Goal: Task Accomplishment & Management: Complete application form

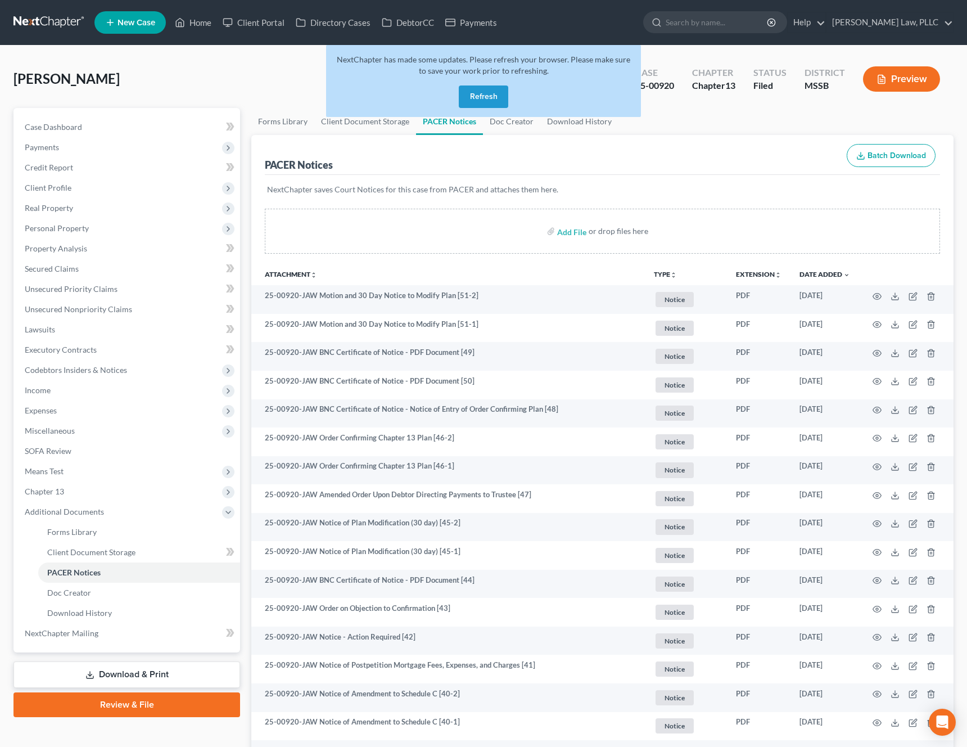
click at [485, 96] on button "Refresh" at bounding box center [483, 96] width 49 height 22
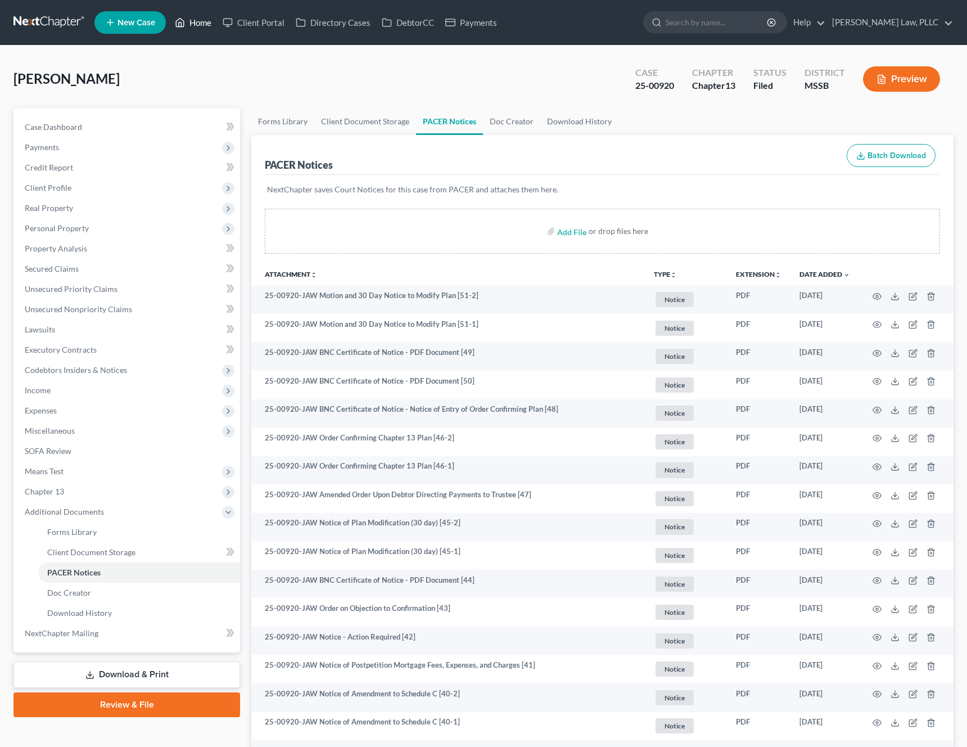
click at [198, 24] on link "Home" at bounding box center [193, 22] width 48 height 20
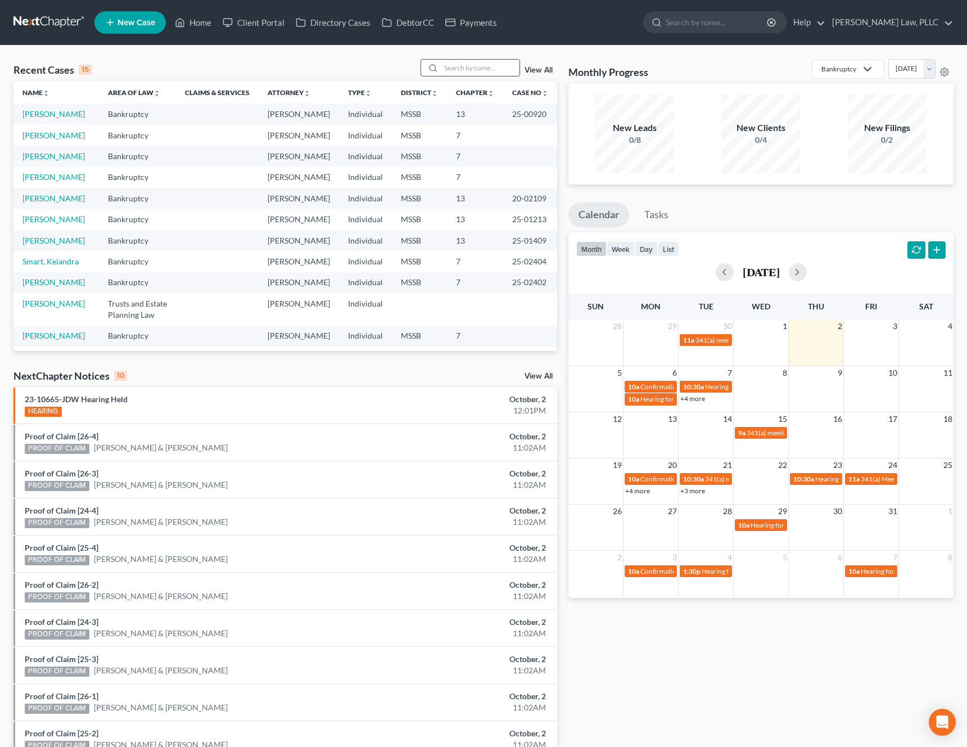
click at [484, 66] on input "search" at bounding box center [480, 68] width 79 height 16
click at [250, 67] on div "Recent Cases 15 View All" at bounding box center [285, 70] width 544 height 22
click at [501, 60] on input "search" at bounding box center [480, 68] width 79 height 16
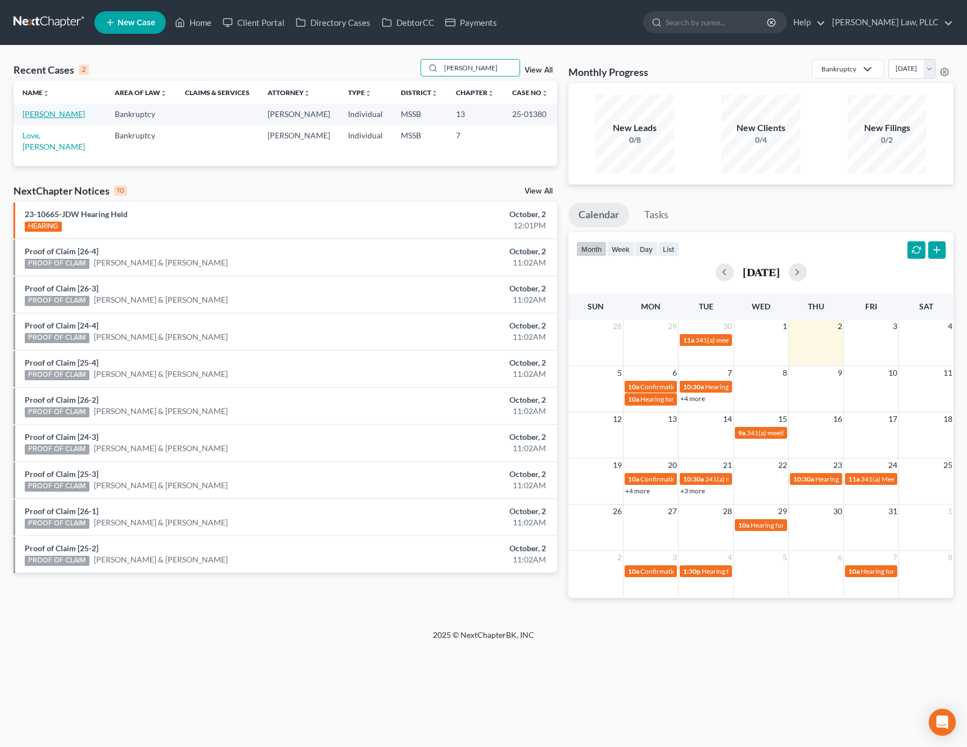
type input "[PERSON_NAME]"
click at [51, 111] on link "[PERSON_NAME]" at bounding box center [53, 114] width 62 height 10
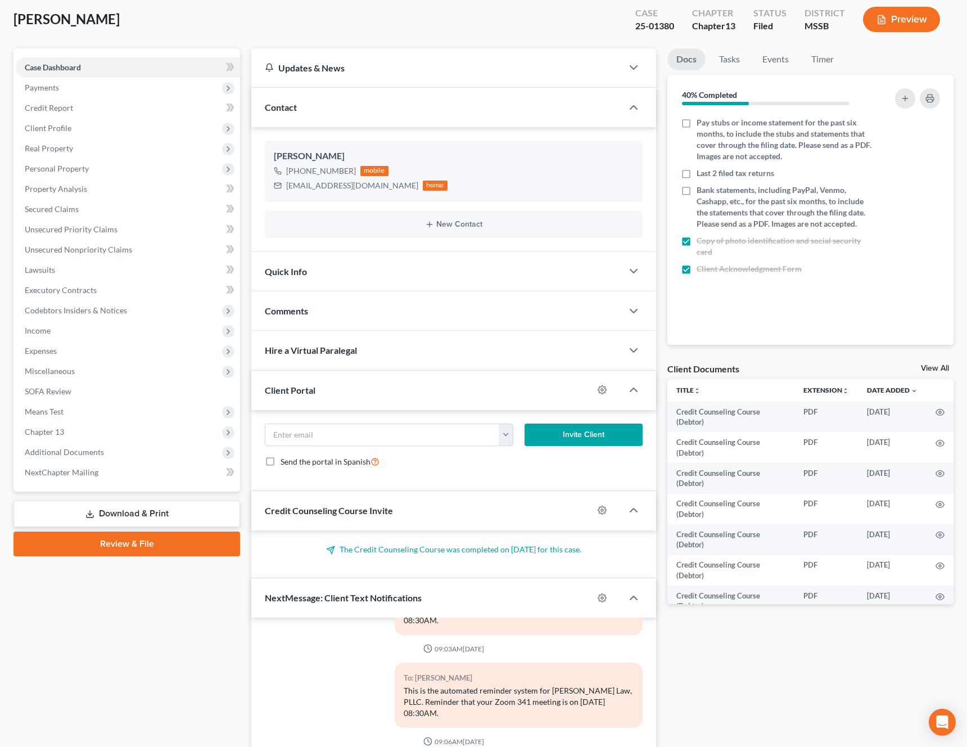
scroll to position [61, 0]
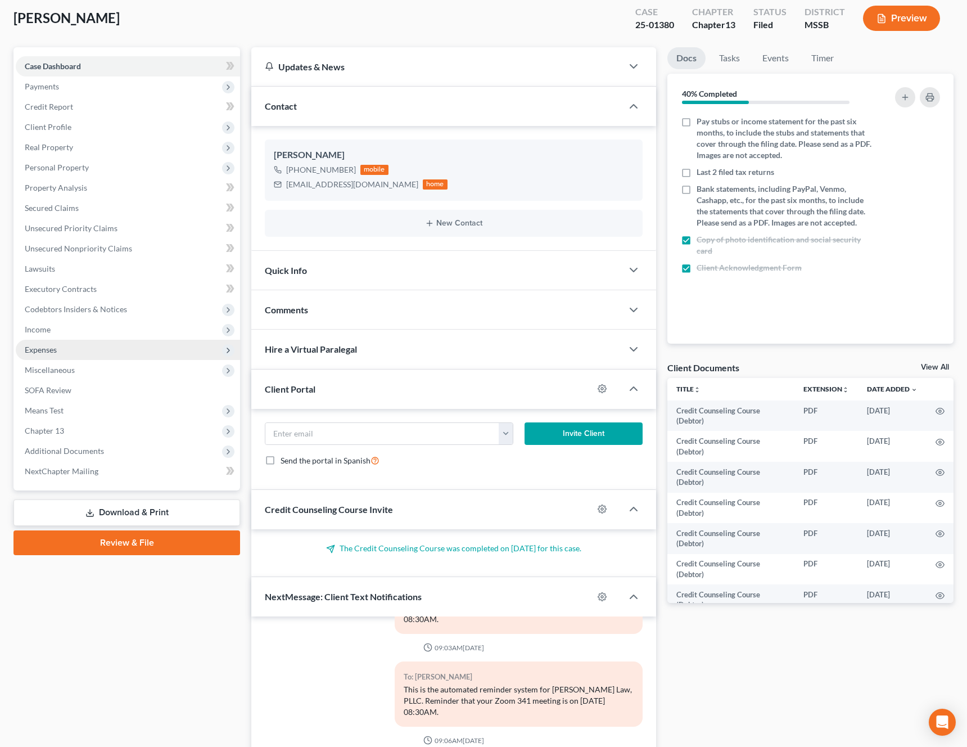
click at [123, 347] on span "Expenses" at bounding box center [128, 350] width 224 height 20
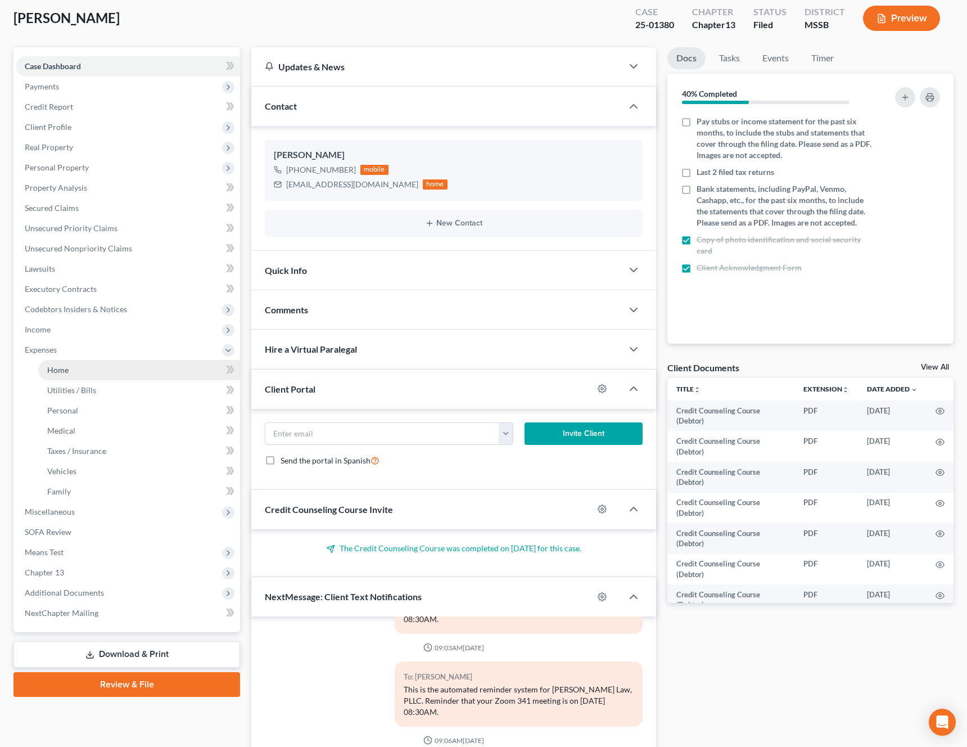
click at [111, 365] on link "Home" at bounding box center [139, 370] width 202 height 20
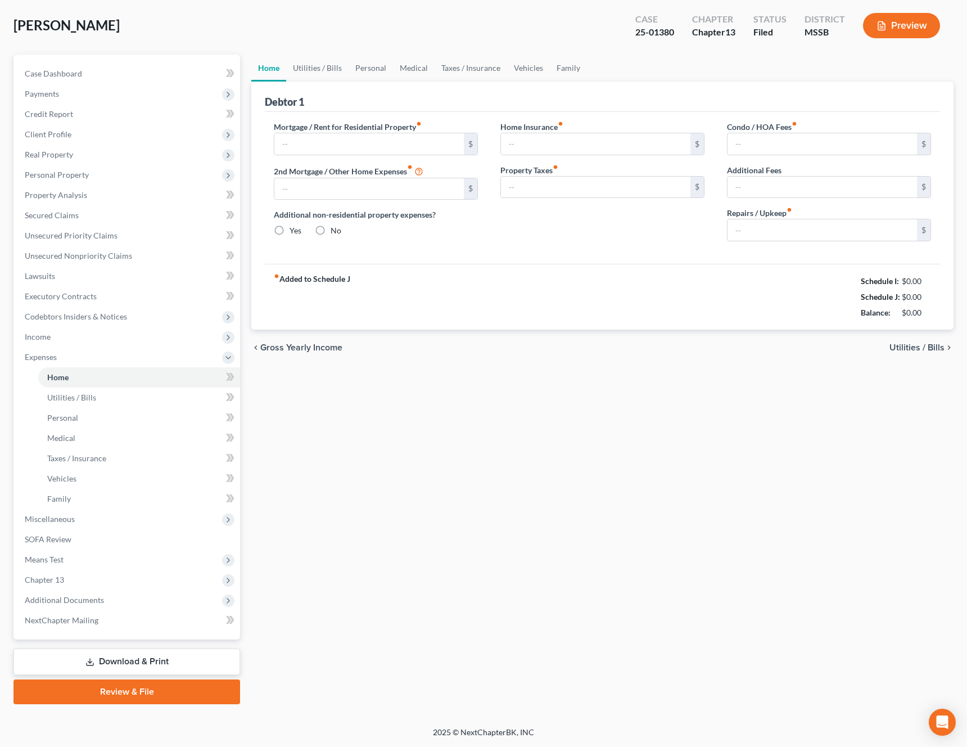
scroll to position [2, 0]
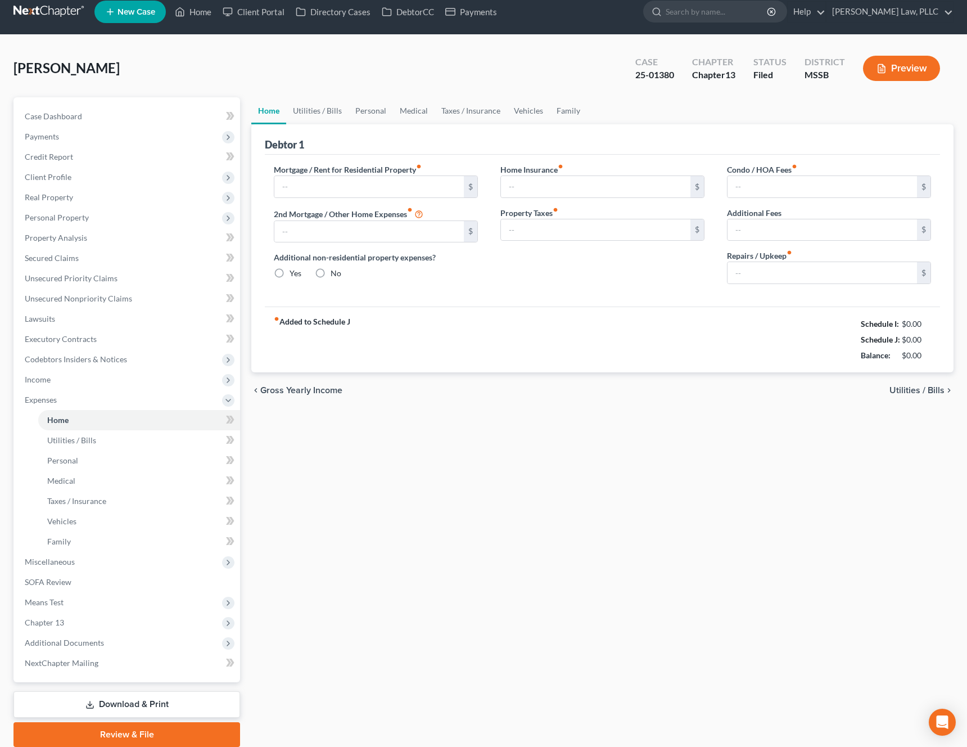
type input "2,450.00"
type input "975.00"
radio input "true"
type input "17.00"
type input "0.00"
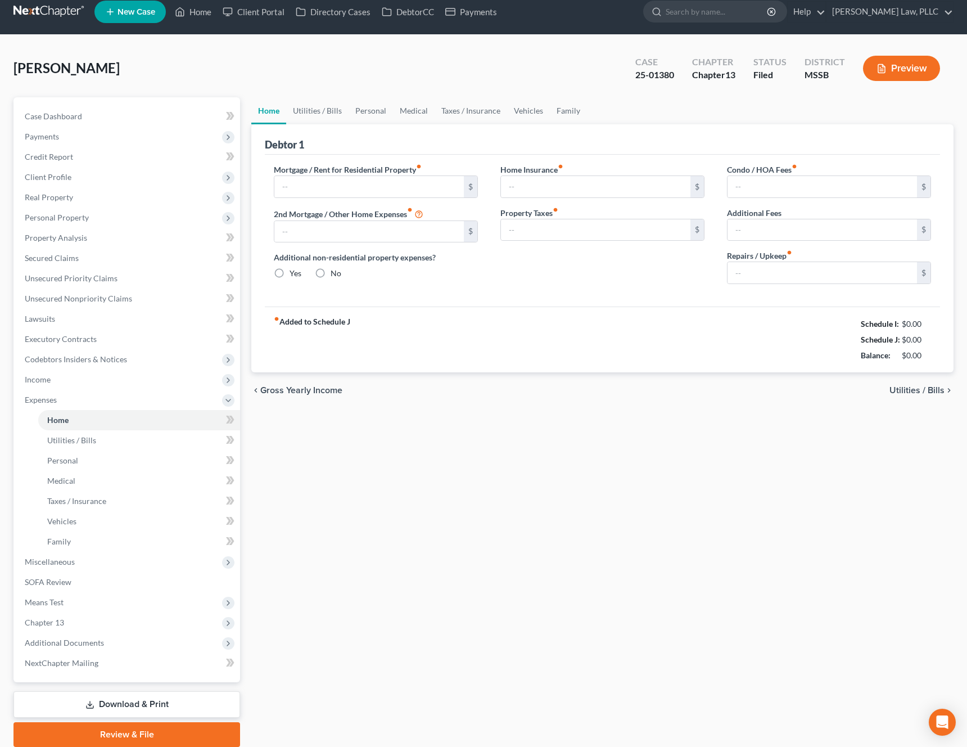
type input "0.00"
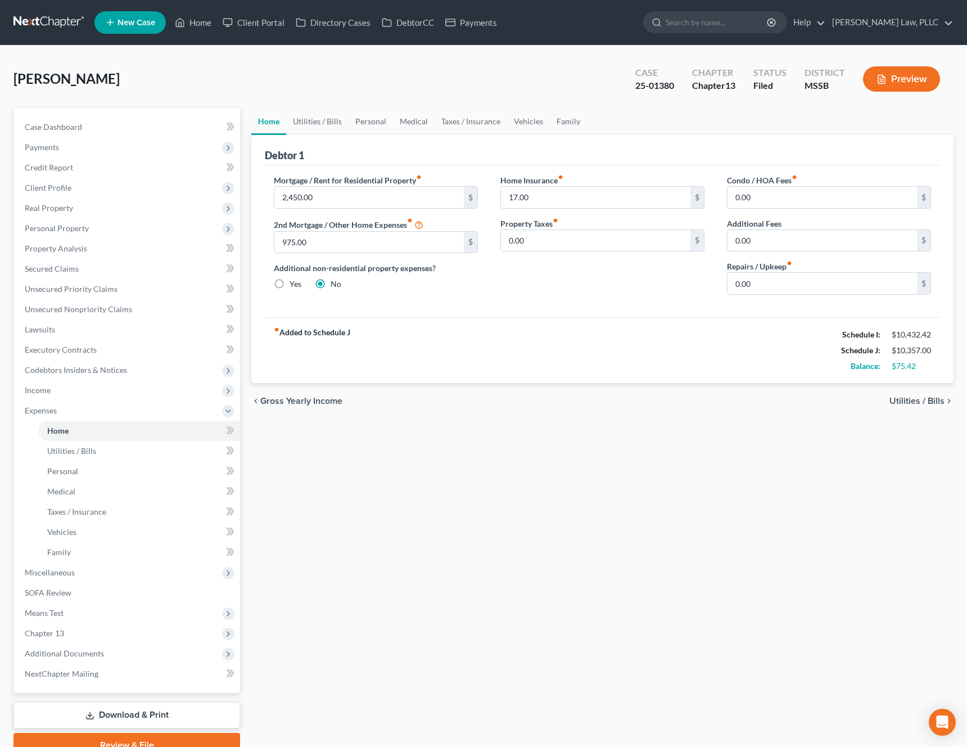
scroll to position [53, 0]
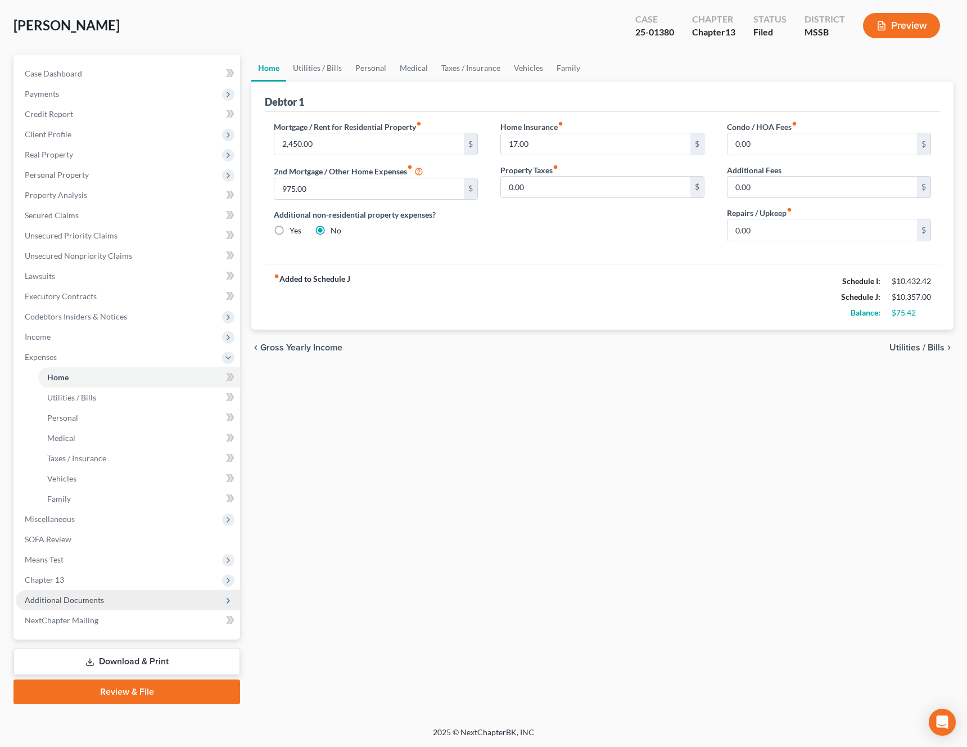
click at [62, 605] on span "Additional Documents" at bounding box center [128, 600] width 224 height 20
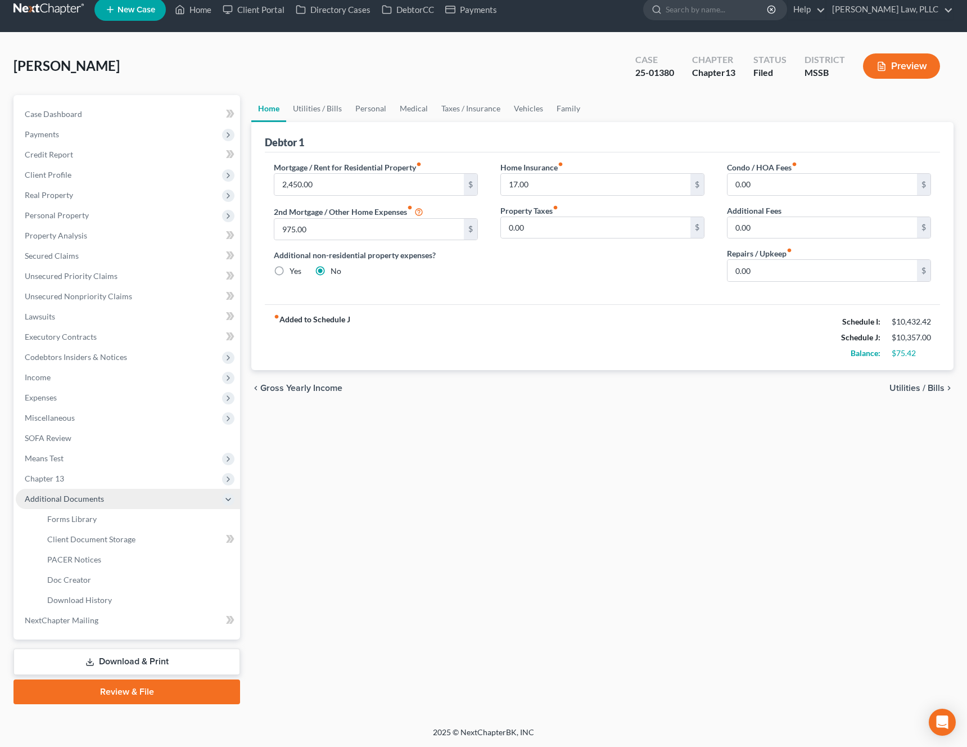
scroll to position [13, 0]
click at [368, 517] on div "Home Utilities / Bills Personal Medical Taxes / Insurance Vehicles Family Debto…" at bounding box center [602, 399] width 713 height 609
click at [571, 111] on link "Family" at bounding box center [568, 108] width 37 height 27
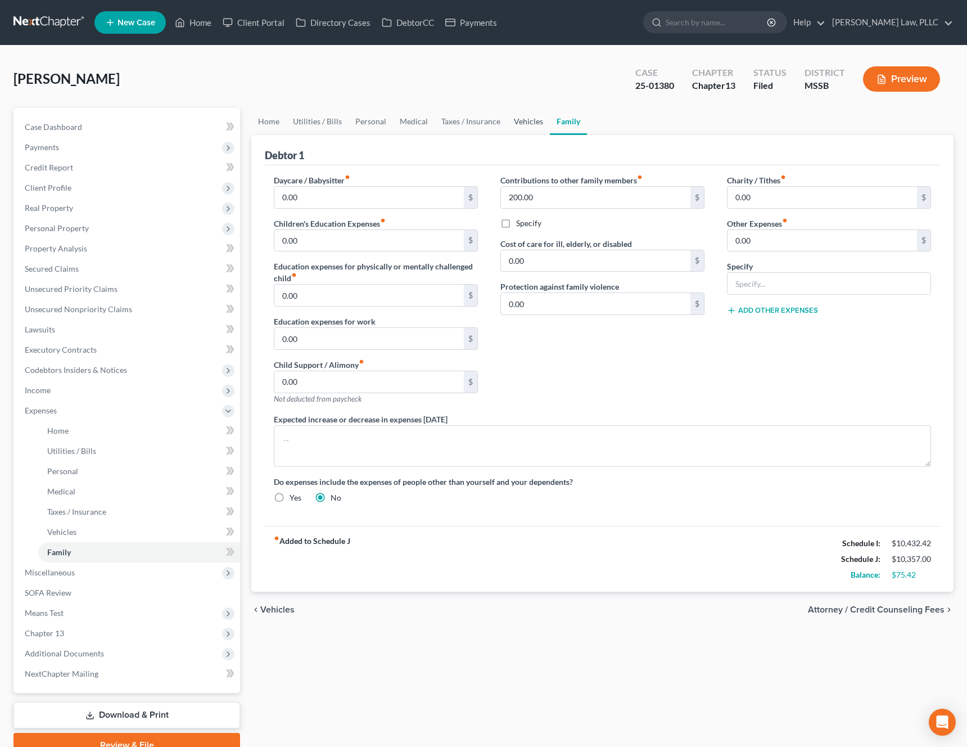
click at [516, 111] on link "Vehicles" at bounding box center [528, 121] width 43 height 27
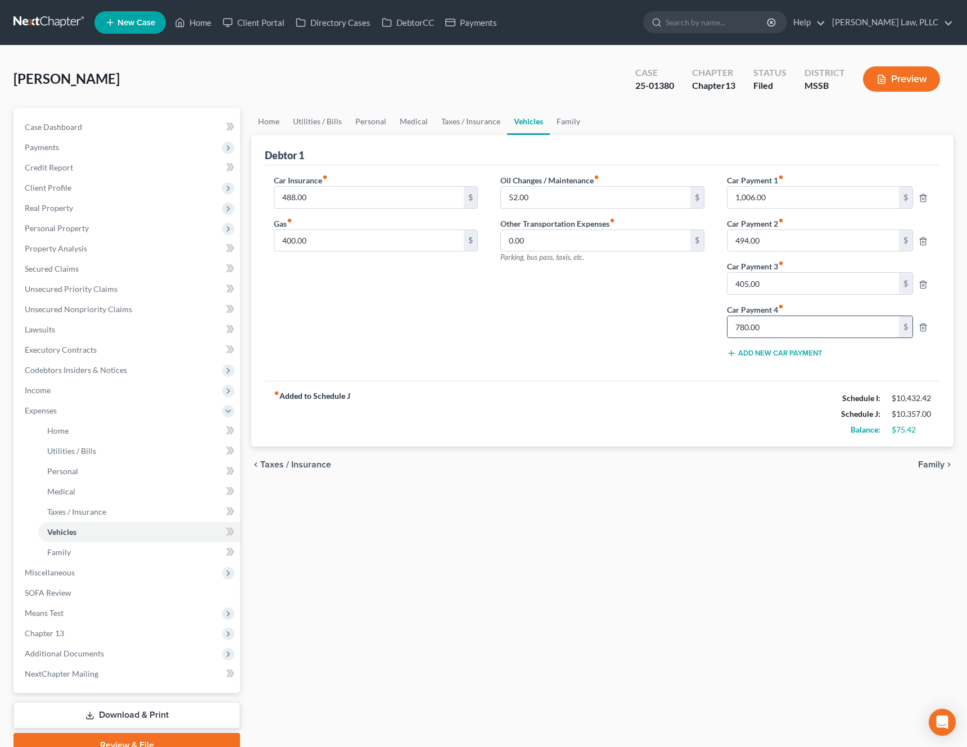
click at [830, 331] on input "780.00" at bounding box center [812, 326] width 171 height 21
click at [815, 290] on input "405.00" at bounding box center [812, 283] width 171 height 21
click at [809, 250] on input "494.00" at bounding box center [812, 240] width 171 height 21
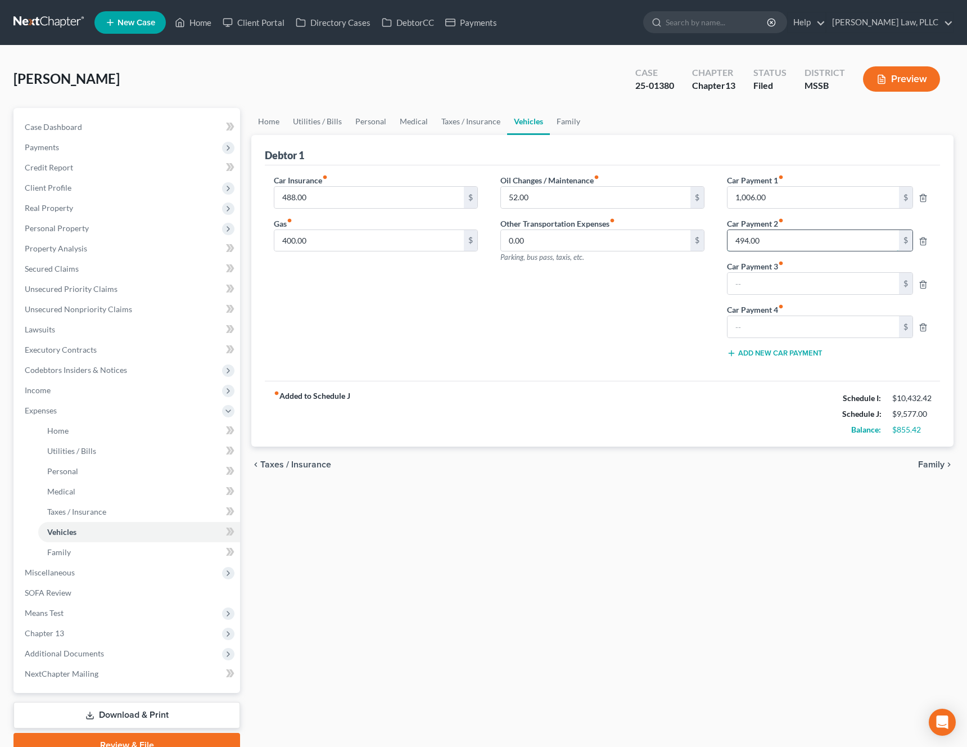
click at [809, 250] on input "494.00" at bounding box center [812, 240] width 171 height 21
click at [805, 198] on input "1,006.00" at bounding box center [812, 197] width 171 height 21
click at [656, 295] on div "Oil Changes / Maintenance fiber_manual_record 52.00 $ Other Transportation Expe…" at bounding box center [602, 270] width 227 height 193
click at [273, 125] on link "Home" at bounding box center [268, 121] width 35 height 27
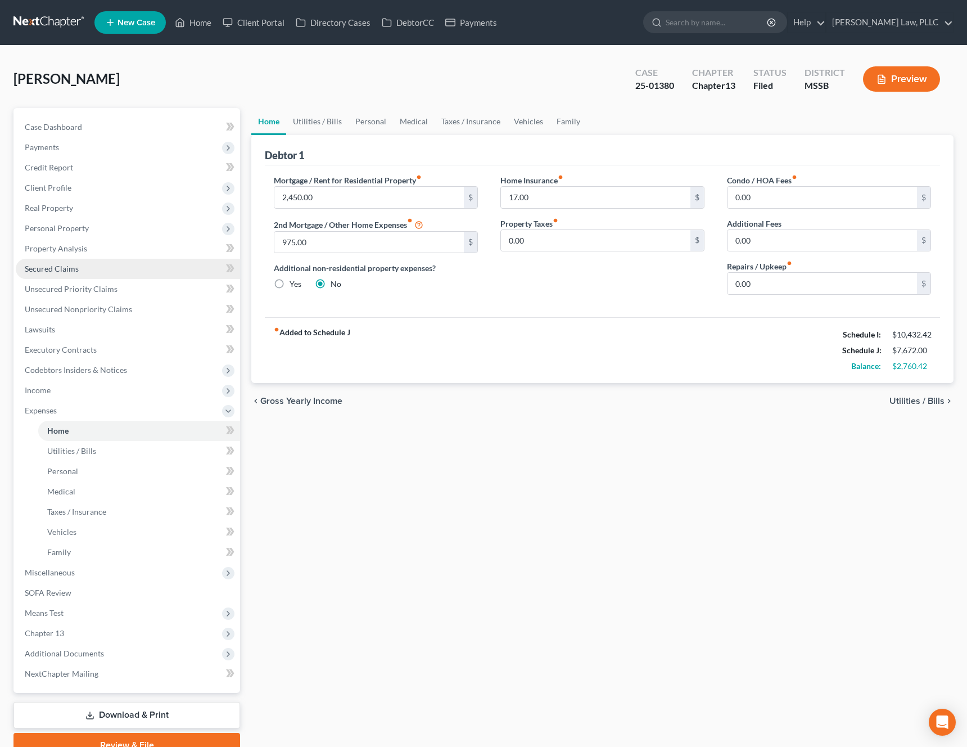
click at [73, 267] on span "Secured Claims" at bounding box center [52, 269] width 54 height 10
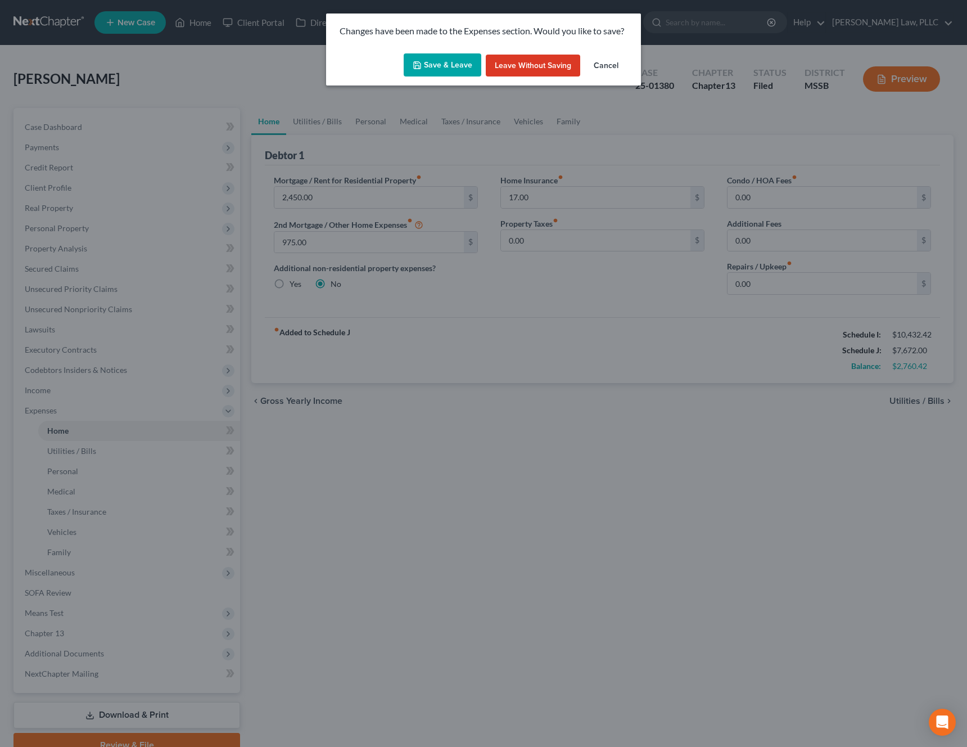
click at [436, 69] on button "Save & Leave" at bounding box center [443, 65] width 78 height 24
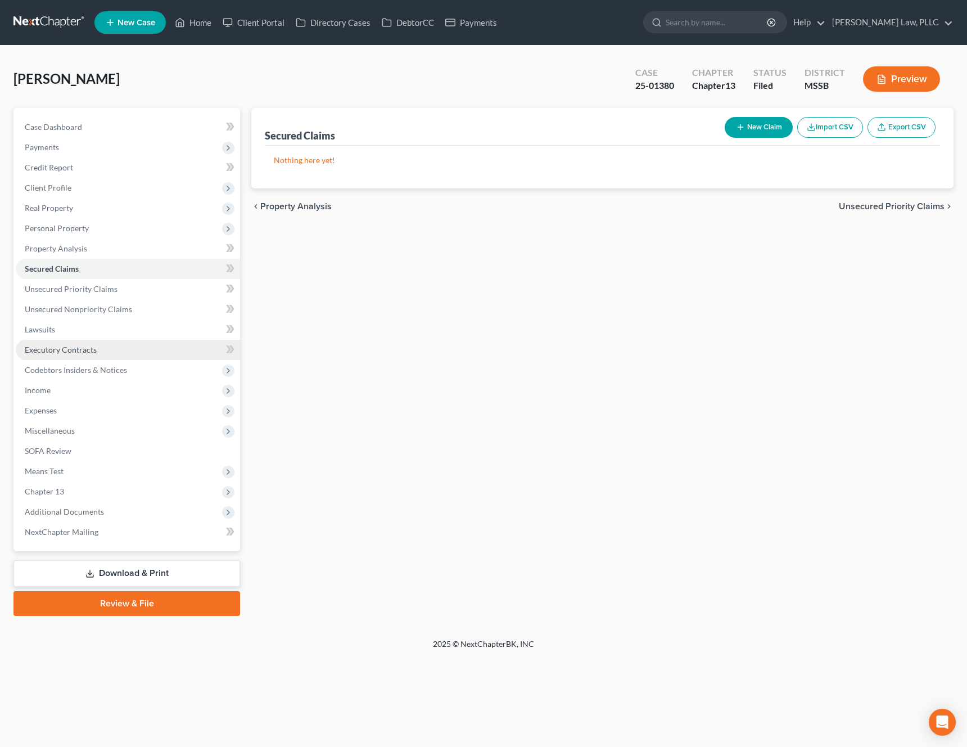
click at [120, 352] on link "Executory Contracts" at bounding box center [128, 350] width 224 height 20
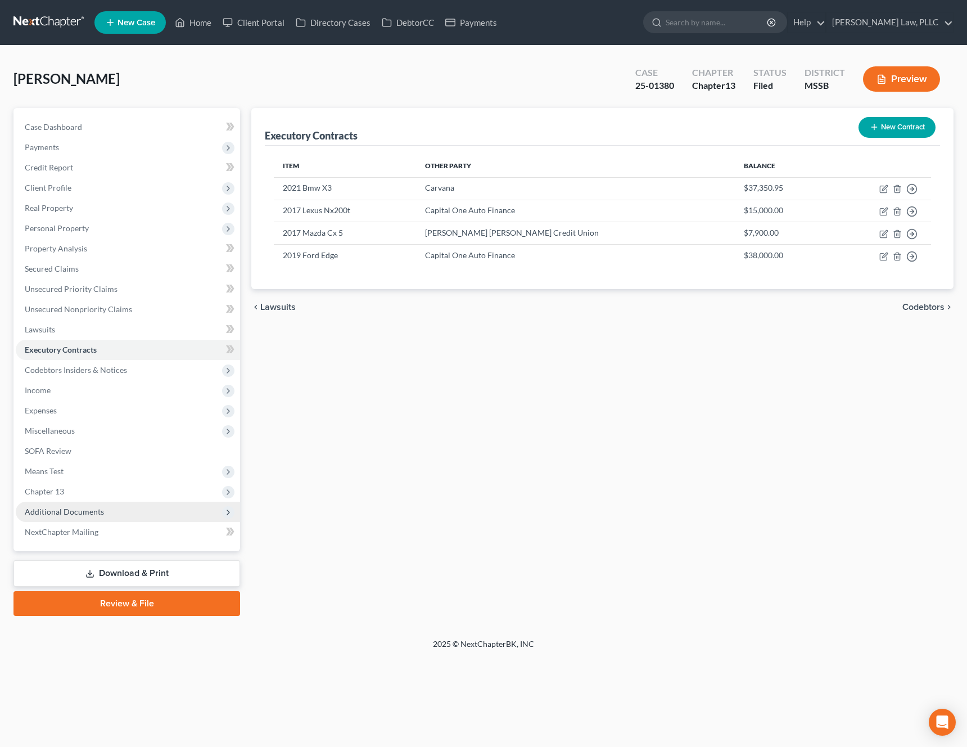
click at [147, 513] on span "Additional Documents" at bounding box center [128, 511] width 224 height 20
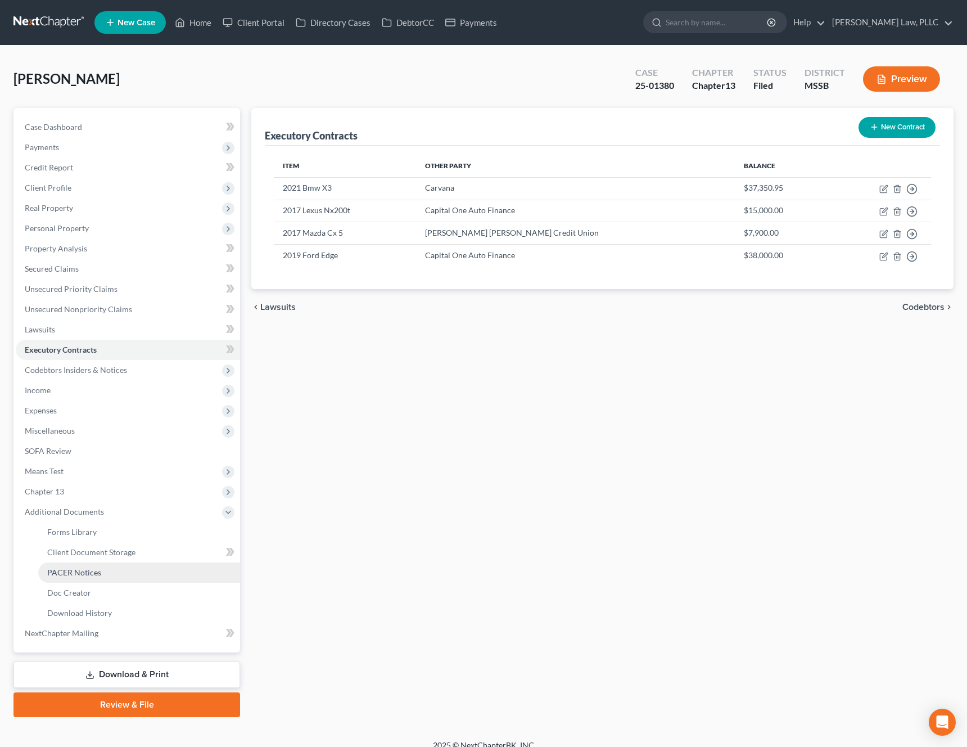
click at [113, 579] on link "PACER Notices" at bounding box center [139, 572] width 202 height 20
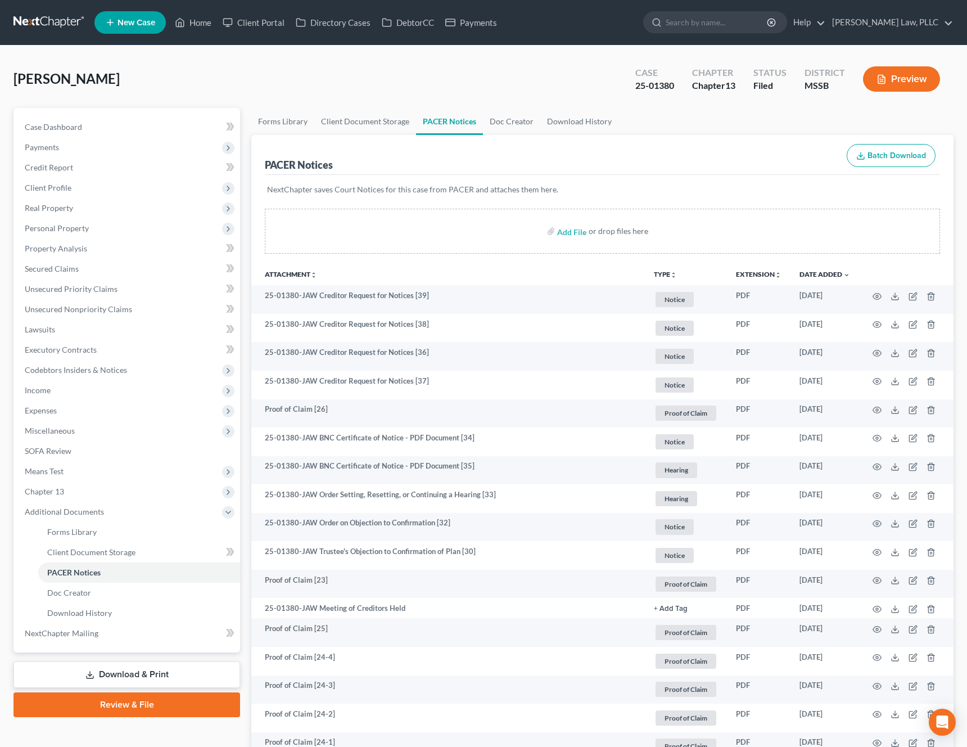
click at [671, 275] on icon "unfold_more" at bounding box center [673, 275] width 7 height 7
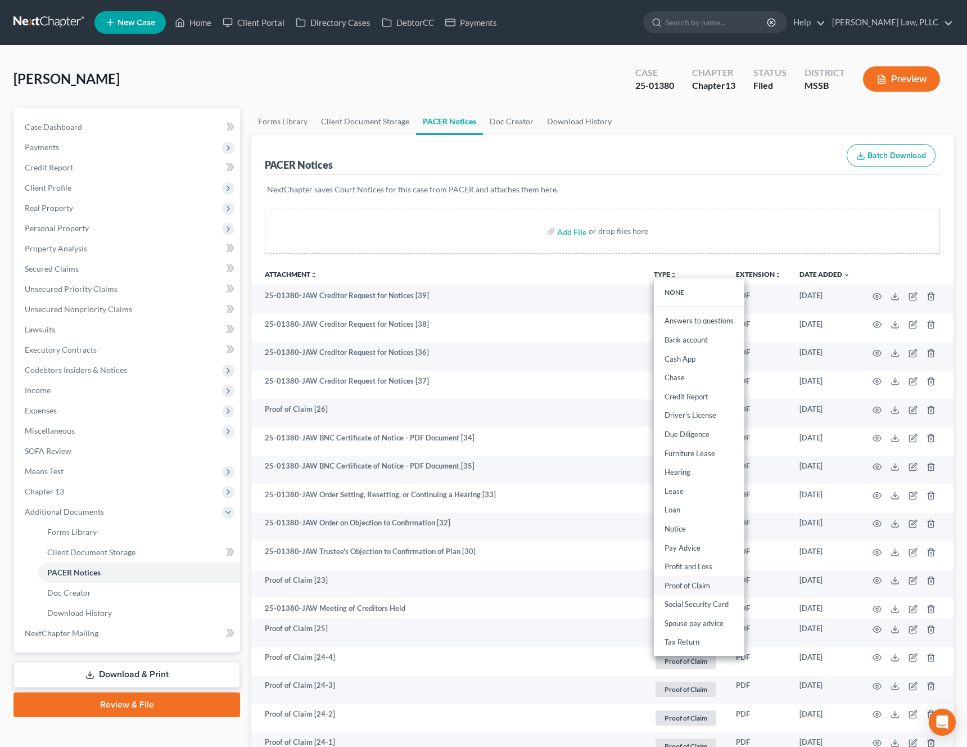
click at [693, 588] on link "Proof of Claim" at bounding box center [699, 585] width 91 height 19
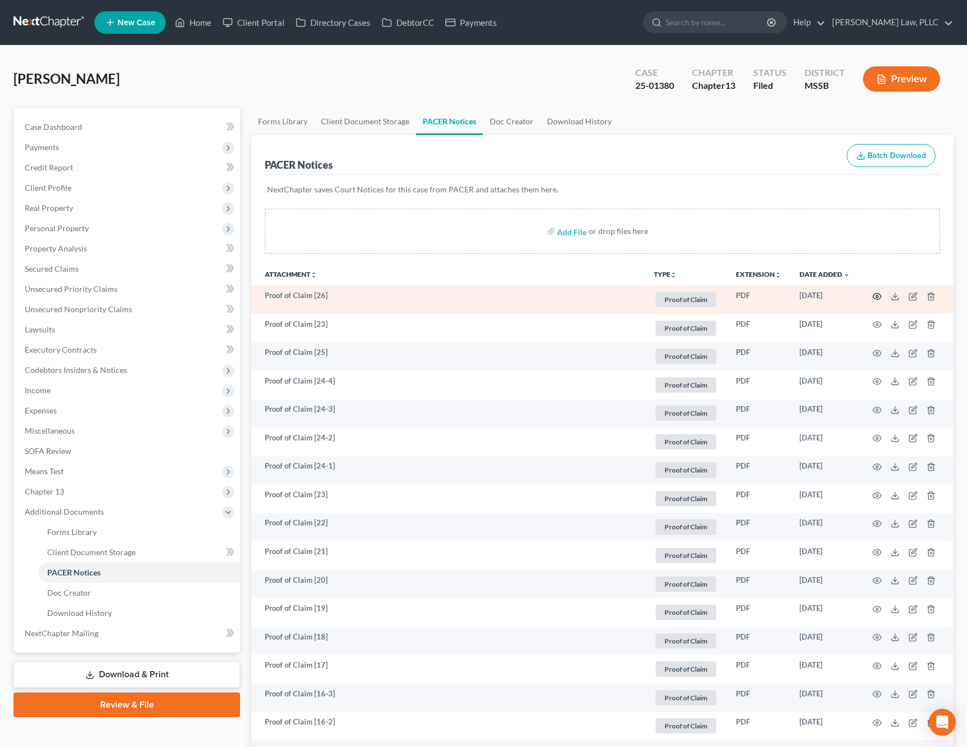
click at [879, 297] on icon "button" at bounding box center [877, 296] width 9 height 9
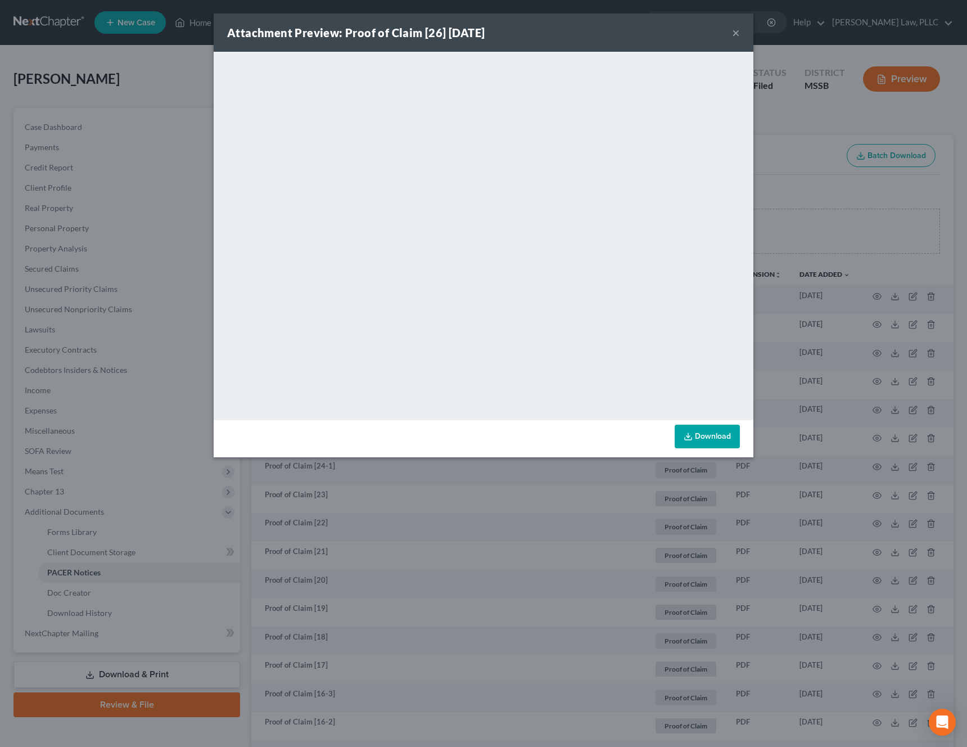
click at [734, 37] on button "×" at bounding box center [736, 32] width 8 height 13
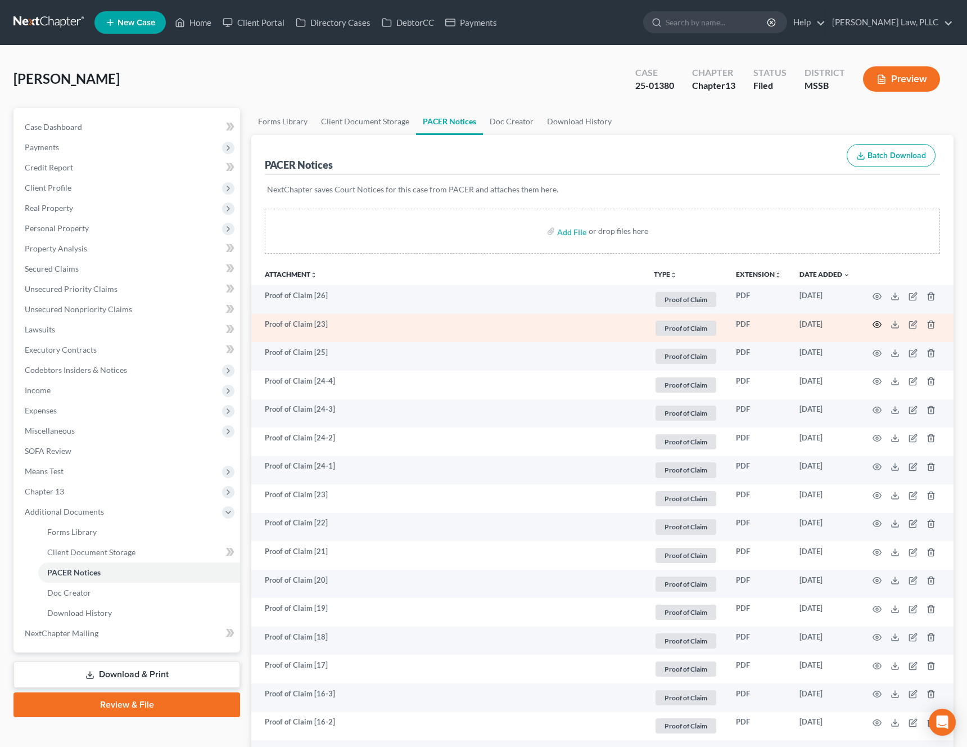
click at [876, 324] on icon "button" at bounding box center [877, 324] width 9 height 9
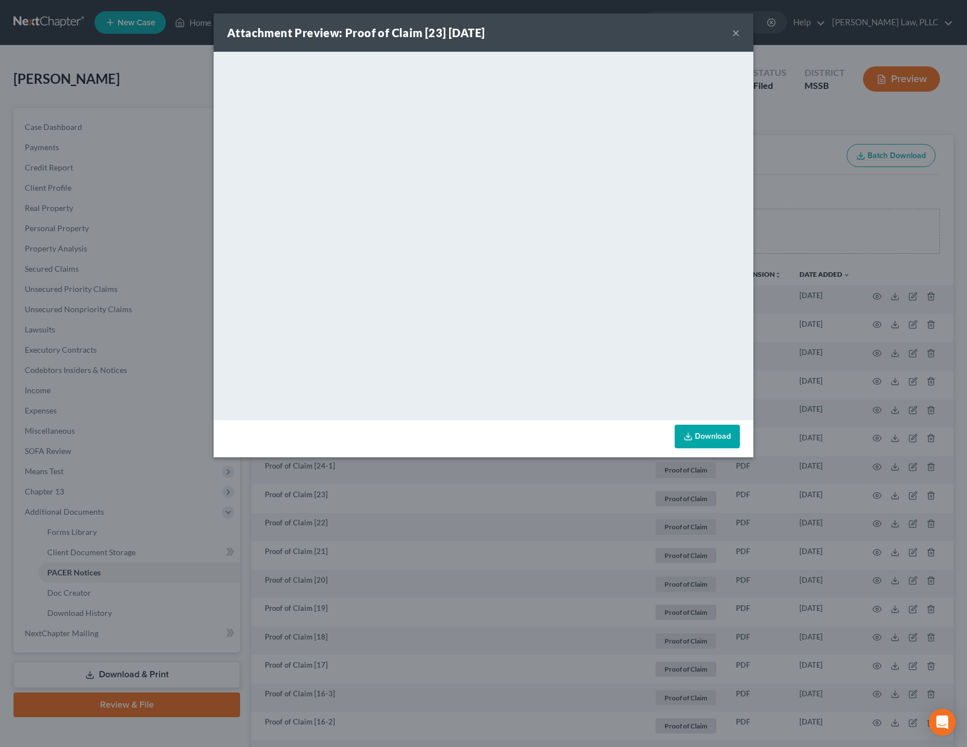
click at [742, 32] on div "Attachment Preview: Proof of Claim [23] [DATE] ×" at bounding box center [484, 32] width 540 height 38
click at [738, 33] on button "×" at bounding box center [736, 32] width 8 height 13
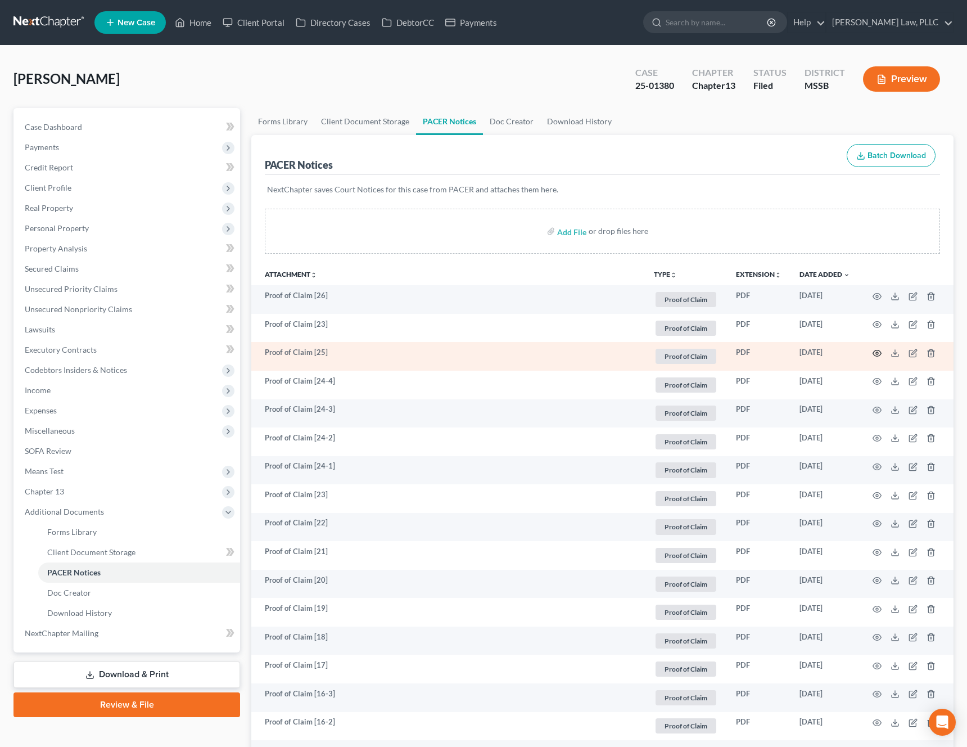
click at [878, 352] on icon "button" at bounding box center [877, 353] width 9 height 9
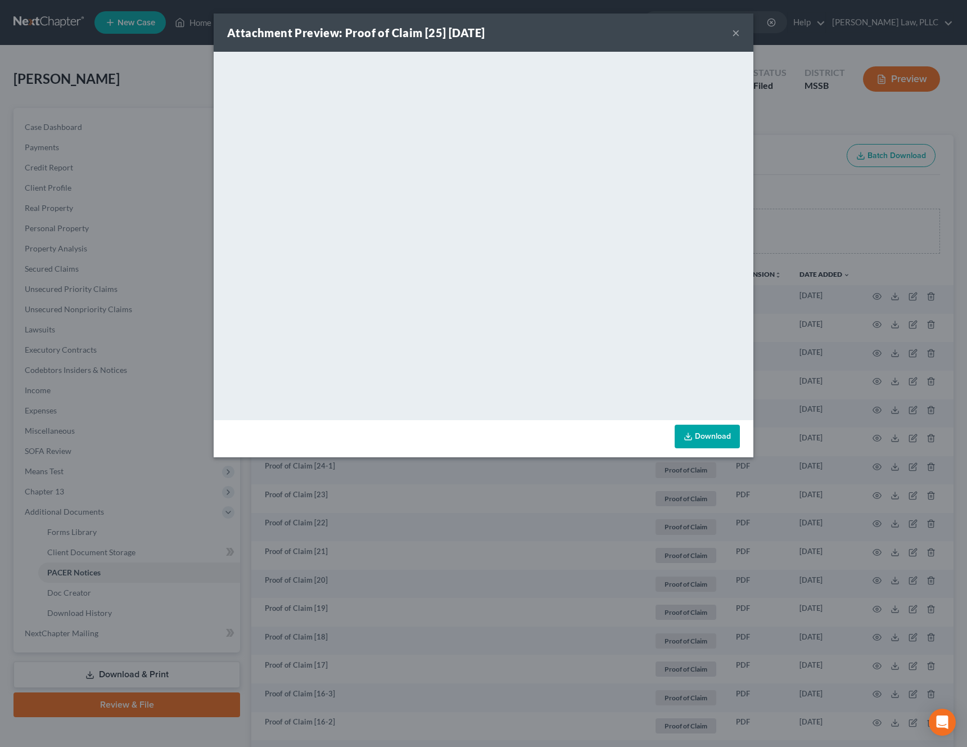
click at [736, 35] on button "×" at bounding box center [736, 32] width 8 height 13
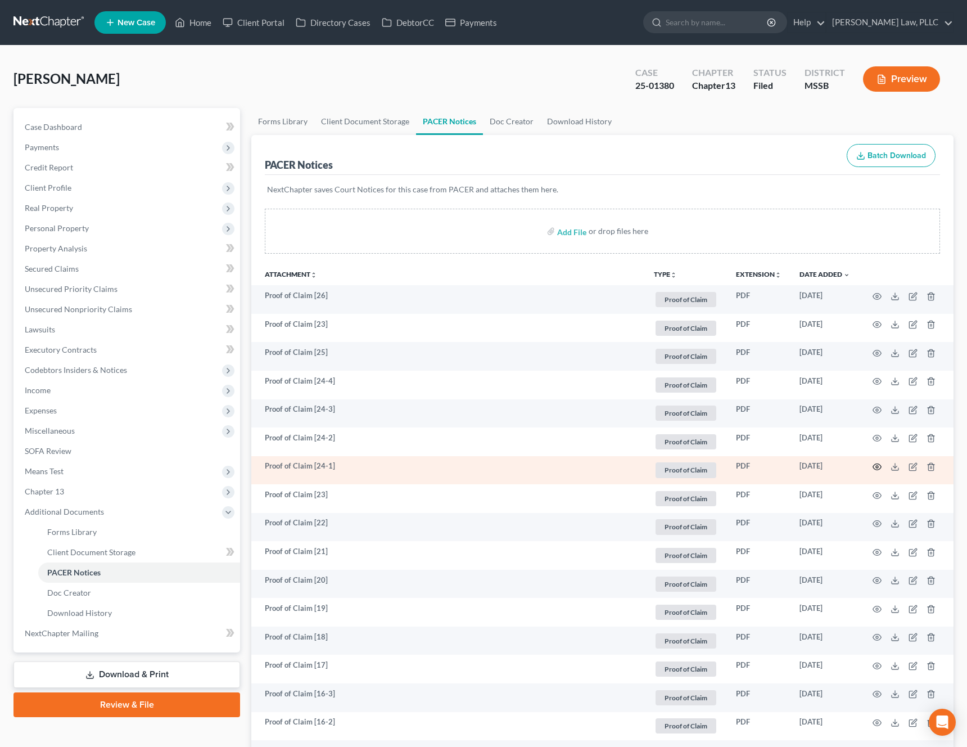
click at [876, 466] on circle "button" at bounding box center [877, 467] width 2 height 2
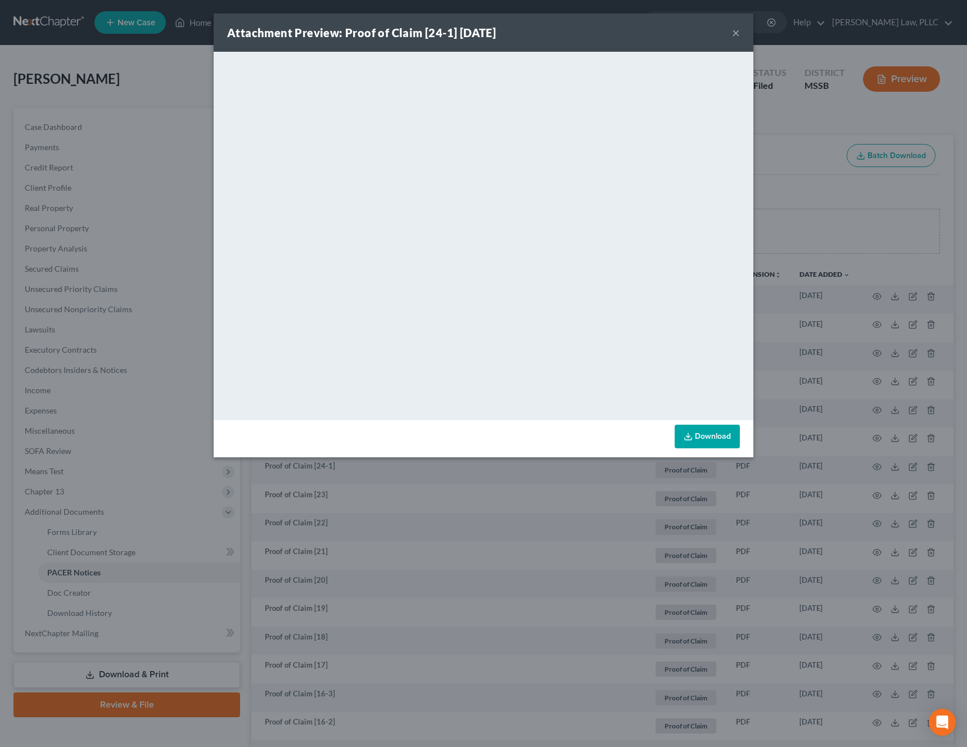
click at [739, 38] on button "×" at bounding box center [736, 32] width 8 height 13
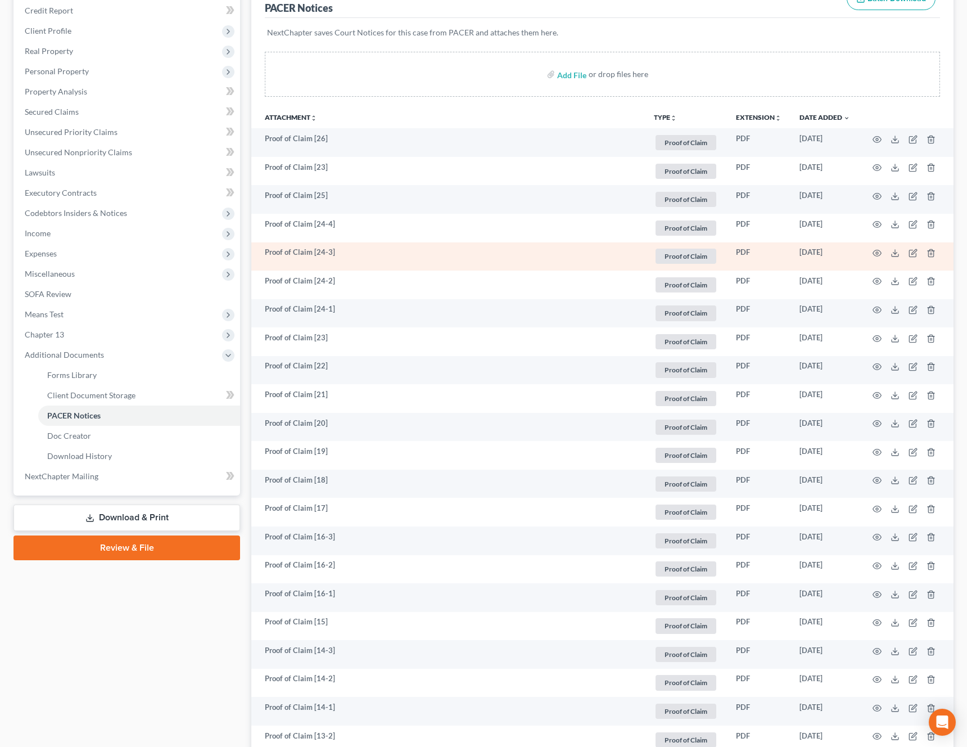
scroll to position [163, 0]
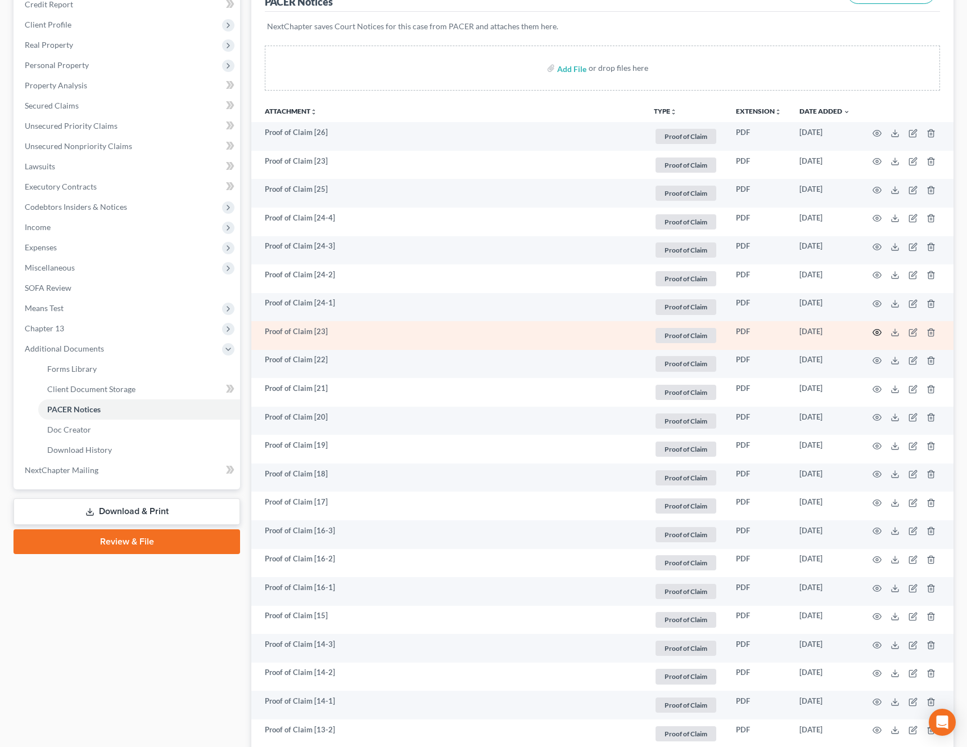
click at [877, 334] on icon "button" at bounding box center [877, 332] width 9 height 9
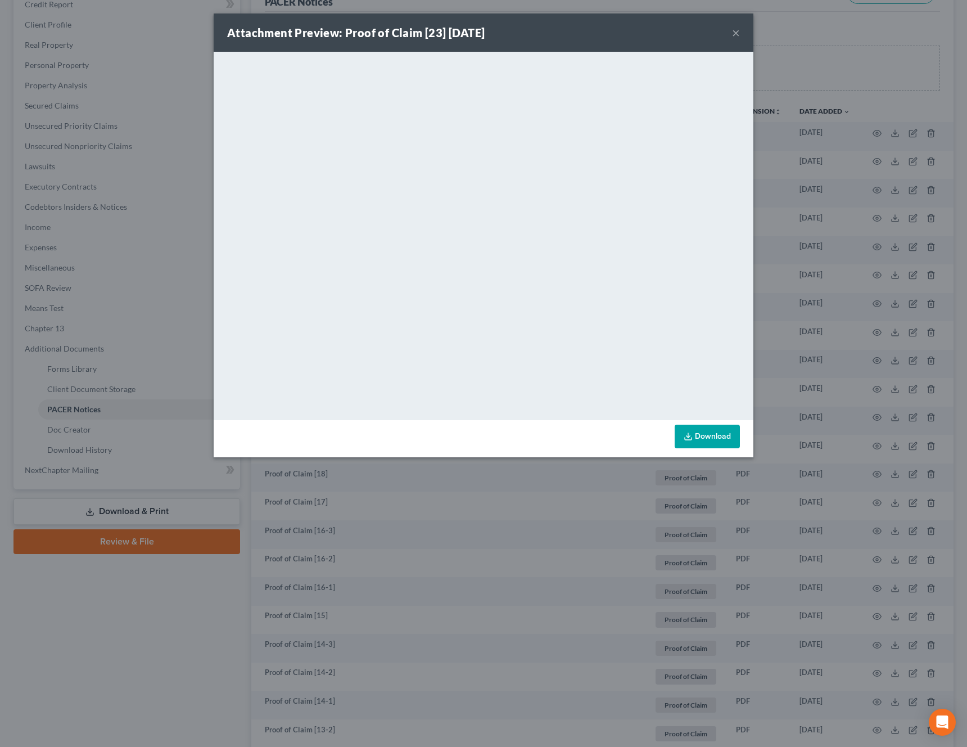
click at [738, 34] on button "×" at bounding box center [736, 32] width 8 height 13
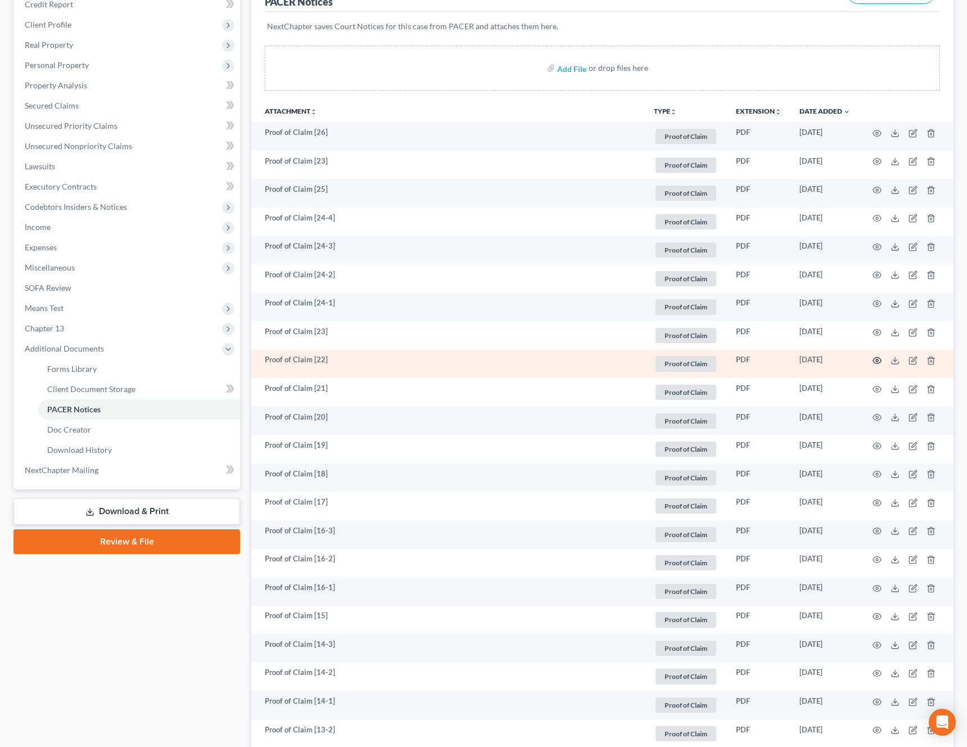
click at [874, 360] on icon "button" at bounding box center [877, 360] width 9 height 9
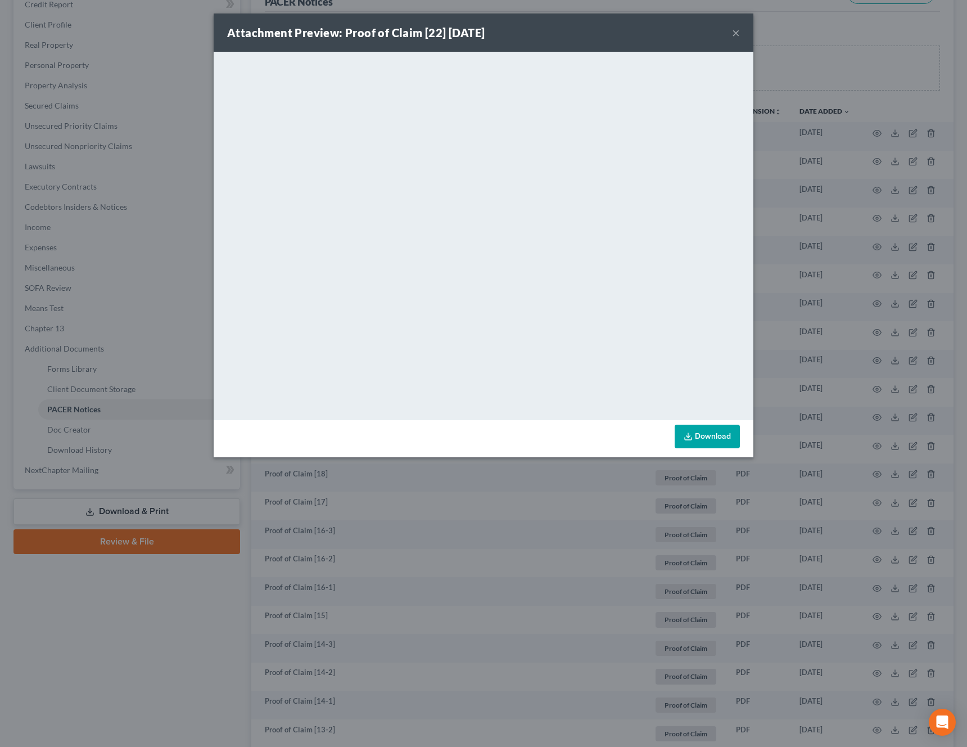
click at [739, 35] on button "×" at bounding box center [736, 32] width 8 height 13
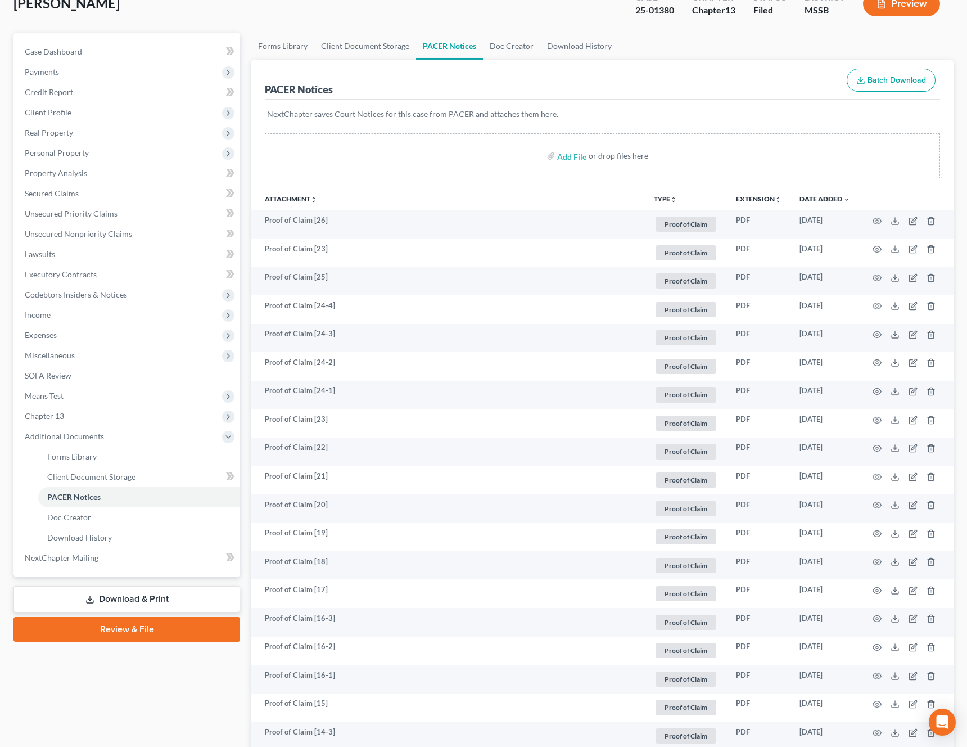
scroll to position [0, 0]
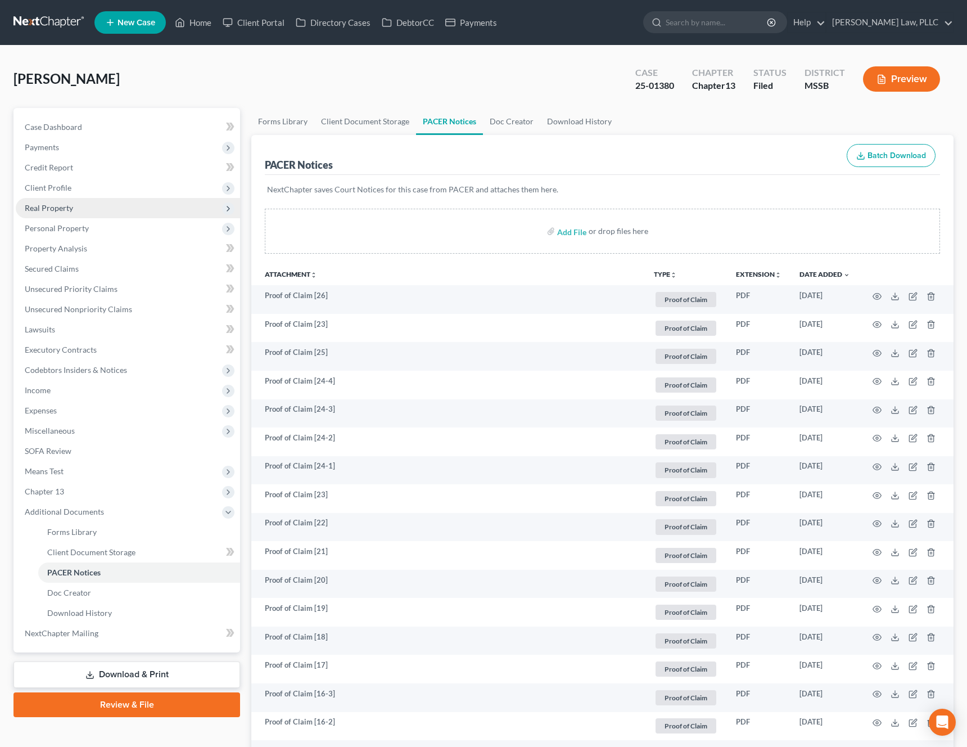
click at [71, 206] on span "Real Property" at bounding box center [49, 208] width 48 height 10
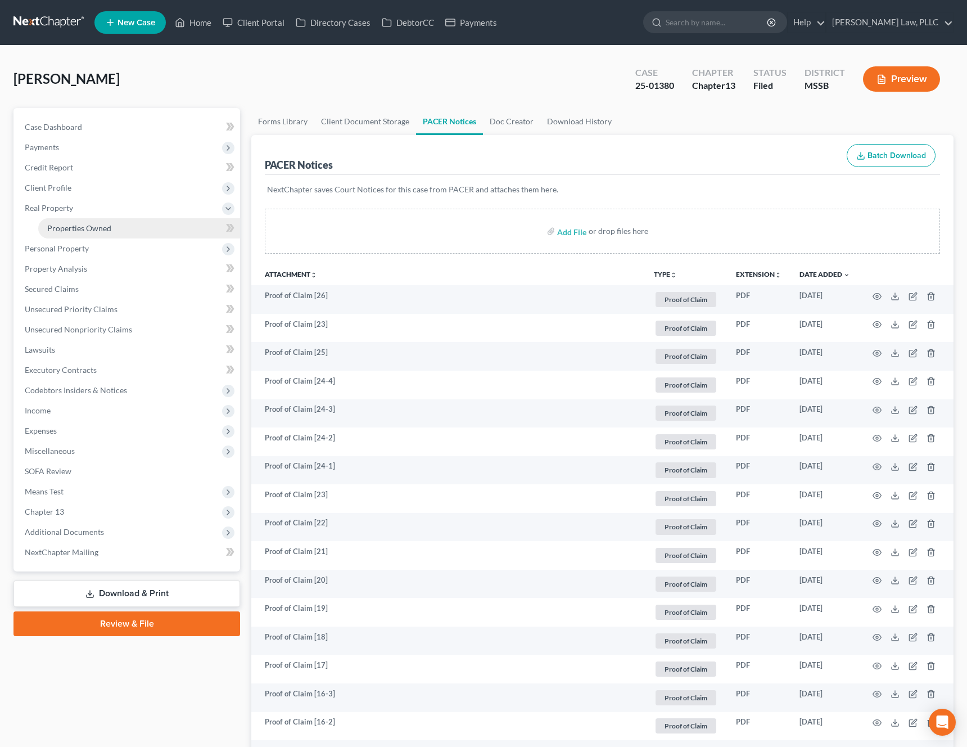
click at [89, 224] on span "Properties Owned" at bounding box center [79, 228] width 64 height 10
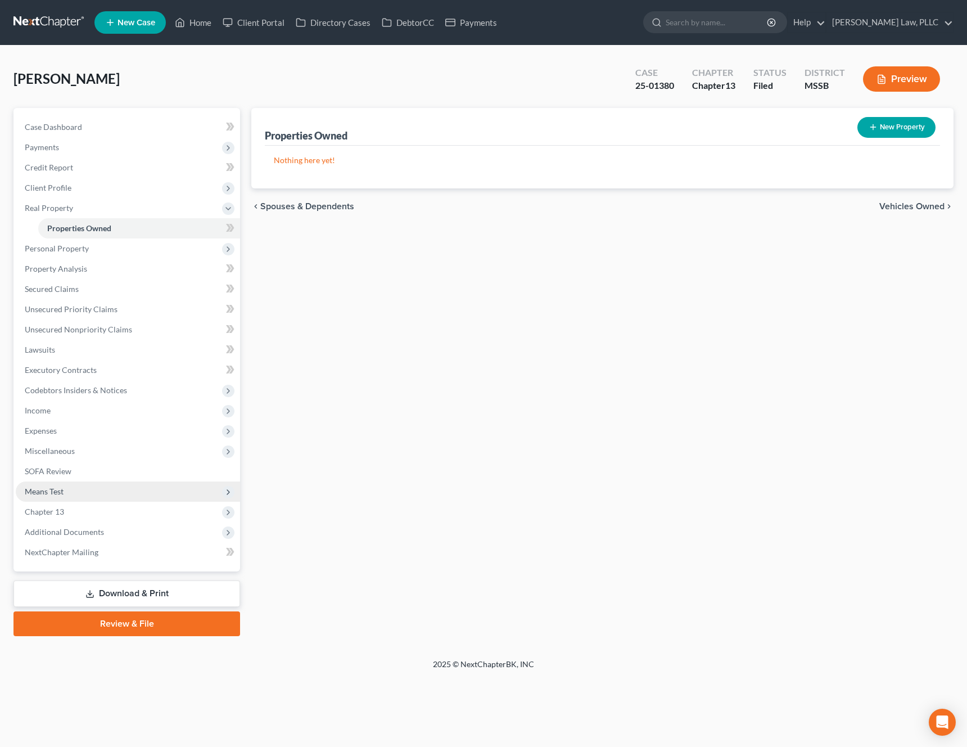
click at [90, 487] on span "Means Test" at bounding box center [128, 491] width 224 height 20
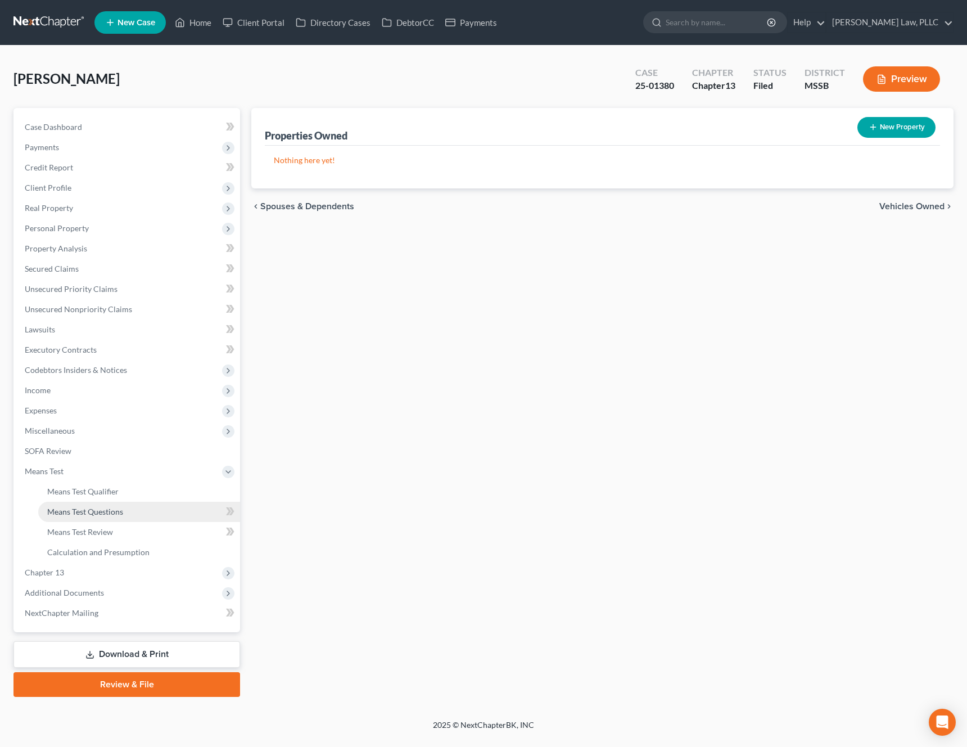
click at [91, 513] on span "Means Test Questions" at bounding box center [85, 512] width 76 height 10
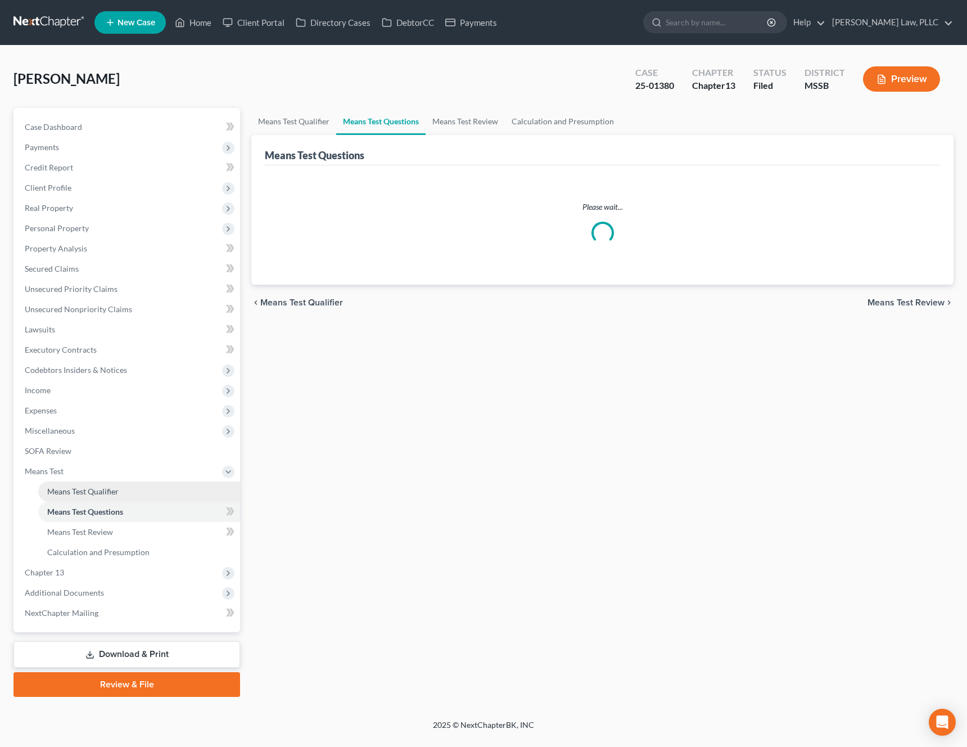
click at [92, 492] on span "Means Test Qualifier" at bounding box center [82, 491] width 71 height 10
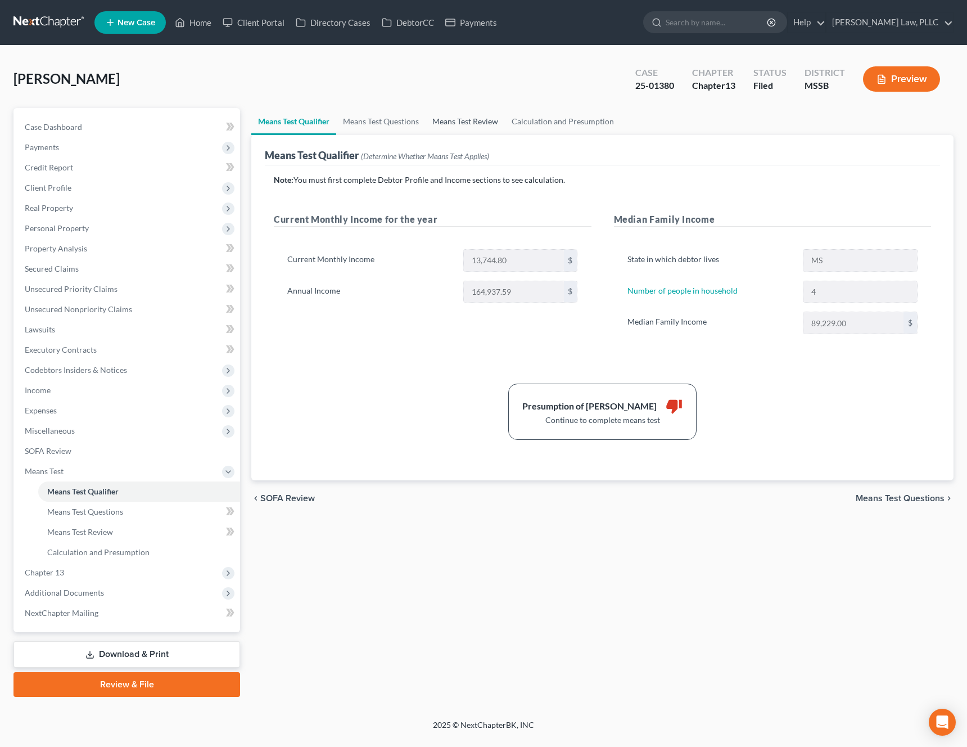
click at [467, 133] on link "Means Test Review" at bounding box center [465, 121] width 79 height 27
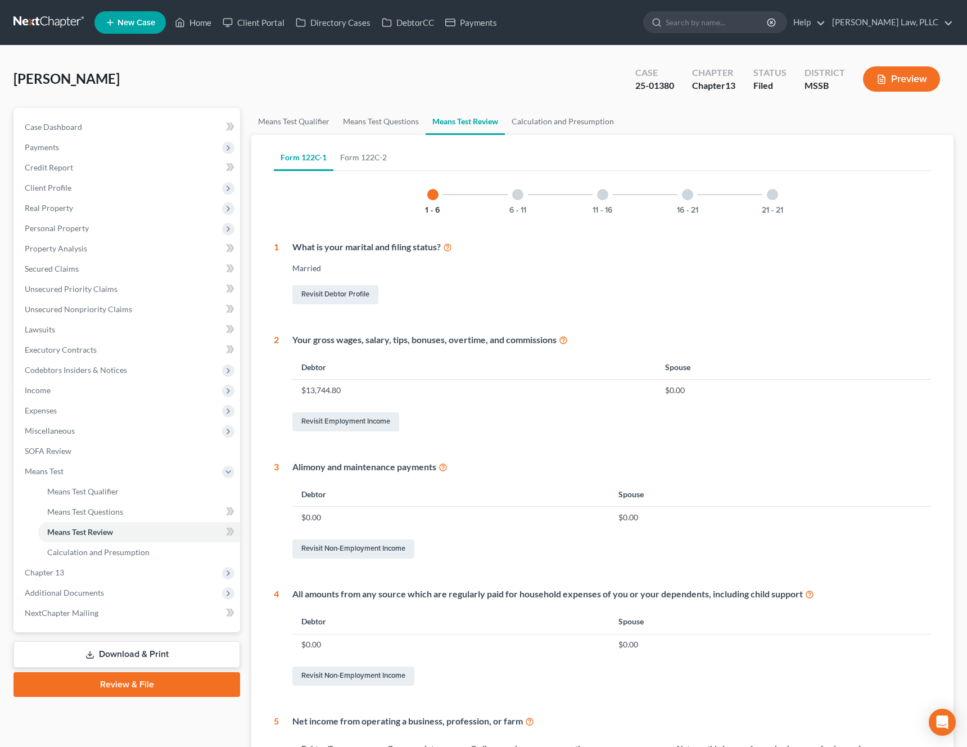
click at [550, 136] on div "Form 122C-1 Form 122C-2 1 - 6 6 - 11 11 - 16 16 - 21 21 - 21 1 What is your mar…" at bounding box center [602, 506] width 675 height 742
click at [567, 124] on link "Calculation and Presumption" at bounding box center [563, 121] width 116 height 27
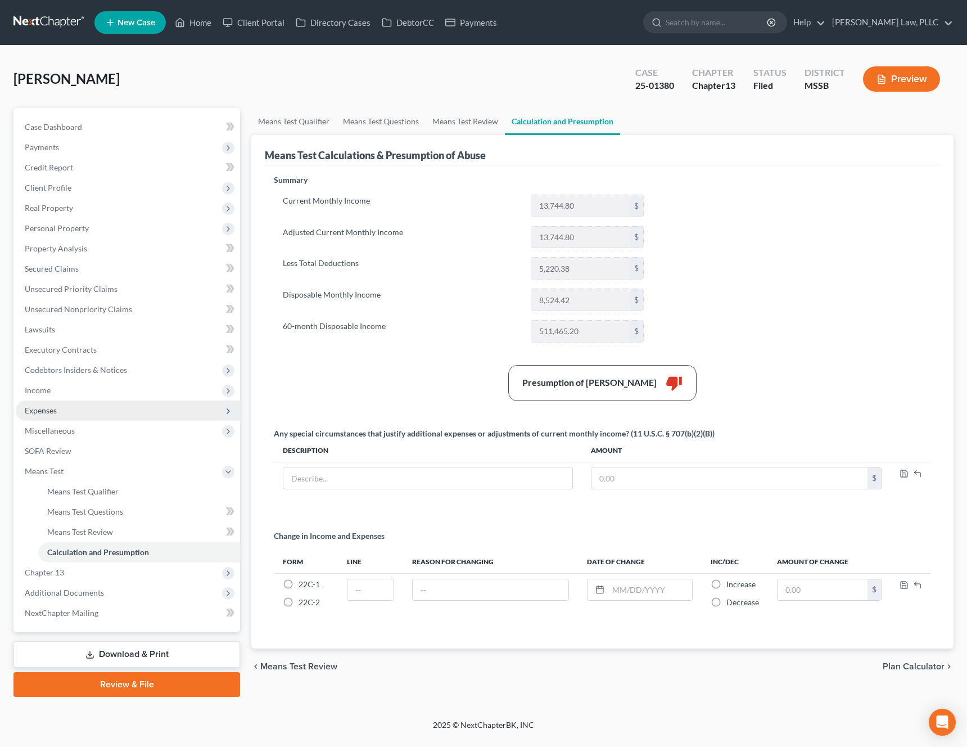
click at [105, 409] on span "Expenses" at bounding box center [128, 410] width 224 height 20
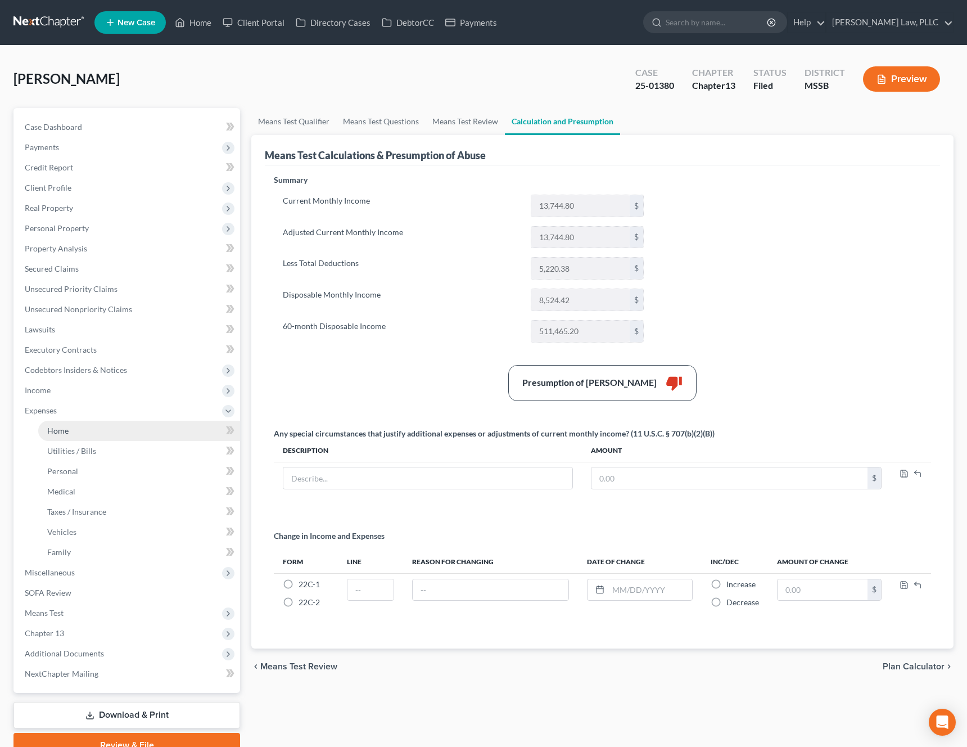
click at [92, 426] on link "Home" at bounding box center [139, 431] width 202 height 20
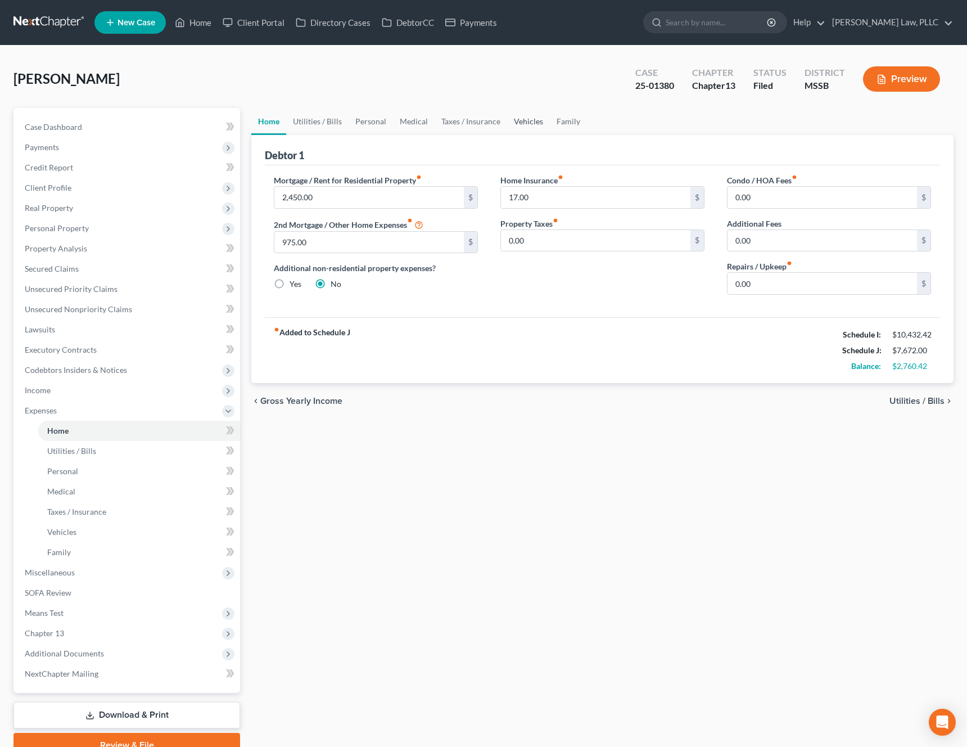
click at [538, 120] on link "Vehicles" at bounding box center [528, 121] width 43 height 27
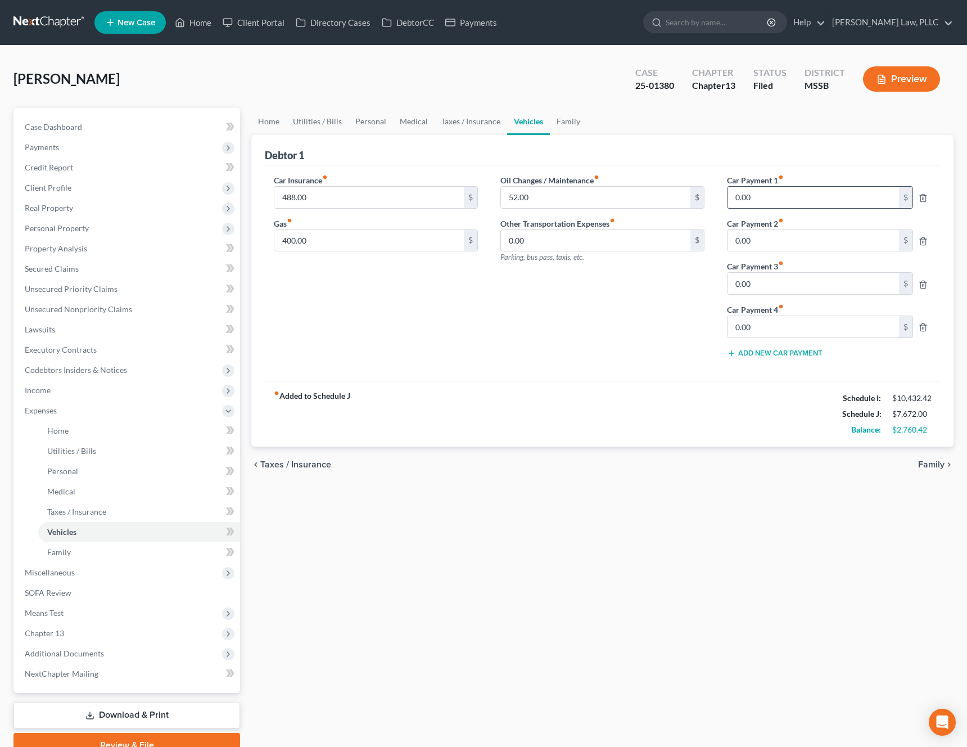
click at [762, 193] on input "0.00" at bounding box center [812, 197] width 171 height 21
type input "1,000"
click at [91, 574] on span "Miscellaneous" at bounding box center [128, 572] width 224 height 20
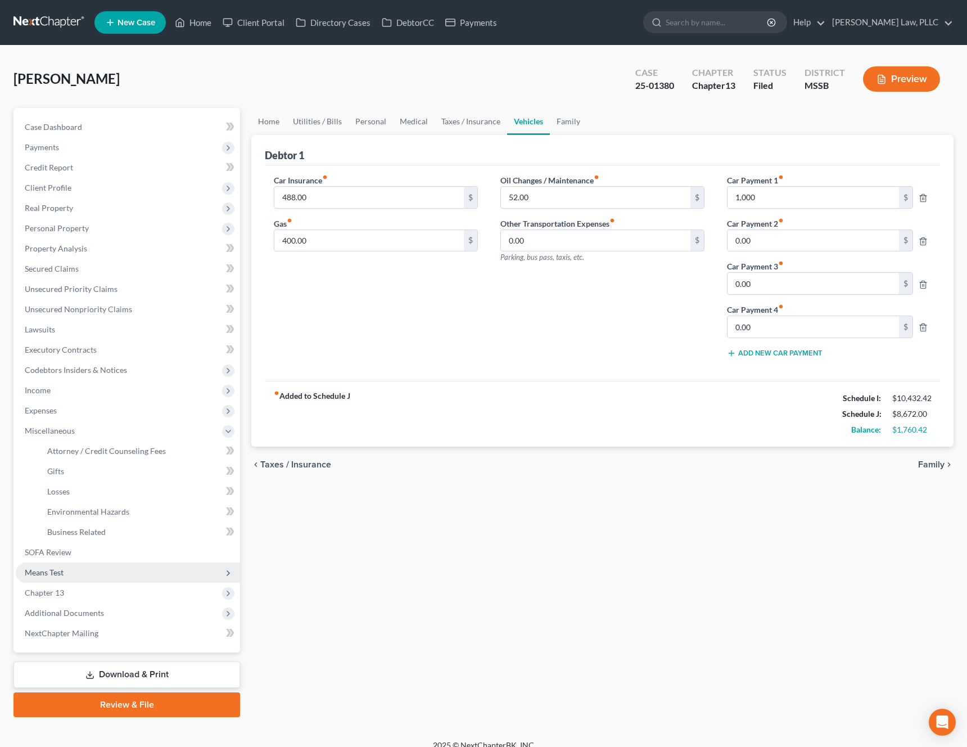
click at [80, 570] on span "Means Test" at bounding box center [128, 572] width 224 height 20
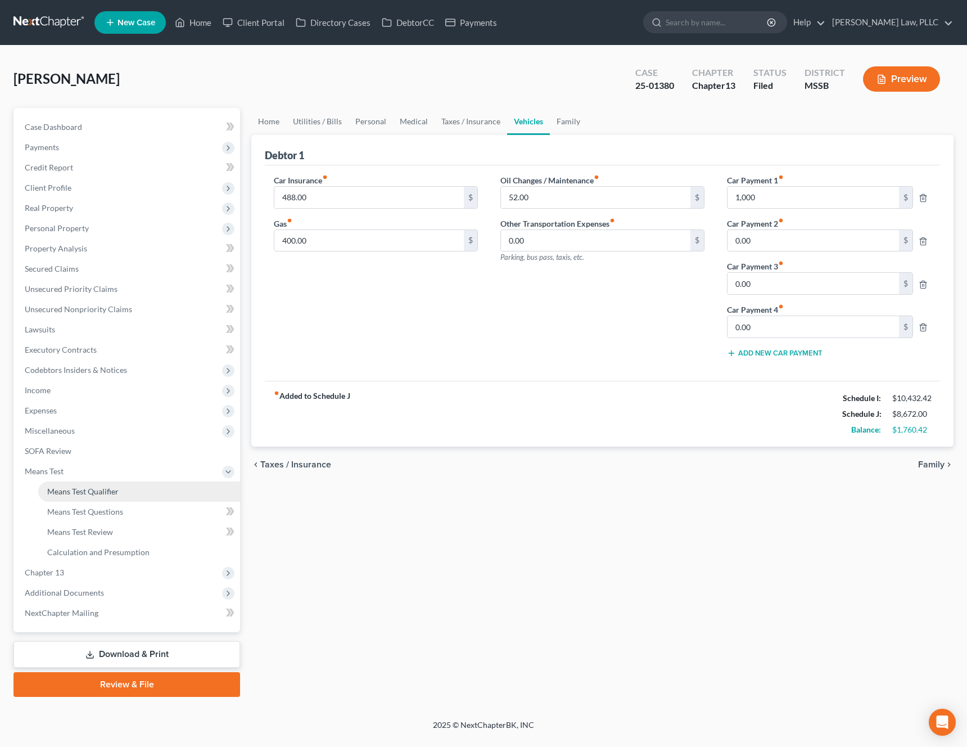
click at [114, 491] on span "Means Test Qualifier" at bounding box center [82, 491] width 71 height 10
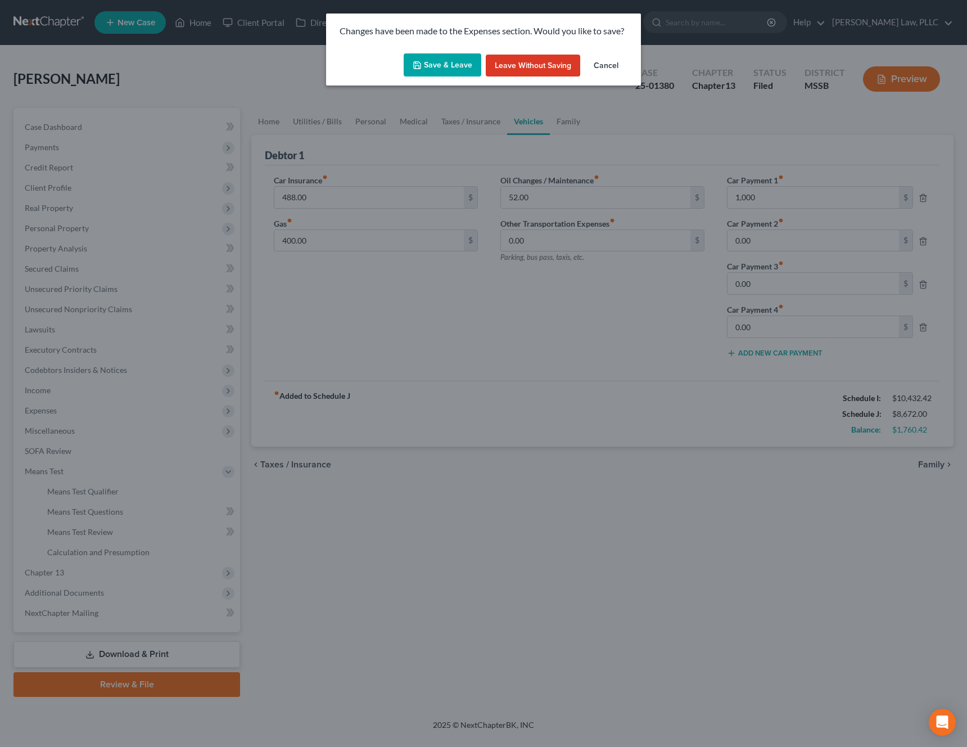
click at [442, 61] on button "Save & Leave" at bounding box center [443, 65] width 78 height 24
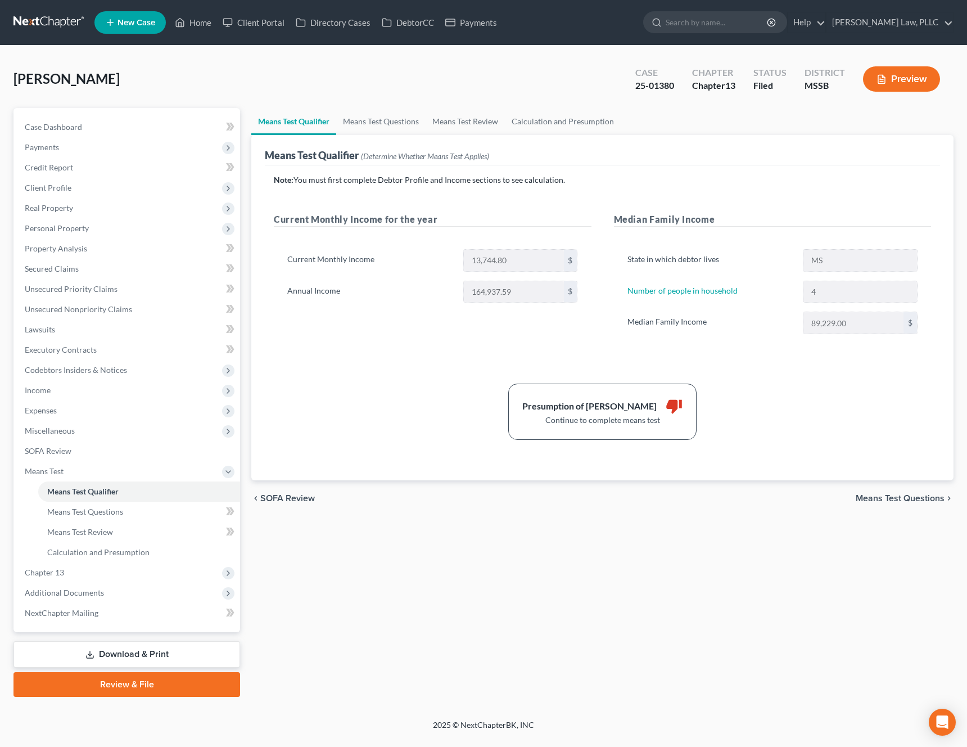
click at [891, 499] on span "Means Test Questions" at bounding box center [900, 498] width 89 height 9
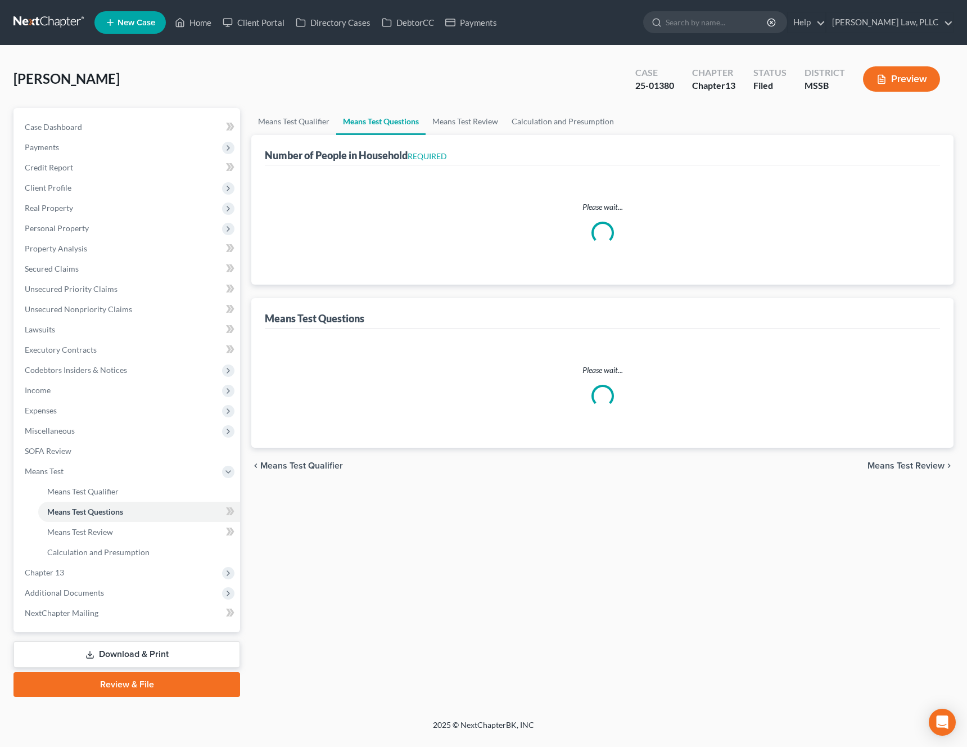
select select "4"
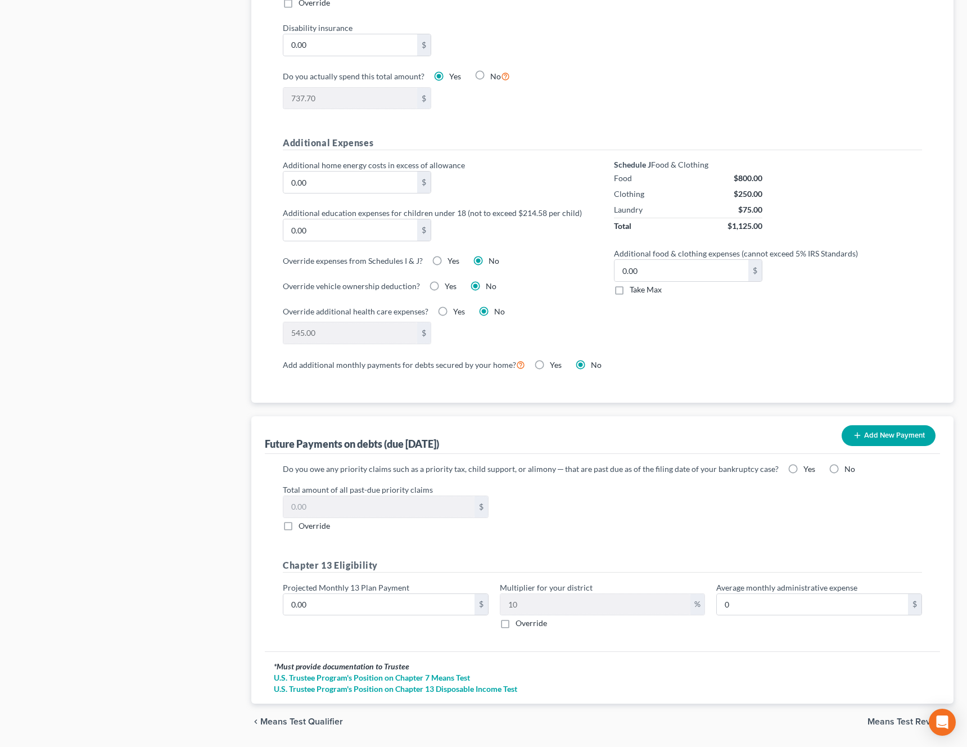
scroll to position [750, 0]
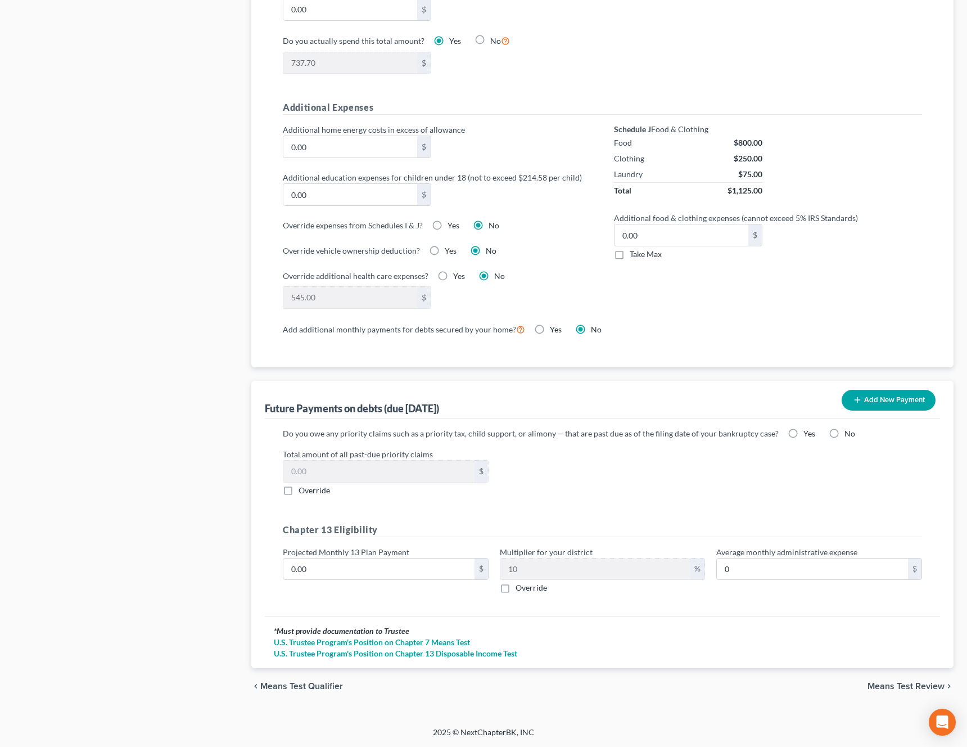
click at [875, 685] on span "Means Test Review" at bounding box center [905, 685] width 77 height 9
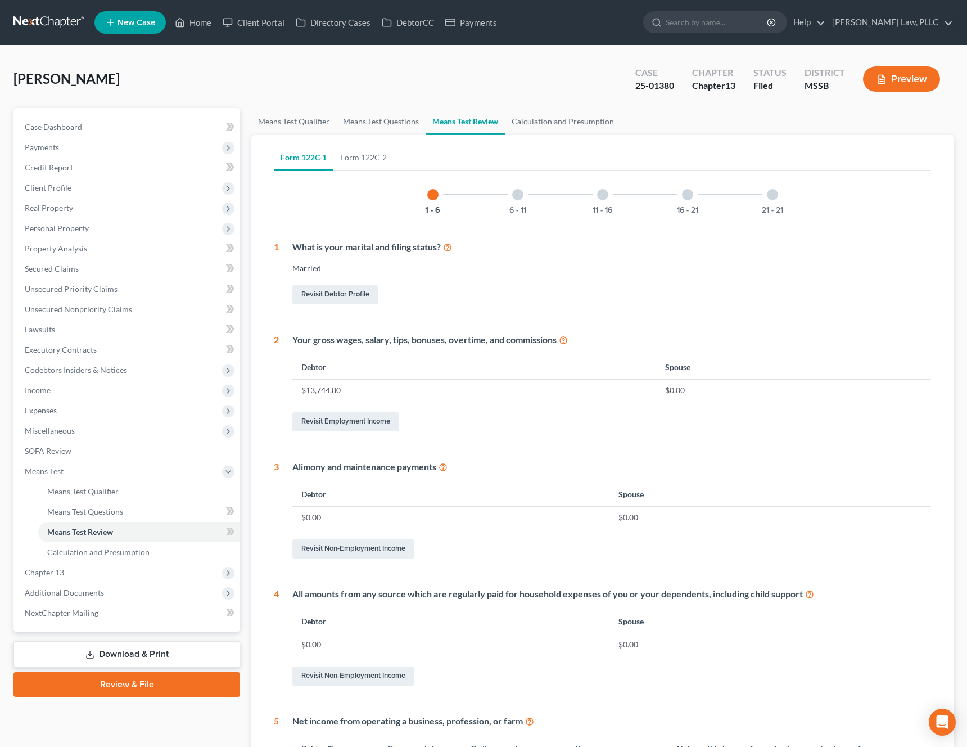
scroll to position [209, 0]
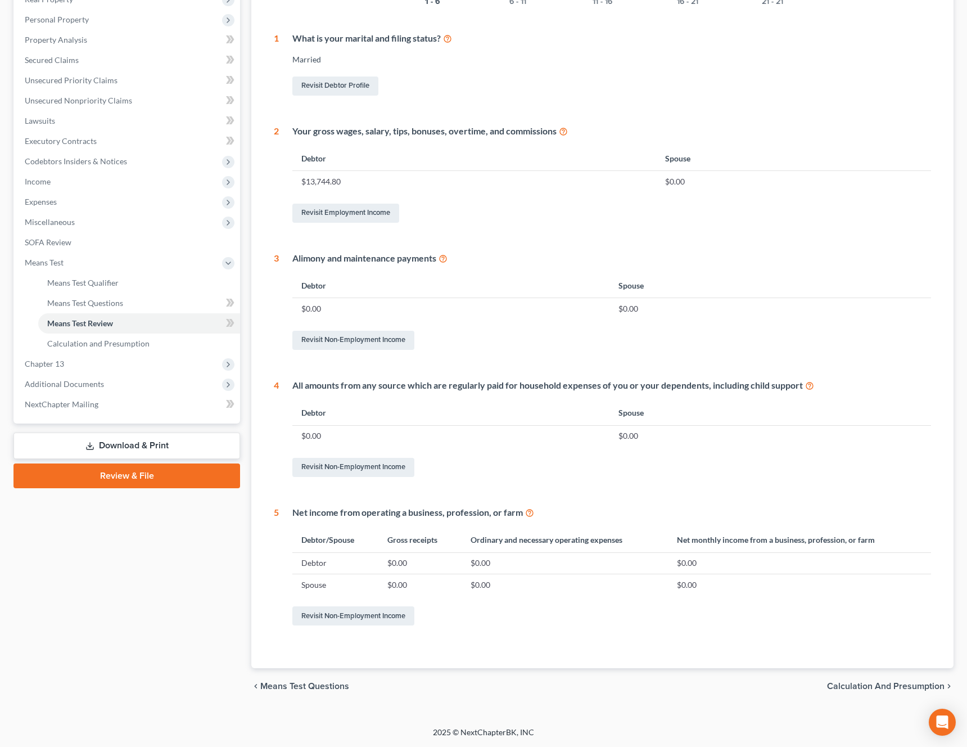
click at [862, 681] on span "Calculation and Presumption" at bounding box center [885, 685] width 117 height 9
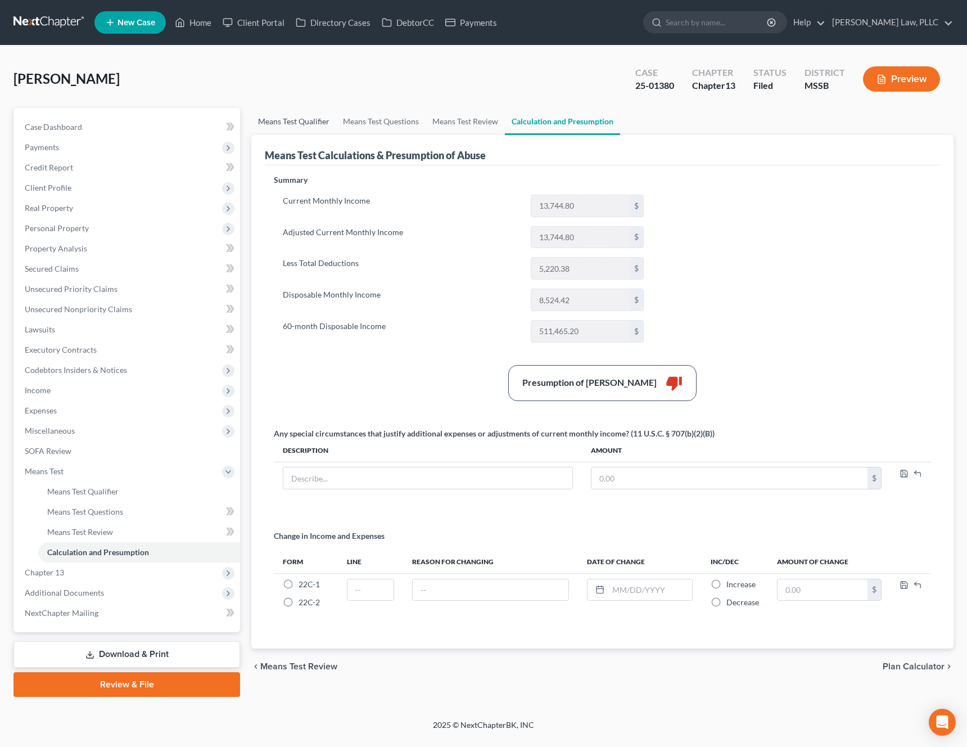
click at [313, 125] on link "Means Test Qualifier" at bounding box center [293, 121] width 85 height 27
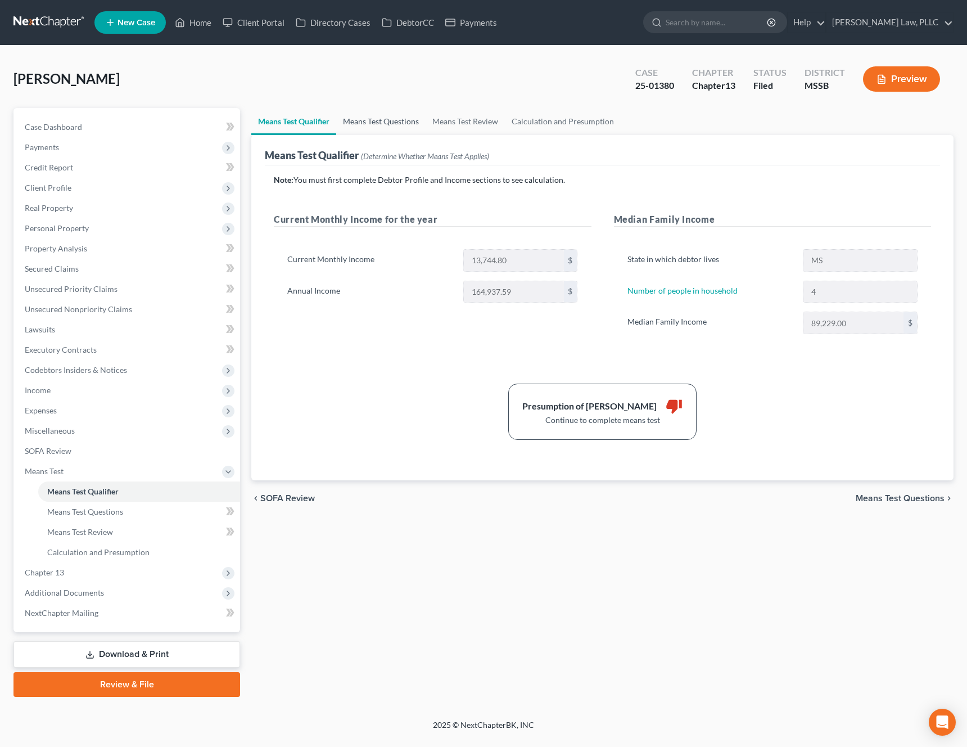
click at [395, 129] on link "Means Test Questions" at bounding box center [380, 121] width 89 height 27
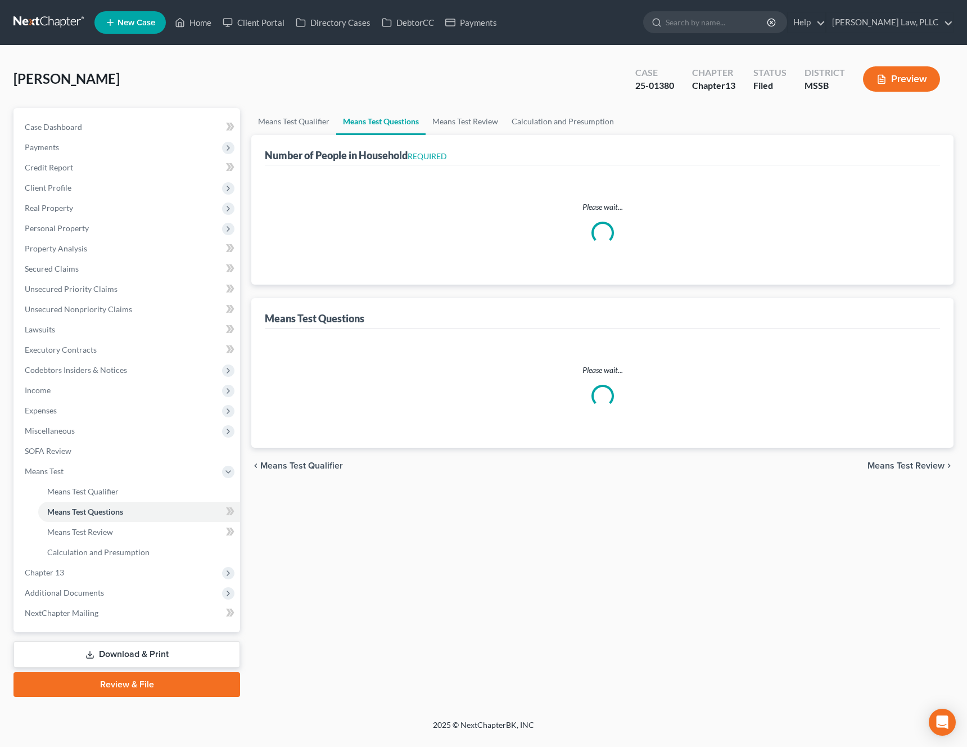
select select "4"
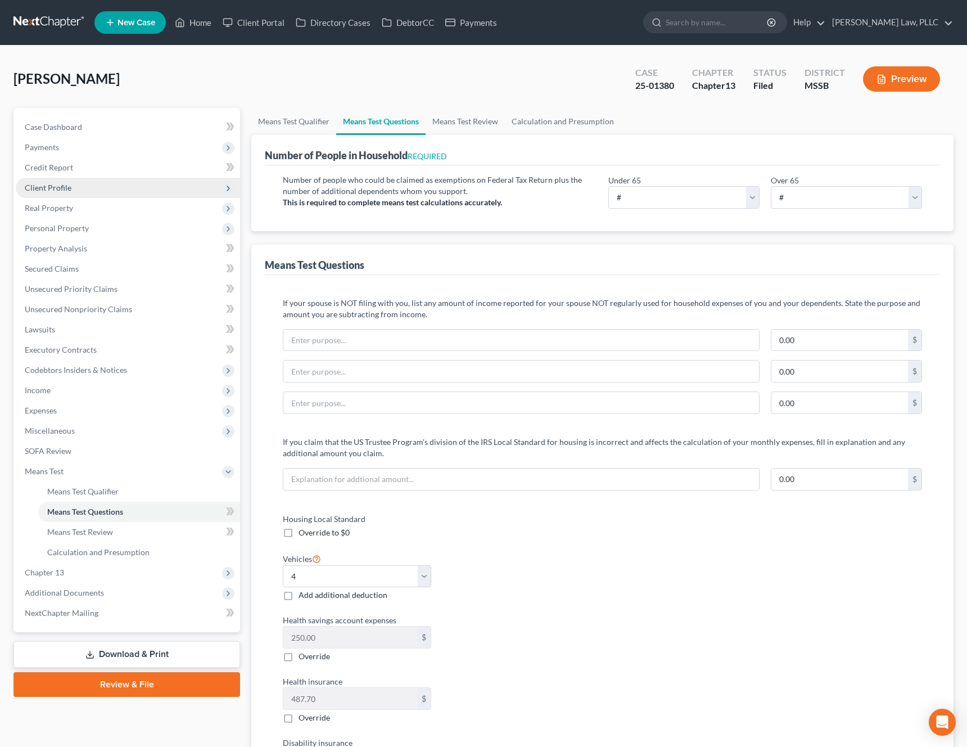
click at [93, 187] on span "Client Profile" at bounding box center [128, 188] width 224 height 20
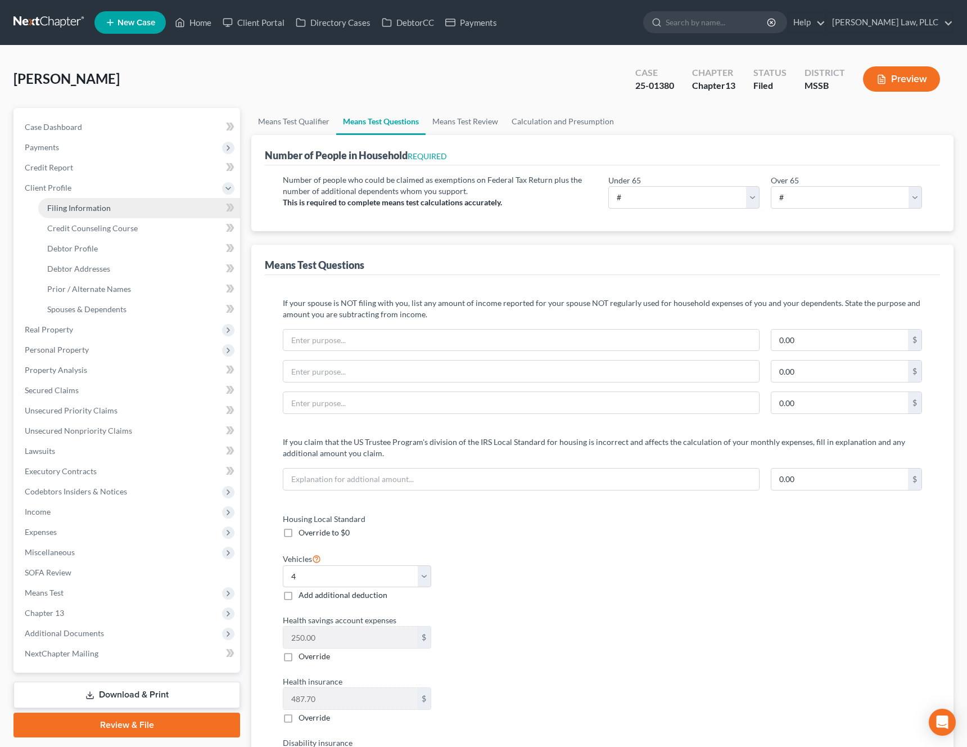
click at [88, 207] on span "Filing Information" at bounding box center [79, 208] width 64 height 10
select select "1"
select select "0"
select select "3"
select select "25"
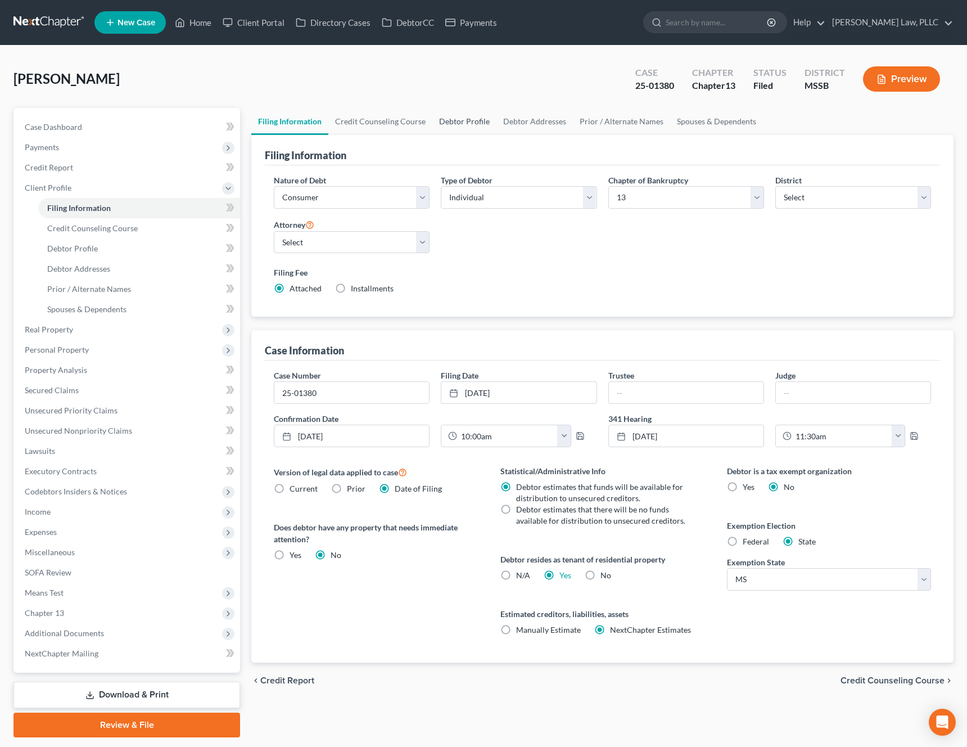
click at [470, 123] on link "Debtor Profile" at bounding box center [464, 121] width 64 height 27
select select "1"
select select "3"
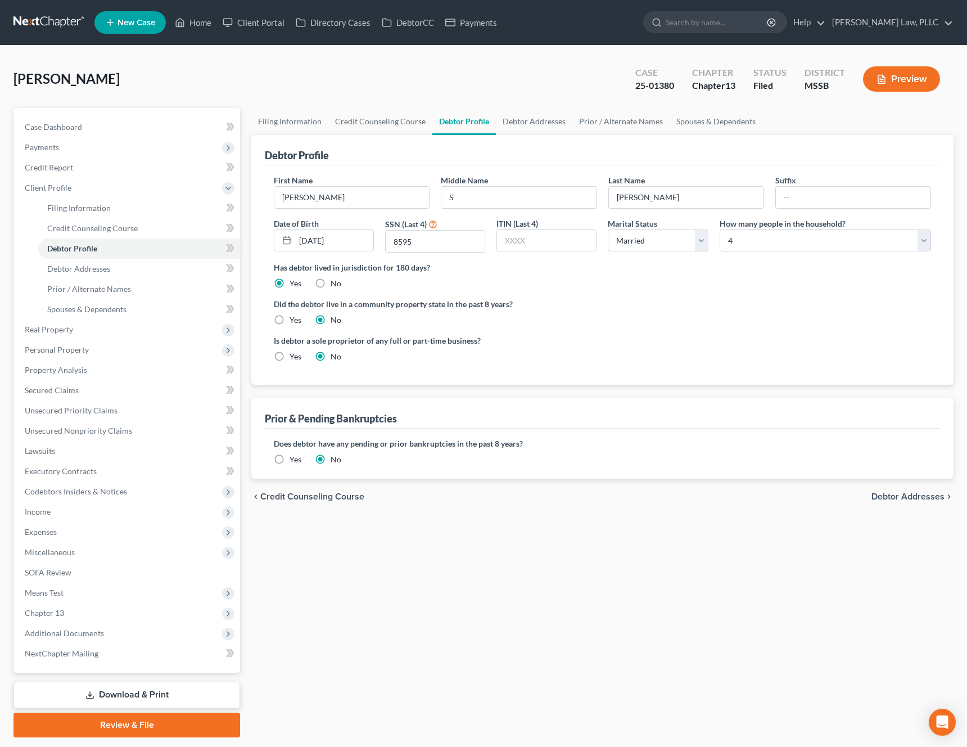
radio input "true"
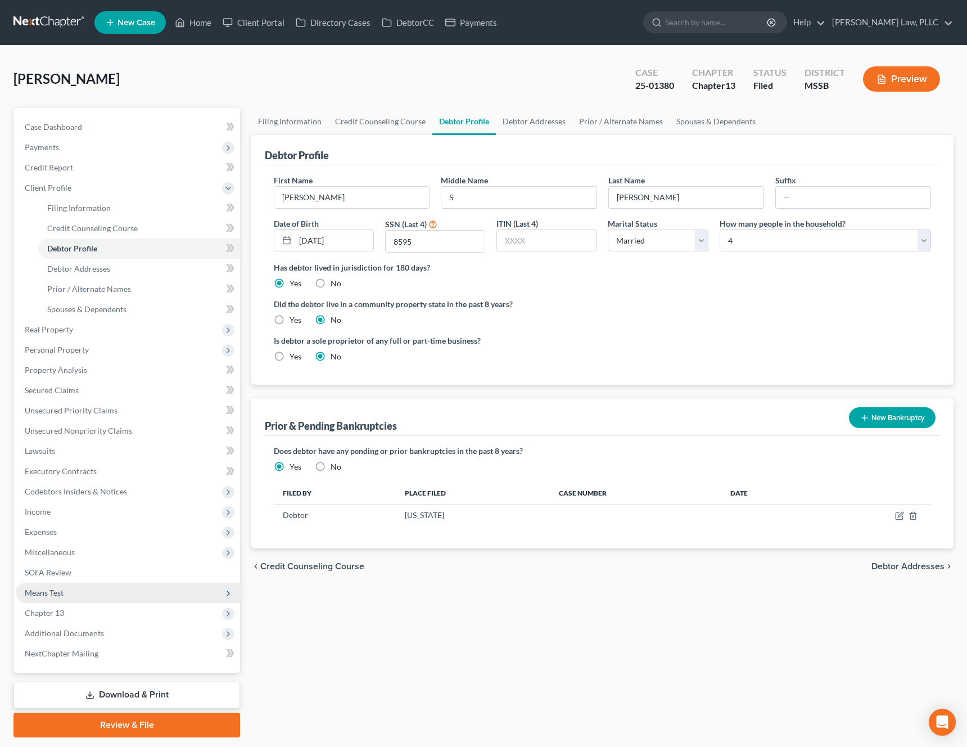
click at [112, 589] on span "Means Test" at bounding box center [128, 592] width 224 height 20
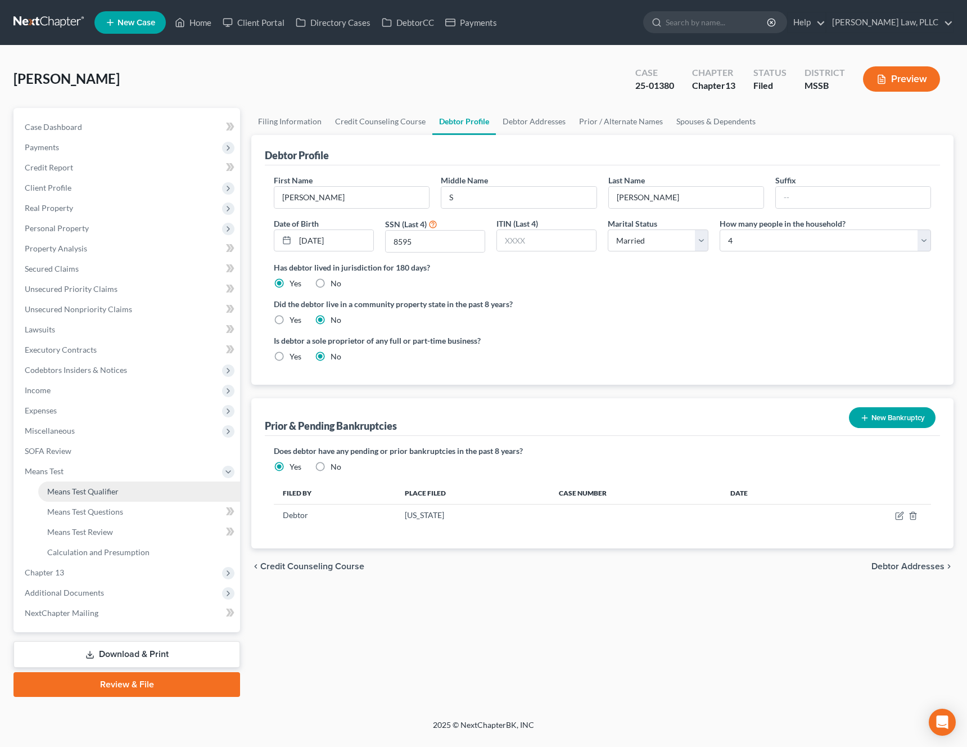
click at [137, 492] on link "Means Test Qualifier" at bounding box center [139, 491] width 202 height 20
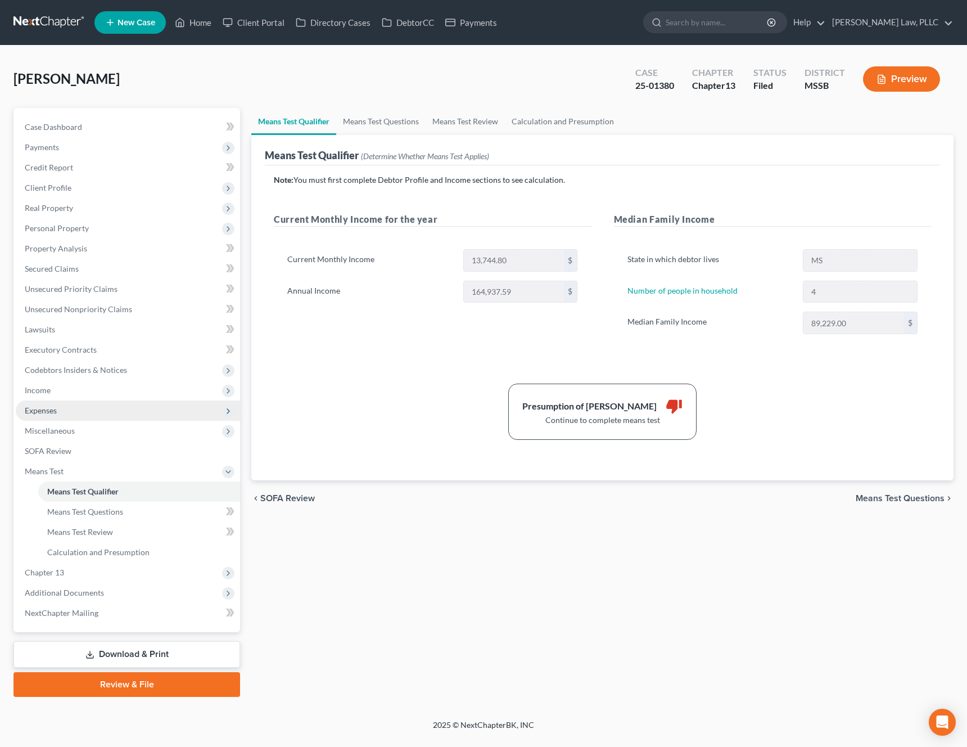
click at [88, 402] on span "Expenses" at bounding box center [128, 410] width 224 height 20
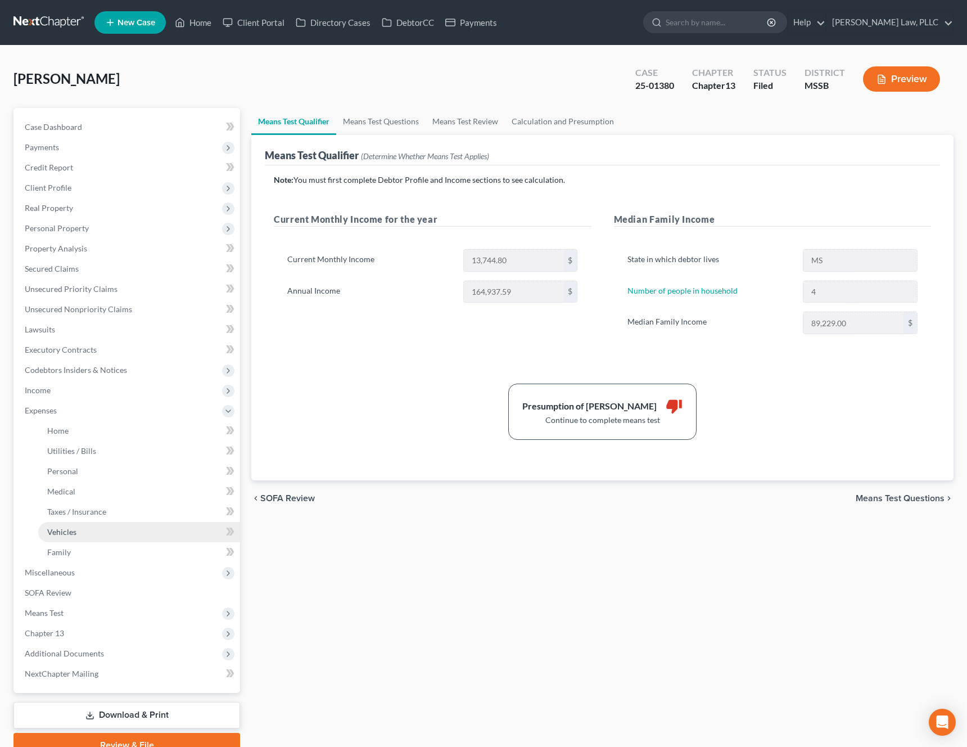
click at [100, 531] on link "Vehicles" at bounding box center [139, 532] width 202 height 20
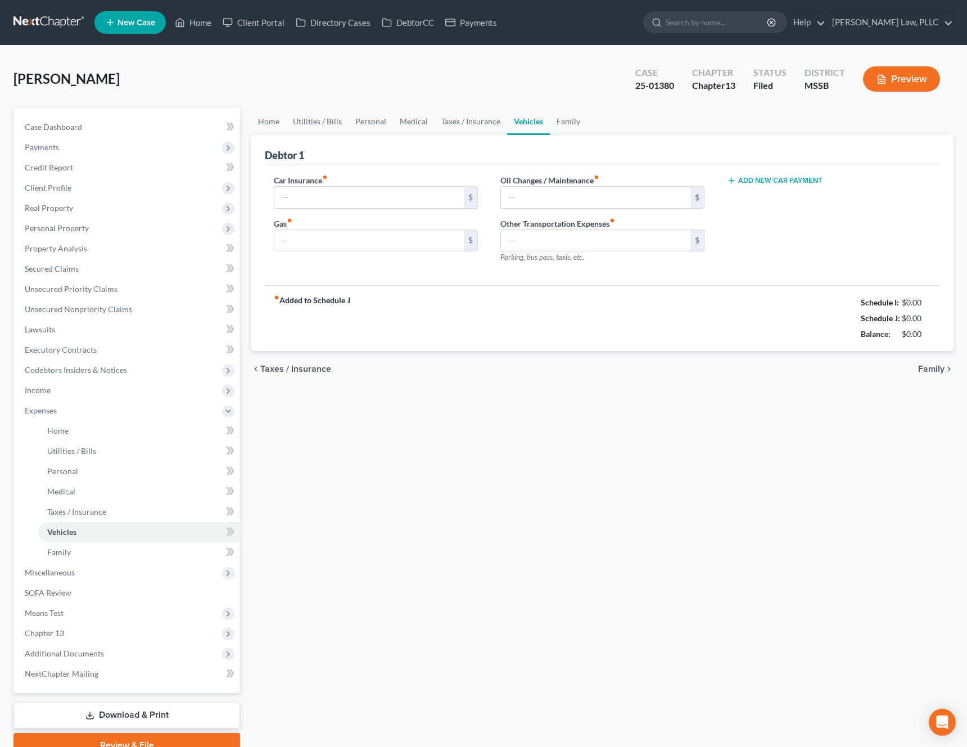
type input "488.00"
type input "400.00"
type input "52.00"
type input "0.00"
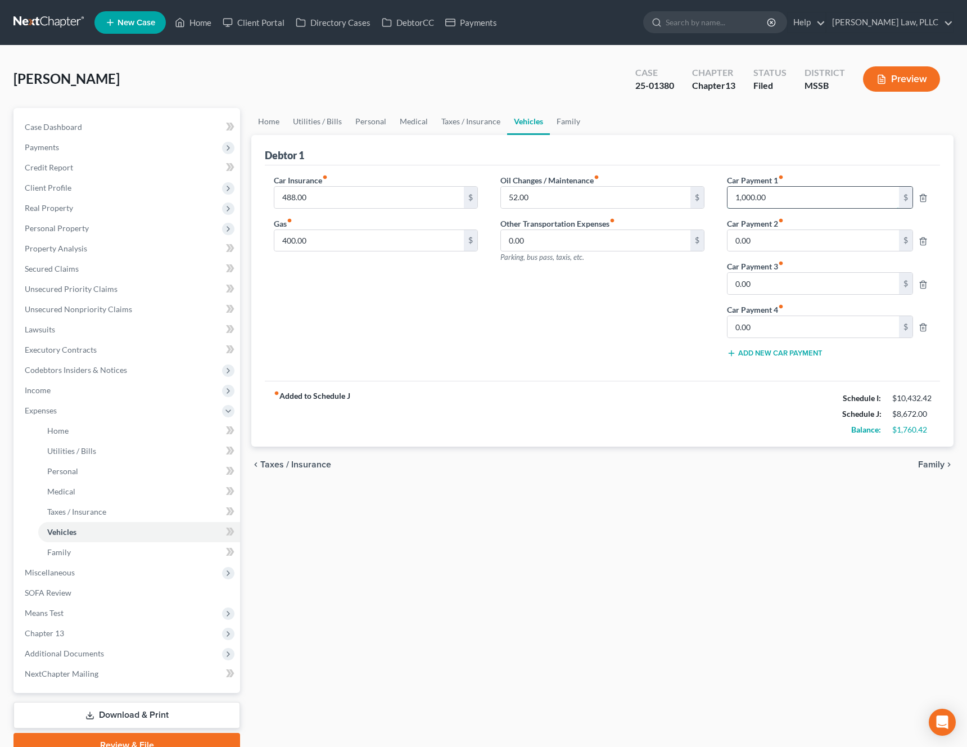
click at [826, 202] on input "1,000.00" at bounding box center [812, 197] width 171 height 21
click at [638, 356] on div "Oil Changes / Maintenance fiber_manual_record 52.00 $ Other Transportation Expe…" at bounding box center [602, 270] width 227 height 193
click at [275, 118] on link "Home" at bounding box center [268, 121] width 35 height 27
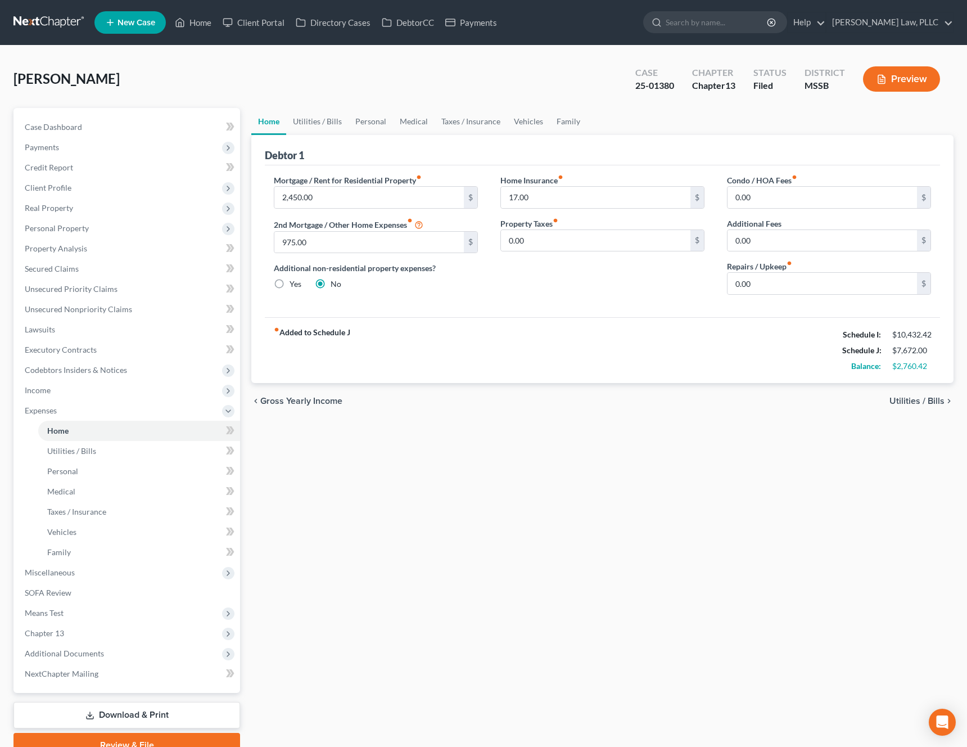
scroll to position [53, 0]
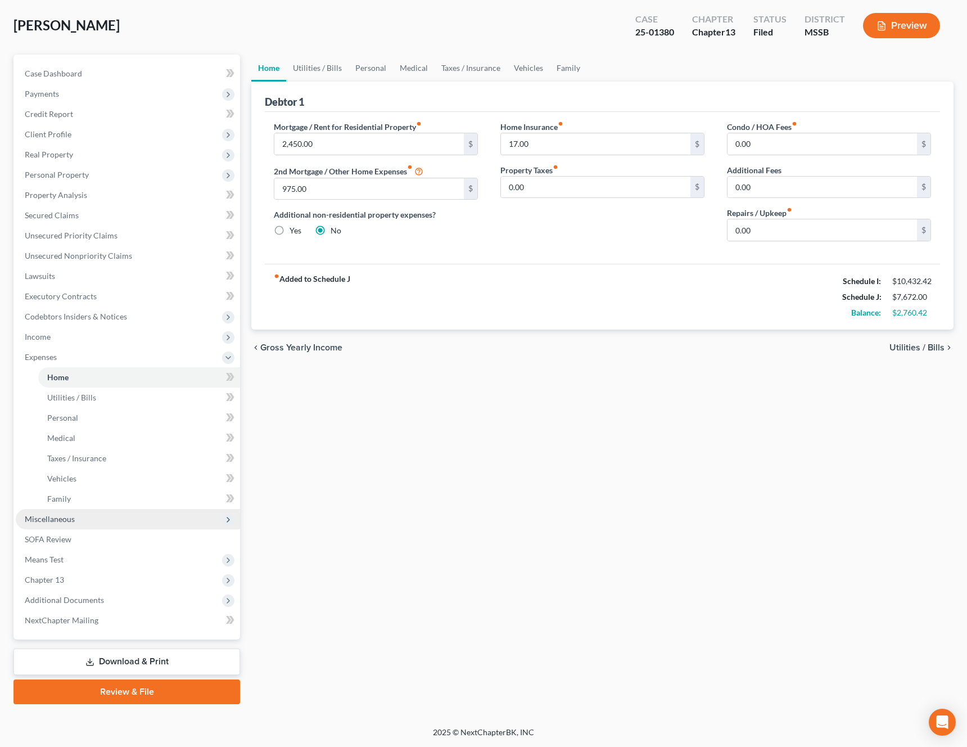
click at [97, 518] on span "Miscellaneous" at bounding box center [128, 519] width 224 height 20
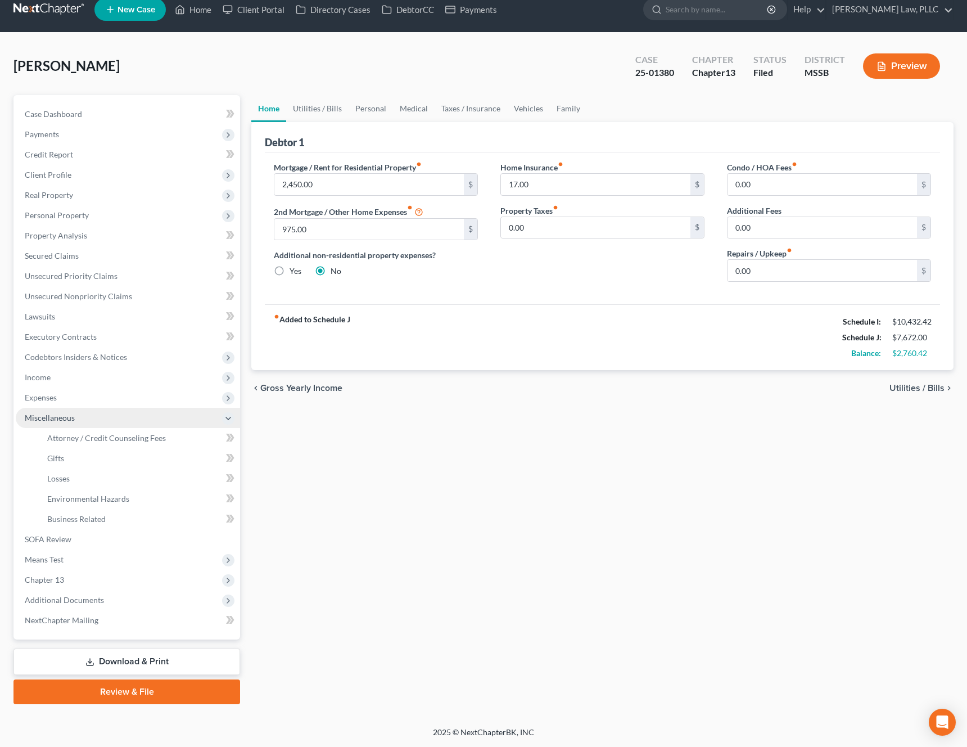
scroll to position [13, 0]
click at [64, 561] on span "Means Test" at bounding box center [128, 559] width 224 height 20
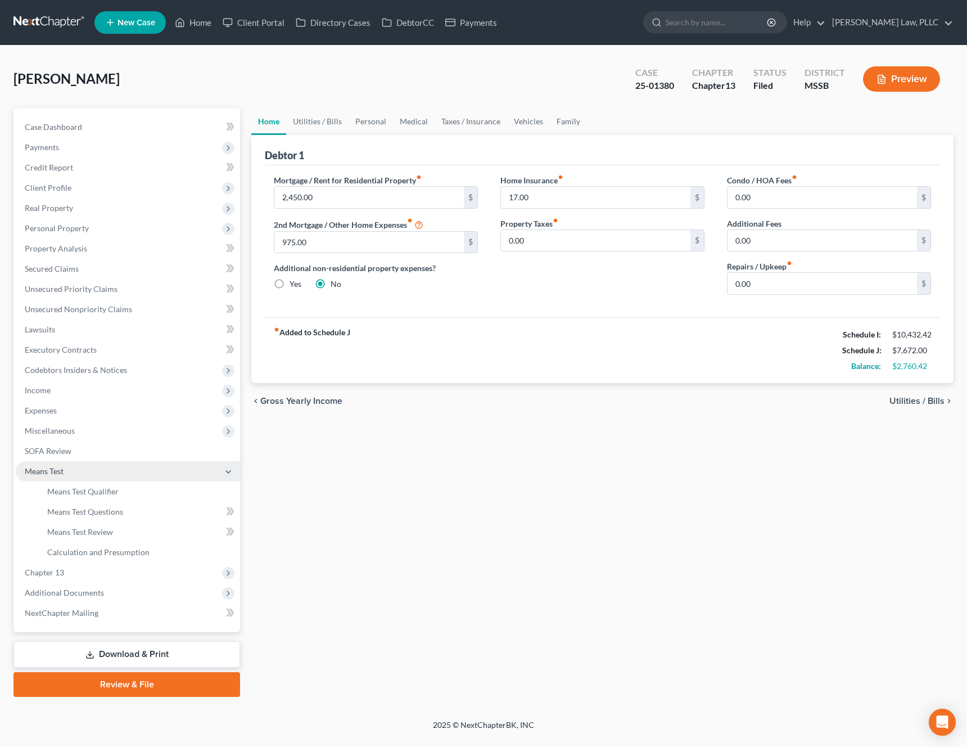
scroll to position [0, 0]
click at [88, 581] on span "Chapter 13" at bounding box center [128, 572] width 224 height 20
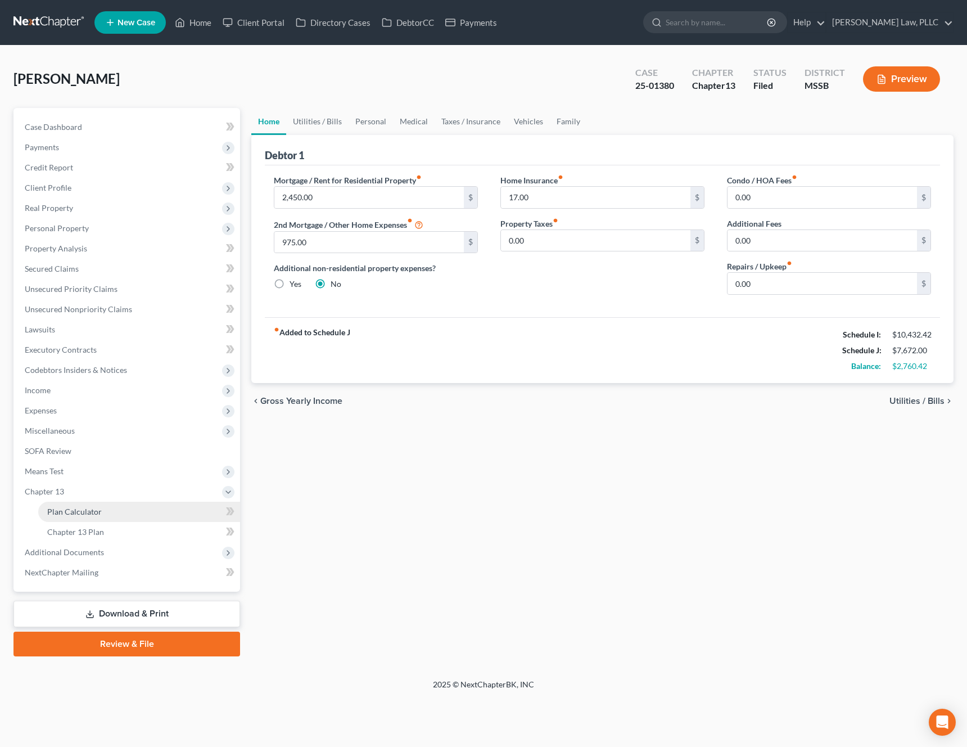
click at [130, 519] on link "Plan Calculator" at bounding box center [139, 511] width 202 height 20
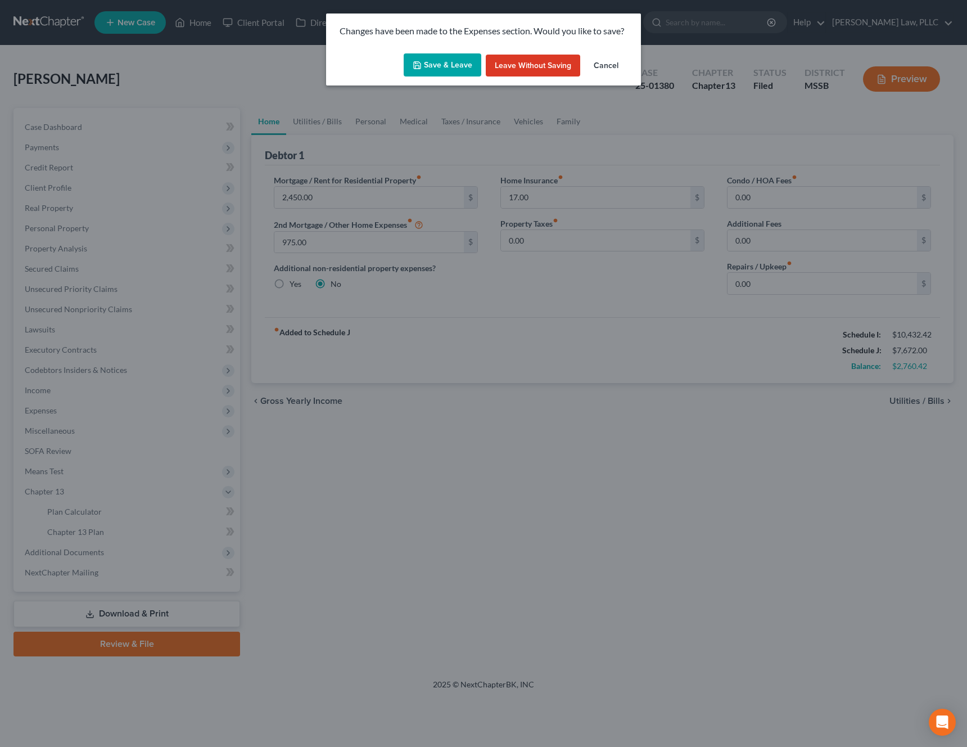
click at [437, 65] on button "Save & Leave" at bounding box center [443, 65] width 78 height 24
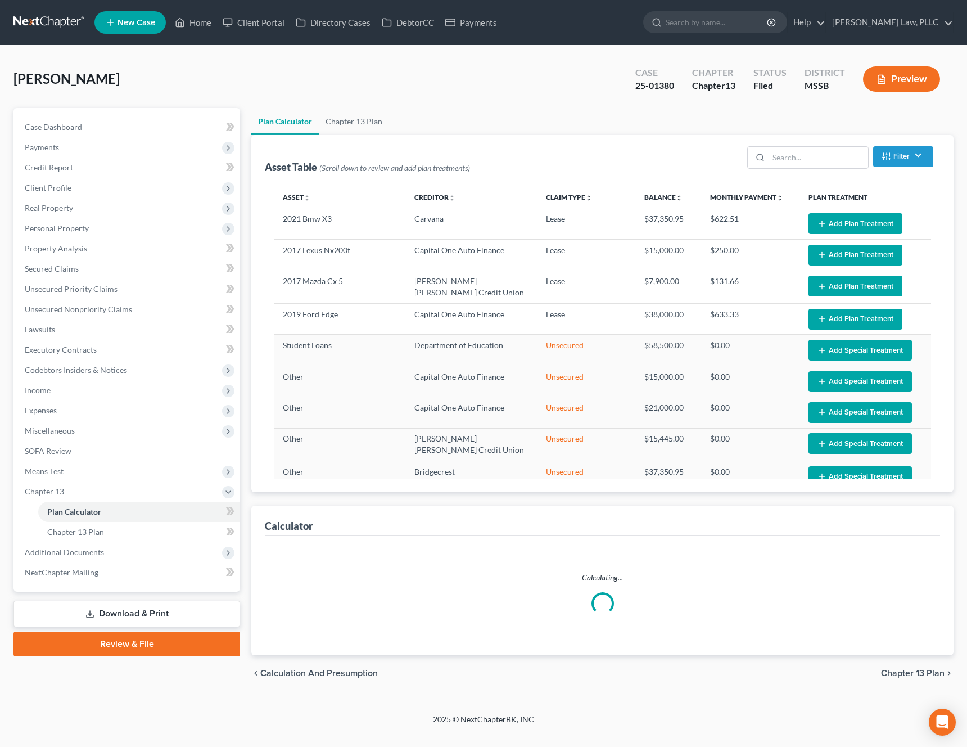
select select "59"
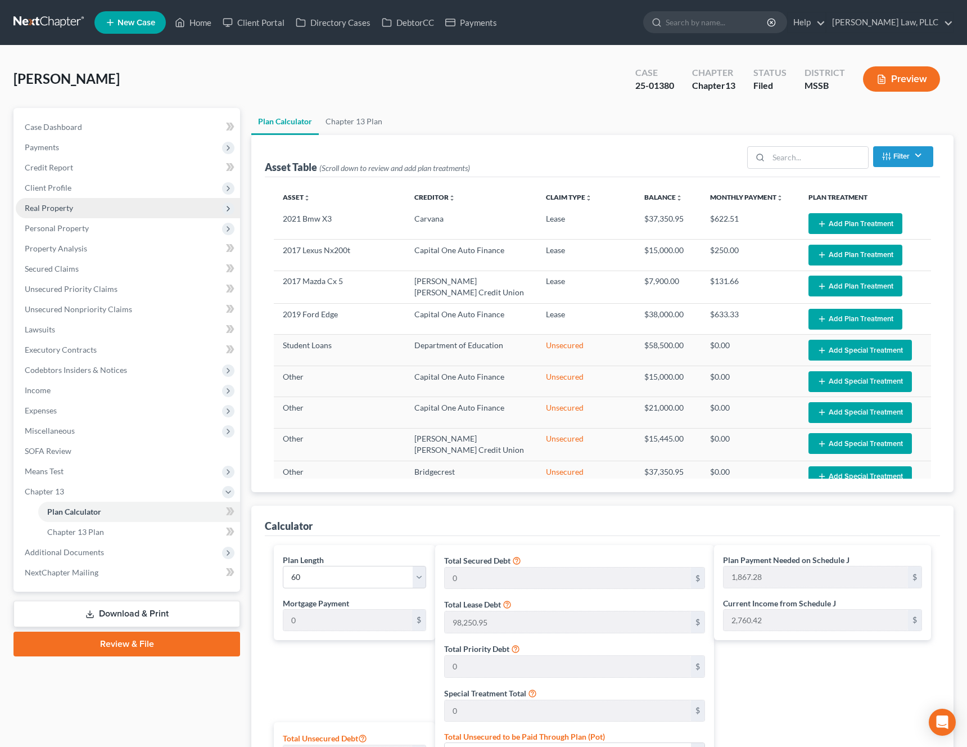
click at [73, 206] on span "Real Property" at bounding box center [128, 208] width 224 height 20
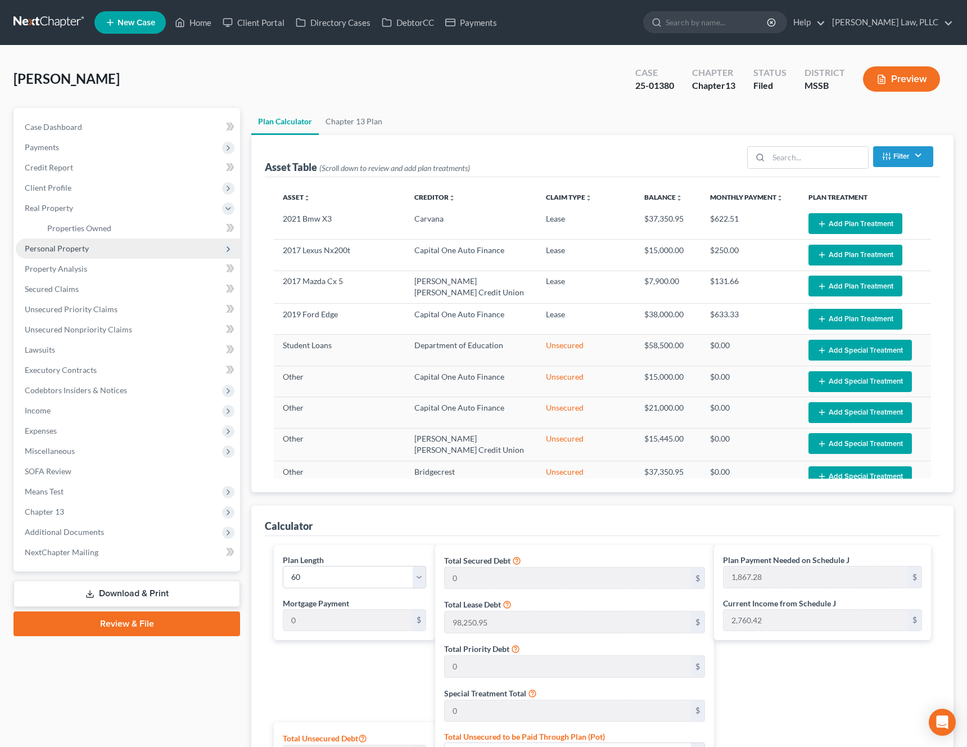
click at [76, 252] on span "Personal Property" at bounding box center [57, 248] width 64 height 10
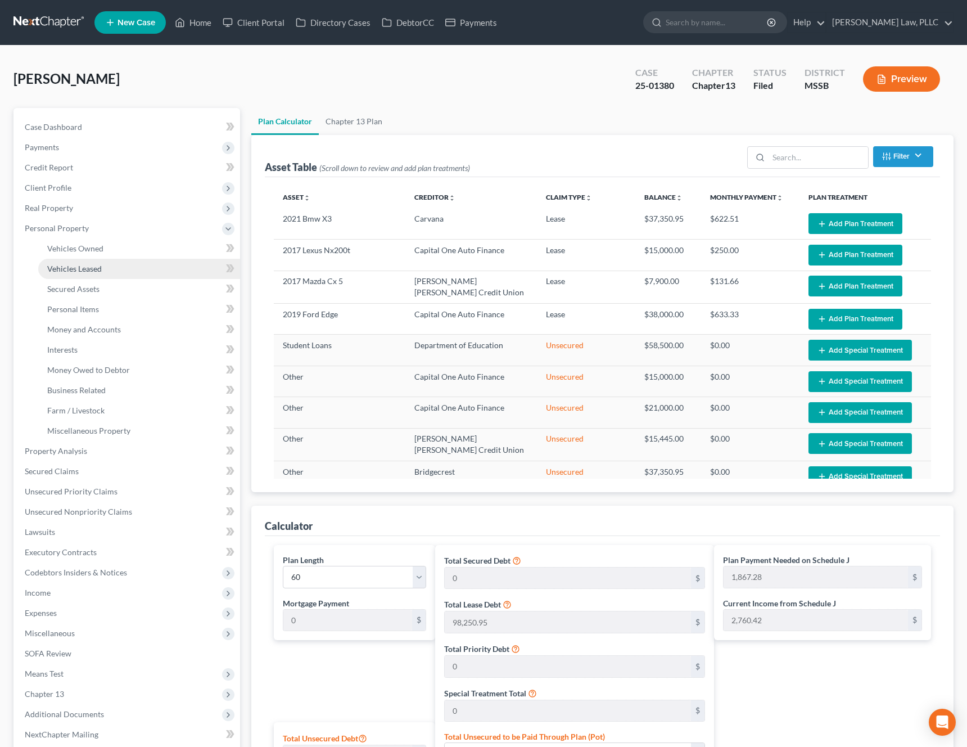
click at [92, 269] on span "Vehicles Leased" at bounding box center [74, 269] width 55 height 10
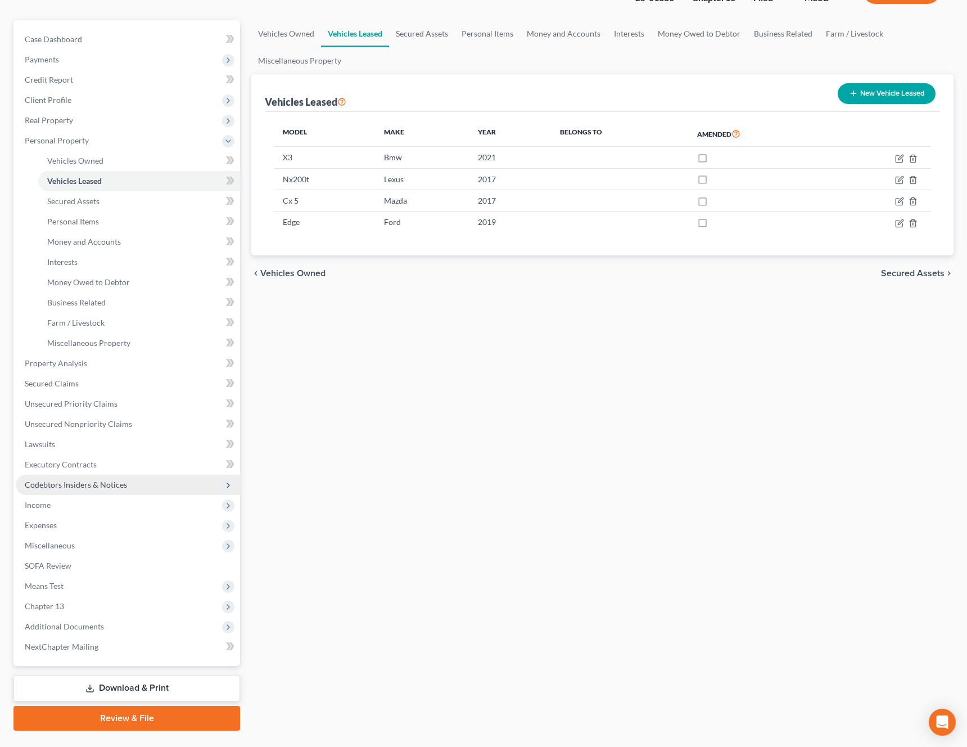
scroll to position [114, 0]
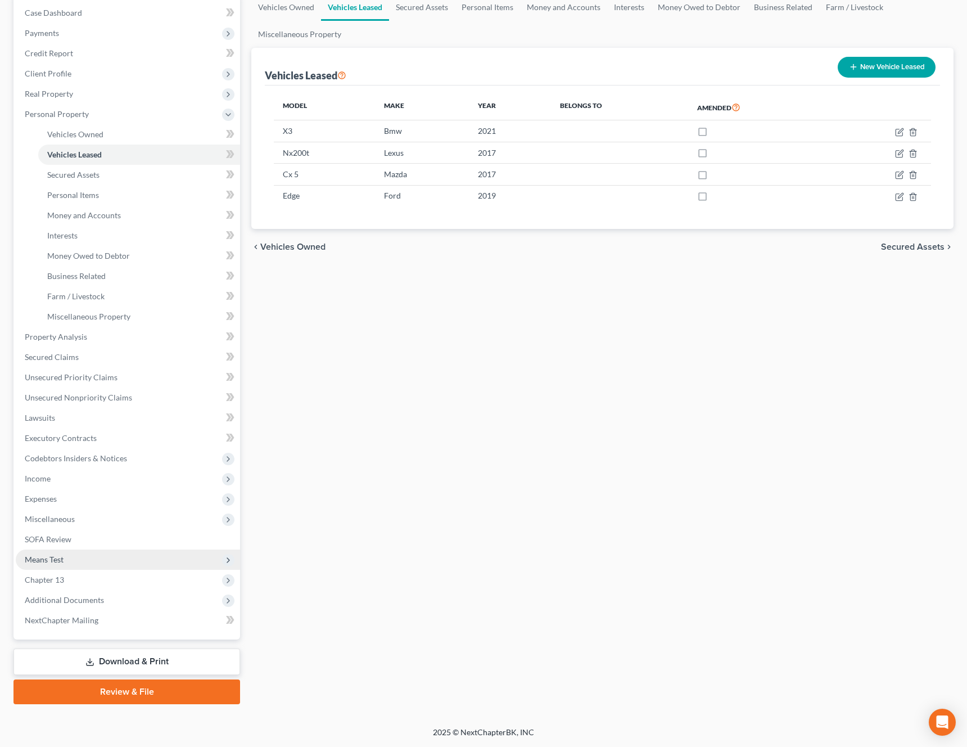
click at [105, 565] on span "Means Test" at bounding box center [128, 559] width 224 height 20
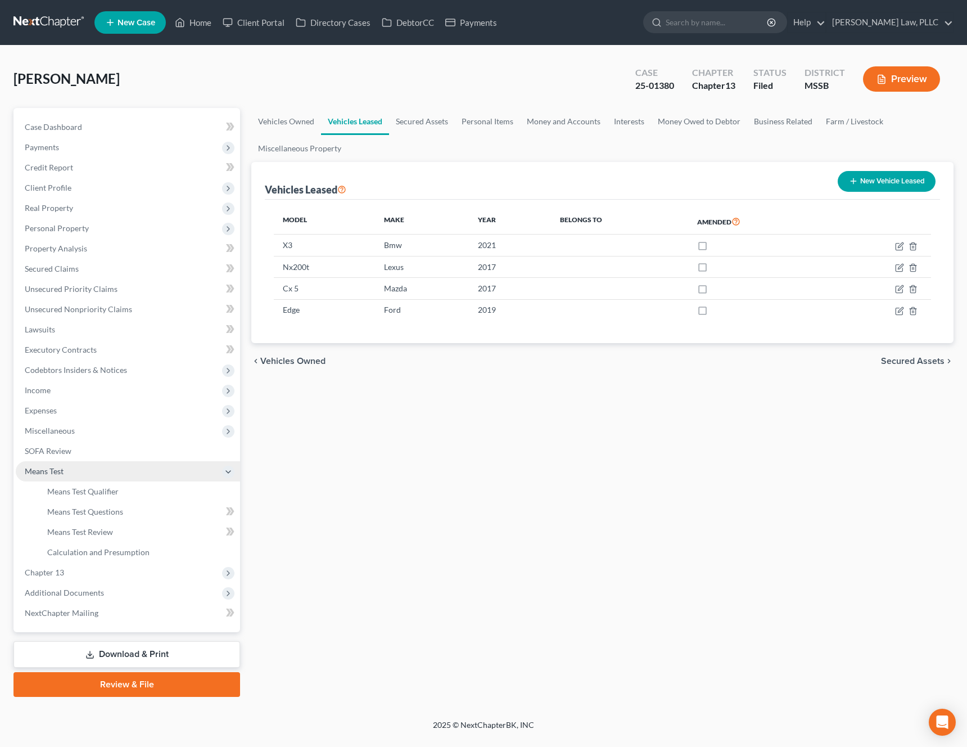
scroll to position [0, 0]
click at [69, 272] on span "Secured Claims" at bounding box center [52, 269] width 54 height 10
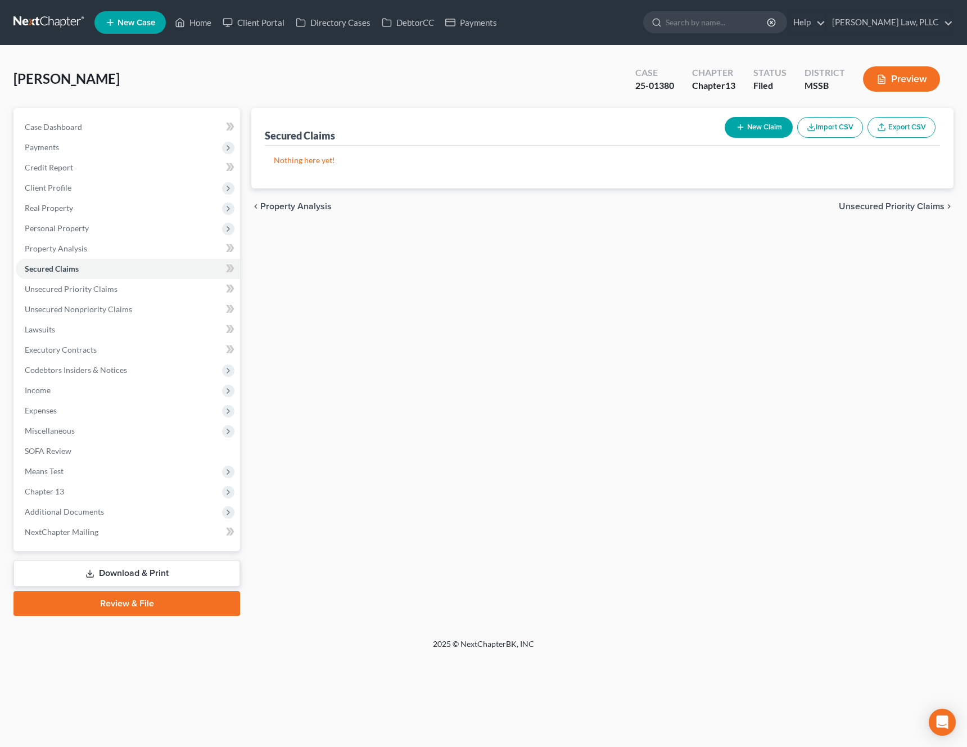
click at [748, 130] on button "New Claim" at bounding box center [759, 127] width 68 height 21
select select "0"
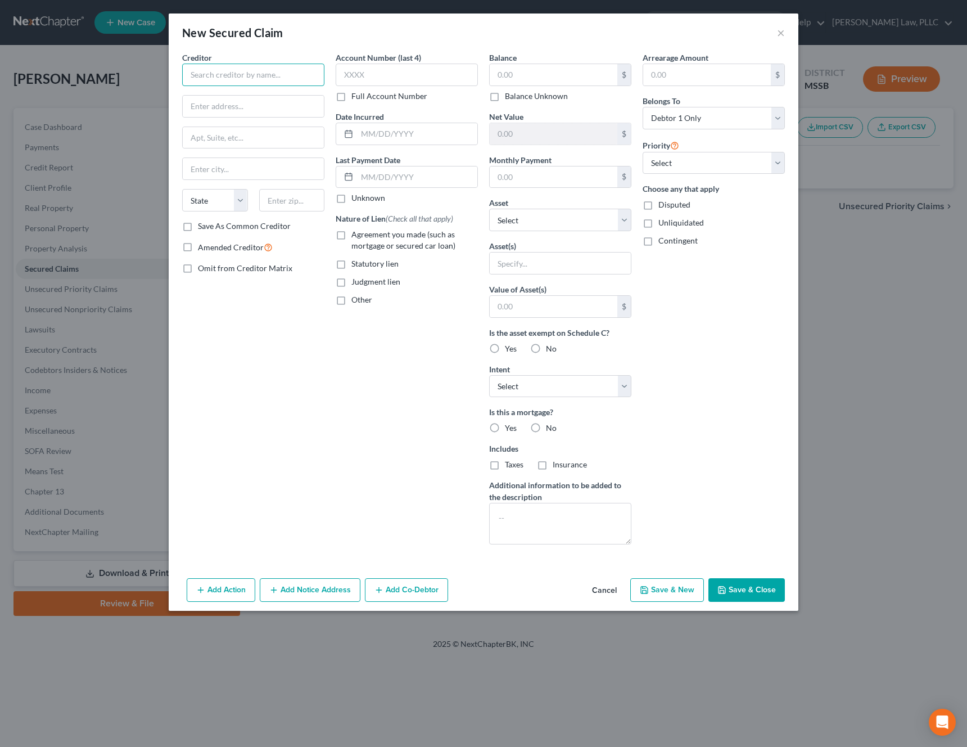
click at [298, 74] on input "text" at bounding box center [253, 75] width 142 height 22
type input "[PERSON_NAME] [PERSON_NAME] Credit Union"
click at [549, 76] on input "text" at bounding box center [554, 74] width 128 height 21
paste input "$18,120.91"
type input "$18,120.91"
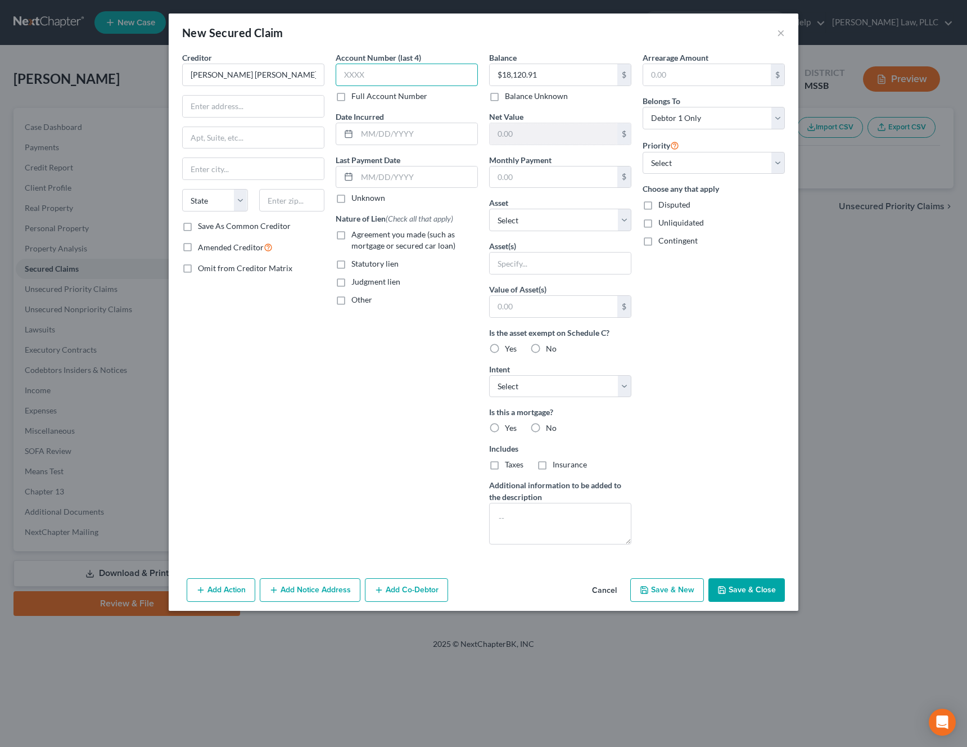
click at [432, 76] on input "text" at bounding box center [407, 75] width 142 height 22
click at [516, 214] on select "Select Other Multiple Assets Electronics - 2 T Vs, 2 Cell Phones, 1 Android Tab…" at bounding box center [560, 220] width 142 height 22
click at [744, 586] on button "Save & Close" at bounding box center [746, 590] width 76 height 24
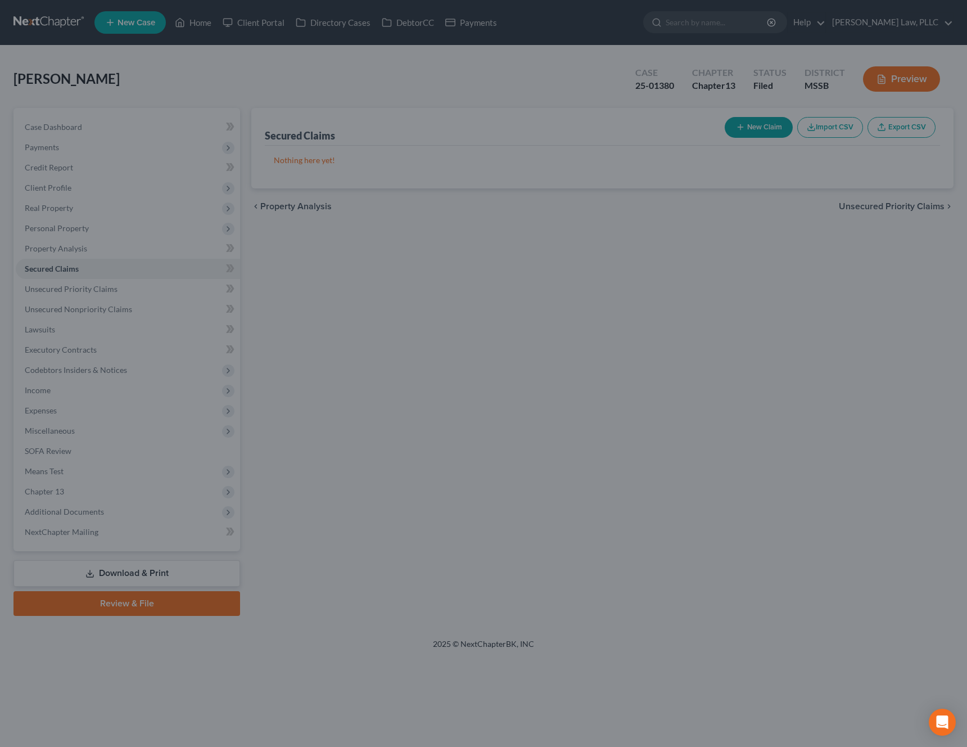
type input "0"
type input "0.00"
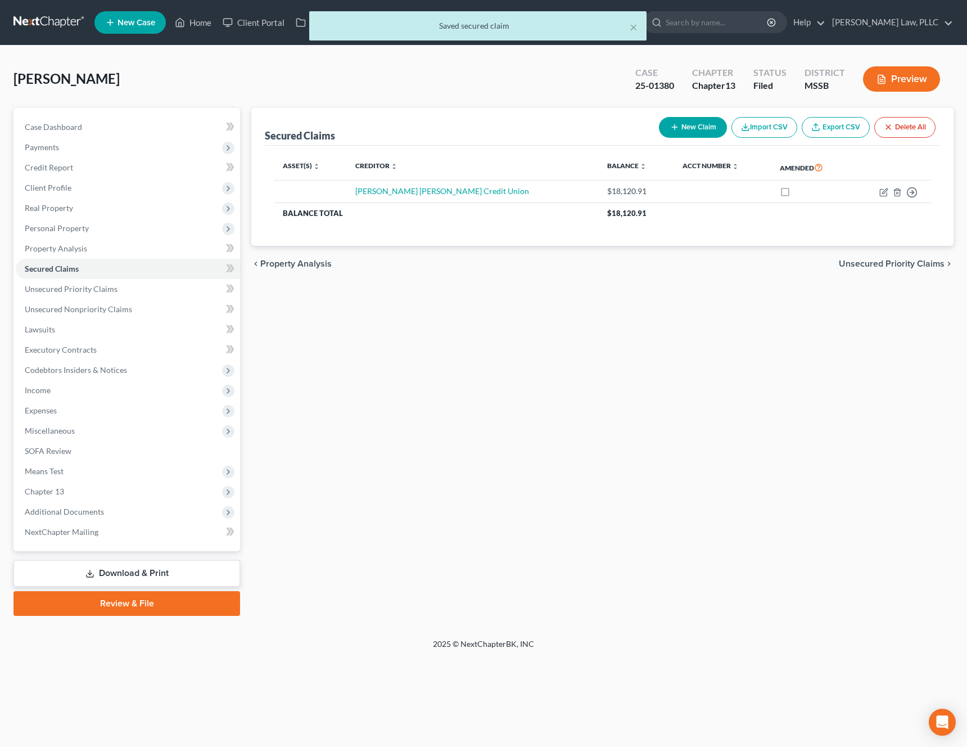
click at [692, 137] on button "New Claim" at bounding box center [693, 127] width 68 height 21
select select "0"
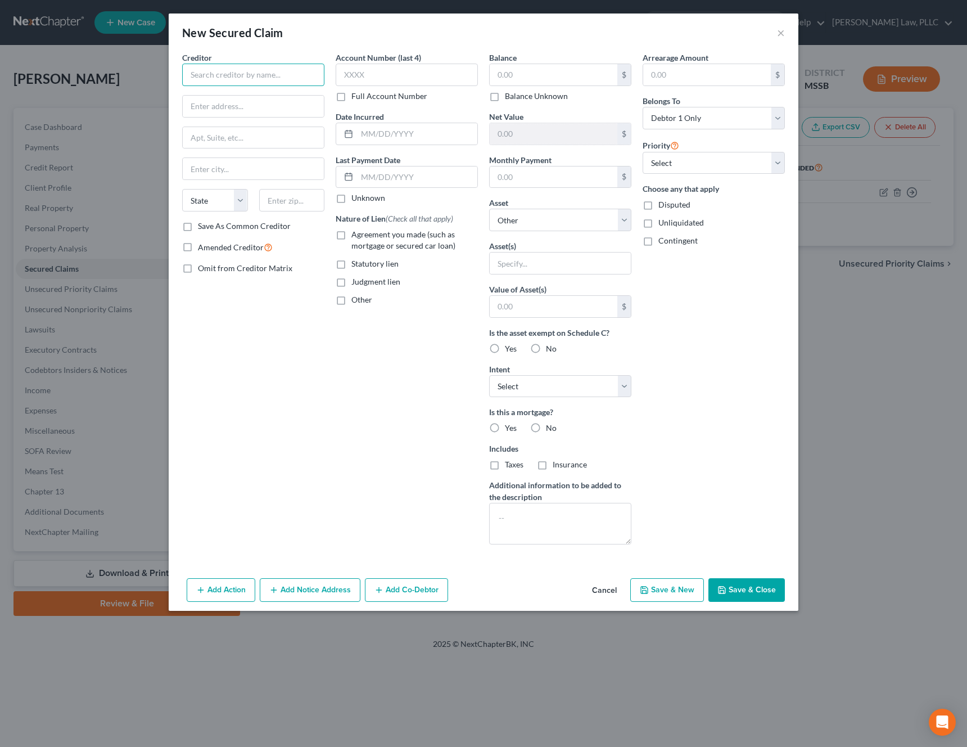
click at [298, 78] on input "text" at bounding box center [253, 75] width 142 height 22
type input "Carvana"
click at [548, 78] on input "text" at bounding box center [554, 74] width 128 height 21
paste input "38,395.20"
type input "38,395.20"
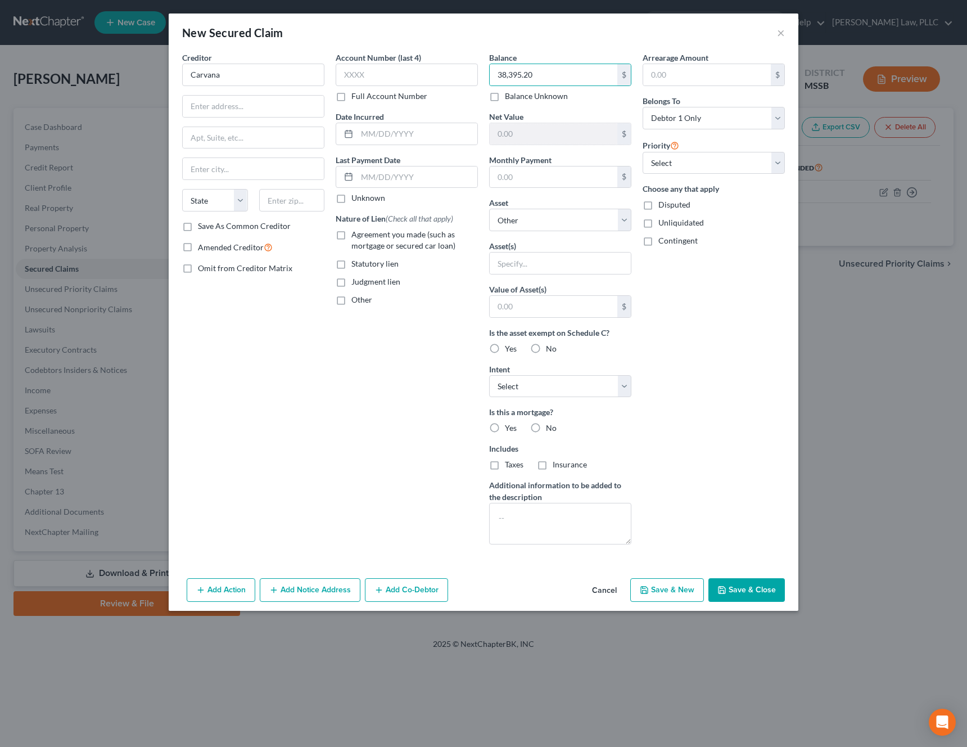
click at [717, 441] on div "Arrearage Amount $ Belongs To * Select Debtor 1 Only Debtor 2 Only Debtor 1 And…" at bounding box center [713, 302] width 153 height 501
click at [744, 590] on button "Save & Close" at bounding box center [746, 590] width 76 height 24
select select
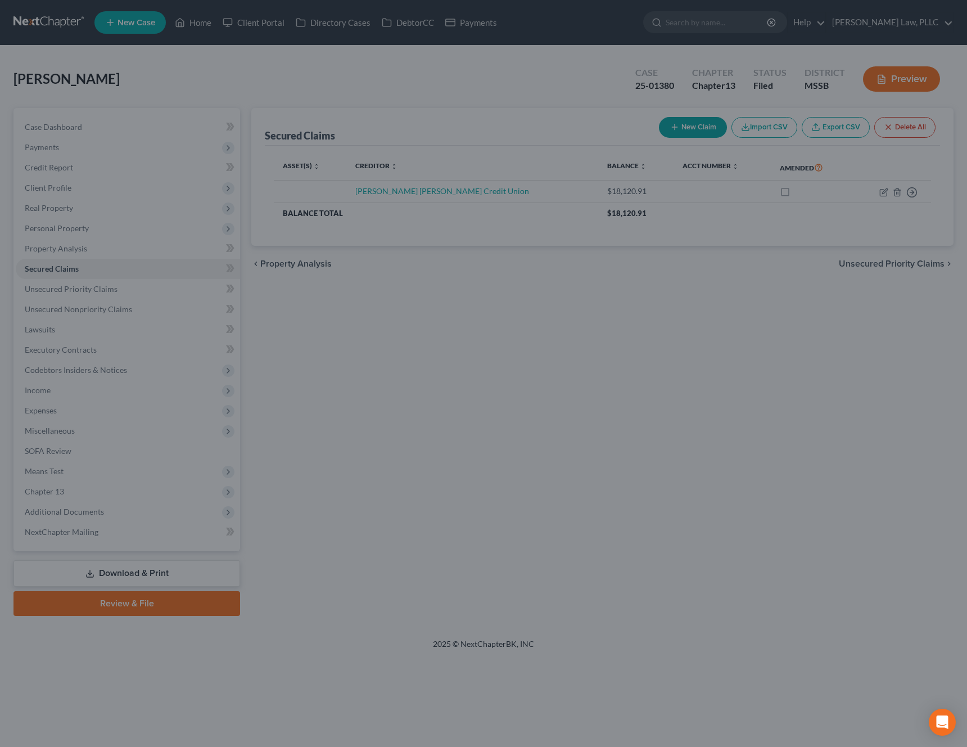
type input "0"
type input "0.00"
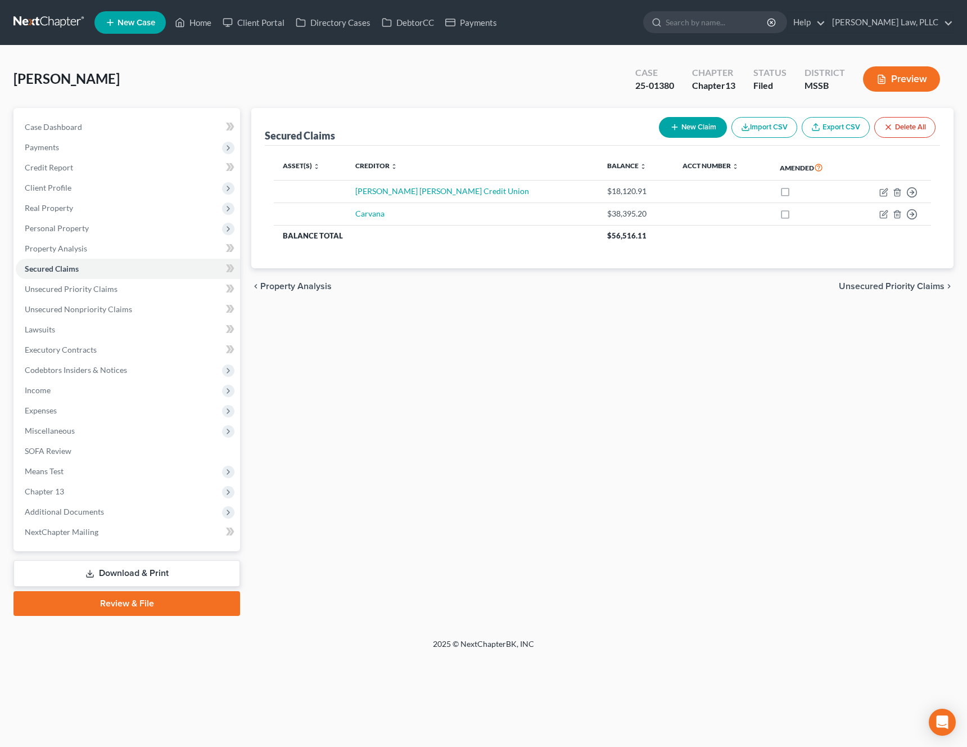
click at [688, 125] on button "New Claim" at bounding box center [693, 127] width 68 height 21
select select "0"
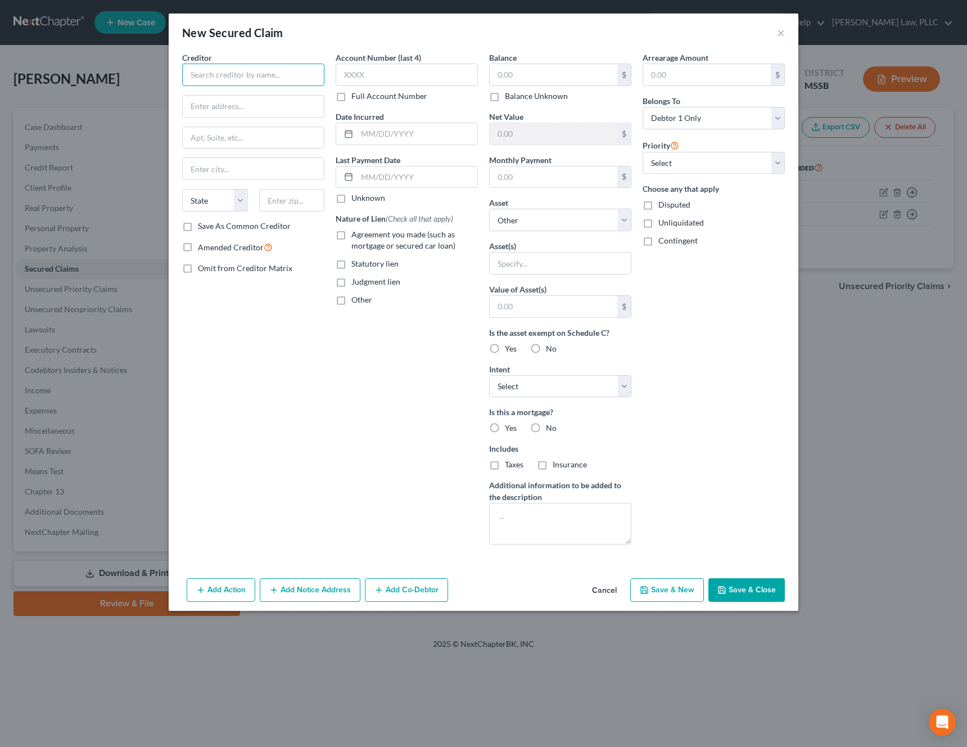
click at [279, 71] on input "text" at bounding box center [253, 75] width 142 height 22
type input "Capital One Auto Finance"
click at [752, 589] on button "Save & Close" at bounding box center [746, 590] width 76 height 24
select select
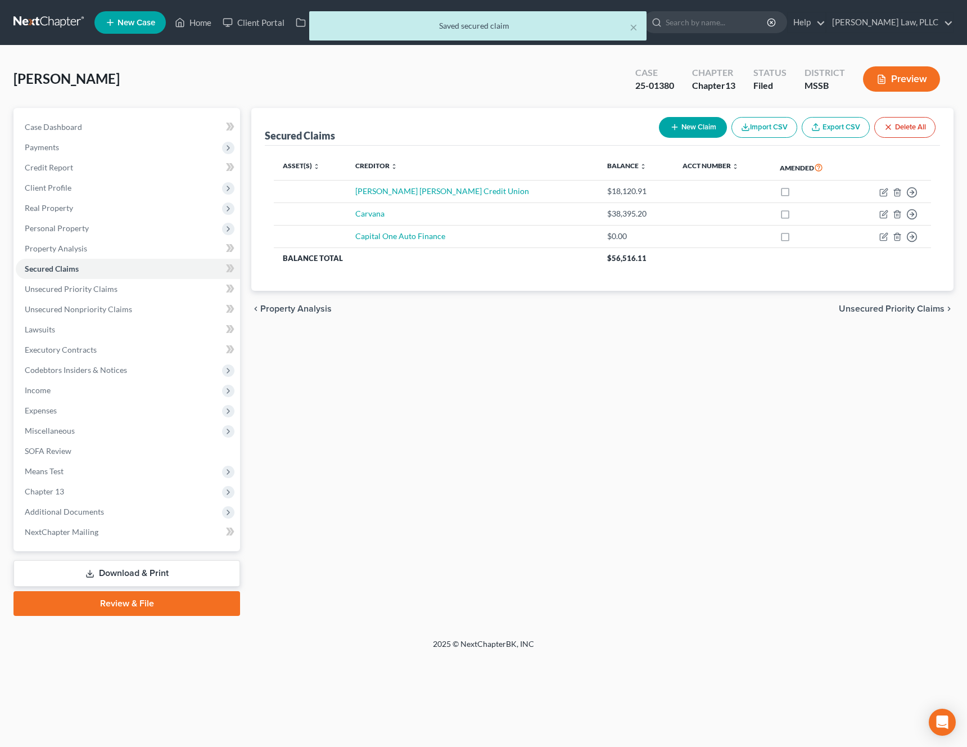
click at [686, 124] on button "New Claim" at bounding box center [693, 127] width 68 height 21
select select "0"
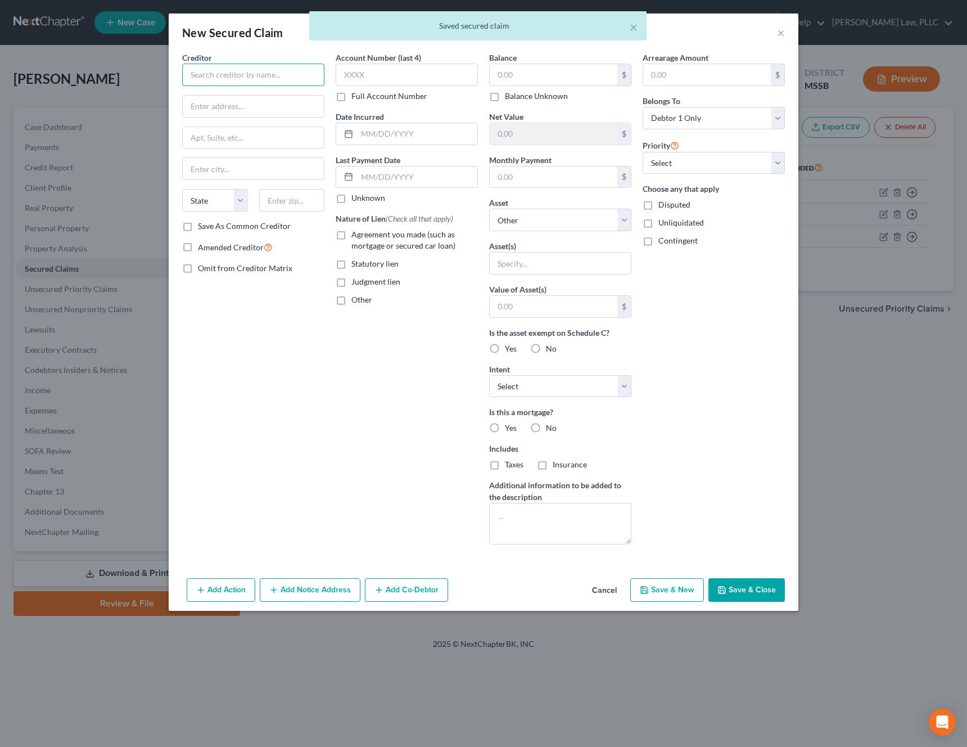
click at [282, 69] on input "text" at bounding box center [253, 75] width 142 height 22
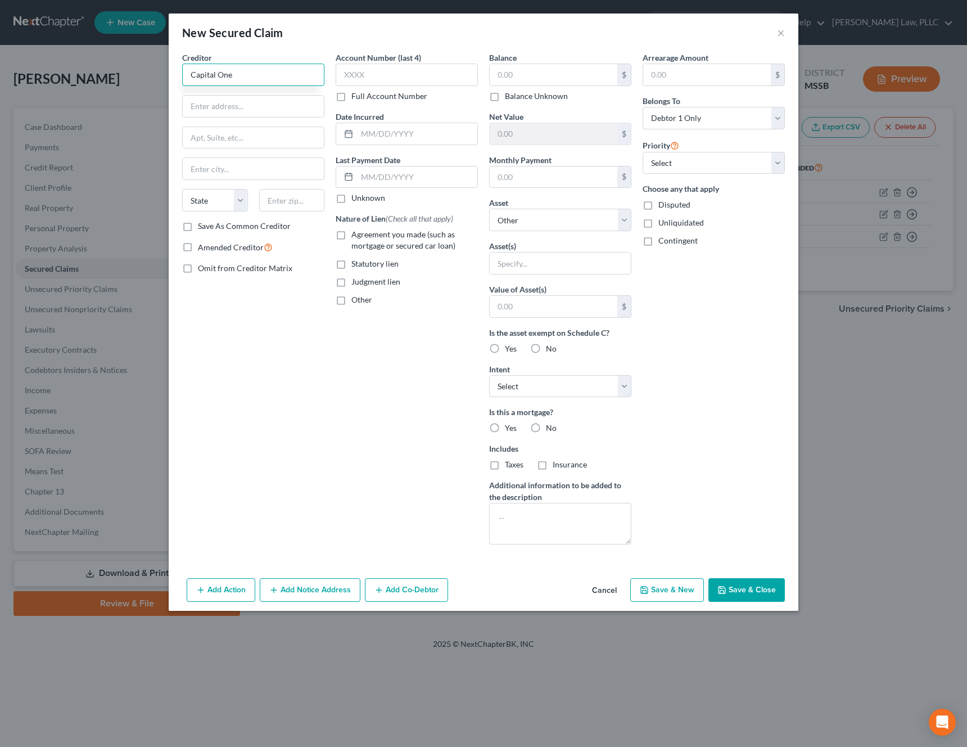
type input "Capital One"
click at [735, 589] on button "Save & Close" at bounding box center [746, 590] width 76 height 24
select select
type input "0.00"
type input "0"
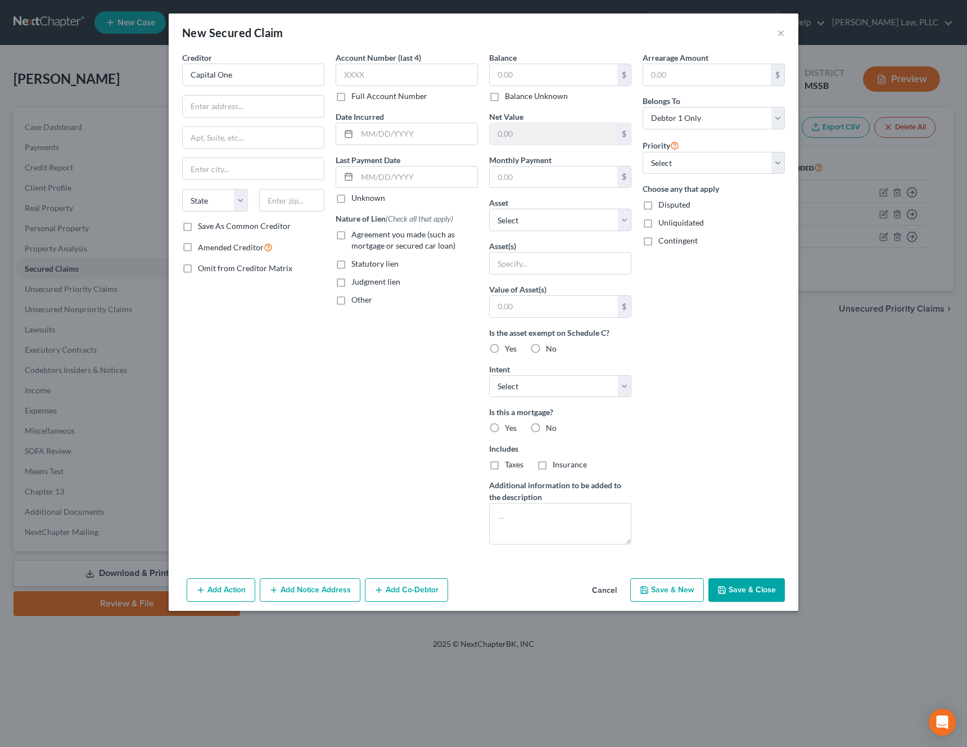
type input "0.00"
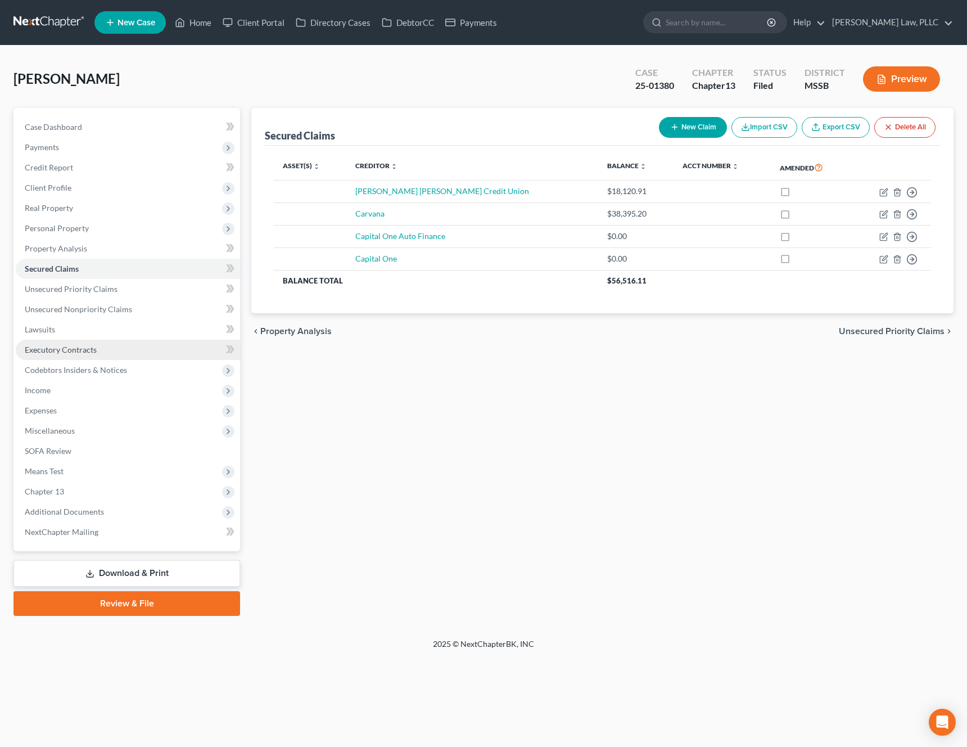
click at [72, 350] on span "Executory Contracts" at bounding box center [61, 350] width 72 height 10
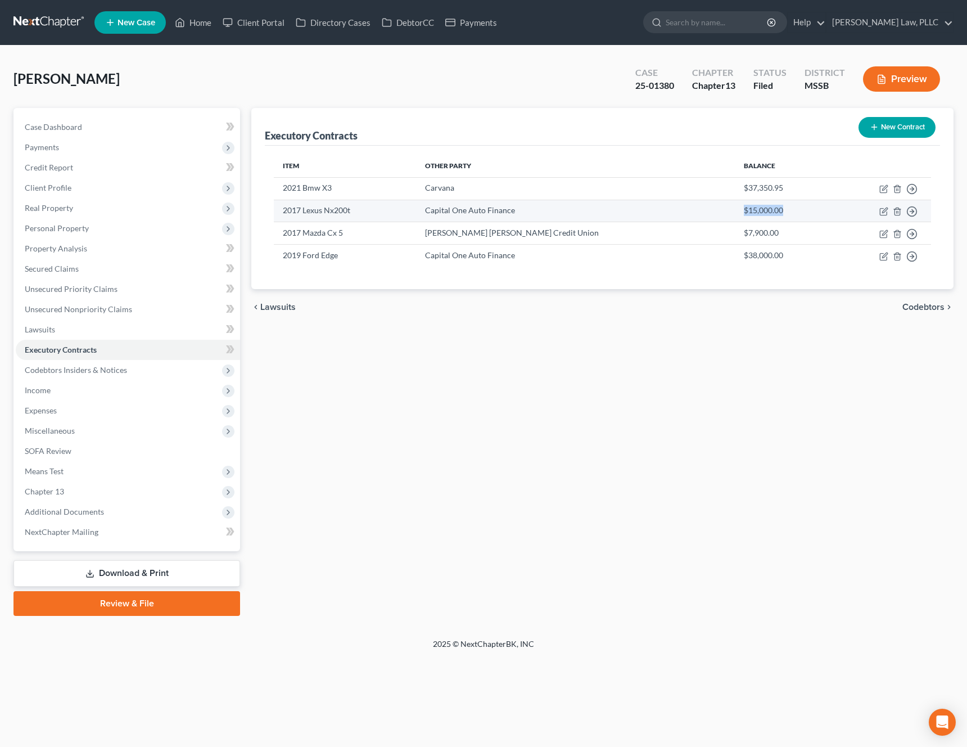
drag, startPoint x: 744, startPoint y: 211, endPoint x: 704, endPoint y: 211, distance: 39.9
click at [735, 211] on td "$15,000.00" at bounding box center [783, 211] width 96 height 22
copy td "$15,000.00"
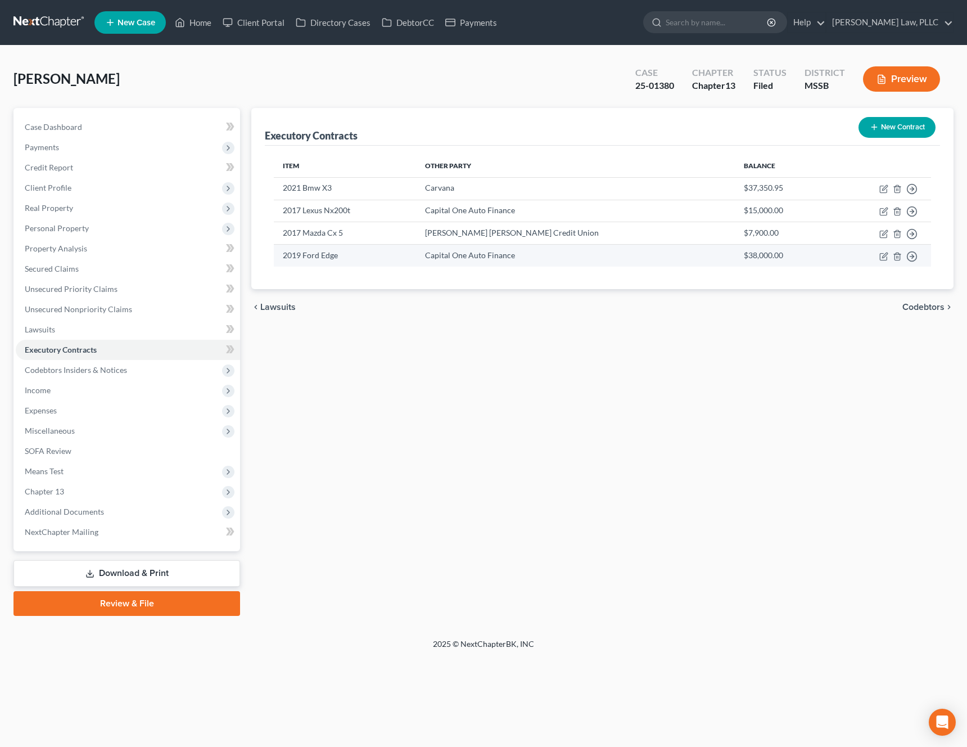
click at [771, 260] on td "$38,000.00" at bounding box center [783, 256] width 96 height 22
drag, startPoint x: 747, startPoint y: 255, endPoint x: 702, endPoint y: 255, distance: 45.5
click at [735, 255] on td "$38,000.00" at bounding box center [783, 256] width 96 height 22
click at [599, 343] on div "Executory Contracts New Contract Item Other Party Balance 2021 Bmw X3 Carvana $…" at bounding box center [602, 362] width 713 height 508
click at [102, 201] on span "Real Property" at bounding box center [128, 208] width 224 height 20
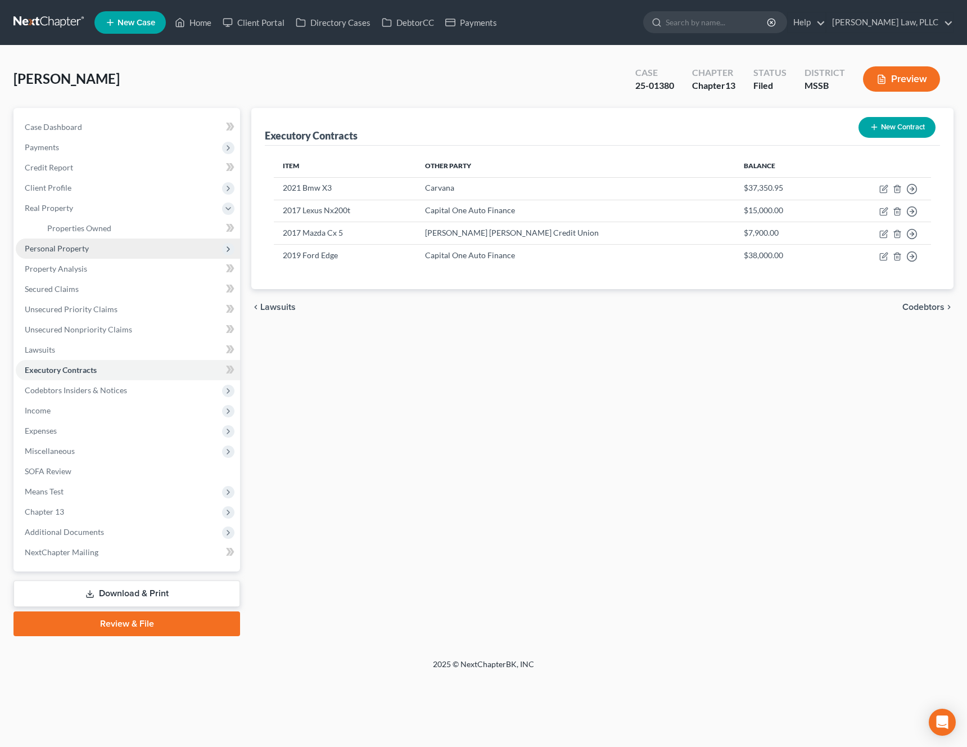
click at [91, 251] on span "Personal Property" at bounding box center [128, 248] width 224 height 20
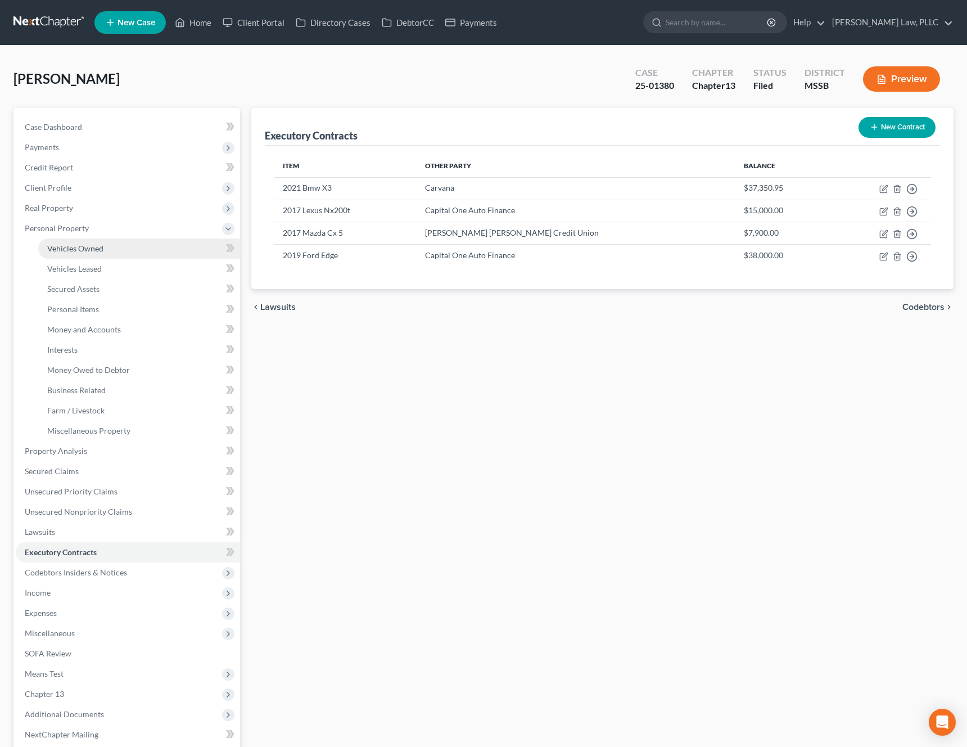
click at [130, 251] on link "Vehicles Owned" at bounding box center [139, 248] width 202 height 20
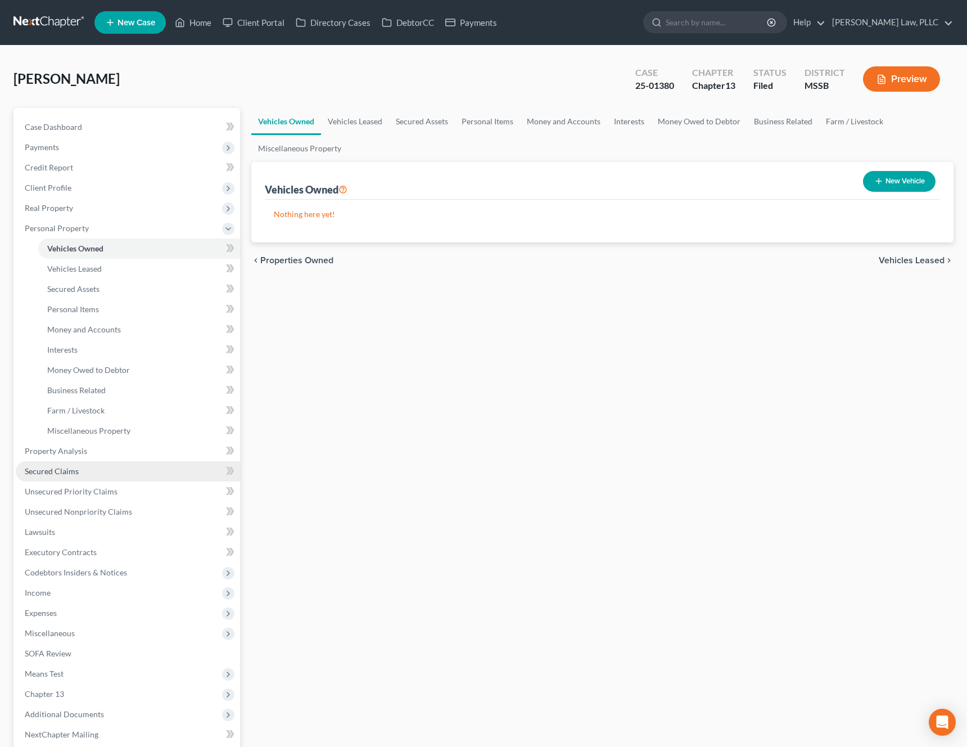
click at [111, 472] on link "Secured Claims" at bounding box center [128, 471] width 224 height 20
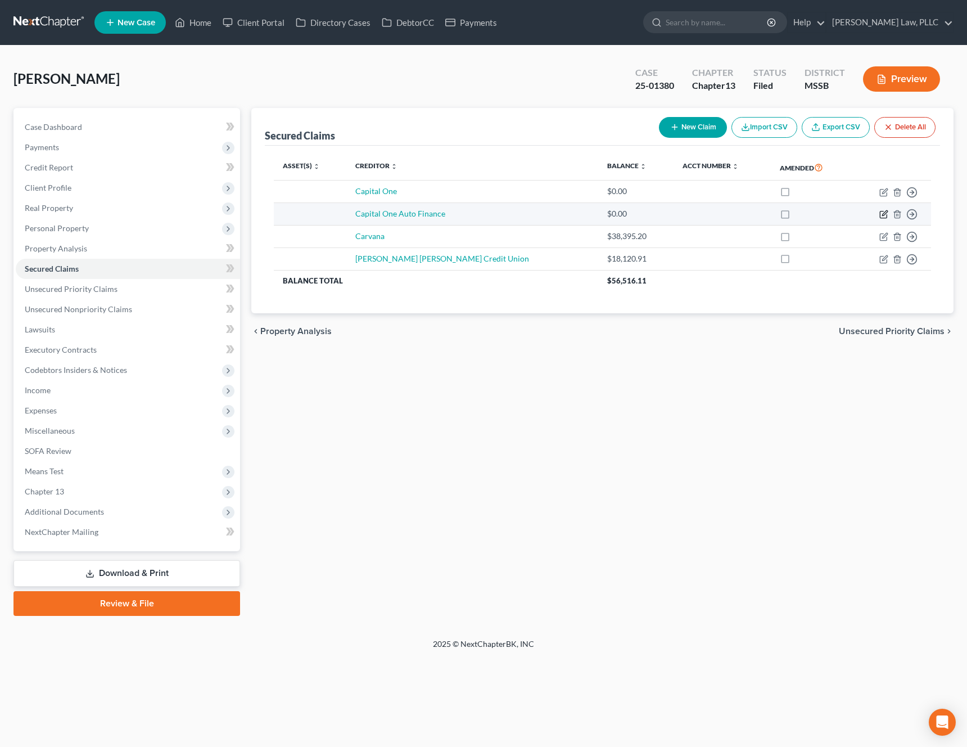
click at [883, 215] on icon "button" at bounding box center [884, 213] width 5 height 5
select select "0"
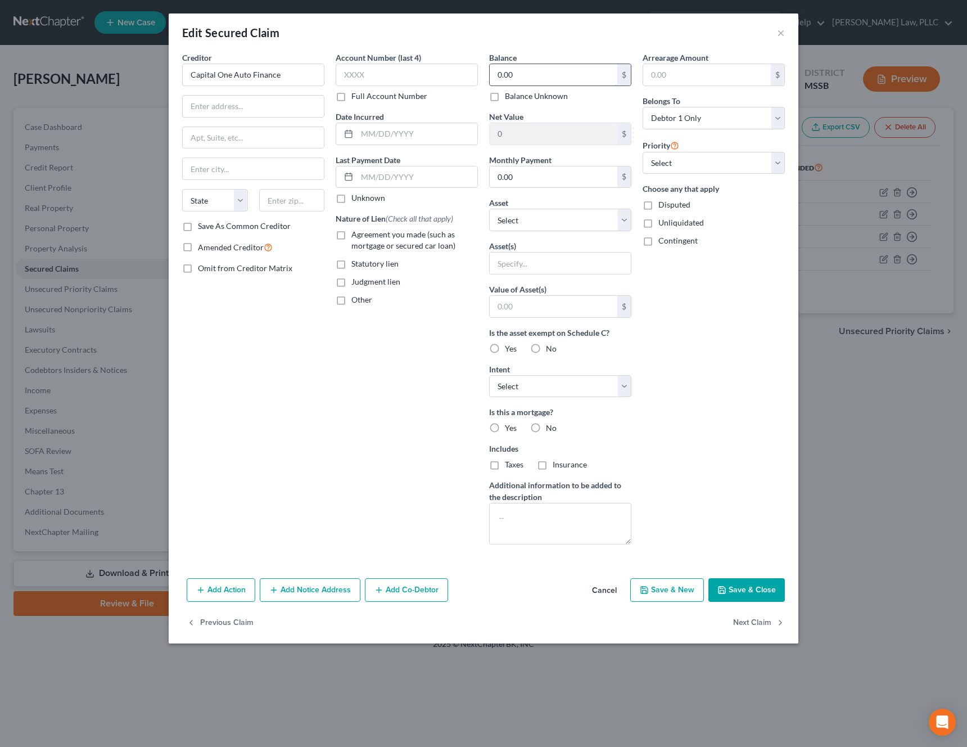
click at [540, 69] on input "0.00" at bounding box center [554, 74] width 128 height 21
paste input "$15,00"
click at [754, 595] on button "Save & Close" at bounding box center [746, 590] width 76 height 24
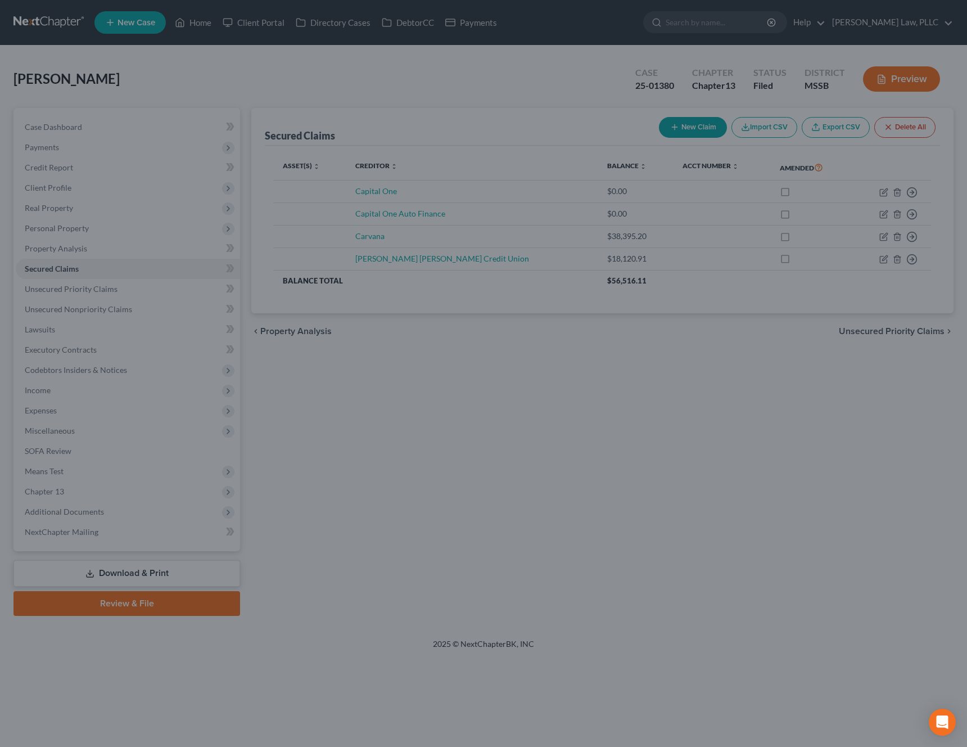
type input "15,000.00"
type input "0"
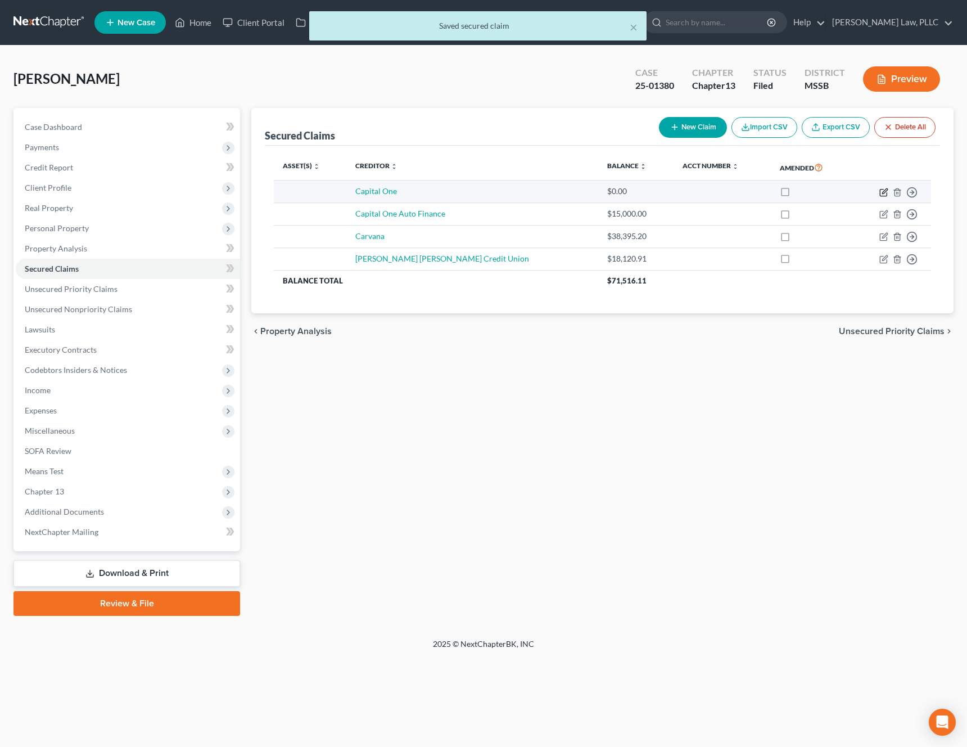
click at [882, 195] on icon "button" at bounding box center [883, 192] width 9 height 9
select select "0"
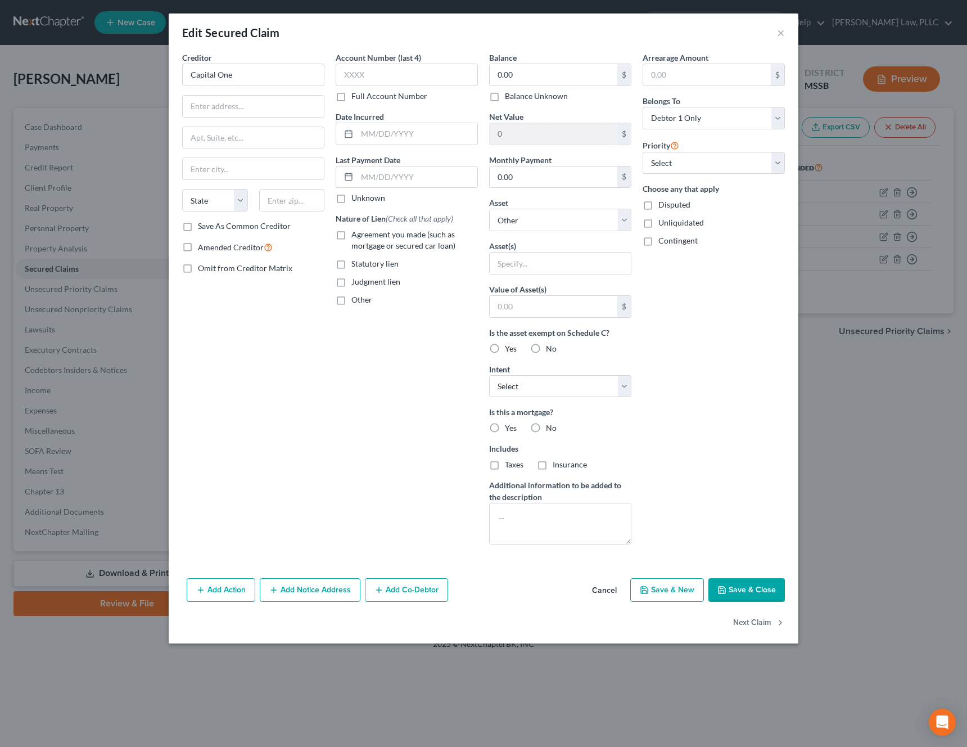
click at [580, 61] on div "Balance 0.00 $ Balance Unknown Balance Undetermined 0.00 $ Balance Unknown" at bounding box center [560, 77] width 142 height 50
click at [565, 73] on input "0.00" at bounding box center [554, 74] width 128 height 21
paste input "38,395.2"
type input "38,395.20"
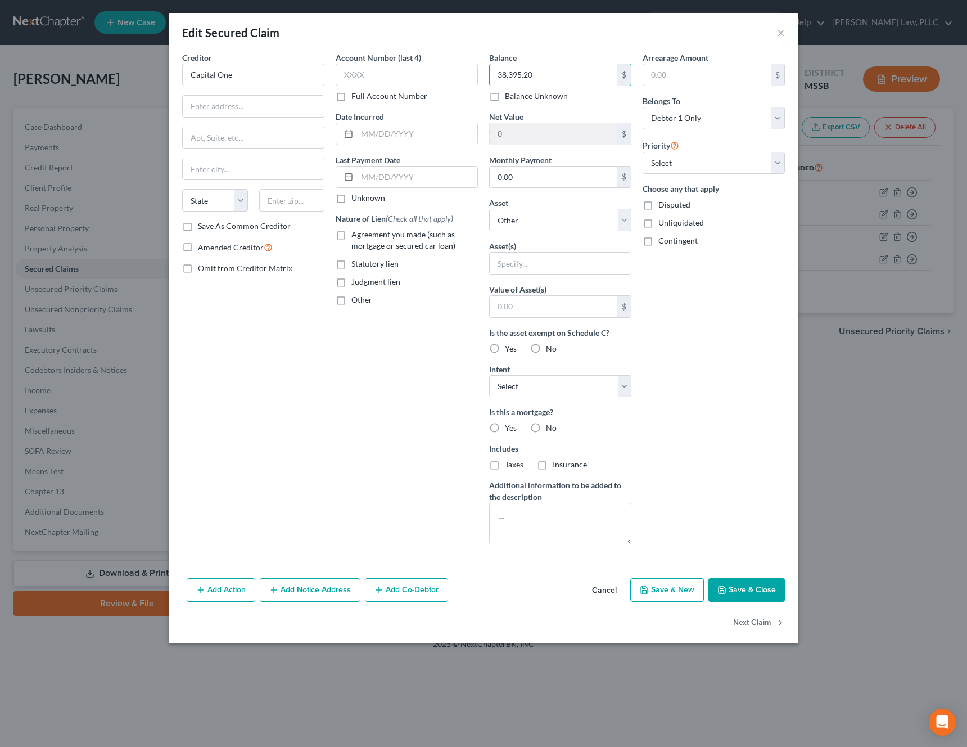
click at [744, 598] on button "Save & Close" at bounding box center [746, 590] width 76 height 24
select select
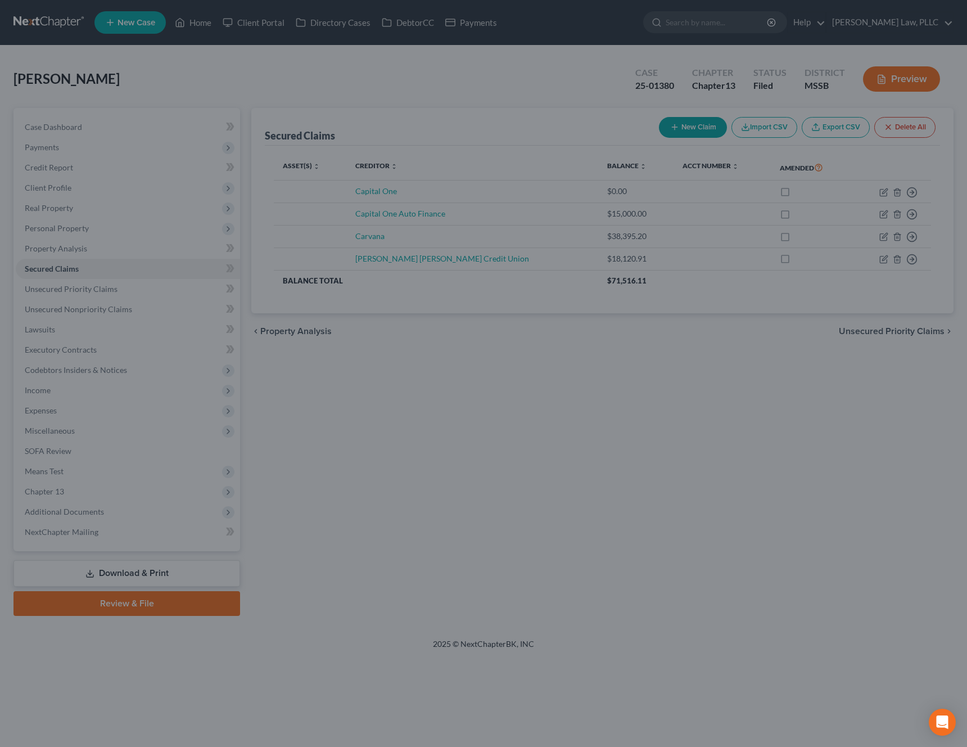
type input "0"
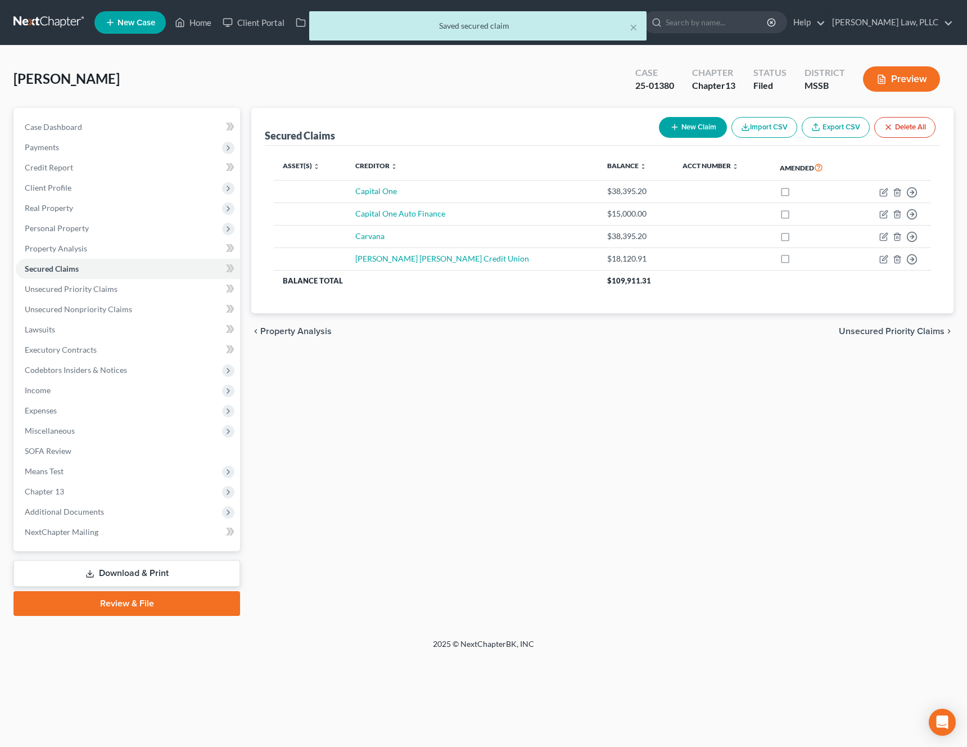
click at [916, 329] on span "Unsecured Priority Claims" at bounding box center [892, 331] width 106 height 9
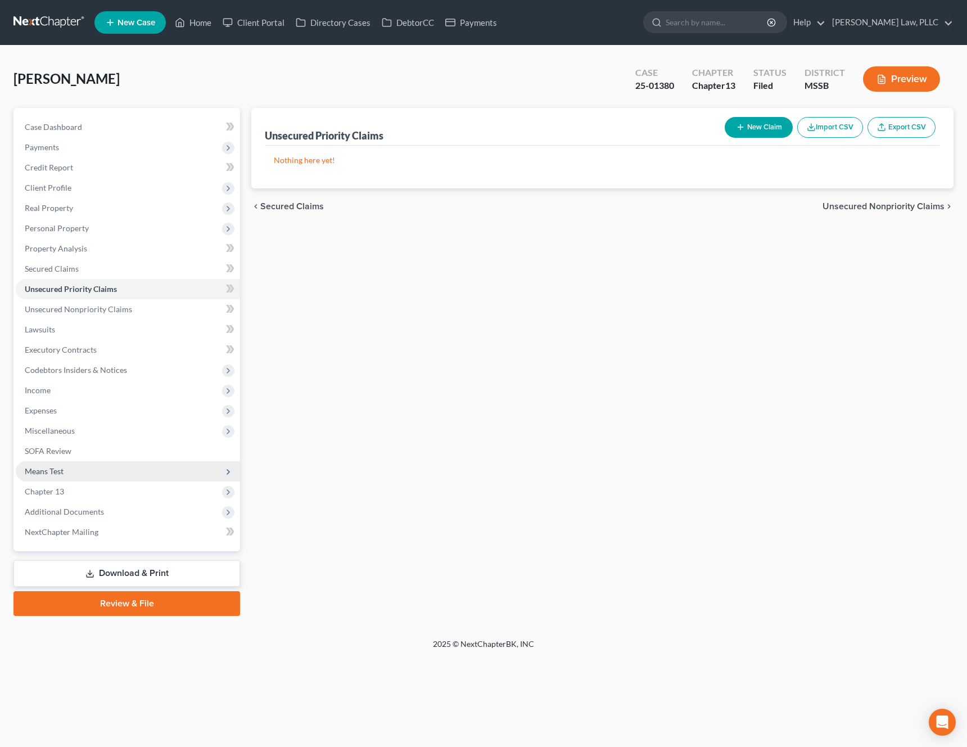
click at [107, 472] on span "Means Test" at bounding box center [128, 471] width 224 height 20
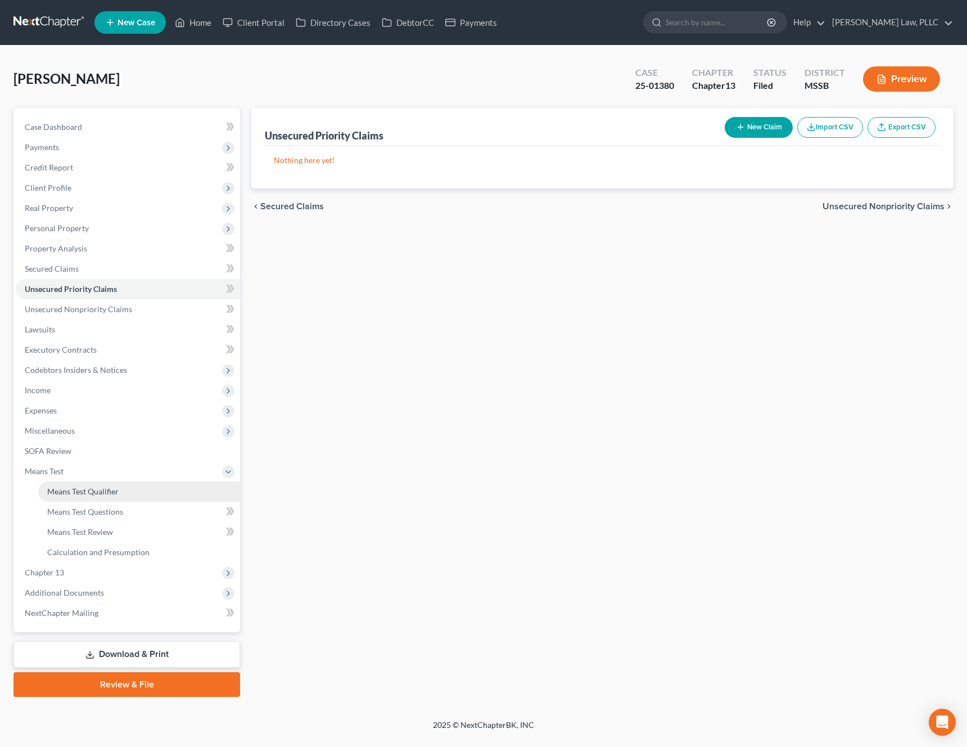
click at [102, 490] on span "Means Test Qualifier" at bounding box center [82, 491] width 71 height 10
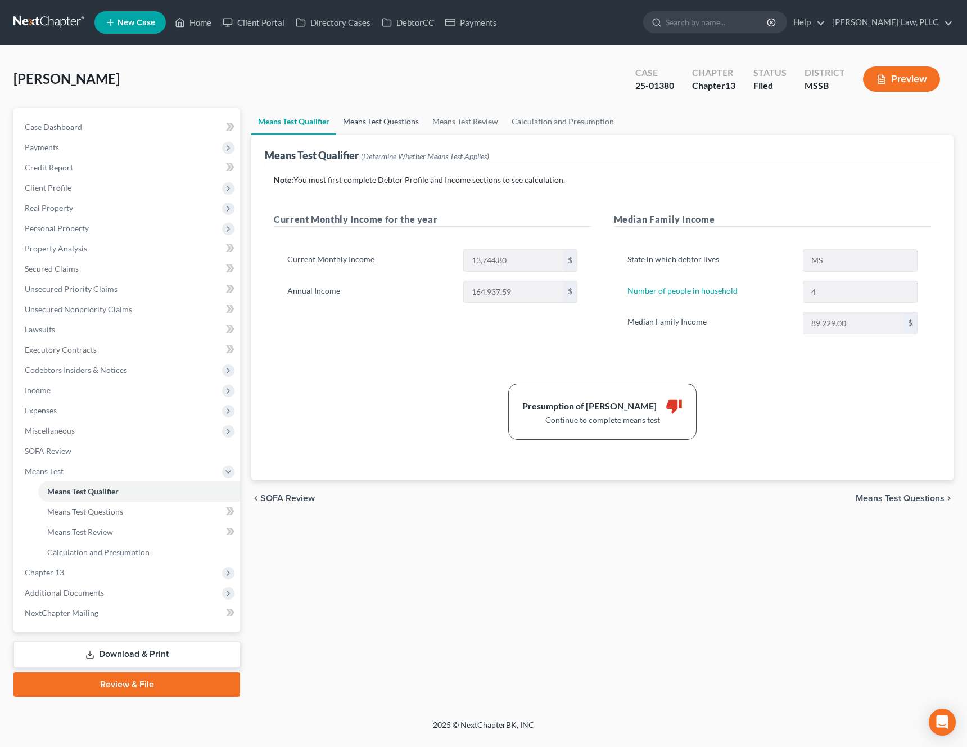
click at [386, 123] on link "Means Test Questions" at bounding box center [380, 121] width 89 height 27
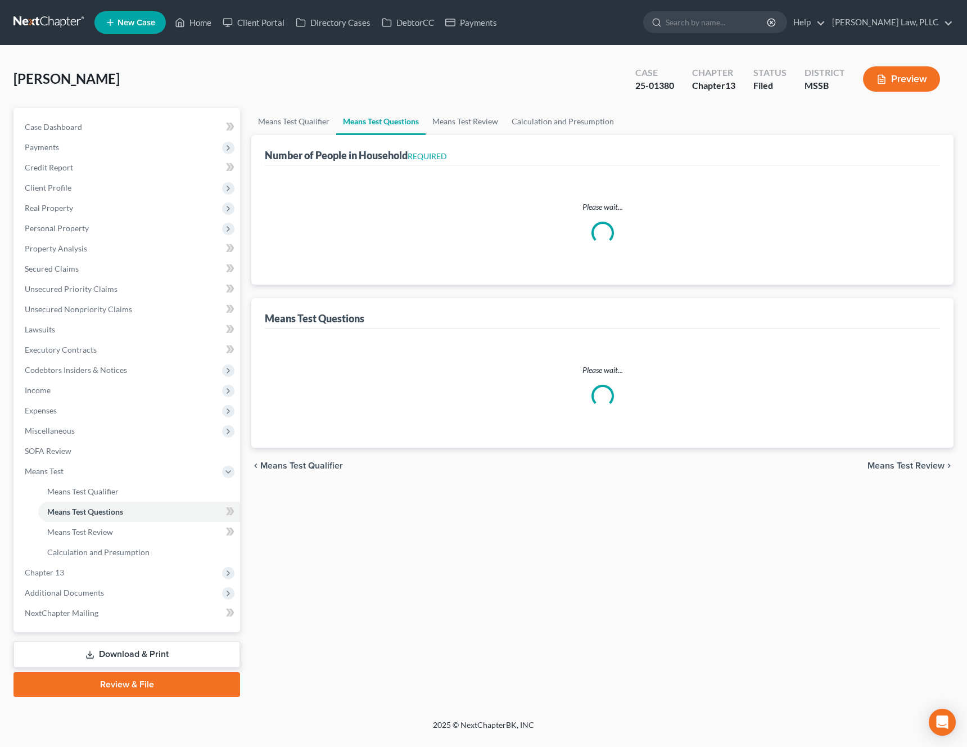
select select "60"
select select "4"
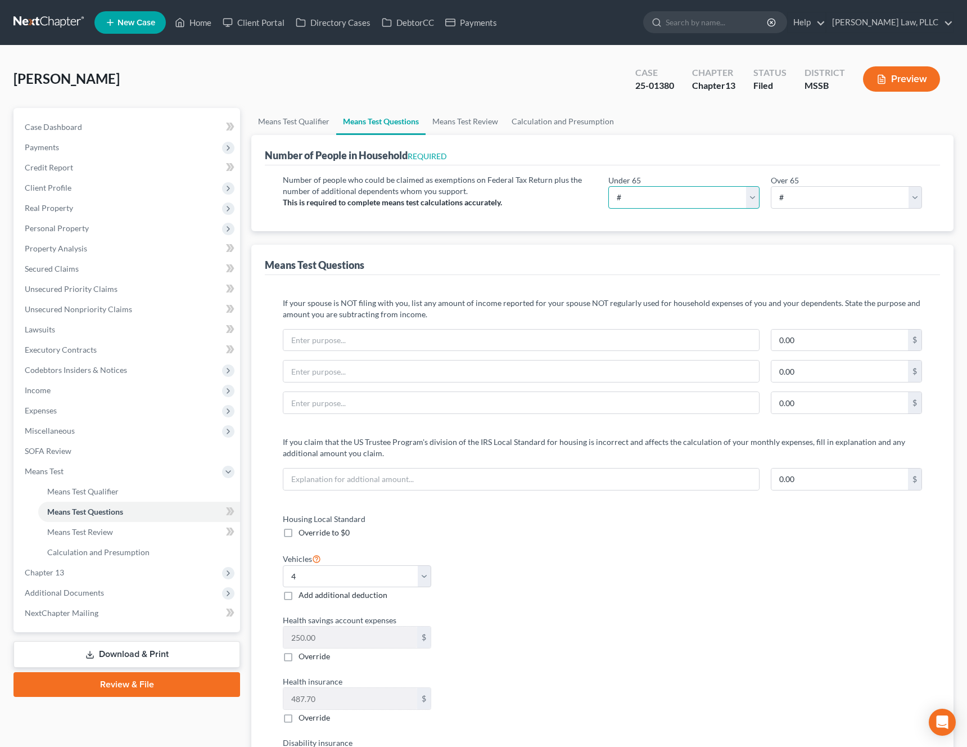
click at [753, 202] on select "# 0 1 2 3 4 5 6 7 8 9 10" at bounding box center [683, 197] width 151 height 22
select select "4"
click at [608, 186] on select "# 0 1 2 3 4 5 6 7 8 9 10" at bounding box center [683, 197] width 151 height 22
click at [446, 129] on link "Means Test Review" at bounding box center [465, 121] width 79 height 27
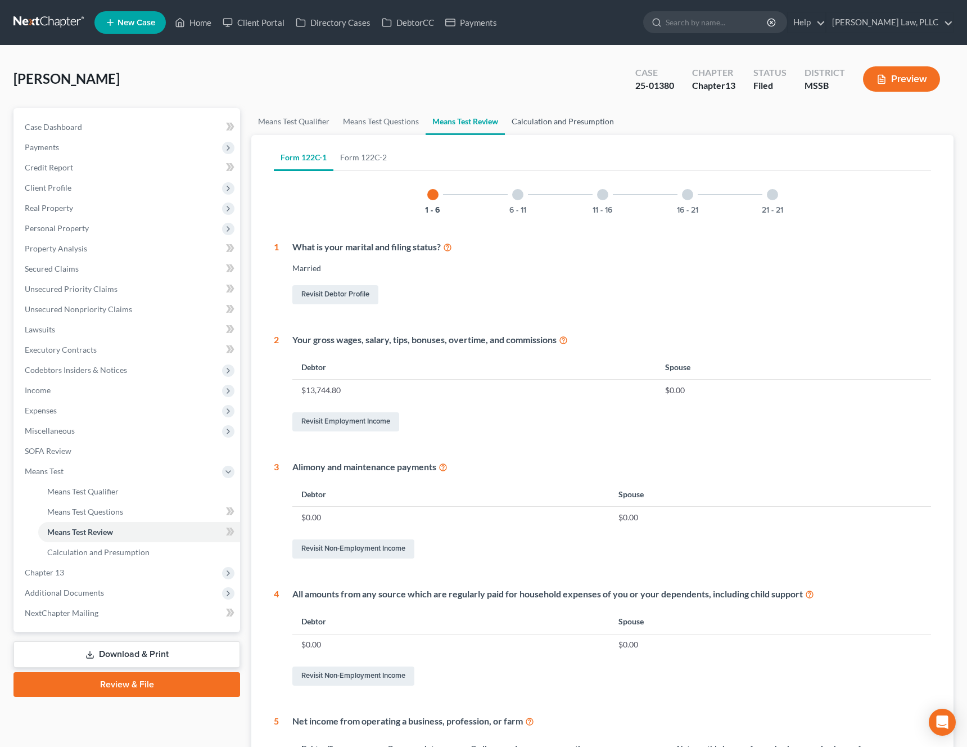
click at [548, 123] on link "Calculation and Presumption" at bounding box center [563, 121] width 116 height 27
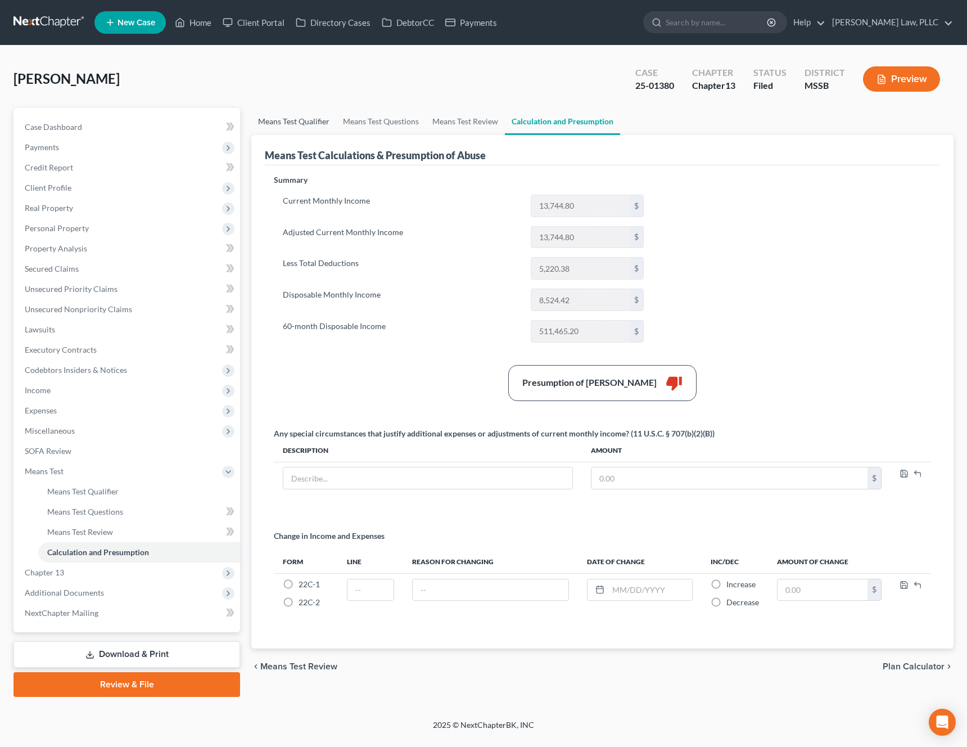
click at [314, 117] on link "Means Test Qualifier" at bounding box center [293, 121] width 85 height 27
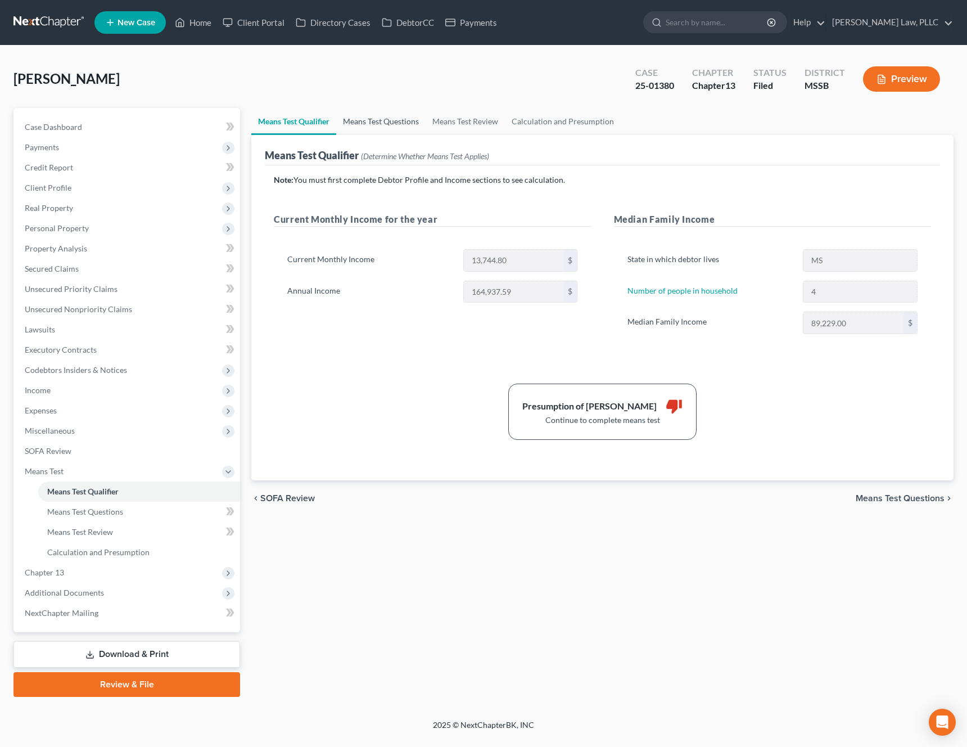
click at [394, 116] on link "Means Test Questions" at bounding box center [380, 121] width 89 height 27
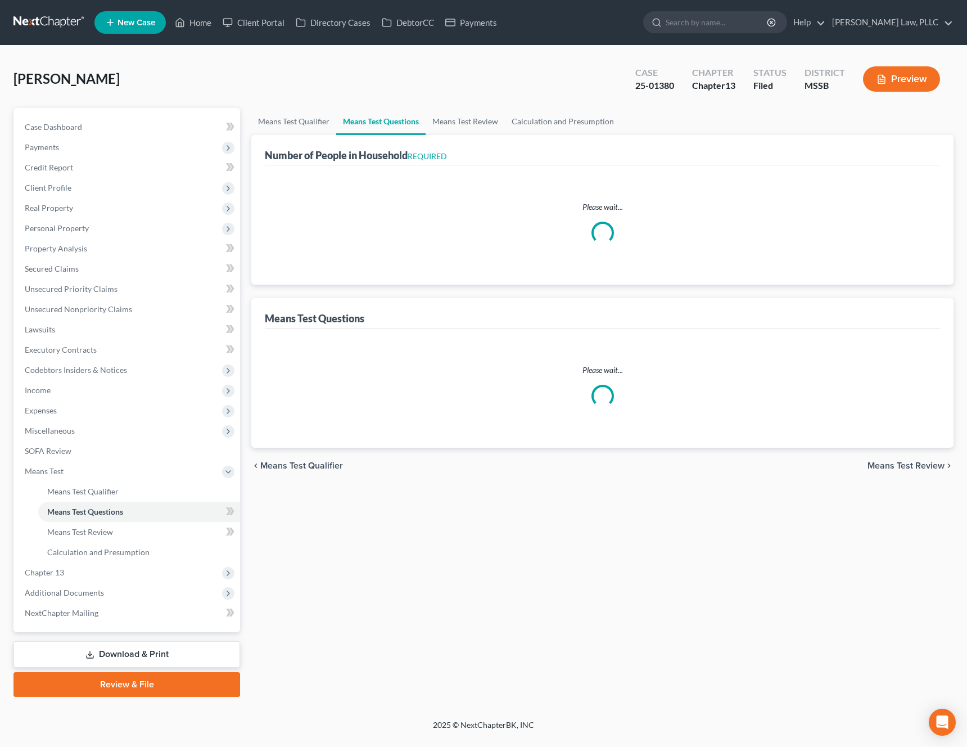
select select "60"
select select "4"
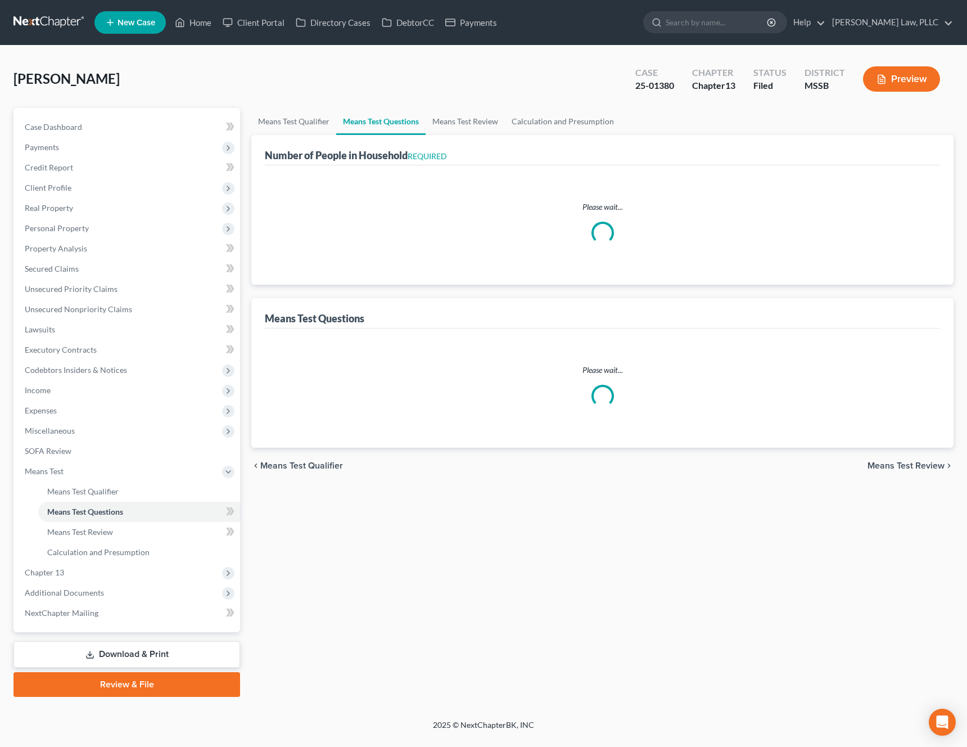
select select "4"
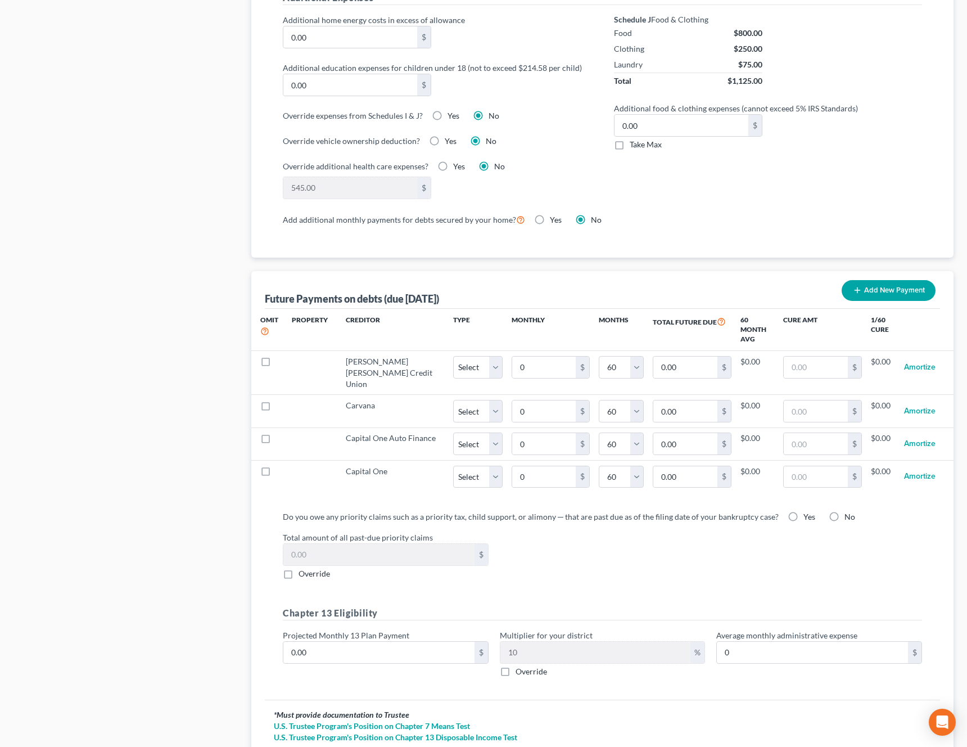
scroll to position [865, 0]
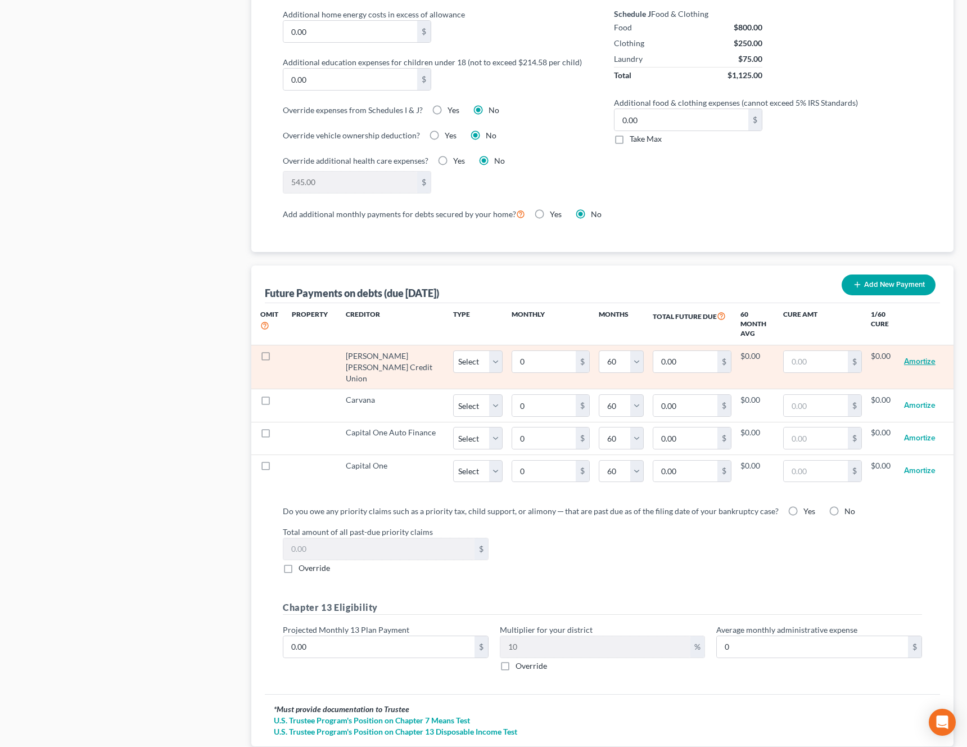
click at [923, 353] on button "Amortize" at bounding box center [919, 361] width 31 height 22
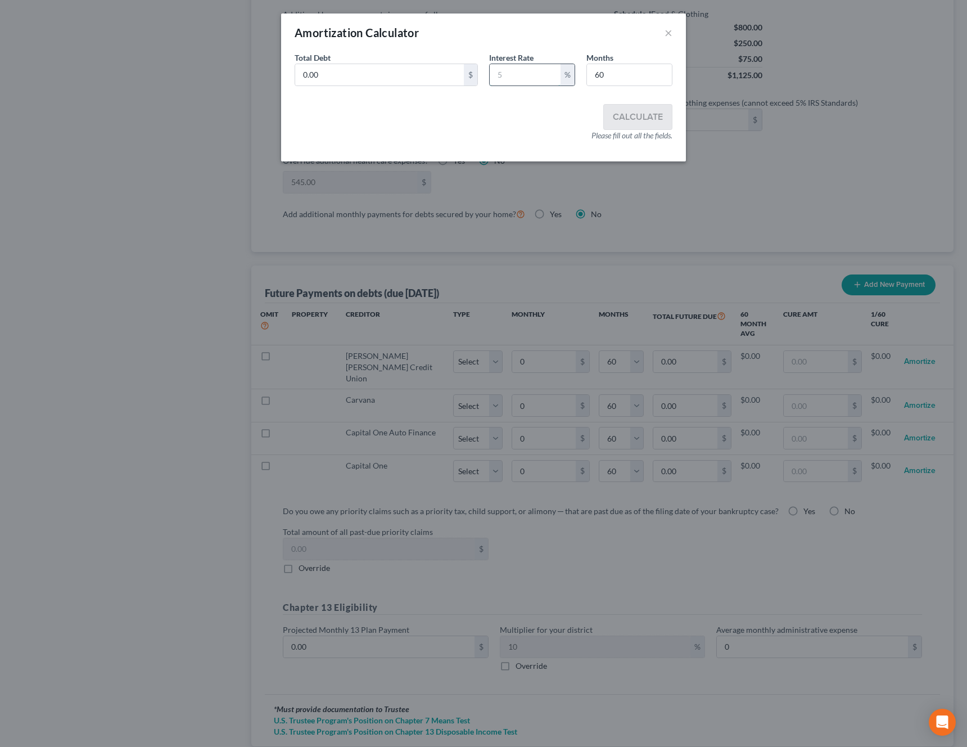
click at [505, 66] on input "text" at bounding box center [525, 74] width 71 height 21
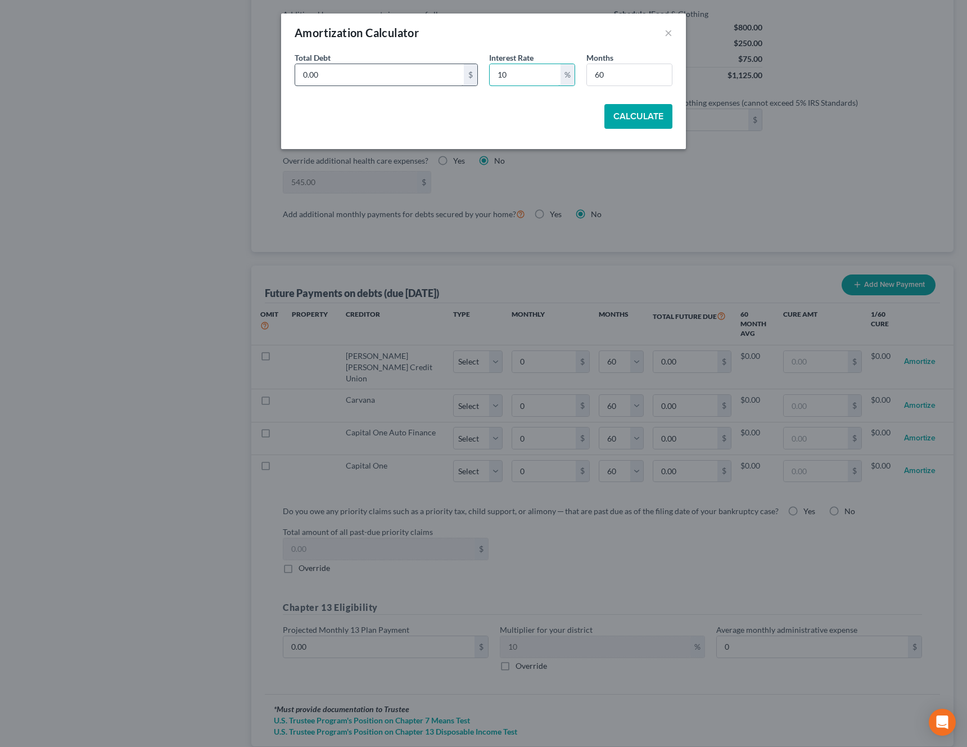
type input "10"
click at [381, 76] on input "0.00" at bounding box center [379, 74] width 169 height 21
type input "18,120.91"
click at [634, 116] on button "Calculate" at bounding box center [638, 116] width 68 height 25
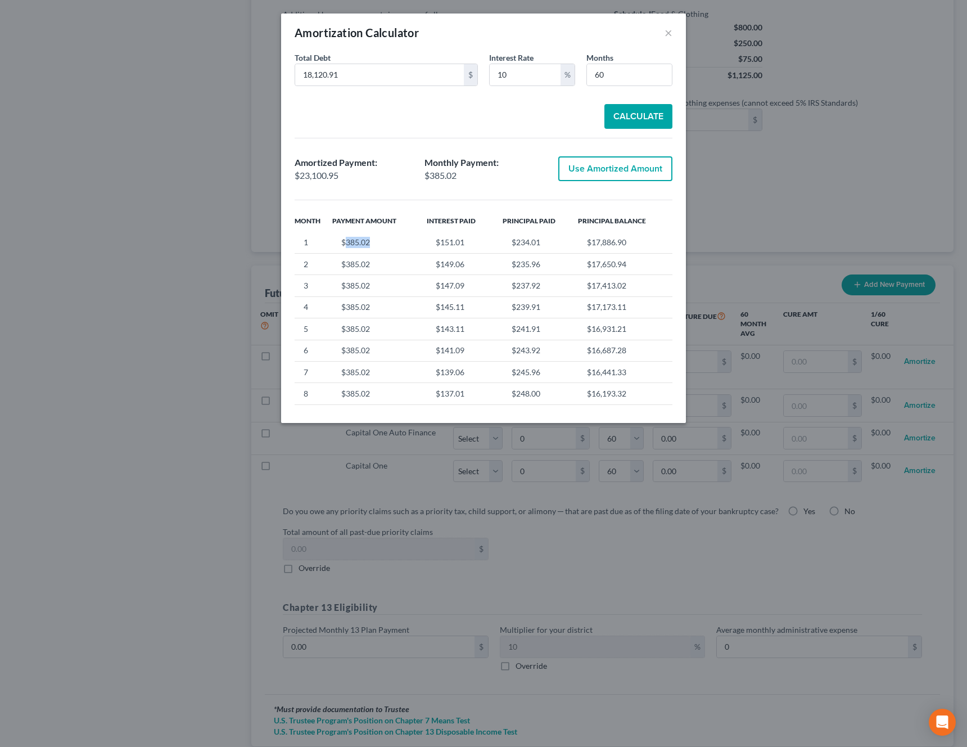
drag, startPoint x: 377, startPoint y: 242, endPoint x: 344, endPoint y: 245, distance: 32.7
click at [344, 245] on td "$385.02" at bounding box center [379, 242] width 94 height 21
copy td "385.02"
click at [615, 170] on button "Use Amortized Amount" at bounding box center [615, 168] width 114 height 25
type input "385.01"
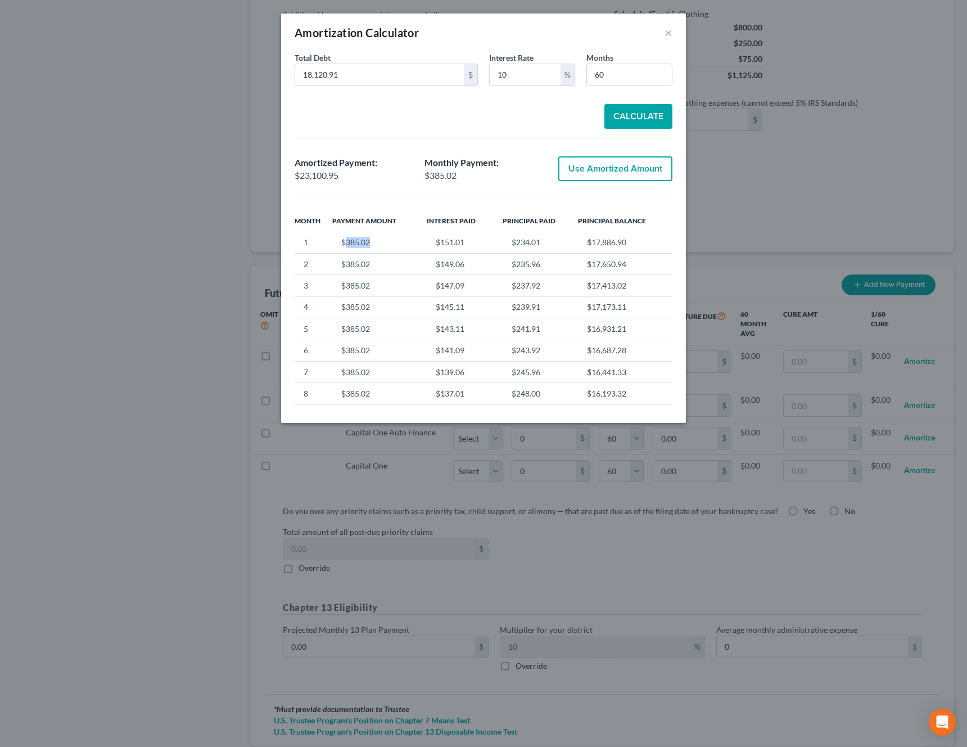
type input "23,100.94"
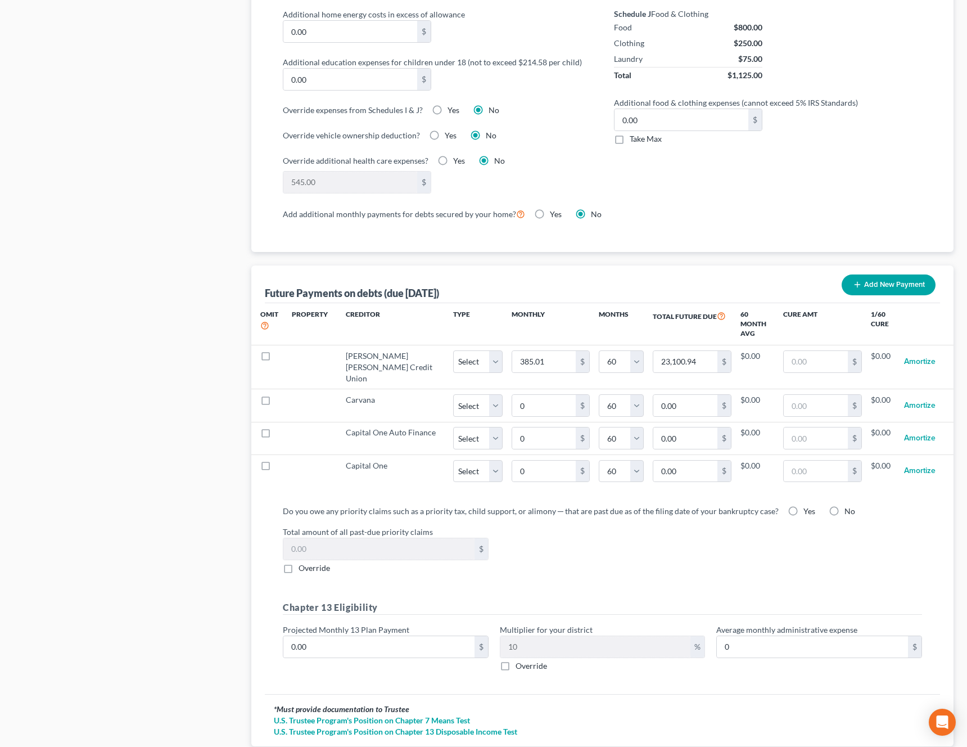
select select "60"
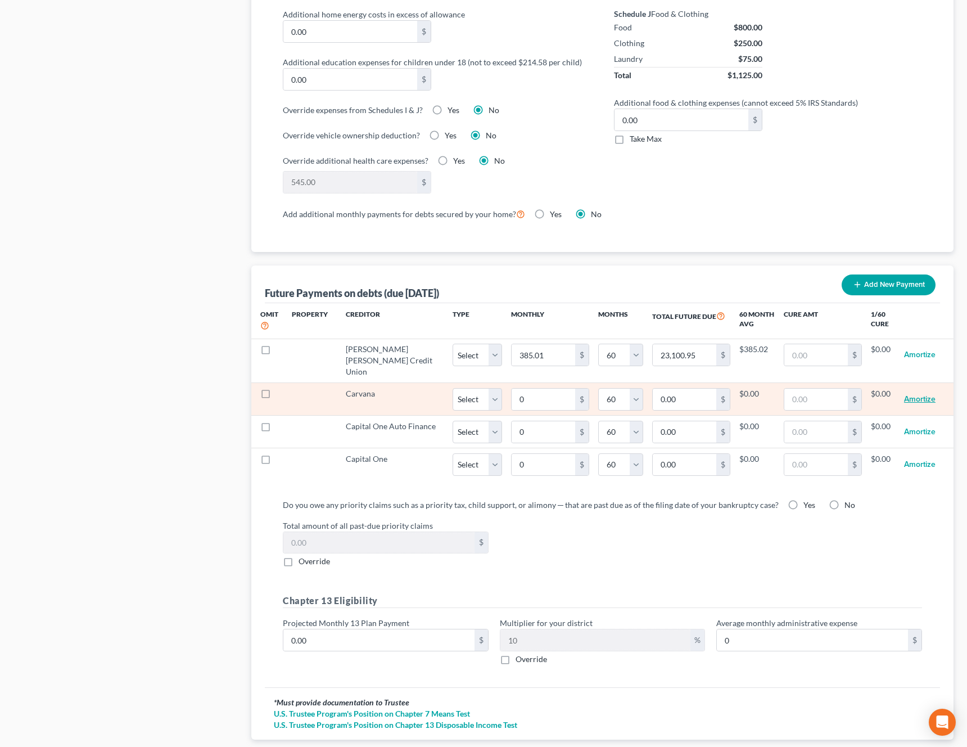
click at [917, 388] on button "Amortize" at bounding box center [919, 399] width 31 height 22
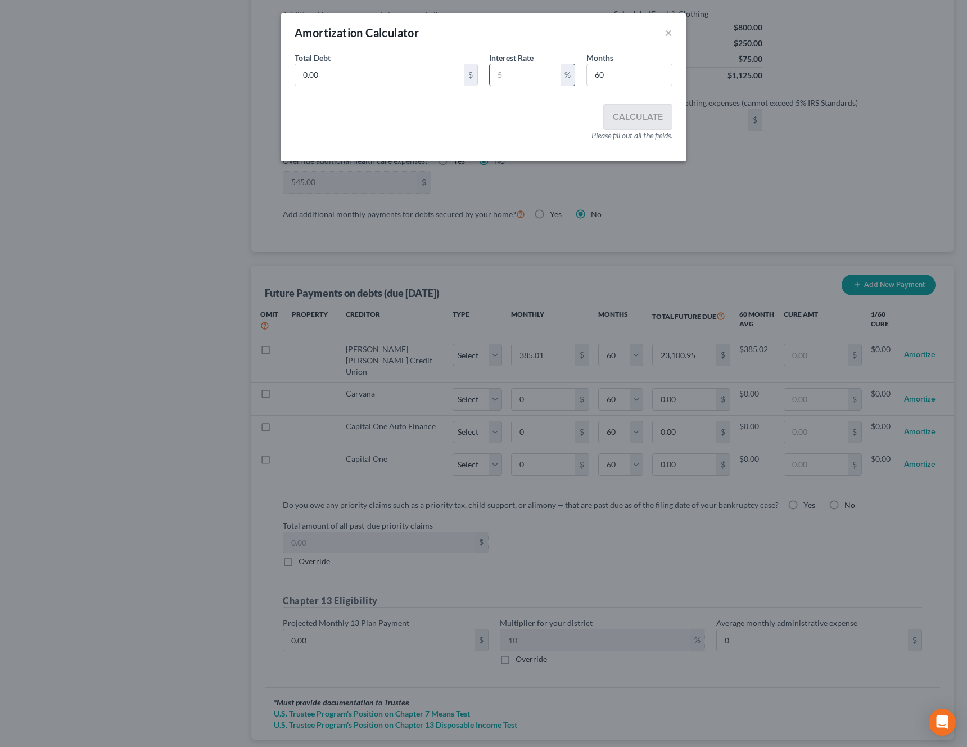
click at [516, 85] on div "%" at bounding box center [532, 75] width 86 height 22
click at [521, 76] on input "text" at bounding box center [525, 74] width 71 height 21
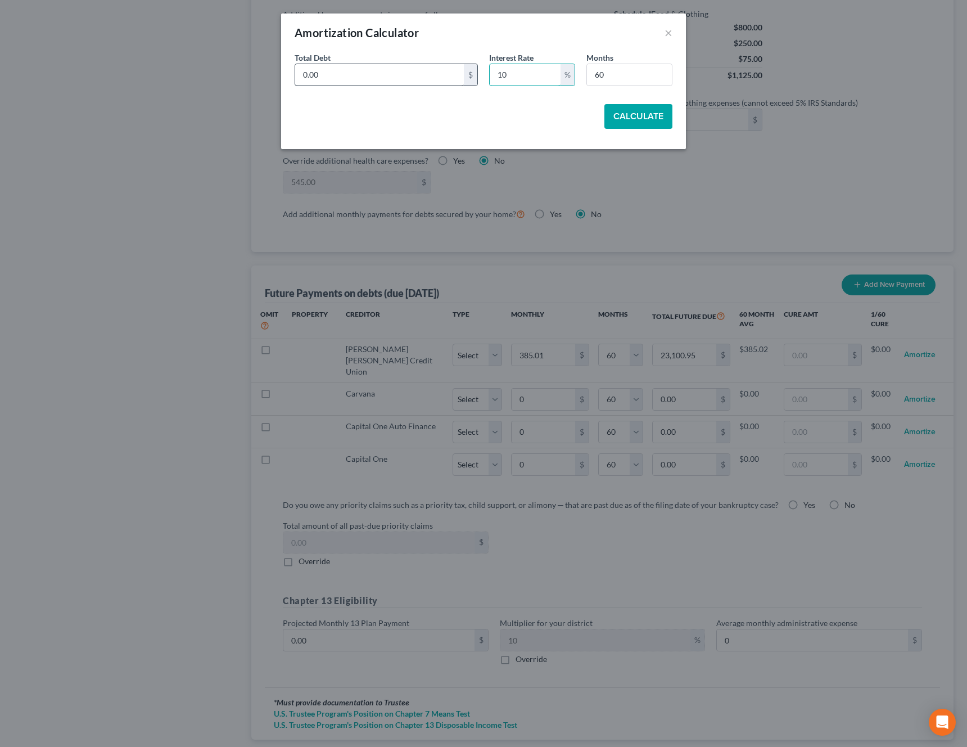
type input "10"
click at [388, 71] on input "0.00" at bounding box center [379, 74] width 169 height 21
paste input "$38,395.2"
type input "$38,395.20"
click at [634, 112] on button "Calculate" at bounding box center [638, 116] width 68 height 25
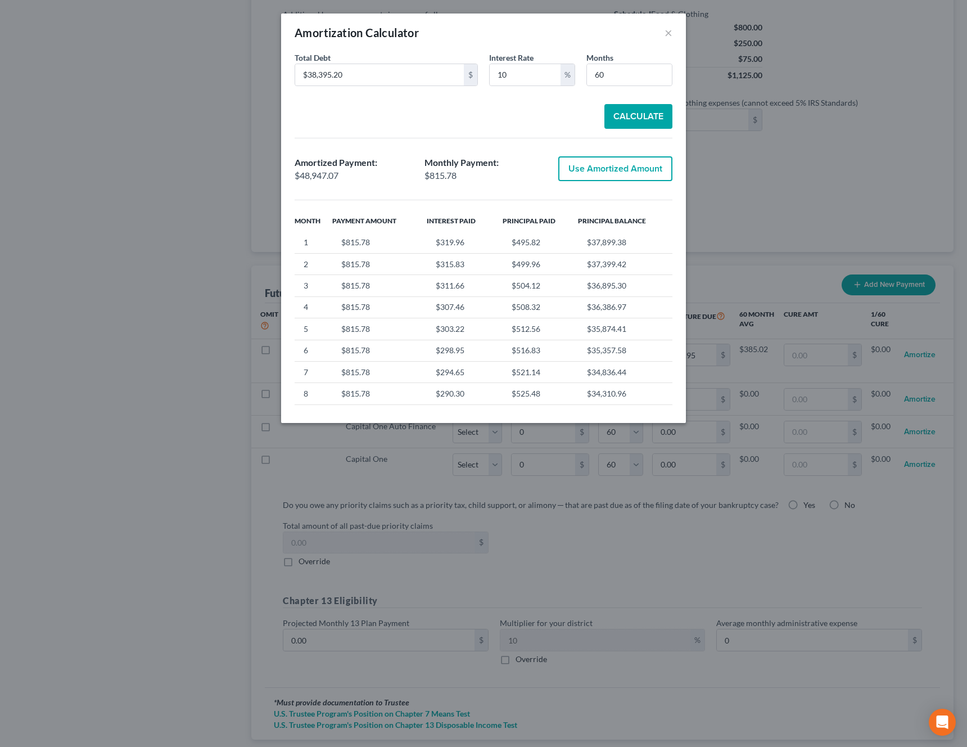
click at [636, 171] on button "Use Amortized Amount" at bounding box center [615, 168] width 114 height 25
type input "815.78"
type input "48,947.07"
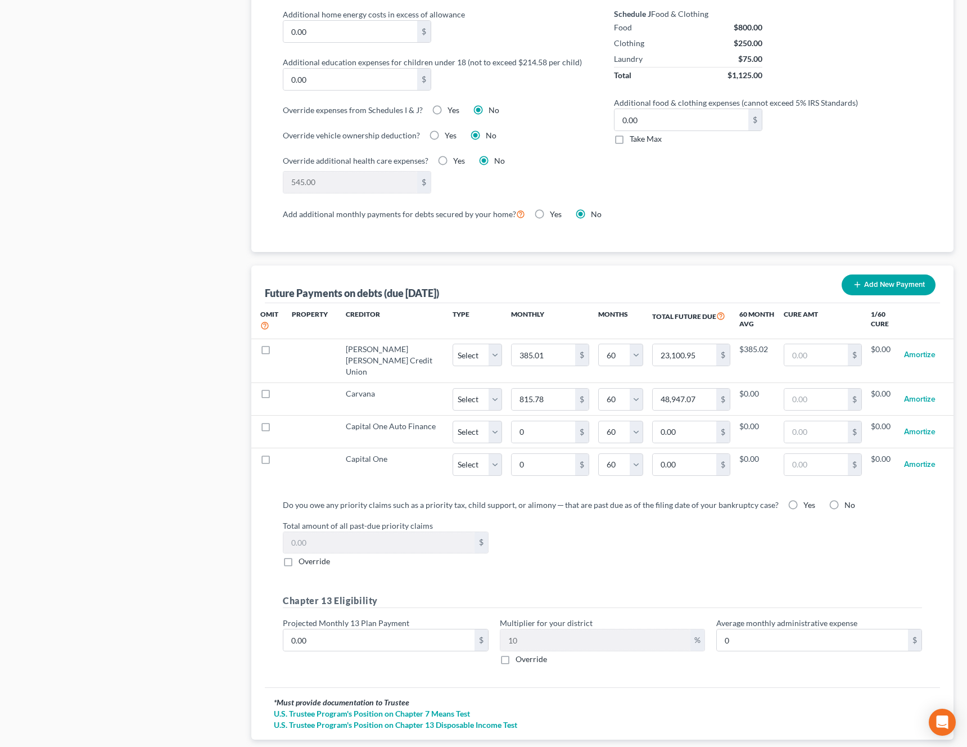
select select "60"
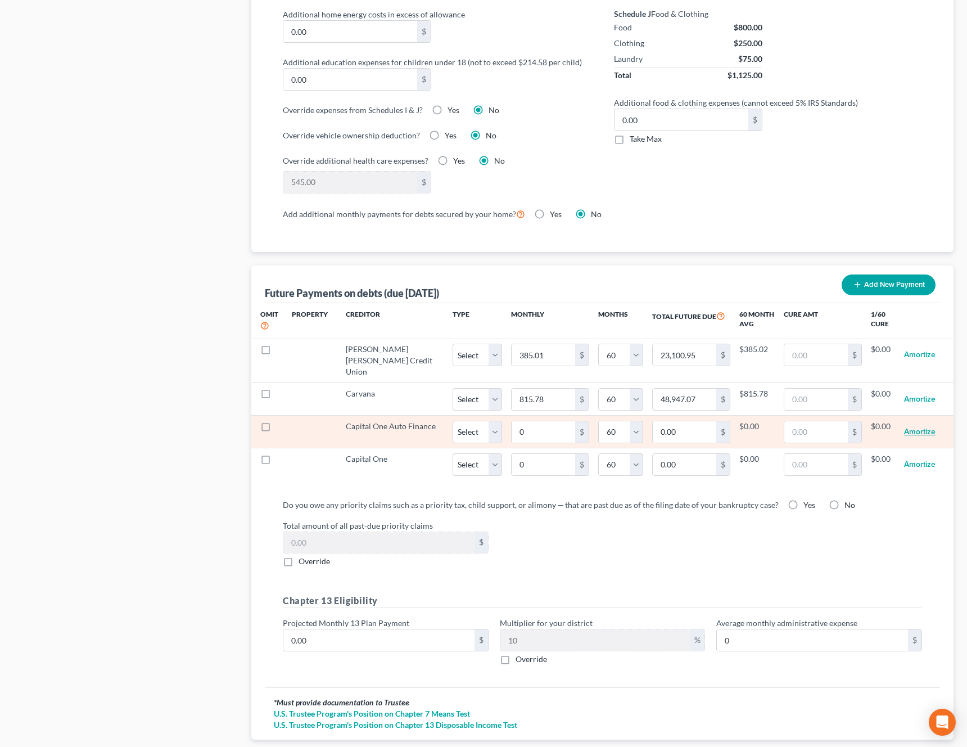
click at [925, 421] on button "Amortize" at bounding box center [919, 432] width 31 height 22
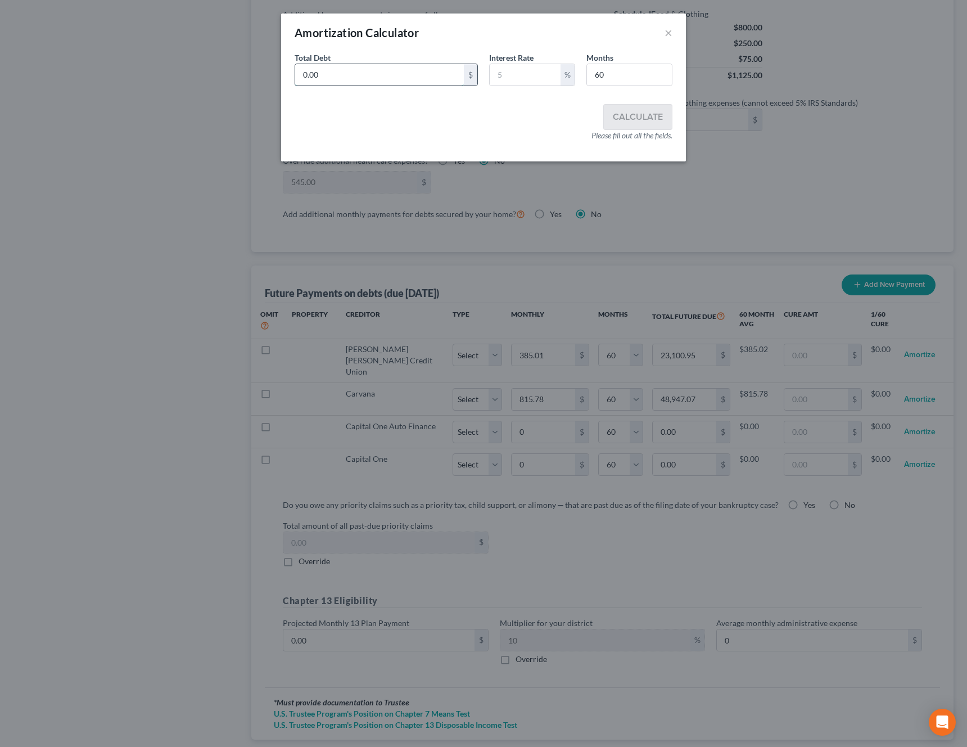
click at [443, 75] on input "0.00" at bounding box center [379, 74] width 169 height 21
type input "15,000"
click at [525, 83] on input "text" at bounding box center [525, 74] width 71 height 21
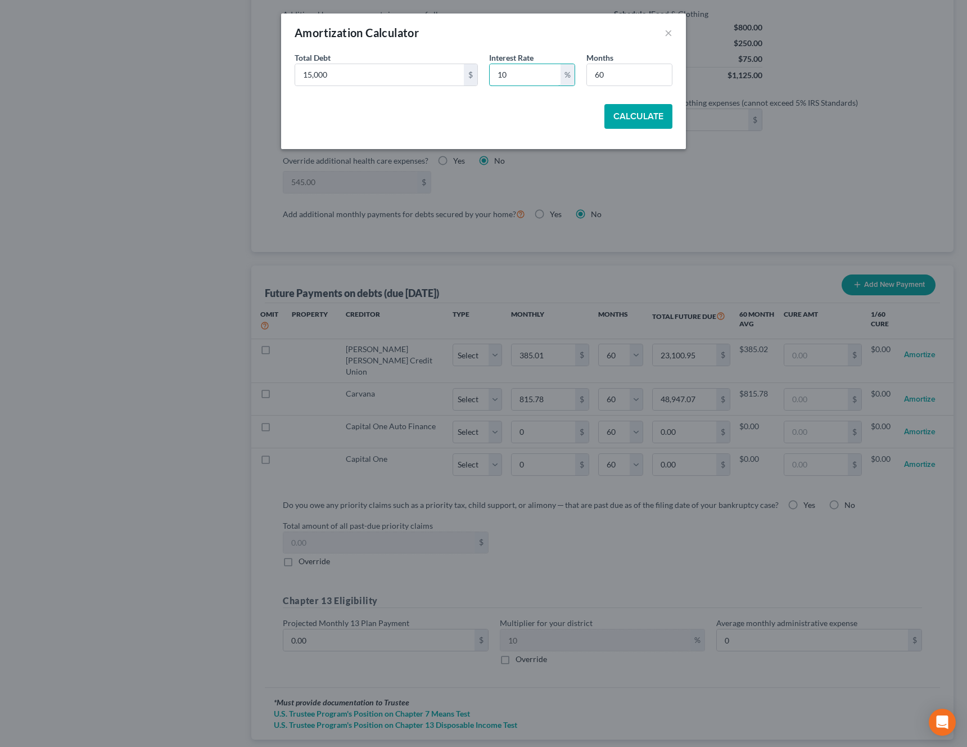
type input "10"
click at [611, 106] on button "Calculate" at bounding box center [638, 116] width 68 height 25
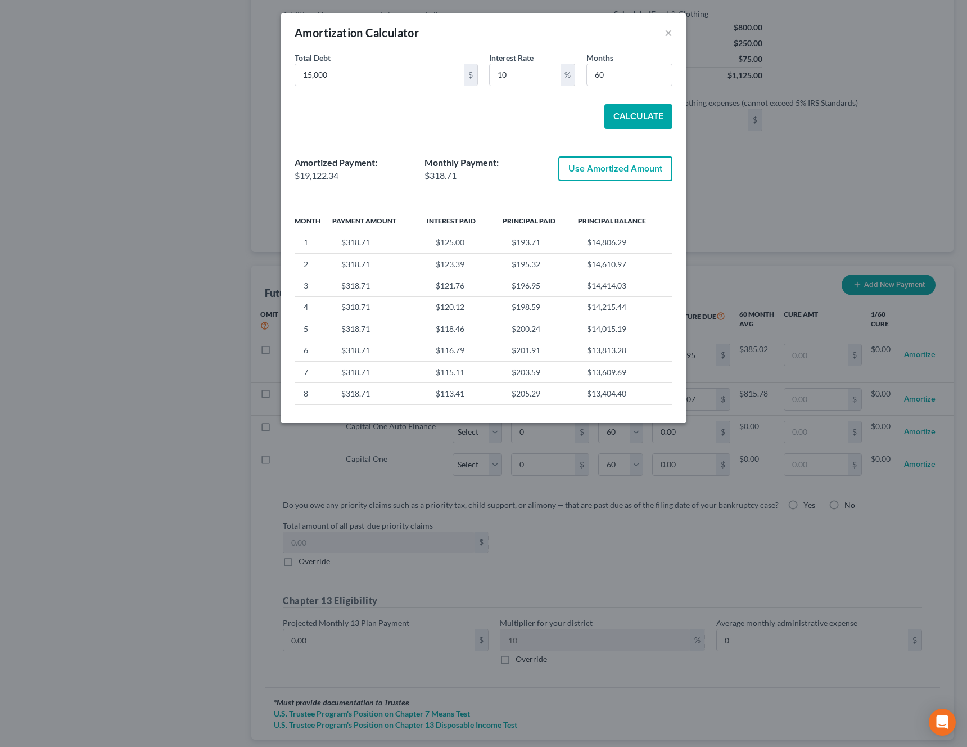
click at [633, 169] on button "Use Amortized Amount" at bounding box center [615, 168] width 114 height 25
type input "318.70"
type input "19,122.34"
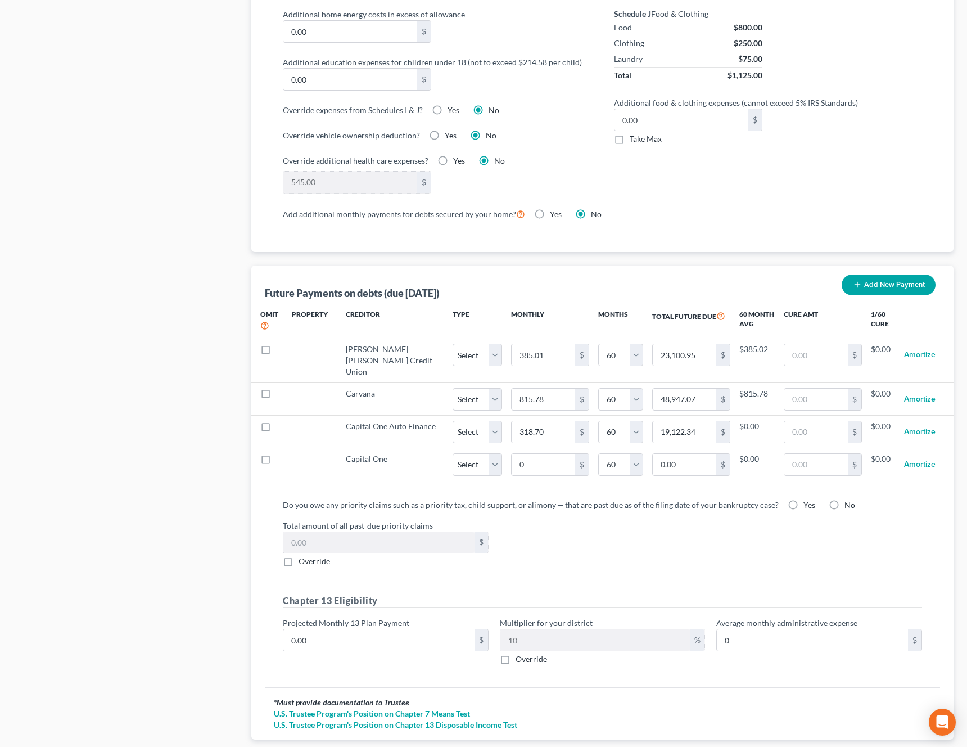
select select "60"
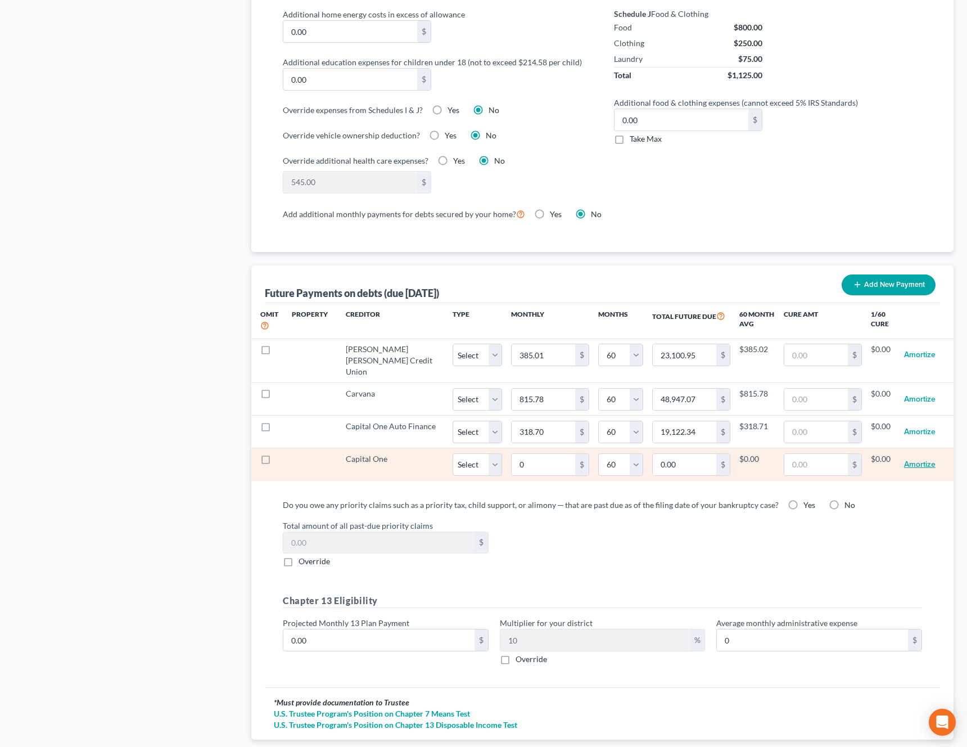
click at [929, 459] on button "Amortize" at bounding box center [919, 464] width 31 height 22
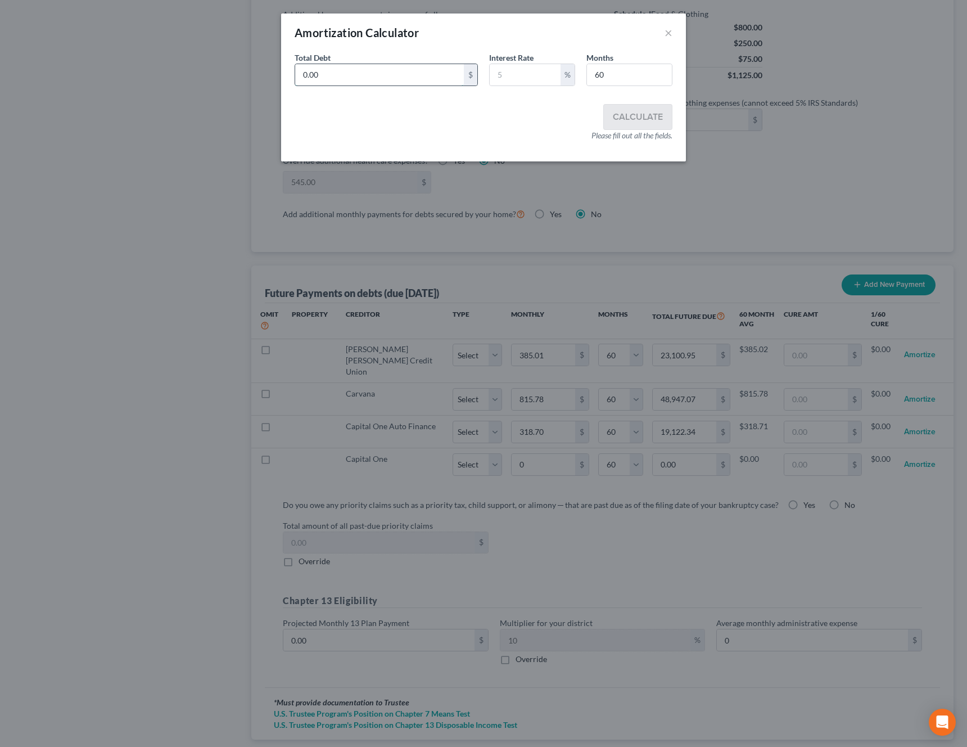
click at [418, 67] on input "0.00" at bounding box center [379, 74] width 169 height 21
type input "38,000"
click at [548, 72] on input "text" at bounding box center [525, 74] width 71 height 21
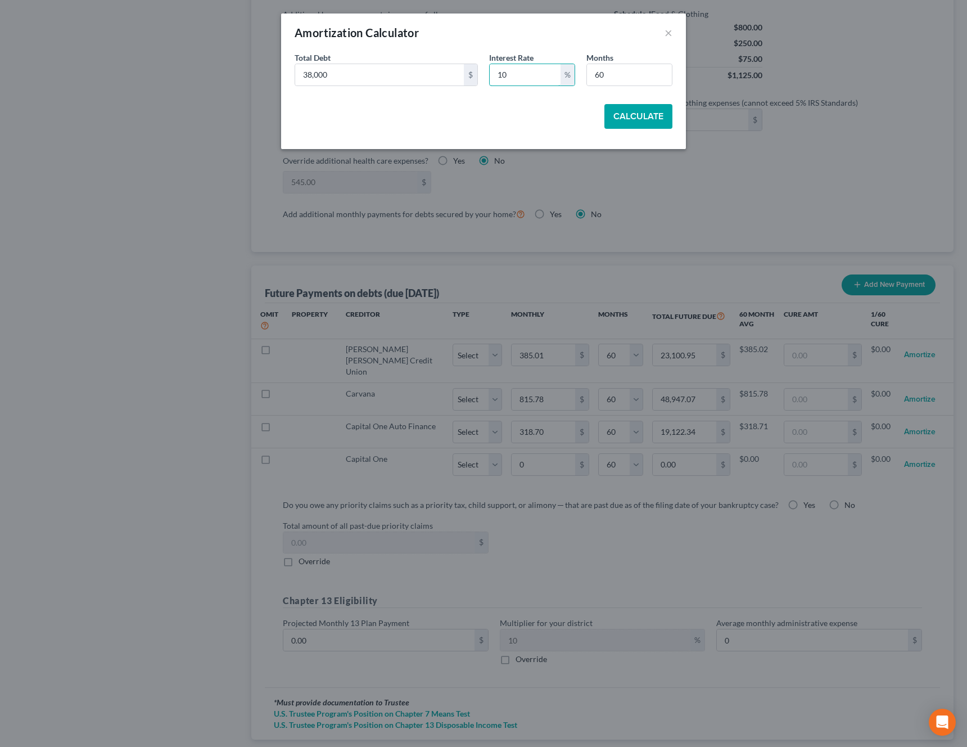
type input "10"
click at [641, 119] on button "Calculate" at bounding box center [638, 116] width 68 height 25
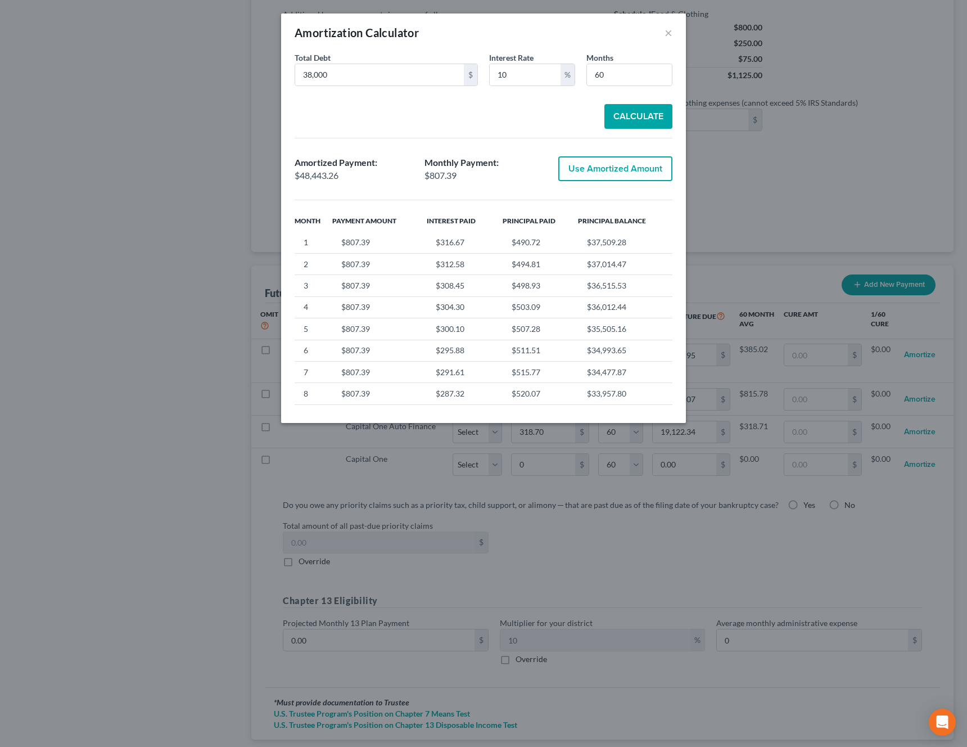
click at [650, 171] on button "Use Amortized Amount" at bounding box center [615, 168] width 114 height 25
type input "807.38"
type input "48,443.26"
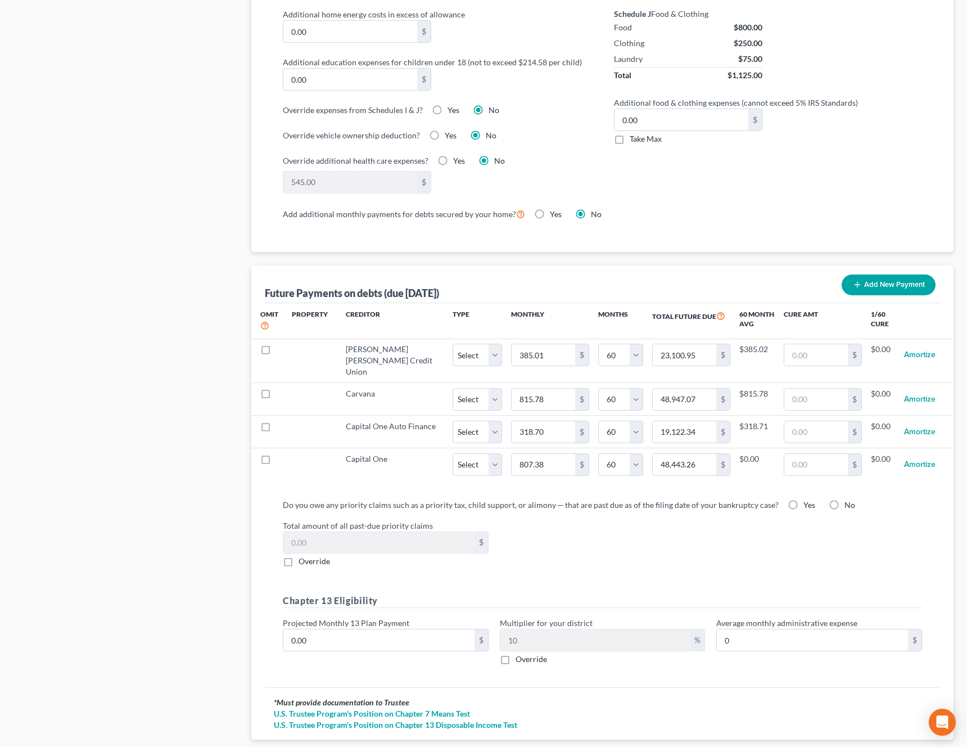
select select "60"
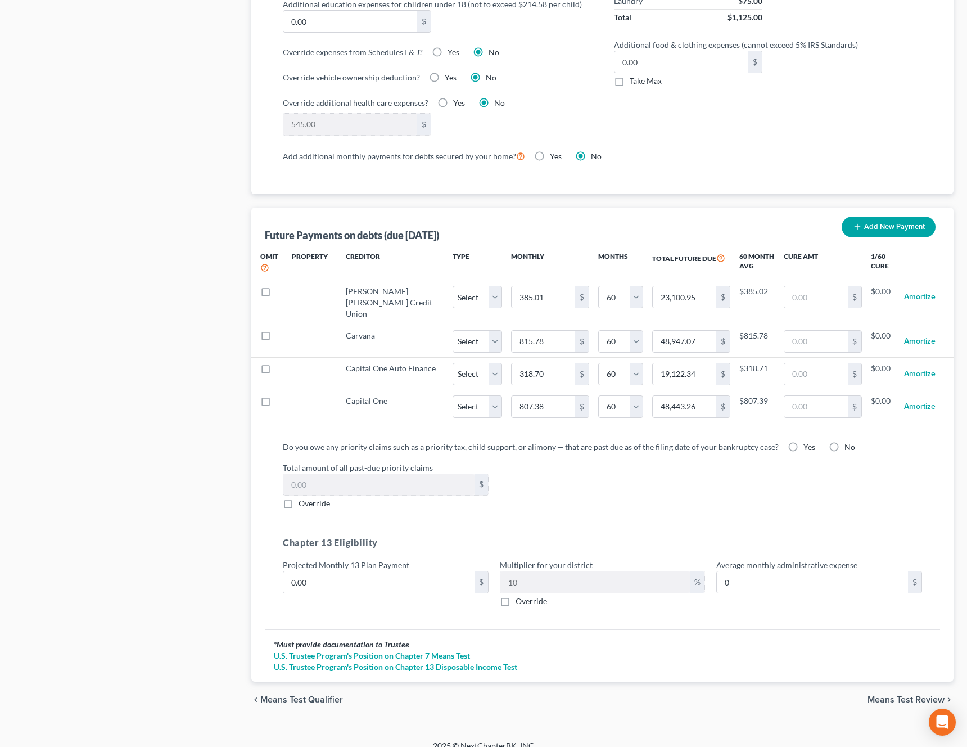
scroll to position [925, 0]
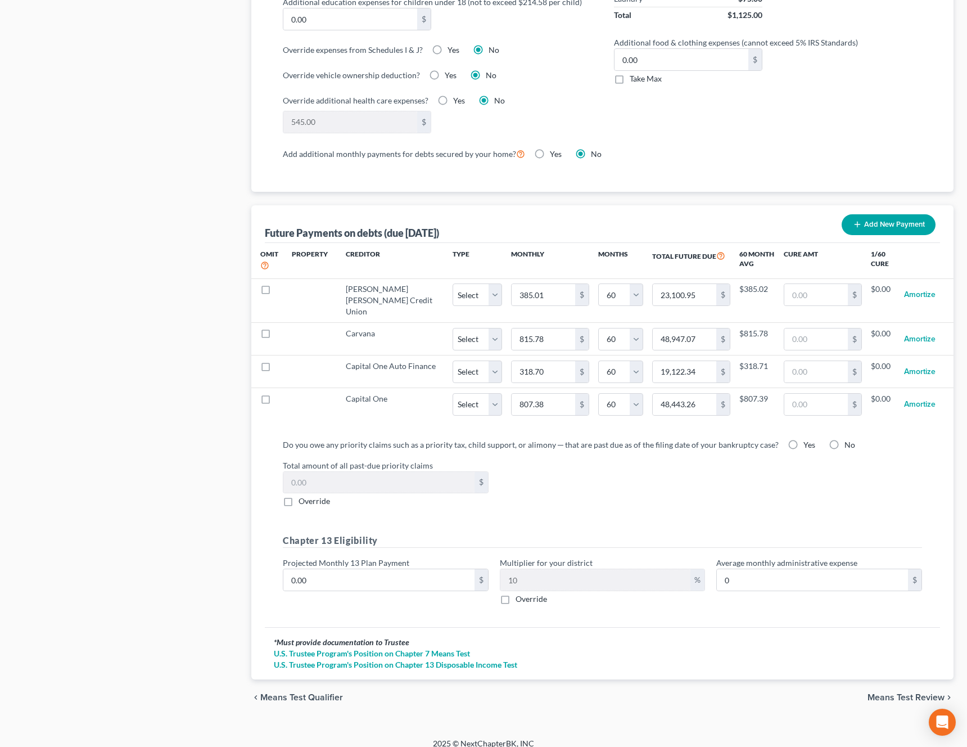
click at [903, 693] on span "Means Test Review" at bounding box center [905, 697] width 77 height 9
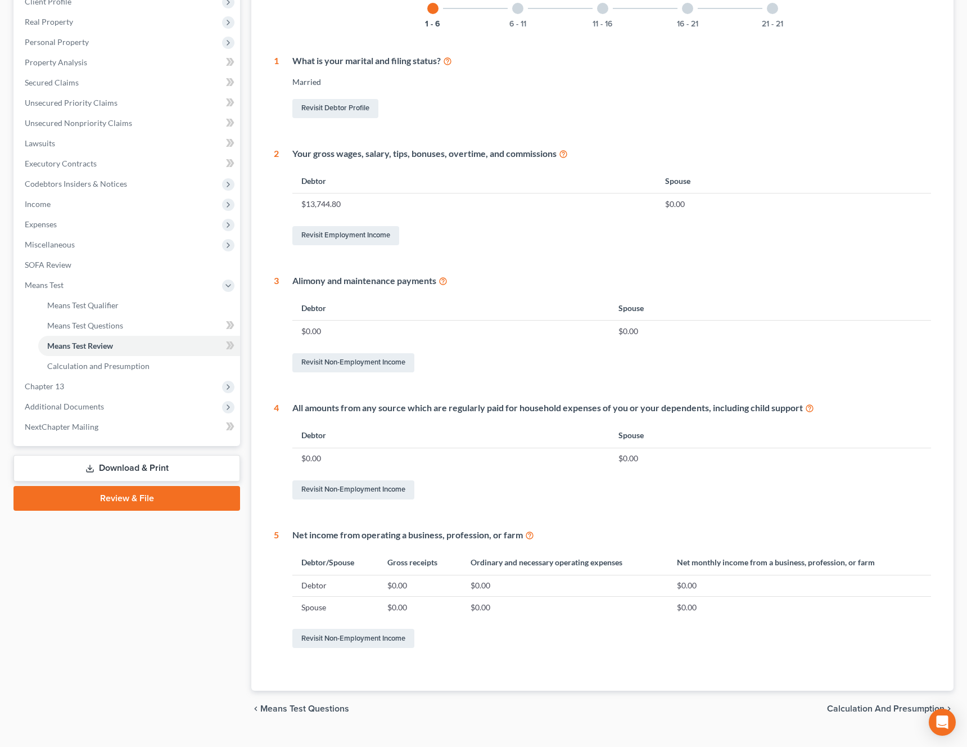
scroll to position [209, 0]
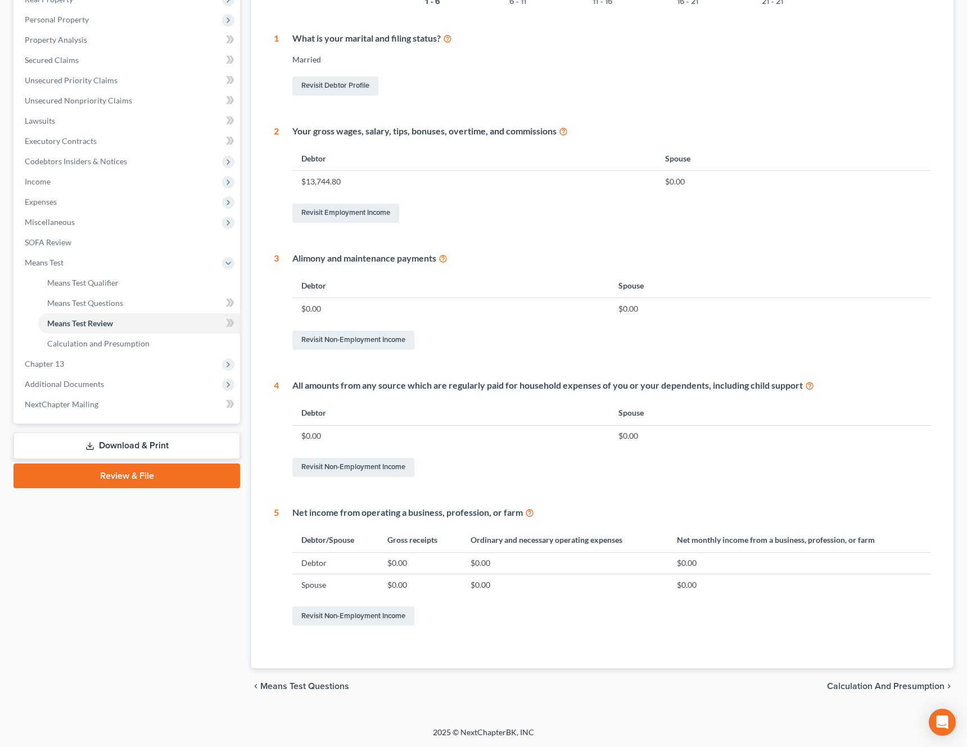
click at [837, 694] on div "chevron_left Means Test Questions Calculation and Presumption chevron_right" at bounding box center [602, 686] width 702 height 36
click at [846, 687] on span "Calculation and Presumption" at bounding box center [885, 685] width 117 height 9
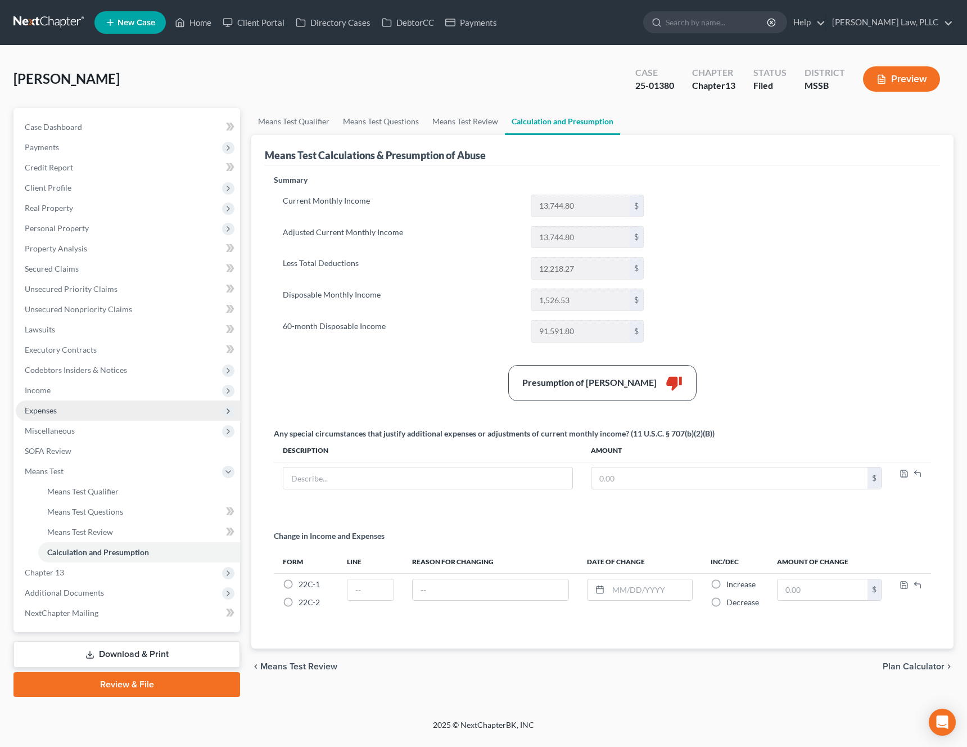
click at [82, 407] on span "Expenses" at bounding box center [128, 410] width 224 height 20
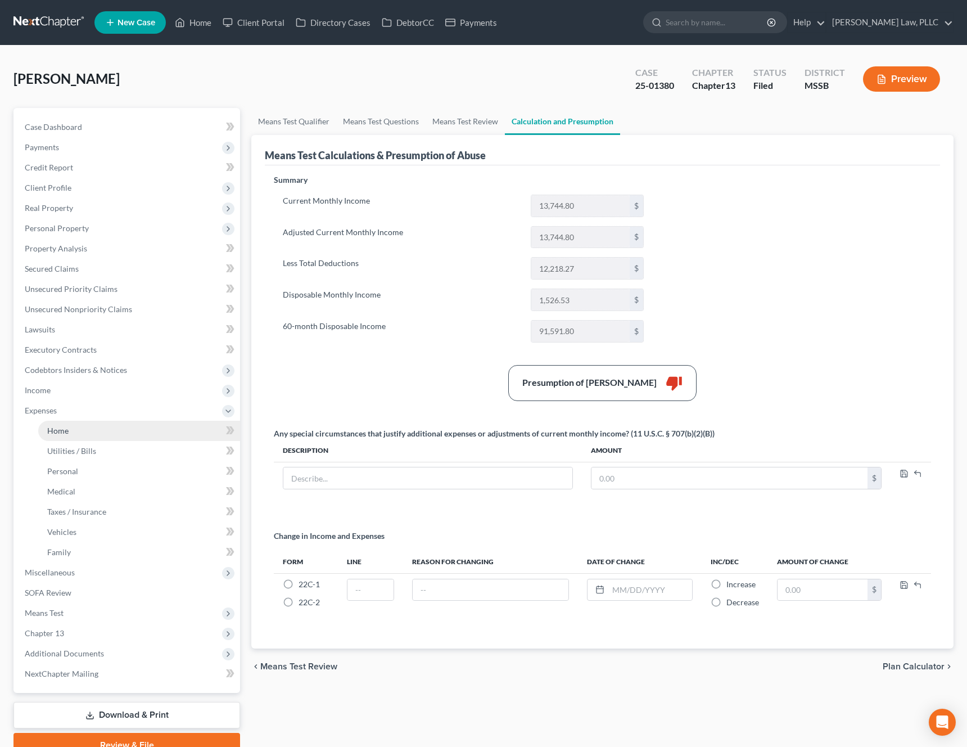
click at [82, 422] on link "Home" at bounding box center [139, 431] width 202 height 20
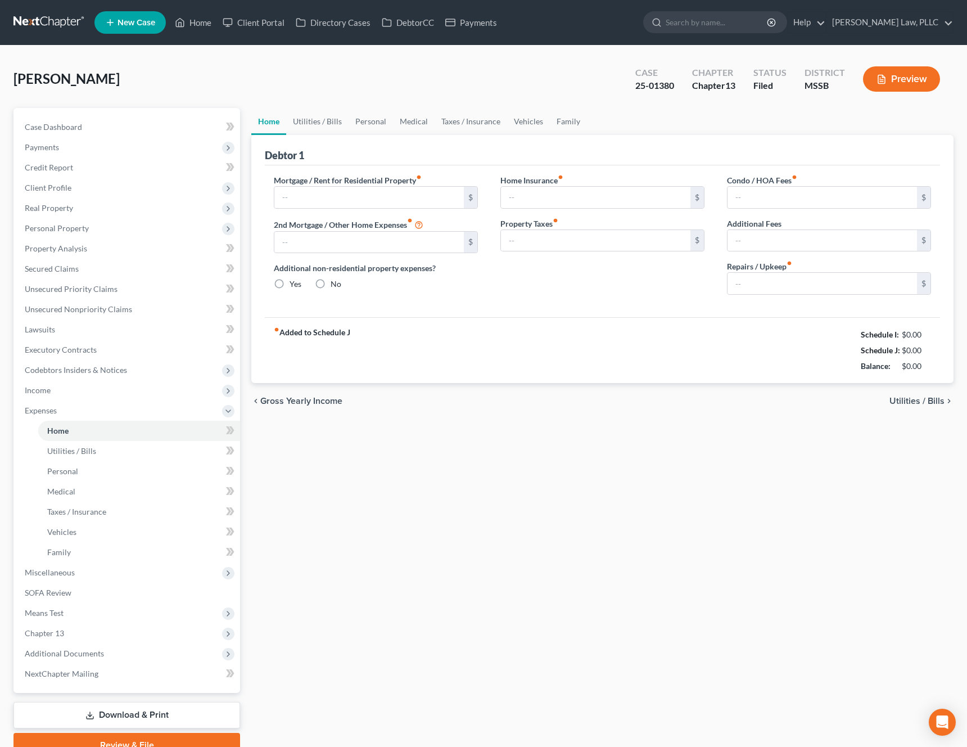
type input "2,450.00"
type input "975.00"
radio input "true"
type input "17.00"
type input "0.00"
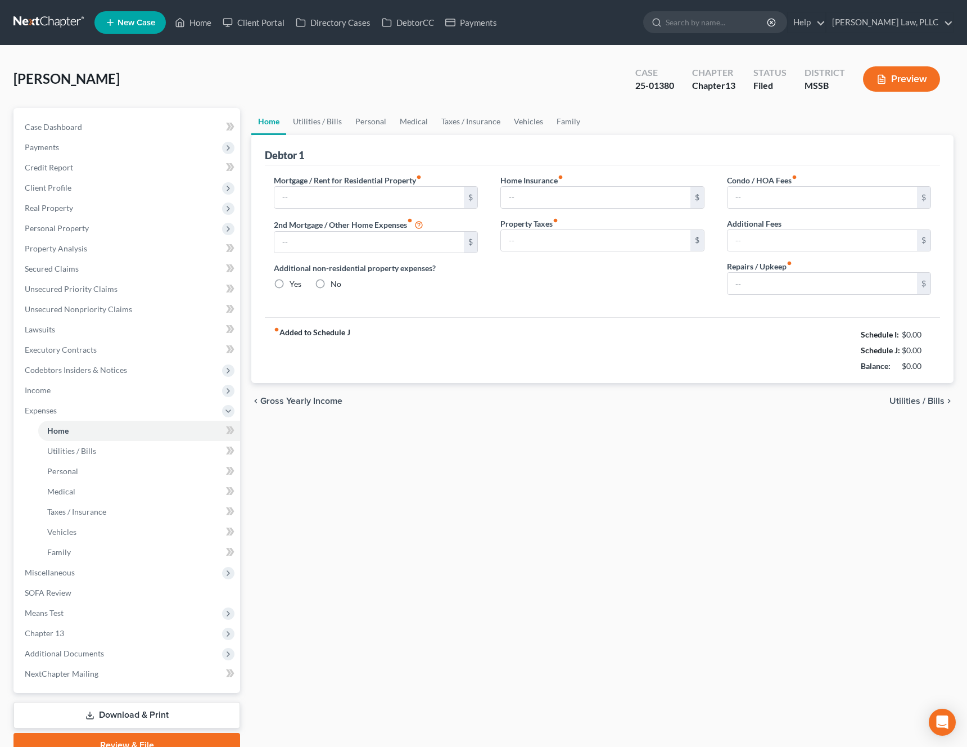
type input "0.00"
drag, startPoint x: 675, startPoint y: 87, endPoint x: 635, endPoint y: 87, distance: 39.4
click at [635, 87] on div "Case 25-01380" at bounding box center [654, 80] width 57 height 33
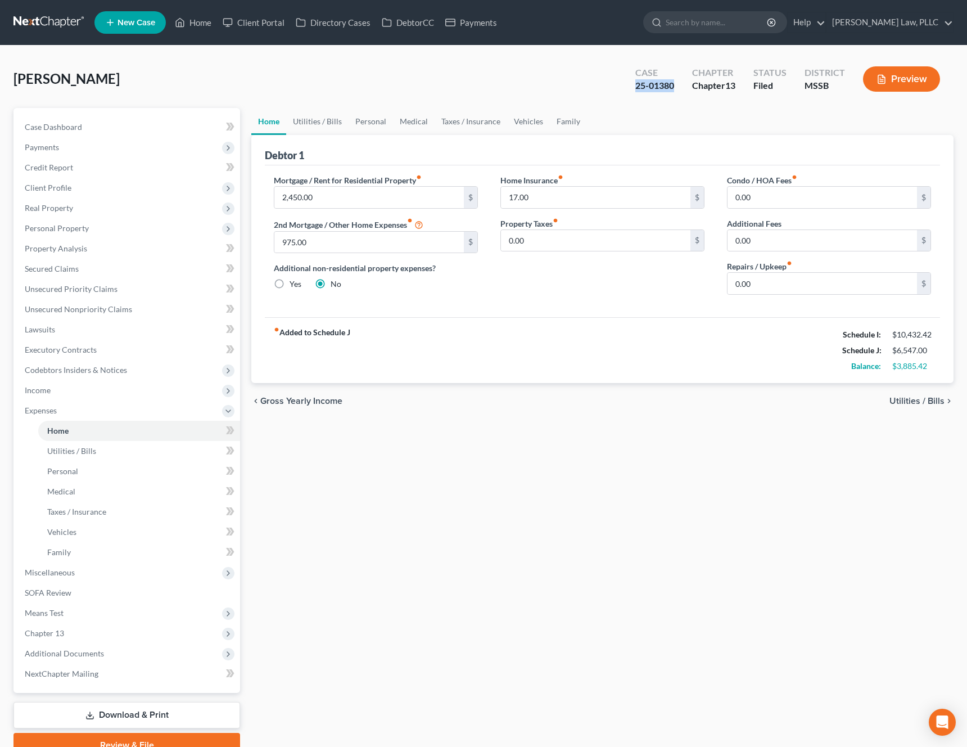
copy div "25-01380"
click at [56, 623] on span "Chapter 13" at bounding box center [128, 633] width 224 height 20
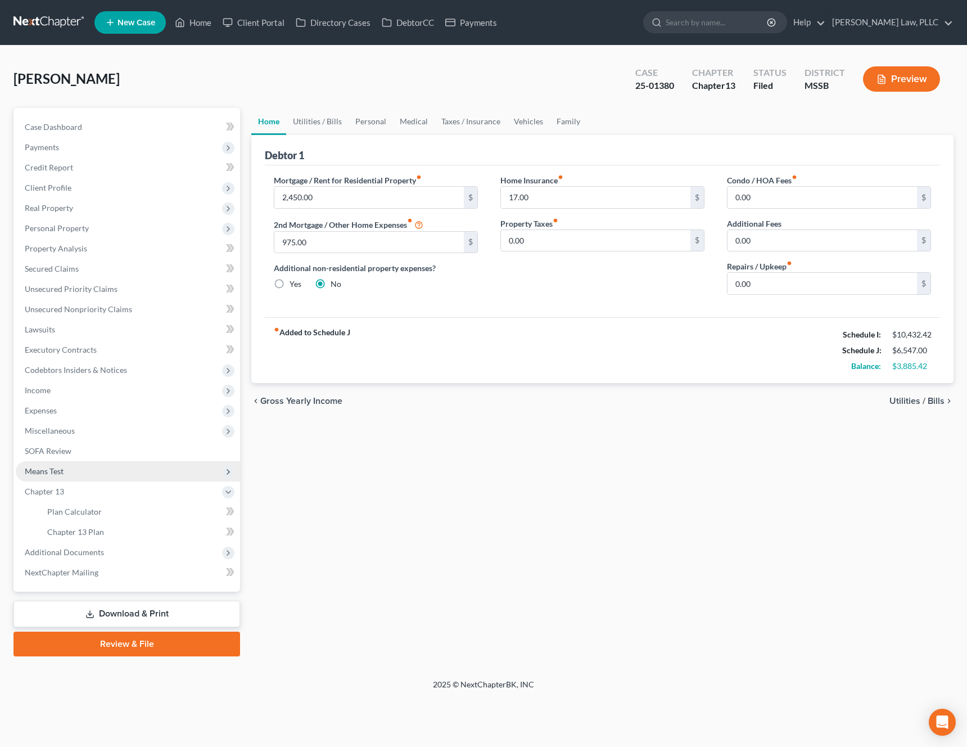
click at [93, 476] on span "Means Test" at bounding box center [128, 471] width 224 height 20
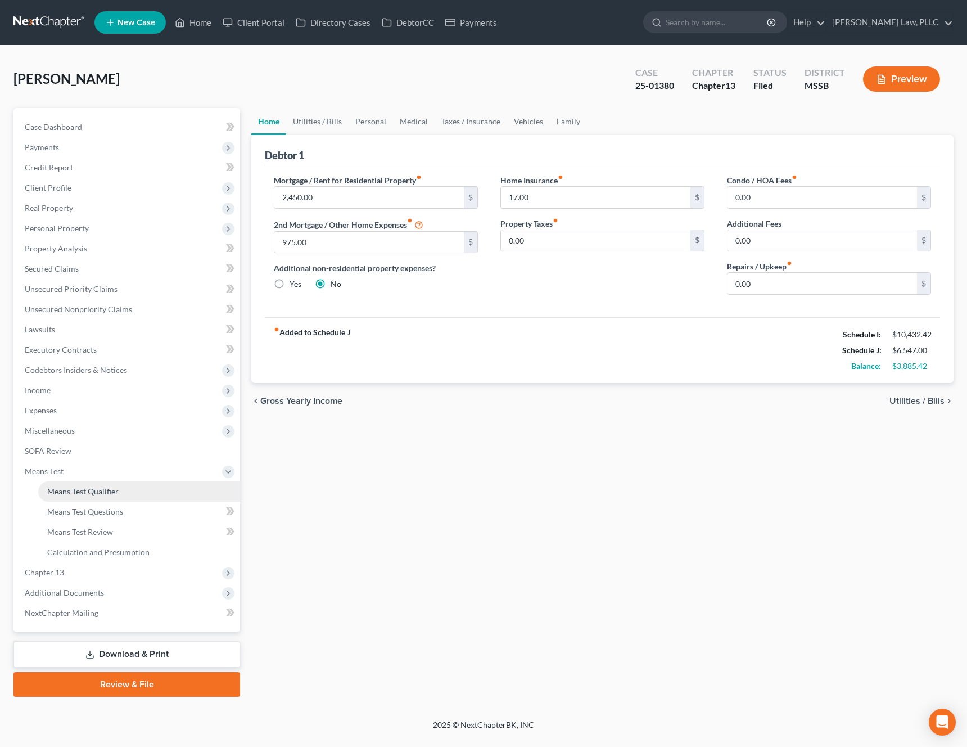
click at [85, 500] on link "Means Test Qualifier" at bounding box center [139, 491] width 202 height 20
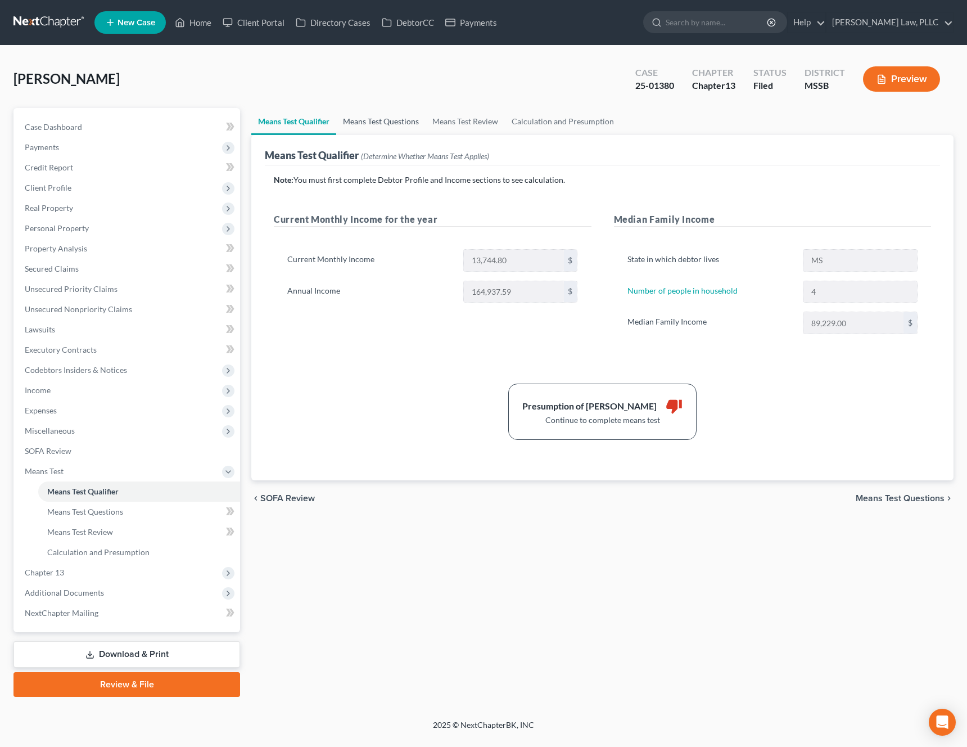
click at [397, 125] on link "Means Test Questions" at bounding box center [380, 121] width 89 height 27
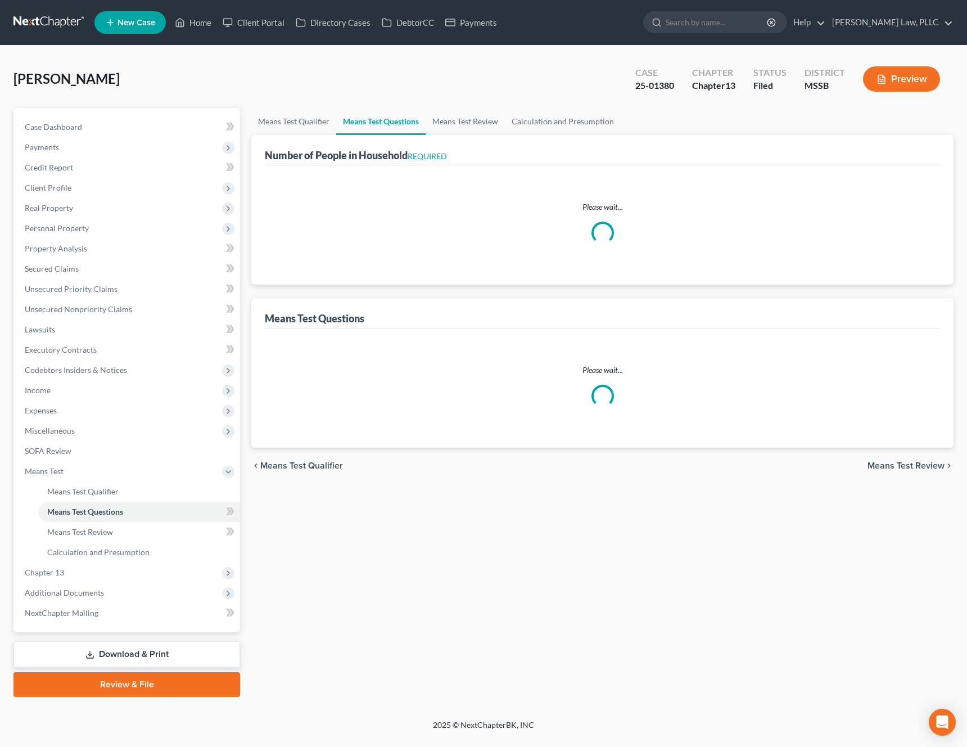
select select "60"
select select "4"
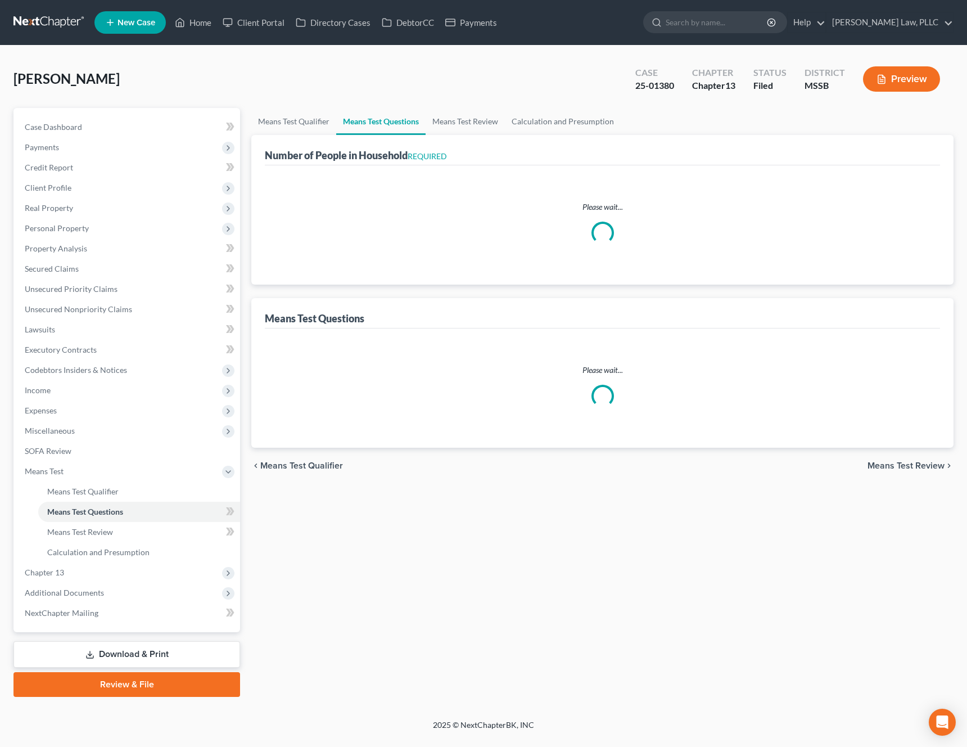
select select "4"
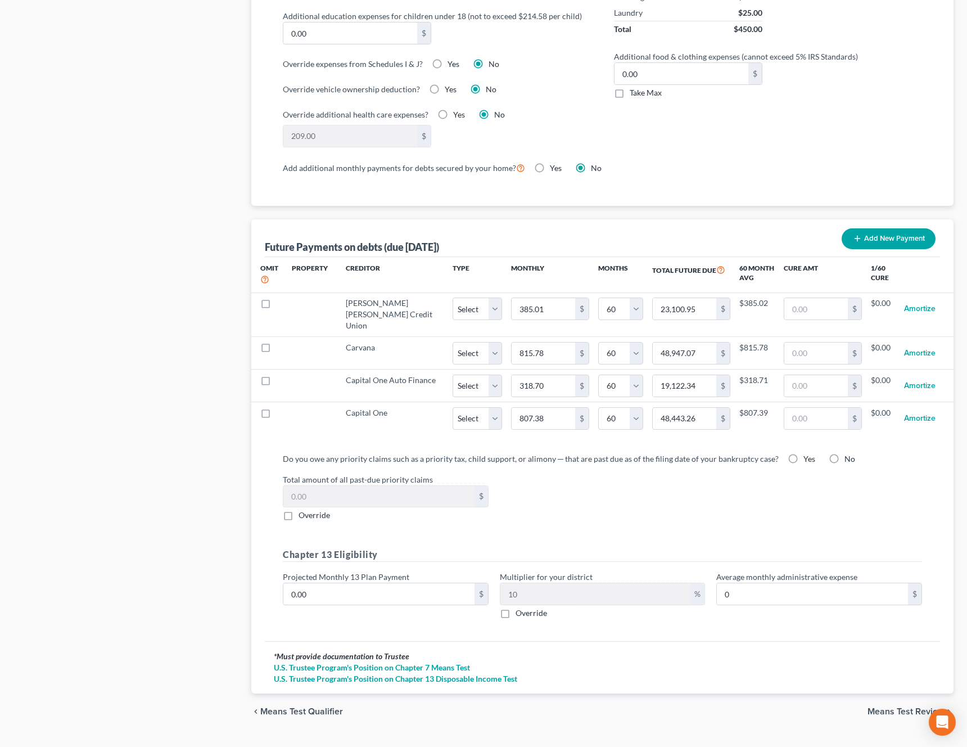
scroll to position [912, 0]
click at [803, 452] on label "Yes" at bounding box center [809, 457] width 12 height 11
click at [808, 452] on input "Yes" at bounding box center [811, 455] width 7 height 7
radio input "true"
click at [803, 452] on label "Yes" at bounding box center [809, 457] width 12 height 11
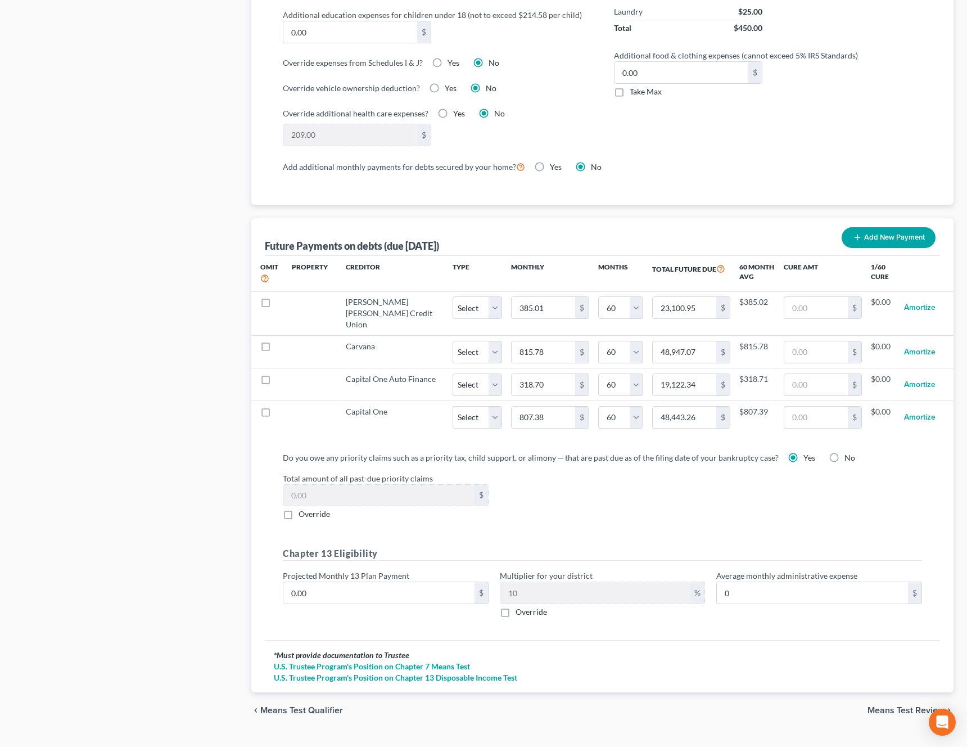
click at [808, 452] on input "Yes" at bounding box center [811, 455] width 7 height 7
click at [325, 509] on span "Override" at bounding box center [314, 514] width 31 height 10
click at [310, 508] on input "Override" at bounding box center [306, 511] width 7 height 7
checkbox input "true"
click at [341, 487] on input "0.00" at bounding box center [378, 495] width 191 height 21
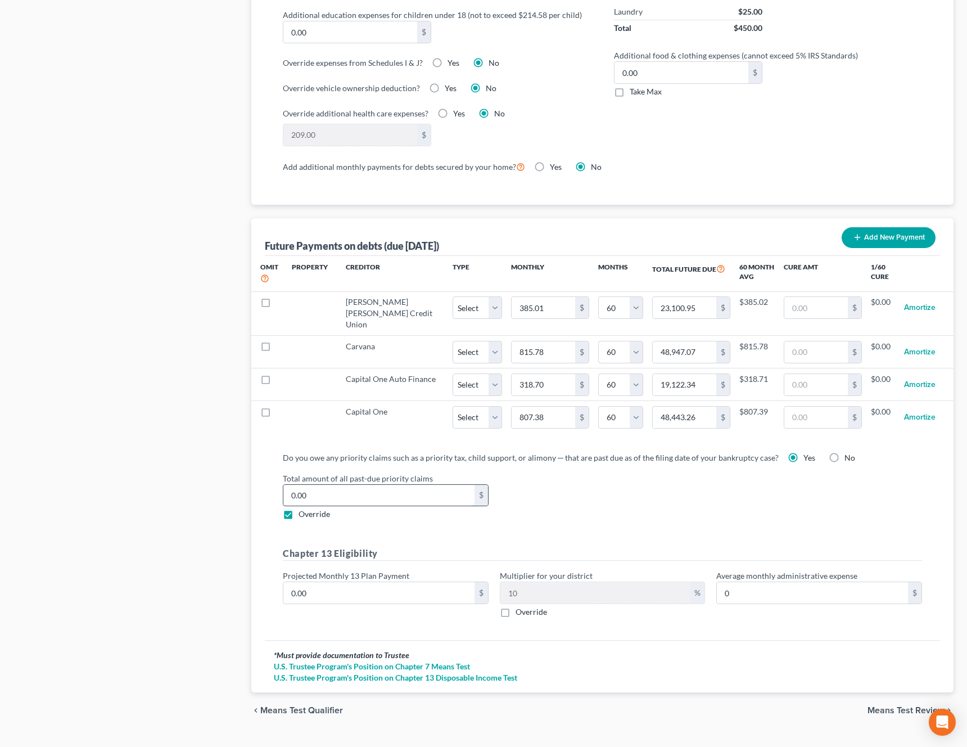
click at [341, 487] on input "0.00" at bounding box center [378, 495] width 191 height 21
paste input "29056.52"
type input "29056.52"
click at [909, 706] on span "Means Test Review" at bounding box center [905, 710] width 77 height 9
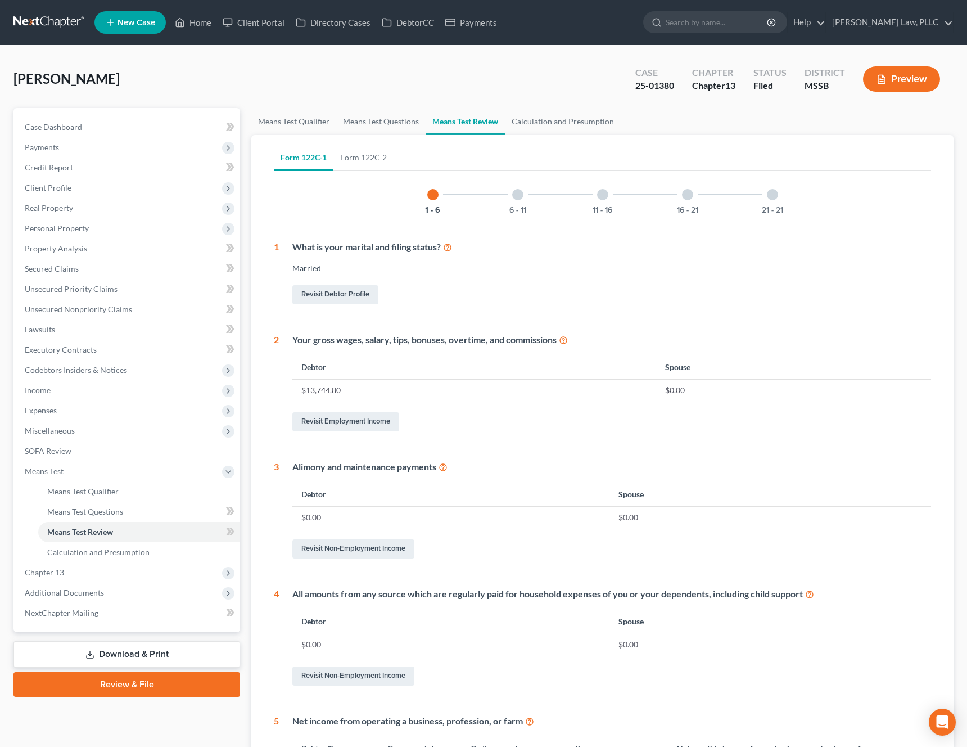
scroll to position [209, 0]
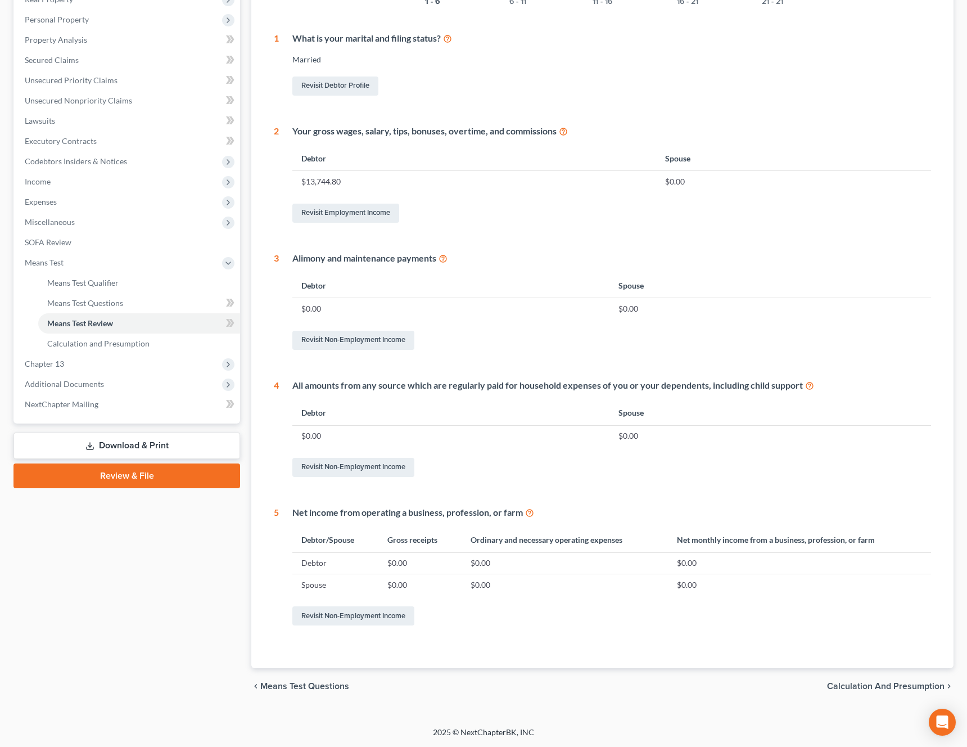
click at [835, 685] on span "Calculation and Presumption" at bounding box center [885, 685] width 117 height 9
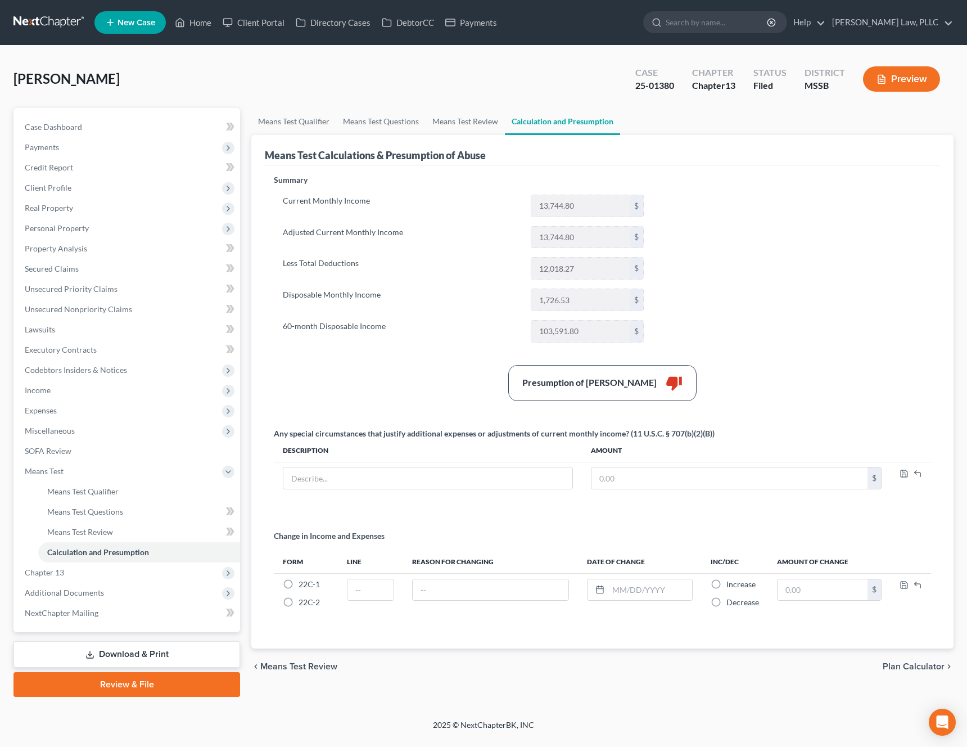
click at [284, 663] on span "Means Test Review" at bounding box center [298, 666] width 77 height 9
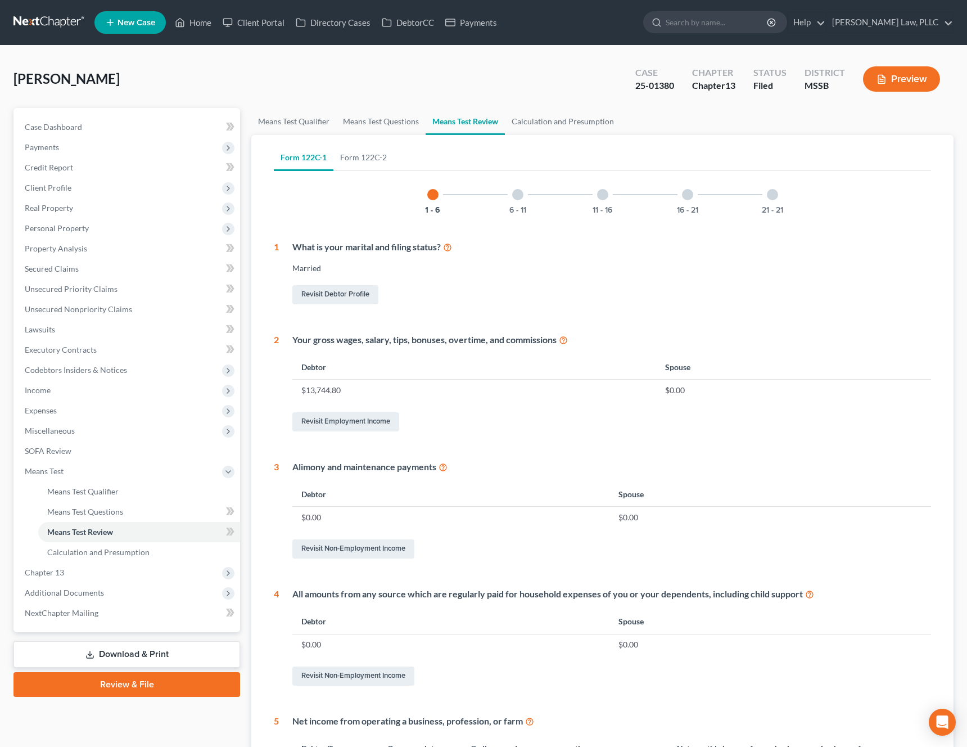
scroll to position [209, 0]
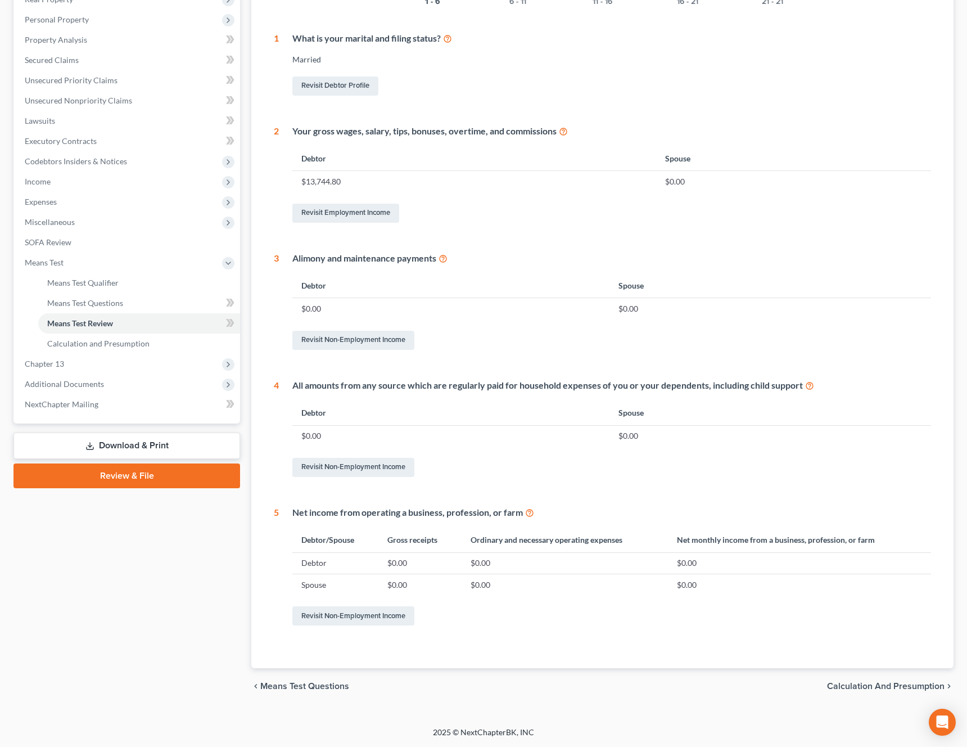
click at [862, 689] on span "Calculation and Presumption" at bounding box center [885, 685] width 117 height 9
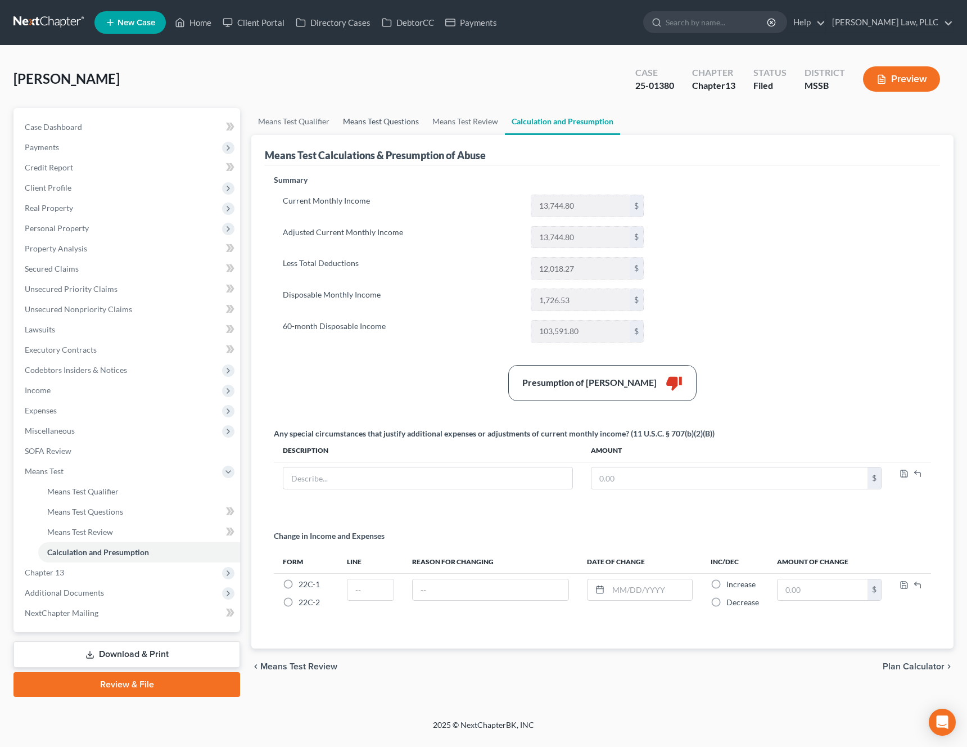
click at [403, 129] on link "Means Test Questions" at bounding box center [380, 121] width 89 height 27
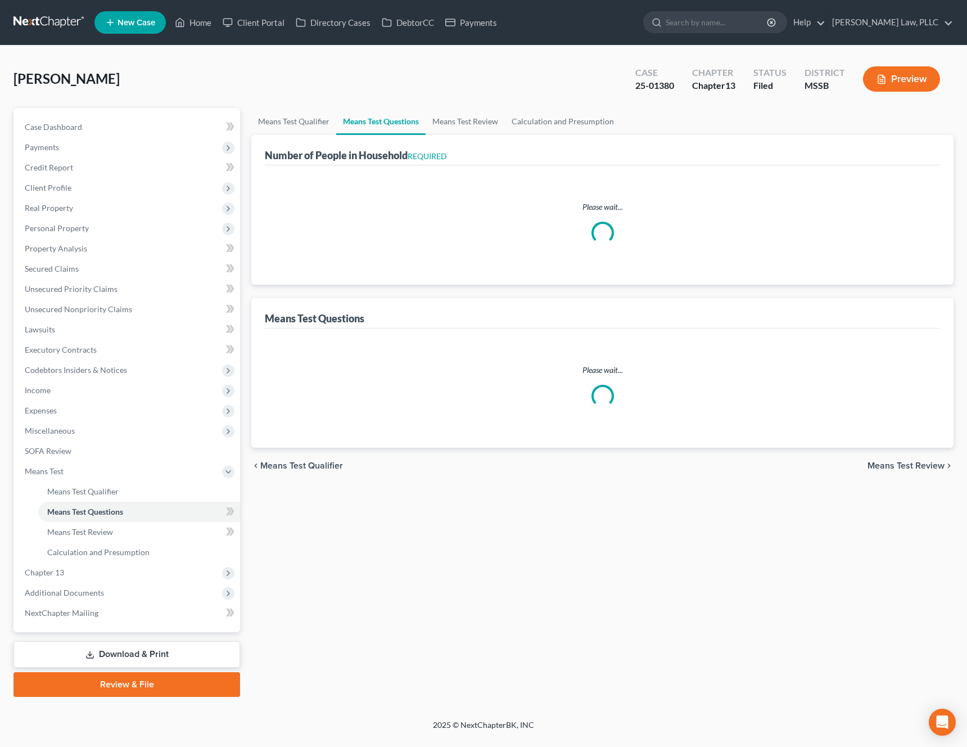
select select "60"
select select "4"
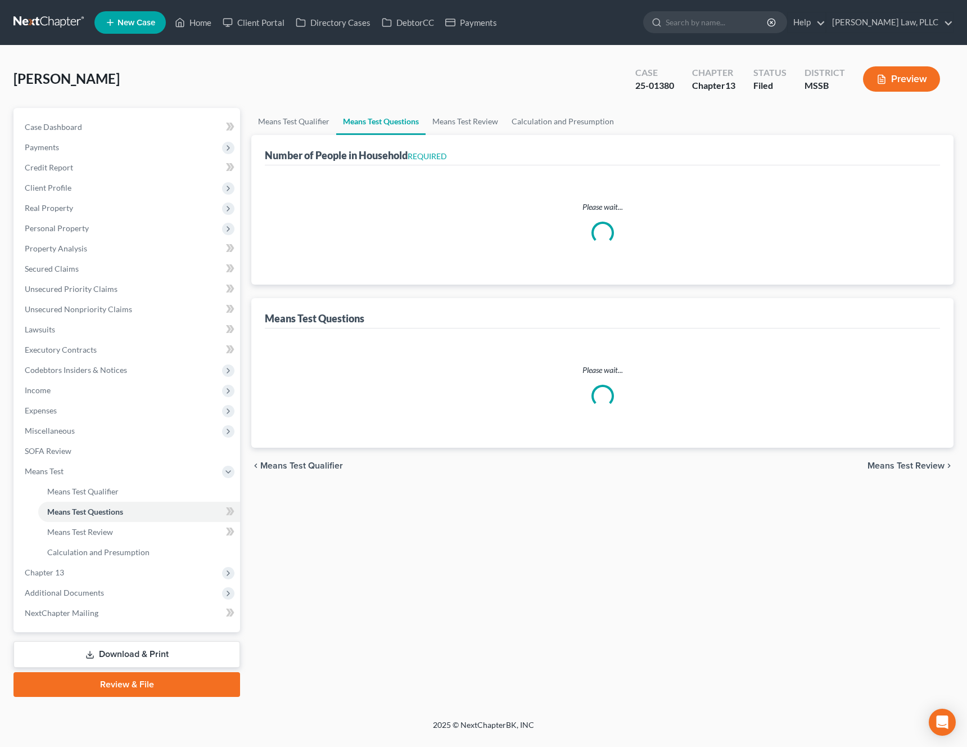
select select "4"
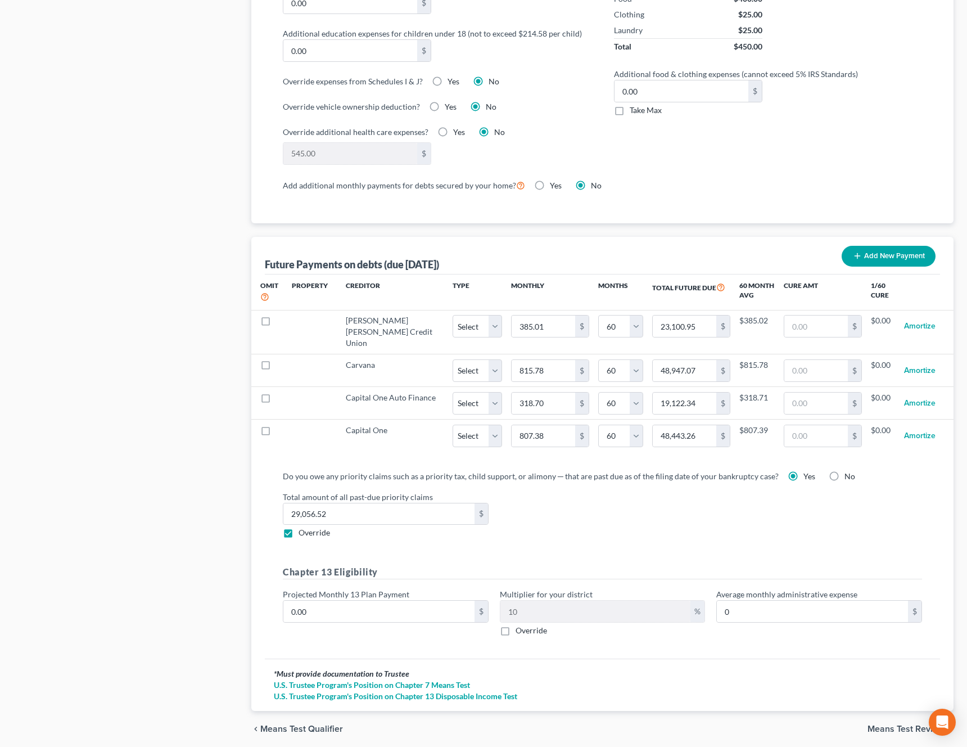
scroll to position [925, 0]
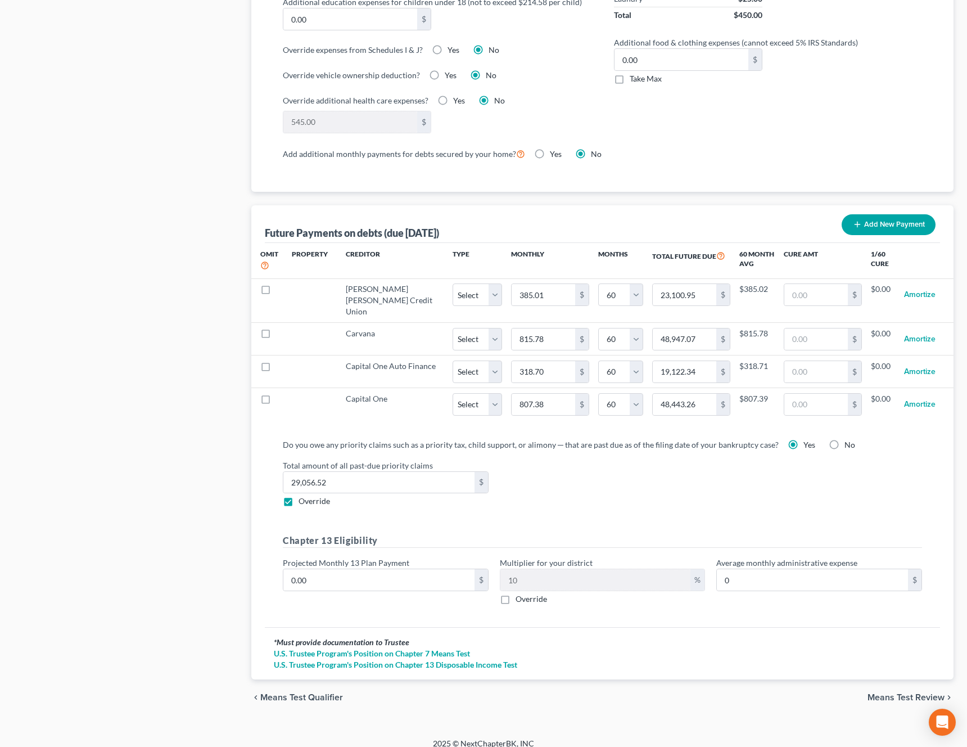
click at [906, 693] on span "Means Test Review" at bounding box center [905, 697] width 77 height 9
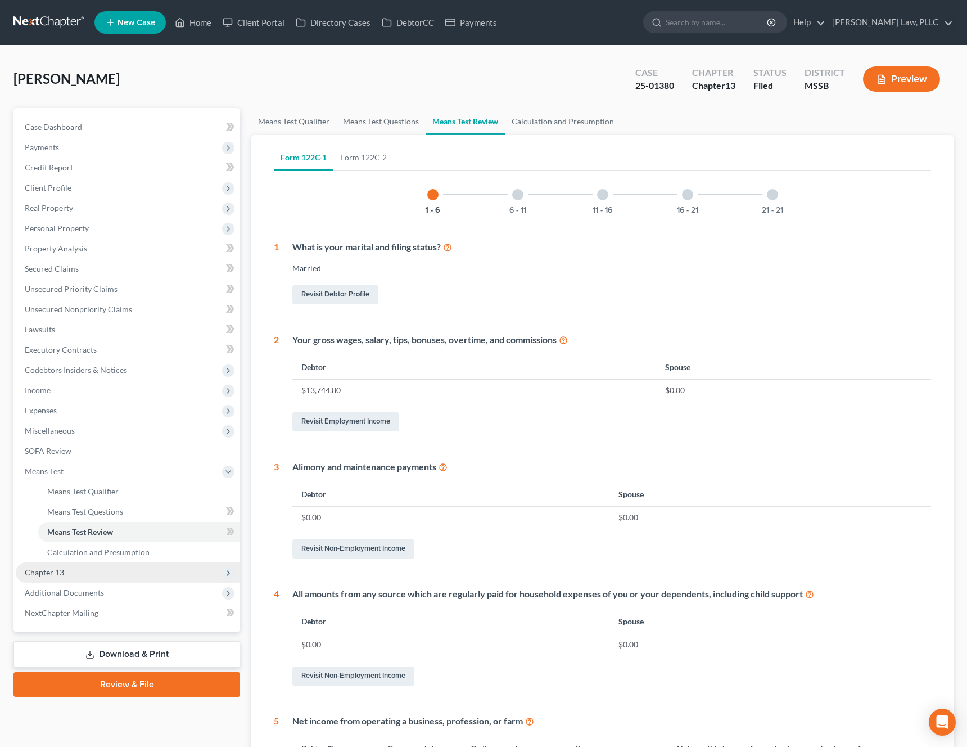
click at [47, 573] on span "Chapter 13" at bounding box center [44, 572] width 39 height 10
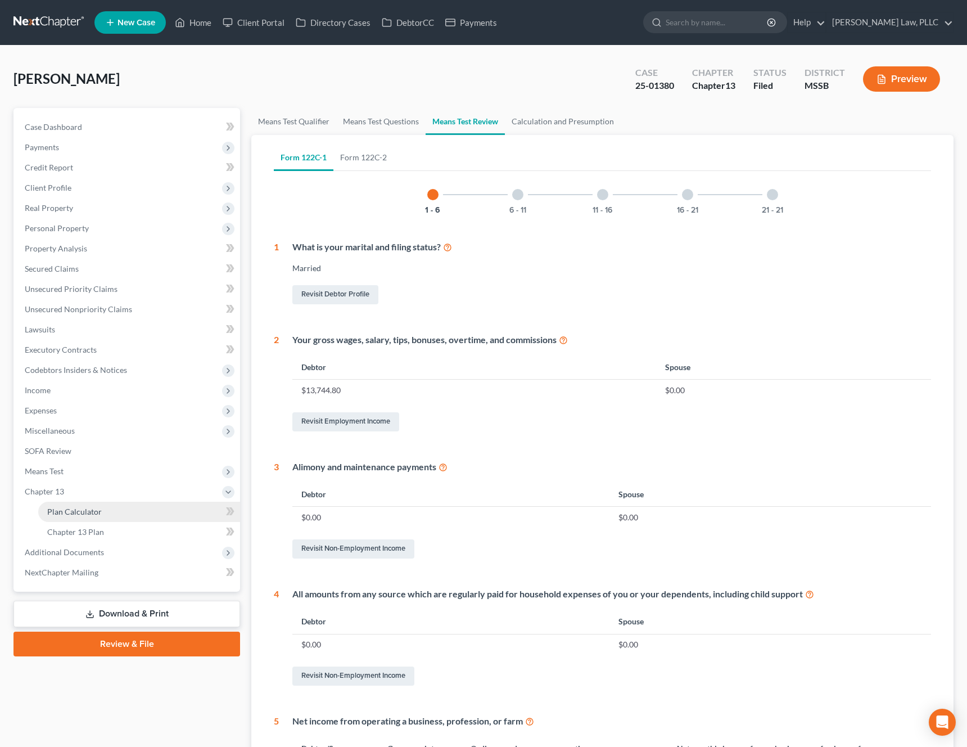
click at [110, 512] on link "Plan Calculator" at bounding box center [139, 511] width 202 height 20
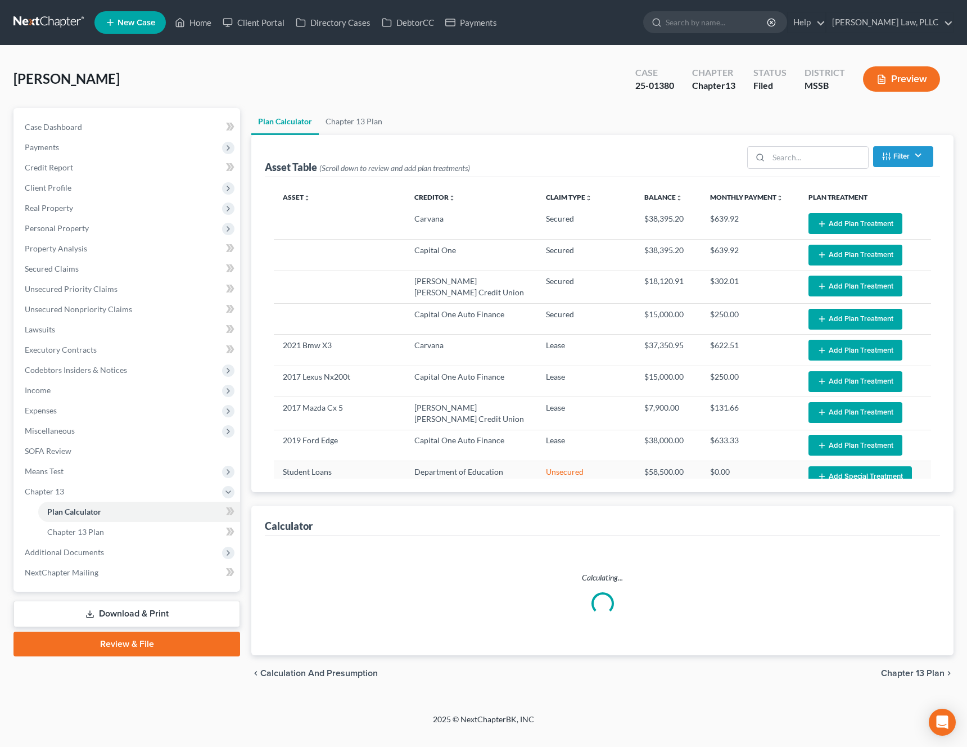
select select "59"
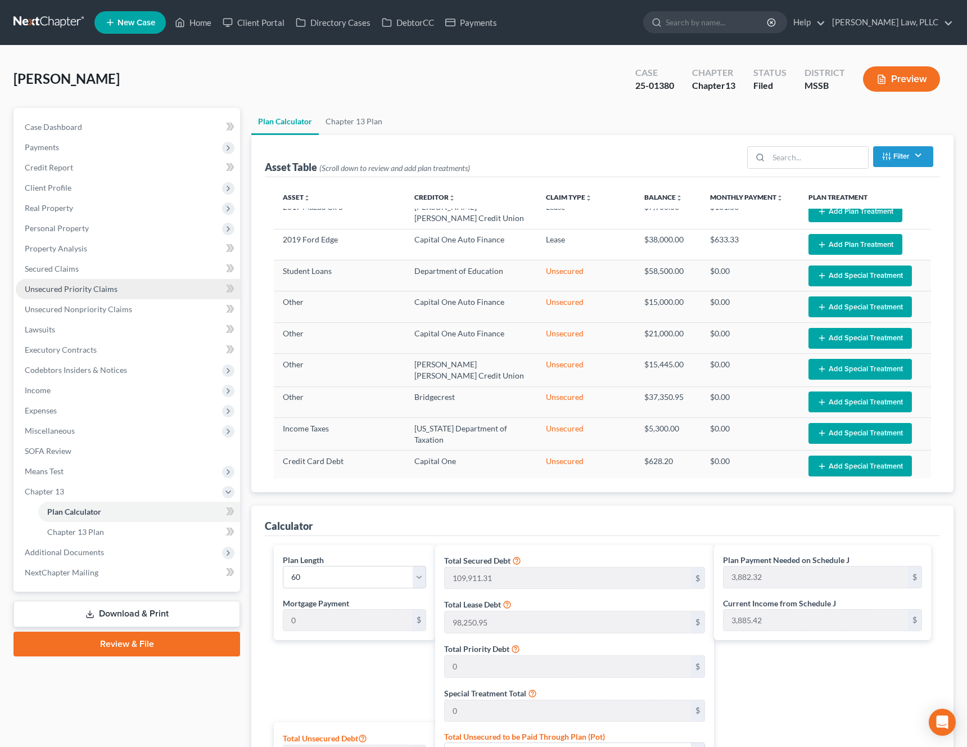
click at [97, 290] on span "Unsecured Priority Claims" at bounding box center [71, 289] width 93 height 10
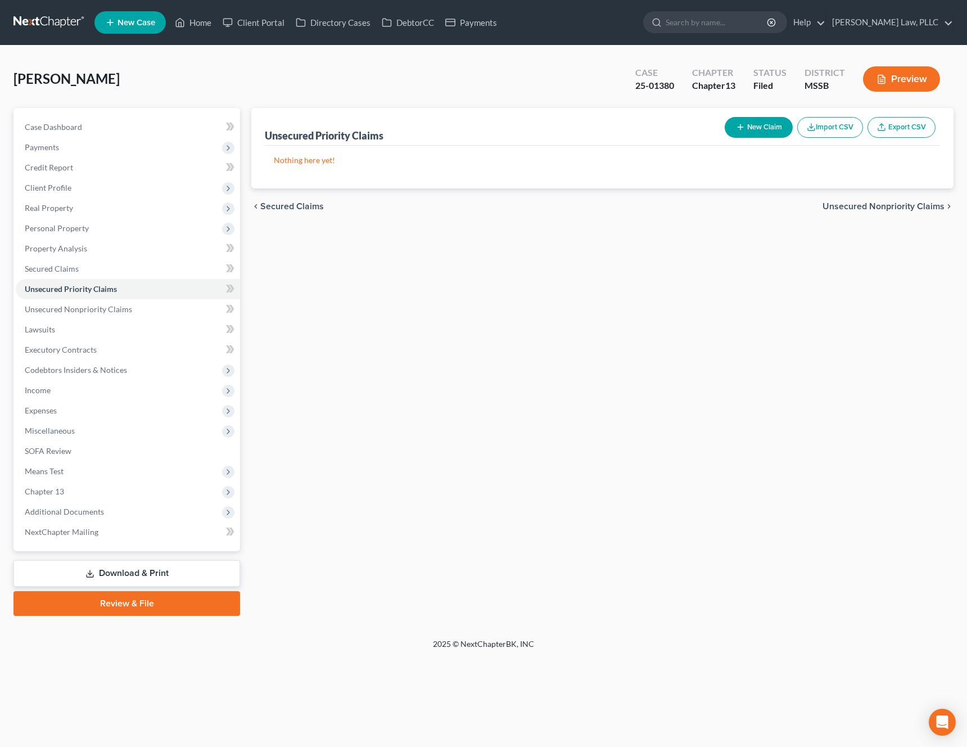
click at [761, 130] on button "New Claim" at bounding box center [759, 127] width 68 height 21
select select "0"
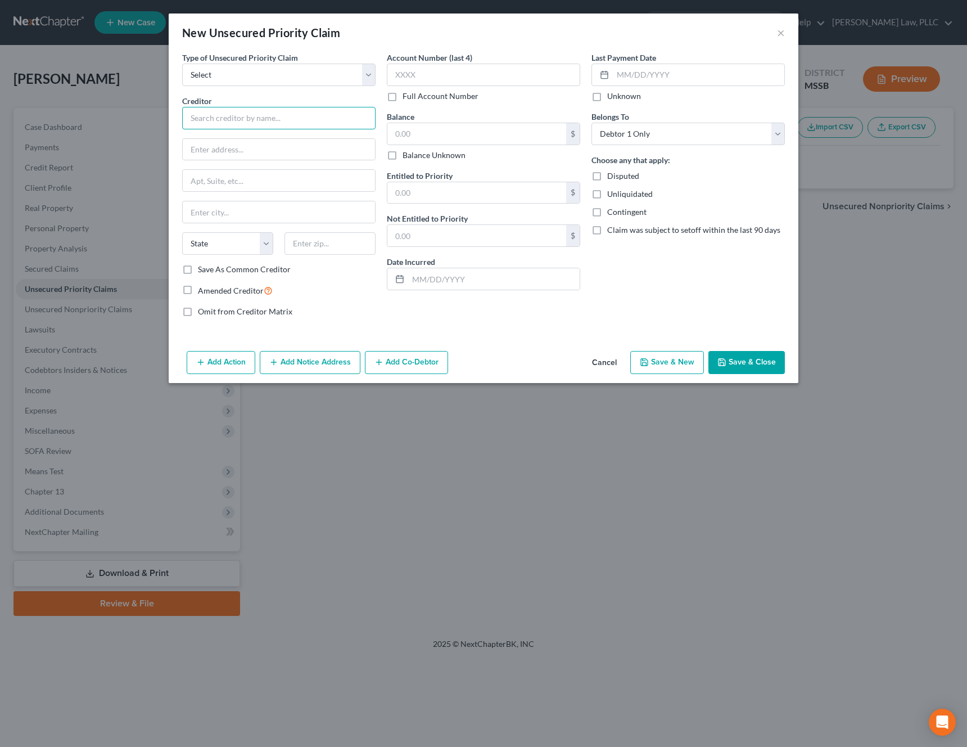
click at [301, 114] on input "text" at bounding box center [278, 118] width 193 height 22
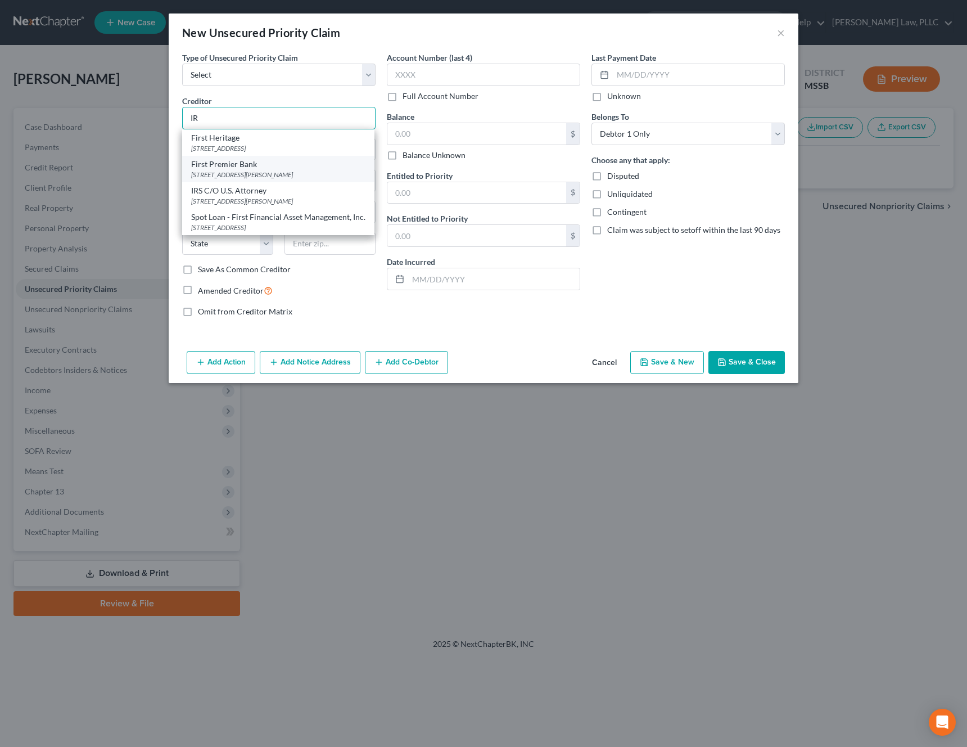
type input "I"
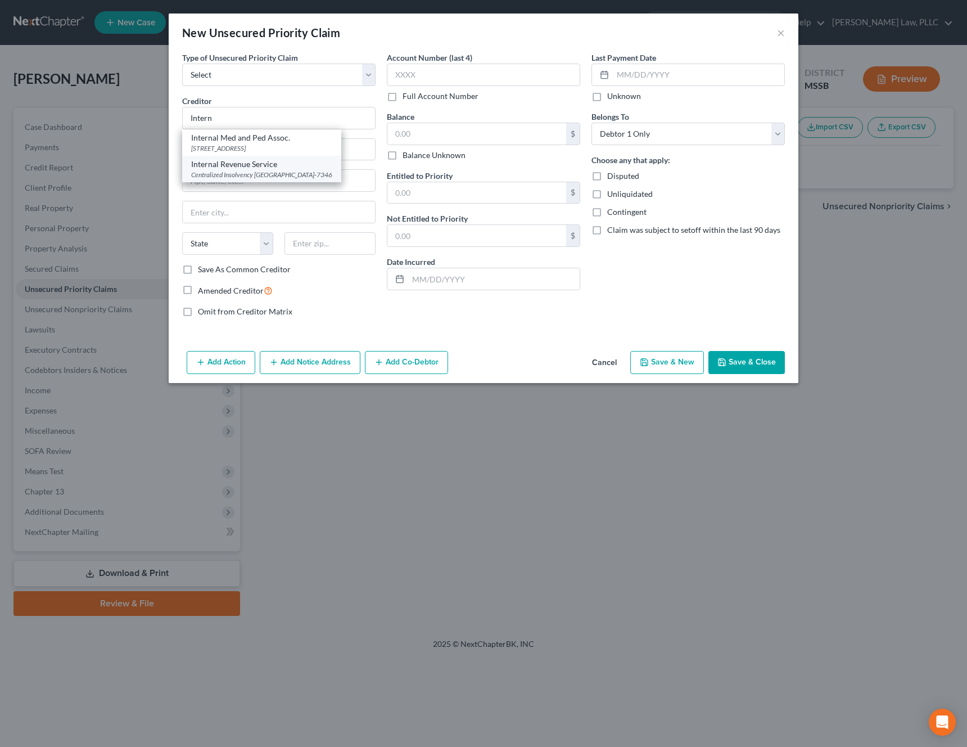
click at [283, 171] on div "Centralized Insolvency [GEOGRAPHIC_DATA]-7346" at bounding box center [261, 175] width 141 height 10
type input "Internal Revenue Service"
type input "Centralized Insolvency"
type input "PO Box 7346"
type input "[GEOGRAPHIC_DATA]"
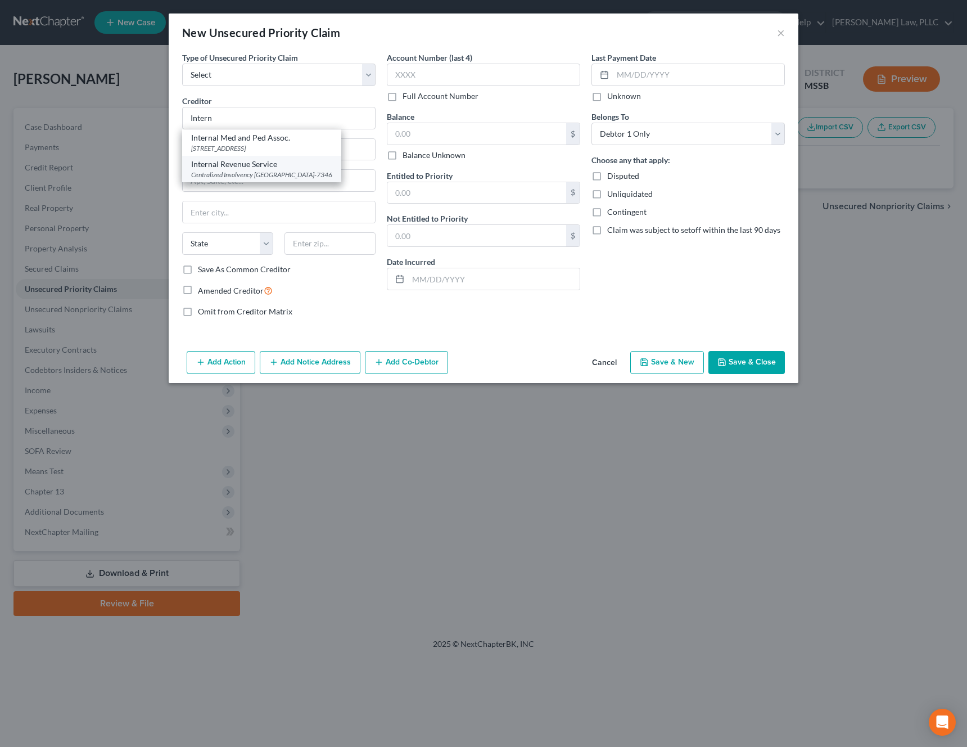
select select "39"
type input "19101-7346"
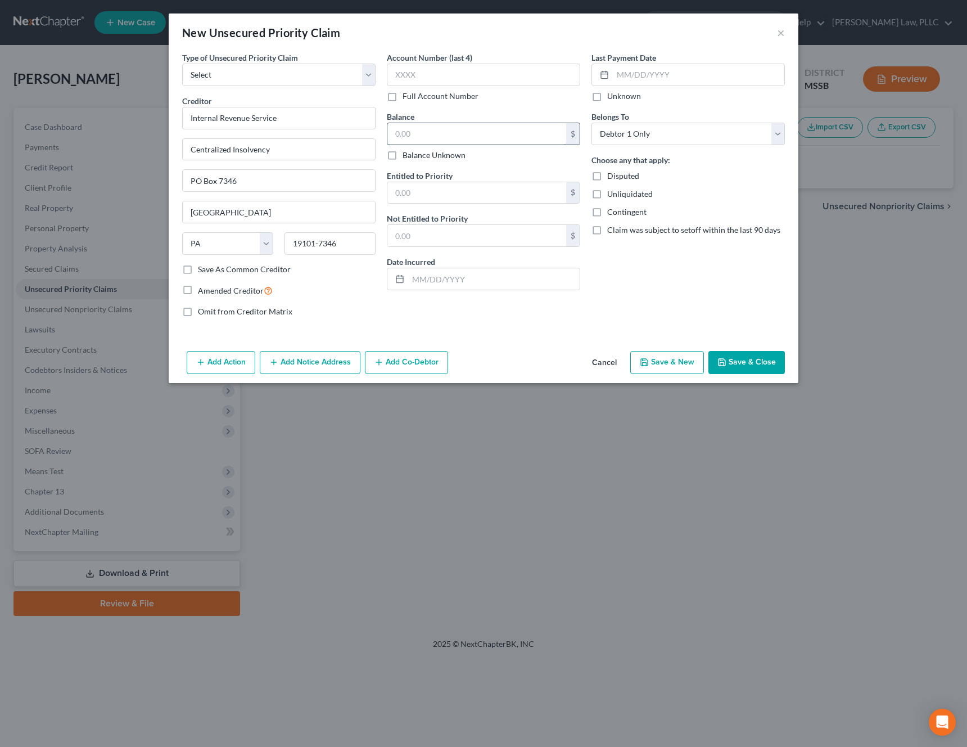
click at [512, 142] on input "text" at bounding box center [476, 133] width 179 height 21
paste input "29056.52"
type input "29056.52"
click at [748, 353] on button "Save & Close" at bounding box center [746, 363] width 76 height 24
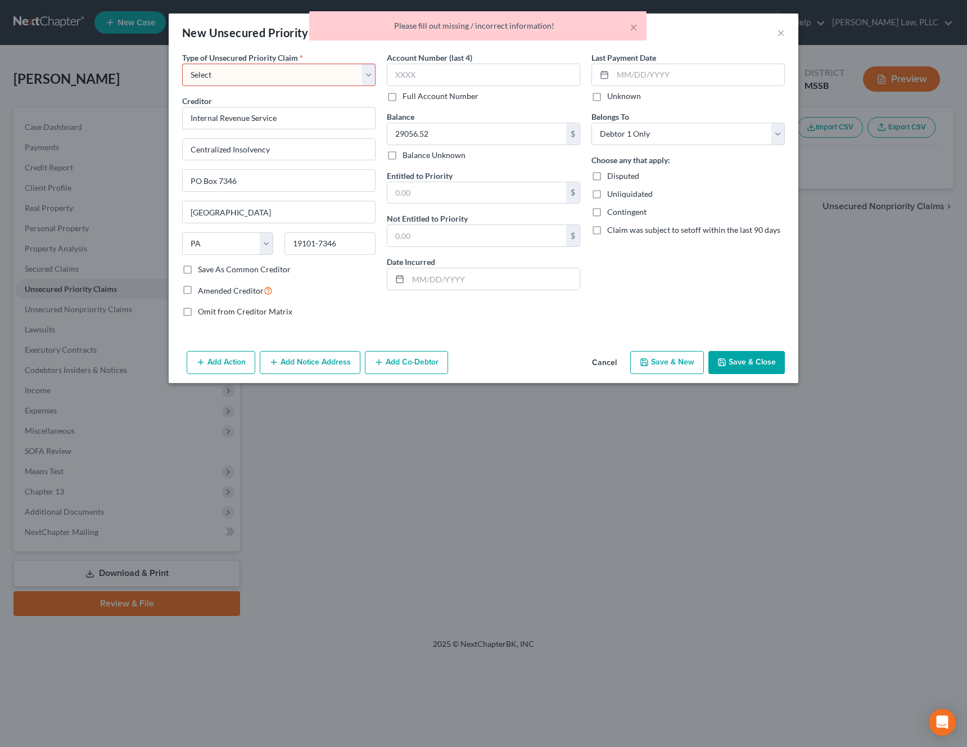
click at [323, 67] on select "Select Taxes & Other Government Units Domestic Support Obligations Extensions o…" at bounding box center [278, 75] width 193 height 22
select select "0"
click at [182, 64] on select "Select Taxes & Other Government Units Domestic Support Obligations Extensions o…" at bounding box center [278, 75] width 193 height 22
select select "39"
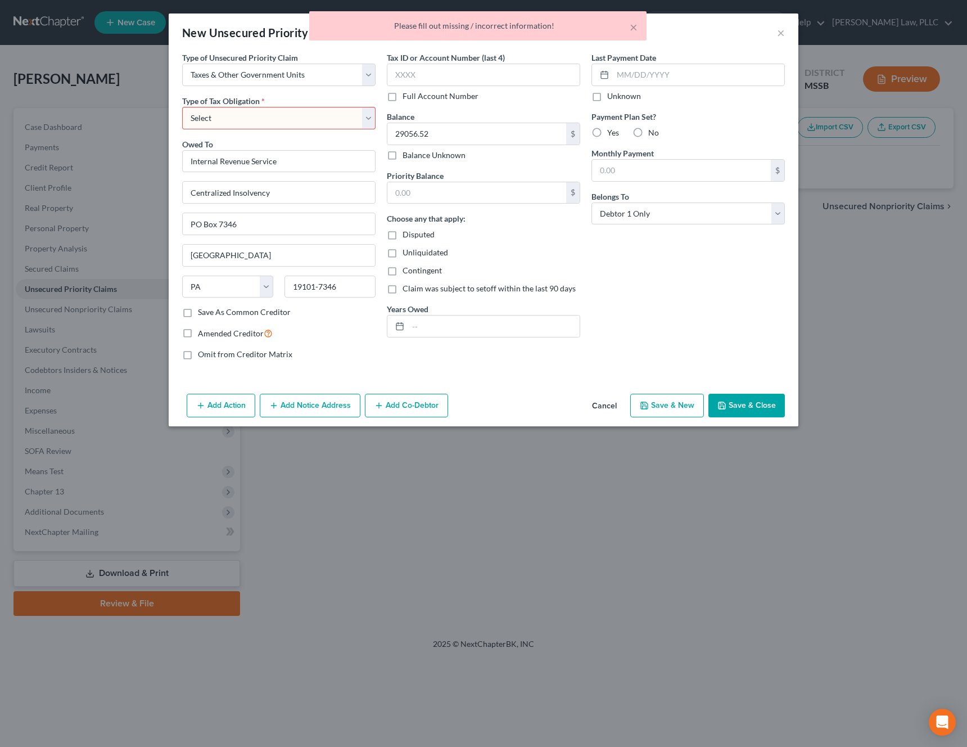
click at [748, 406] on button "Save & Close" at bounding box center [746, 406] width 76 height 24
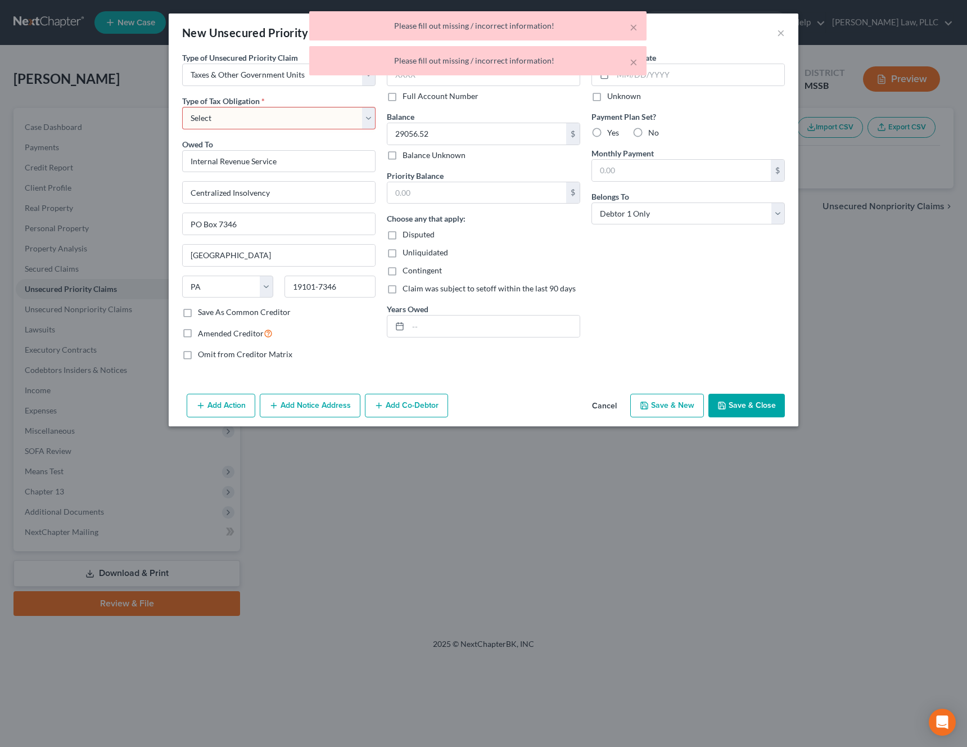
click at [349, 126] on select "Select Federal City State Franchise Tax Board Other" at bounding box center [278, 118] width 193 height 22
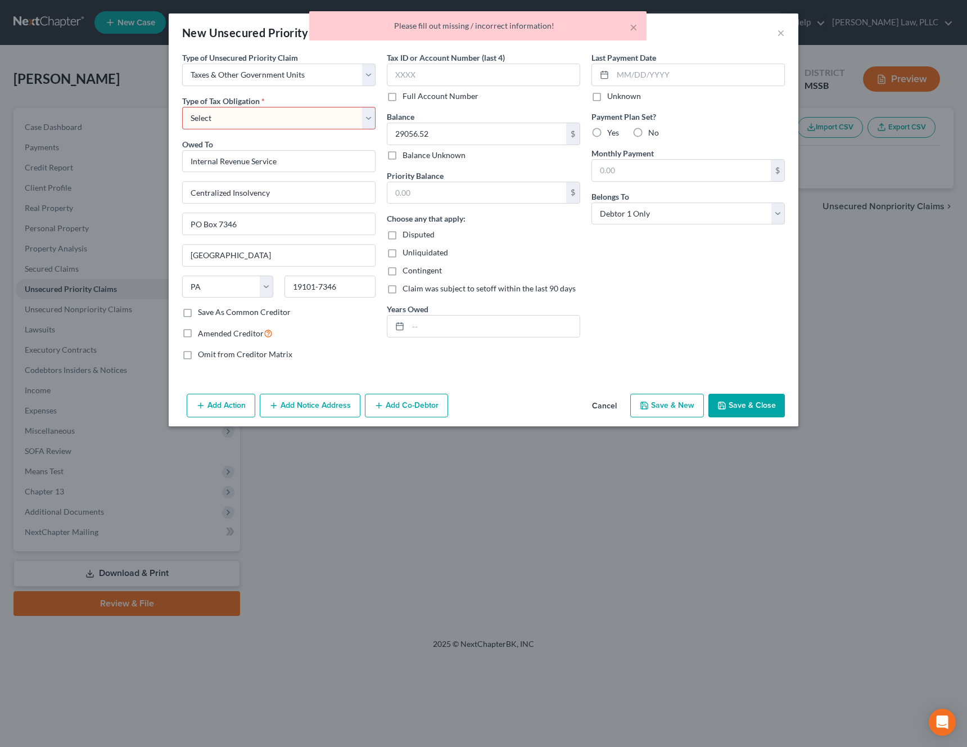
select select "0"
click at [182, 107] on select "Select Federal City State Franchise Tax Board Other" at bounding box center [278, 118] width 193 height 22
click at [761, 396] on button "Save & Close" at bounding box center [746, 406] width 76 height 24
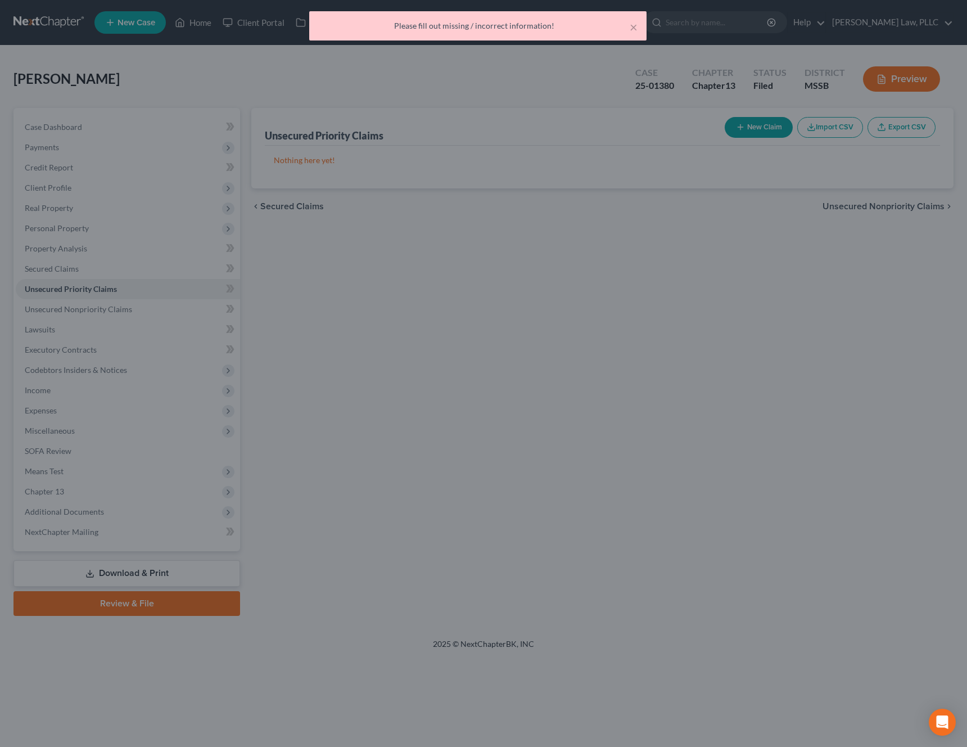
type input "0.00"
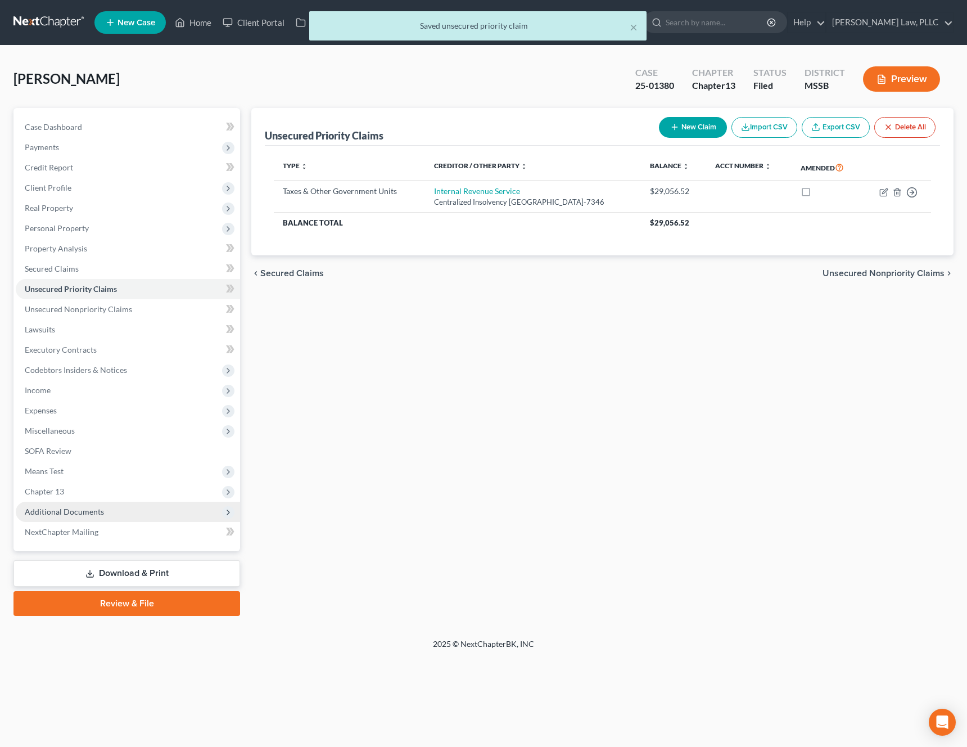
click at [135, 508] on span "Additional Documents" at bounding box center [128, 511] width 224 height 20
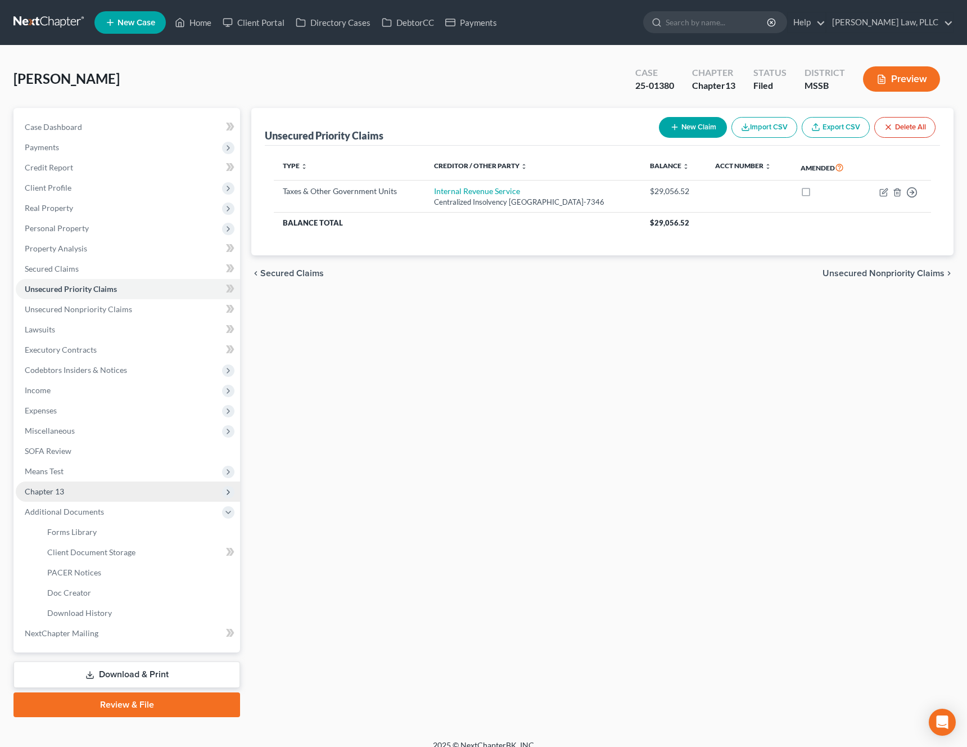
click at [120, 492] on span "Chapter 13" at bounding box center [128, 491] width 224 height 20
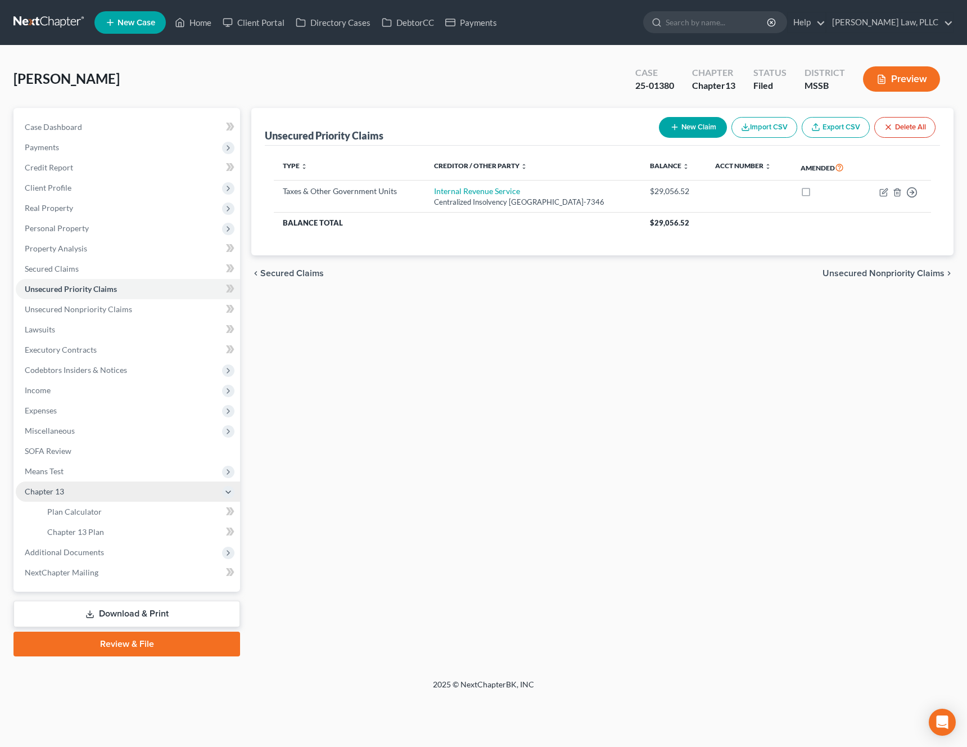
click at [120, 492] on span "Chapter 13" at bounding box center [128, 491] width 224 height 20
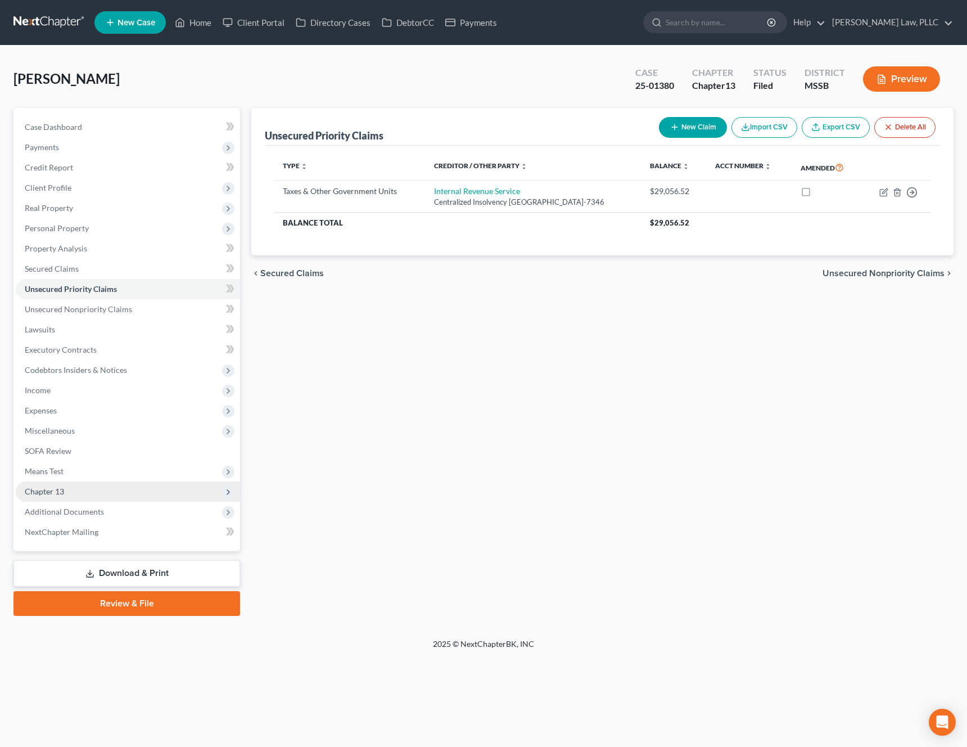
click at [120, 492] on span "Chapter 13" at bounding box center [128, 491] width 224 height 20
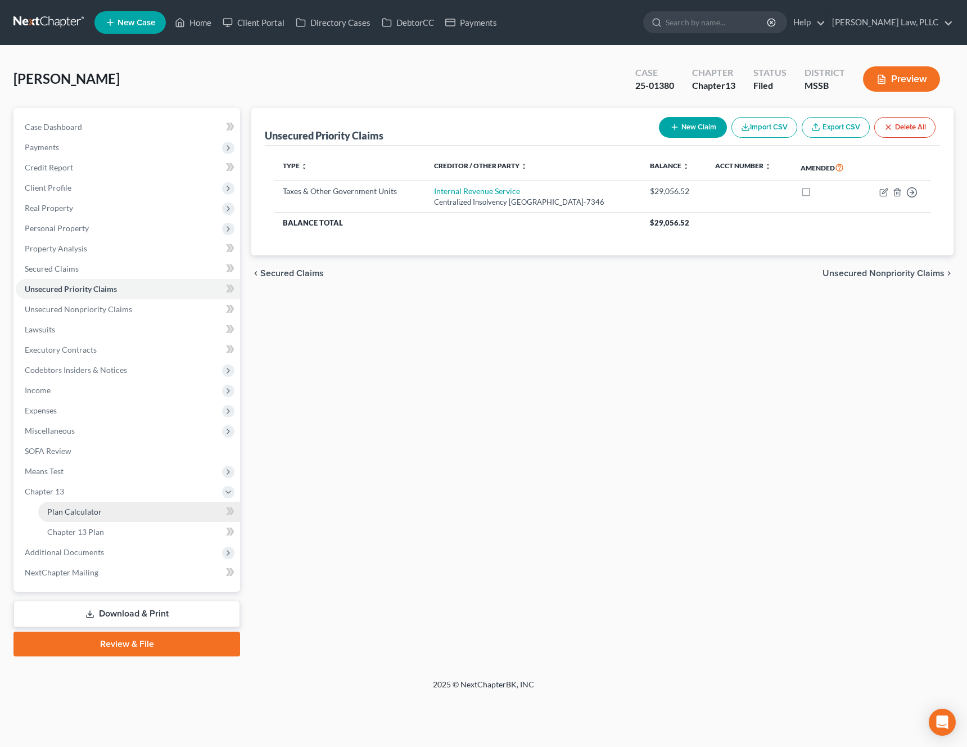
click at [96, 513] on span "Plan Calculator" at bounding box center [74, 512] width 55 height 10
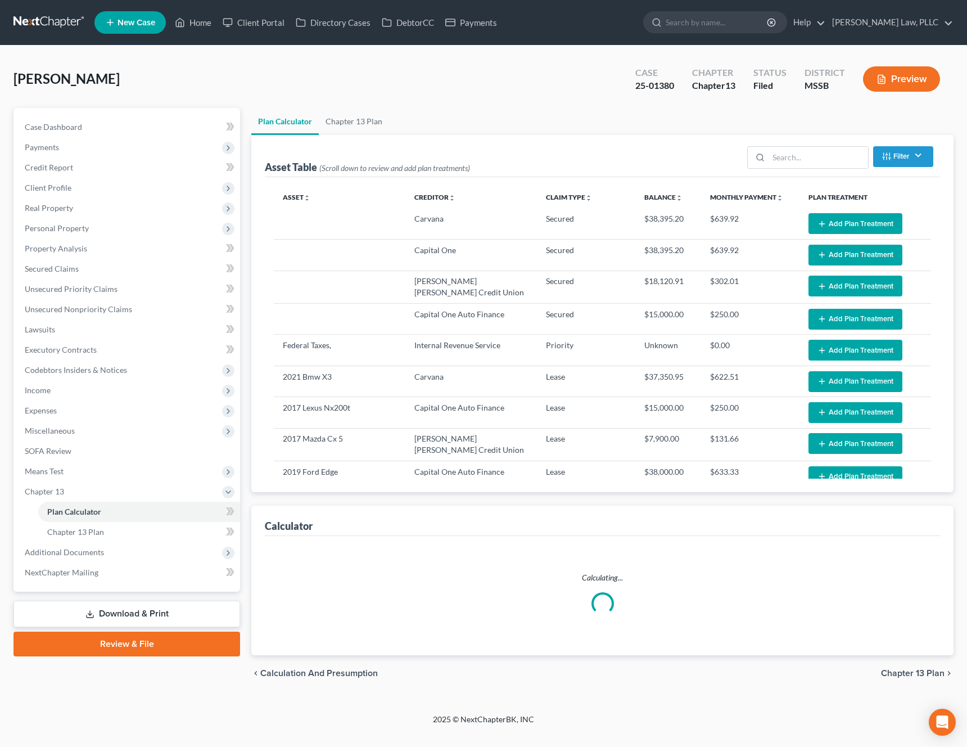
select select "59"
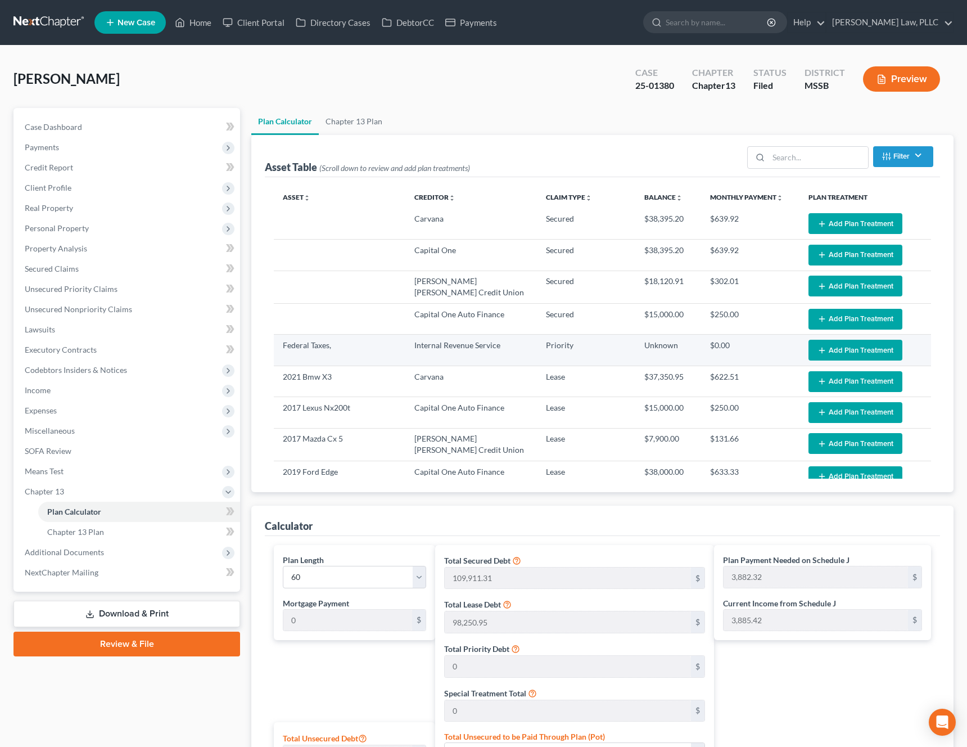
click at [865, 356] on button "Add Plan Treatment" at bounding box center [855, 350] width 94 height 21
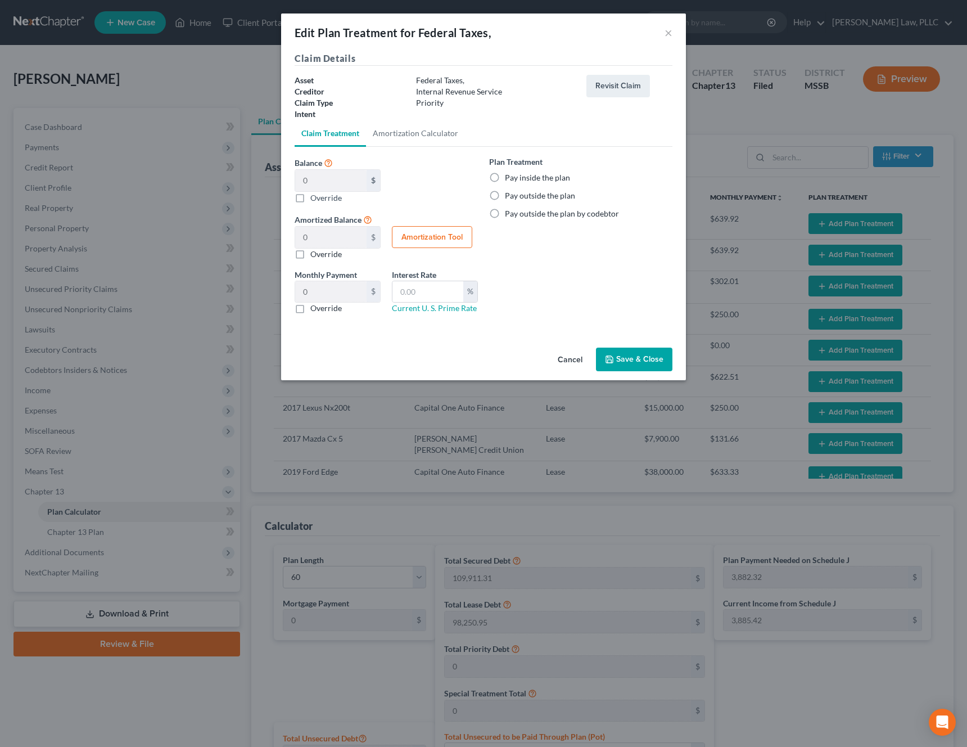
click at [558, 178] on label "Pay inside the plan" at bounding box center [537, 177] width 65 height 11
click at [517, 178] on input "Pay inside the plan" at bounding box center [512, 175] width 7 height 7
radio input "true"
click at [459, 252] on div "Amortization Tool" at bounding box center [434, 243] width 97 height 34
click at [451, 235] on button "Amortization Tool" at bounding box center [432, 237] width 80 height 22
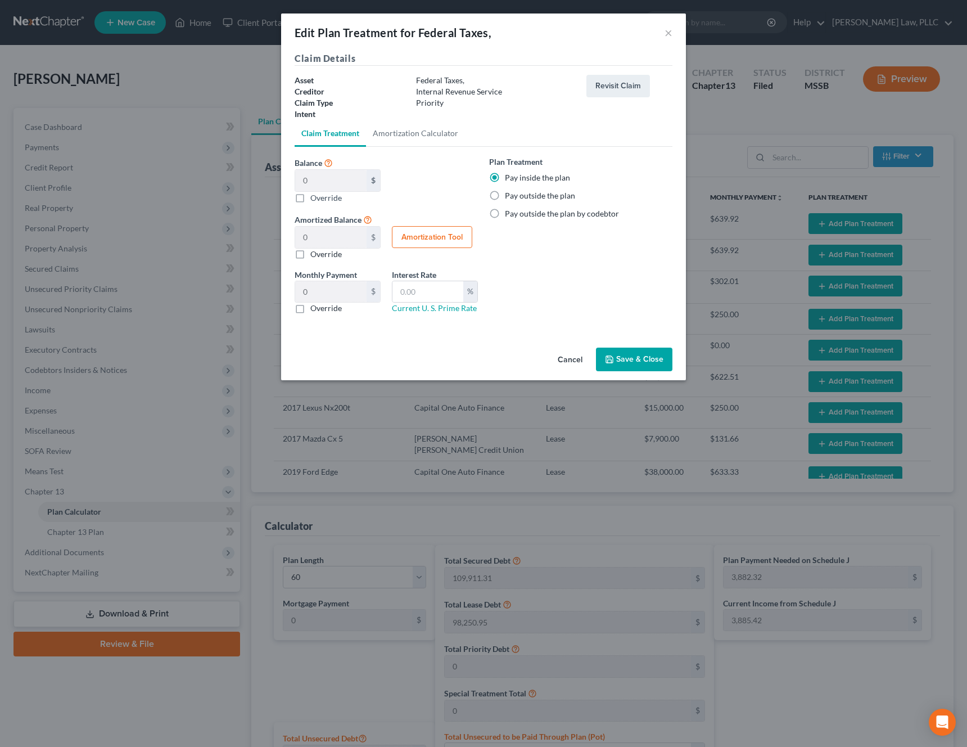
type input "0"
type input "60"
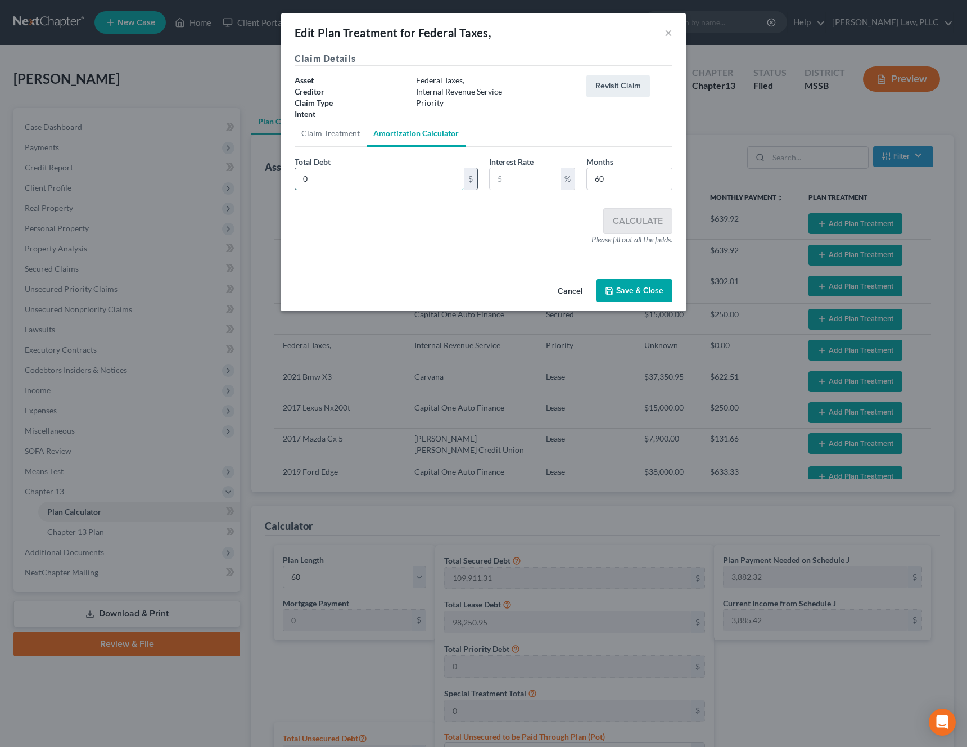
click at [437, 184] on input "0" at bounding box center [379, 178] width 169 height 21
paste input "29056.52"
type input "29056.52"
click at [530, 182] on input "text" at bounding box center [525, 178] width 71 height 21
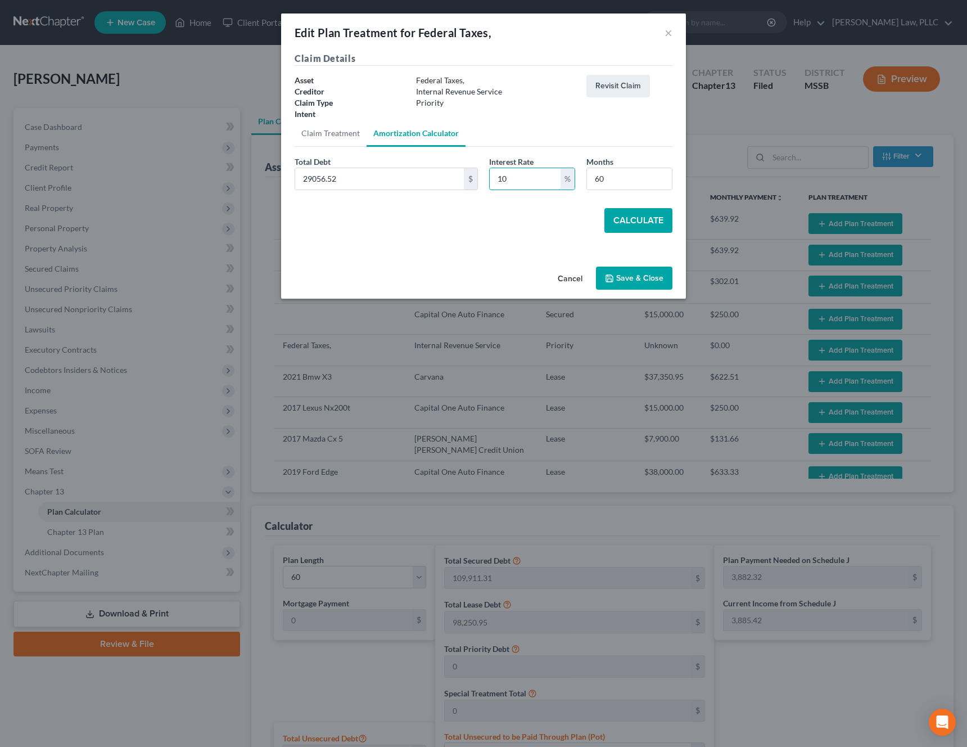
type input "10"
click at [653, 222] on button "Calculate" at bounding box center [638, 220] width 68 height 25
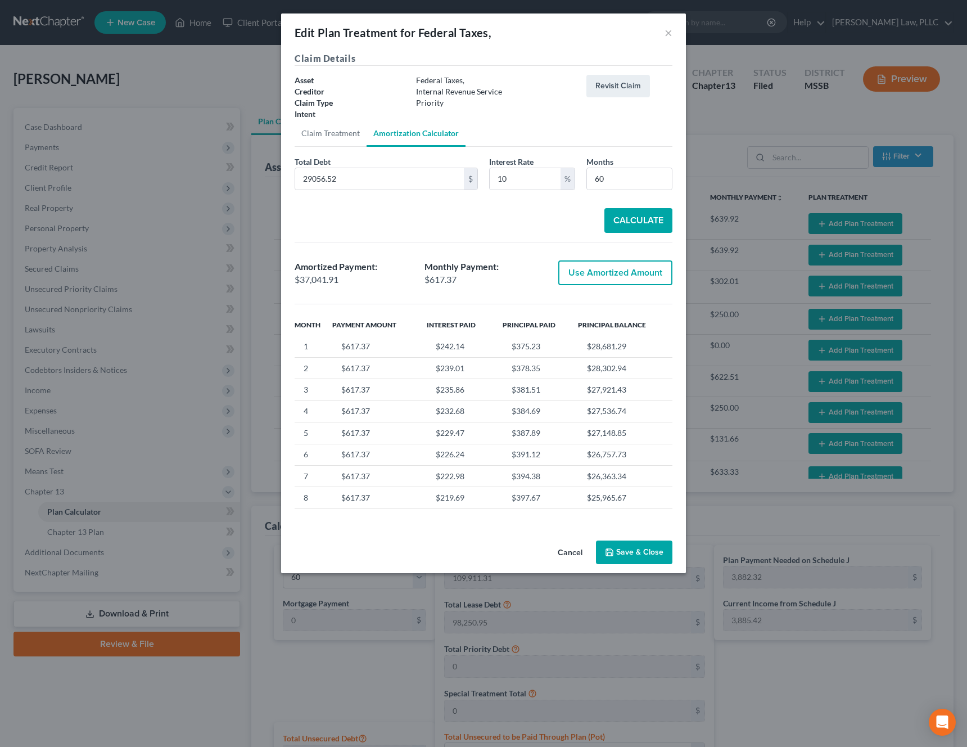
click at [628, 266] on button "Use Amortized Amount" at bounding box center [615, 272] width 114 height 25
type input "37,041.91"
checkbox input "true"
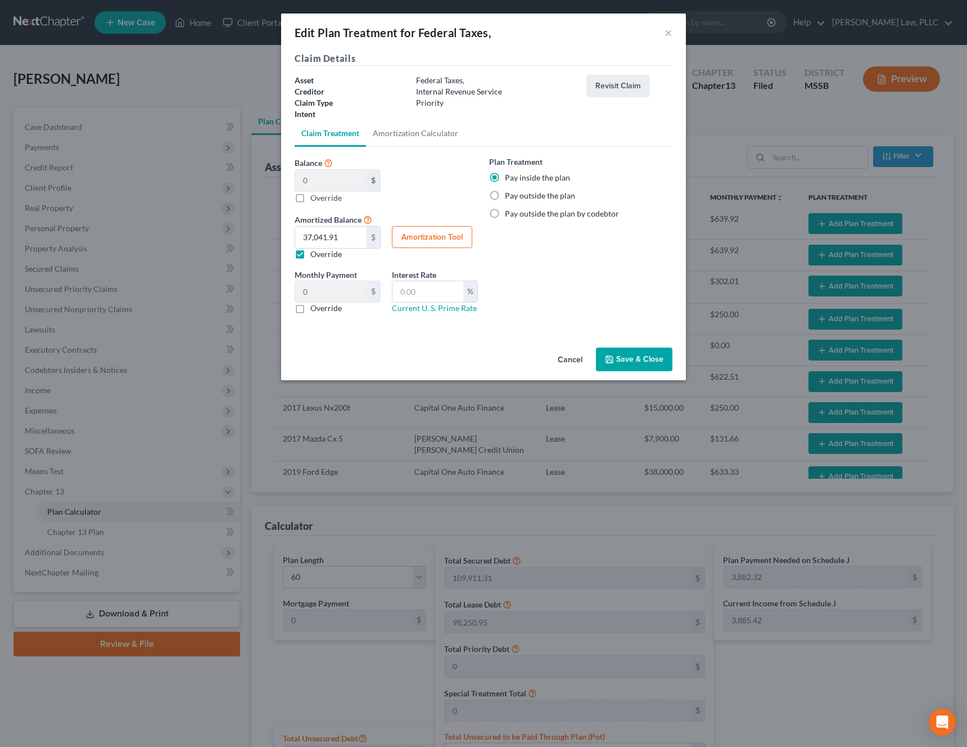
click at [651, 350] on button "Save & Close" at bounding box center [634, 359] width 76 height 24
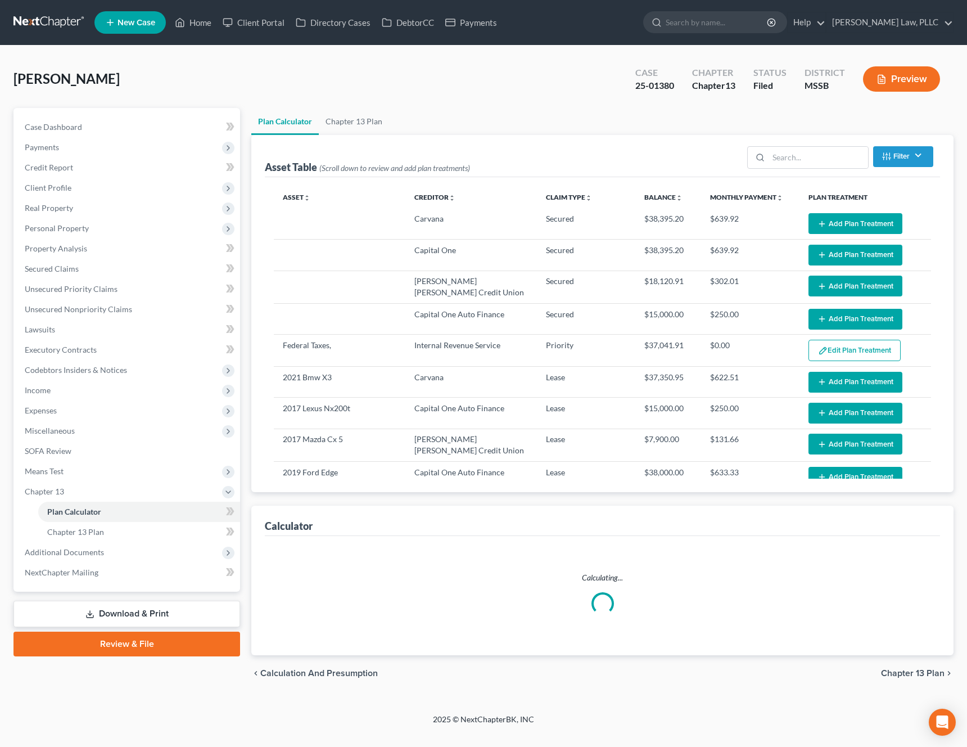
select select "59"
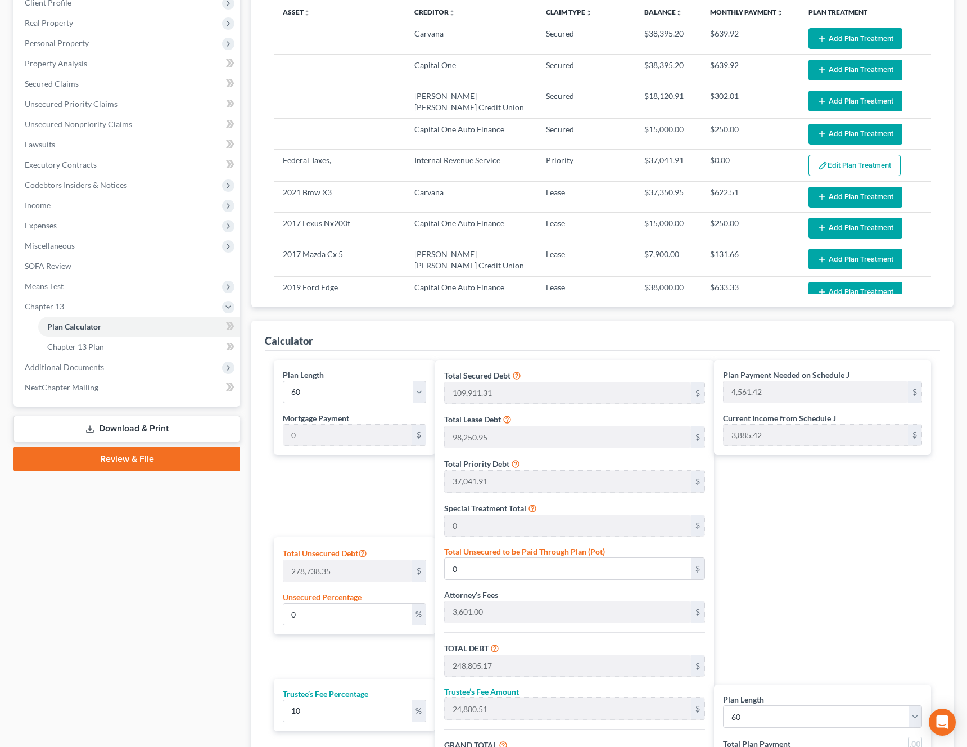
scroll to position [159, 0]
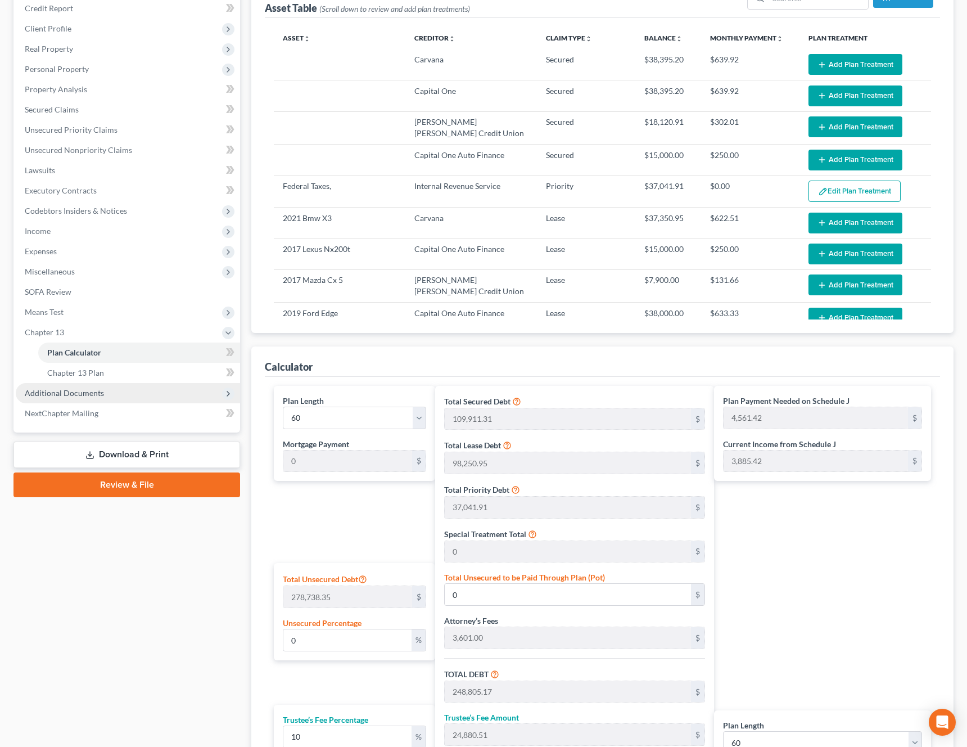
click at [78, 394] on span "Additional Documents" at bounding box center [64, 393] width 79 height 10
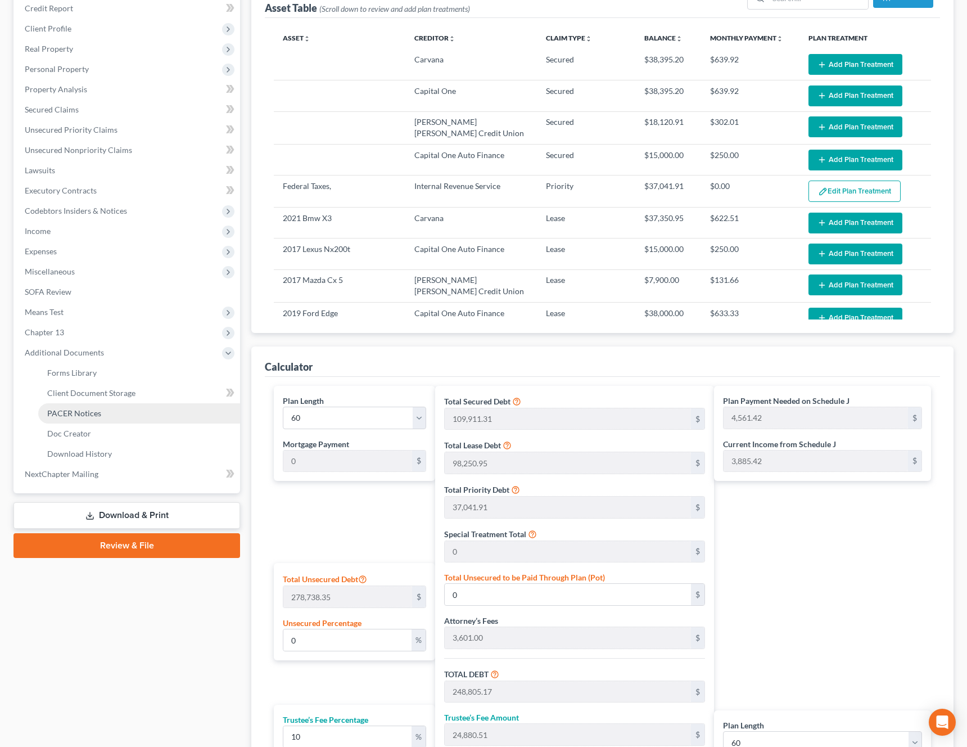
click at [98, 414] on span "PACER Notices" at bounding box center [74, 413] width 54 height 10
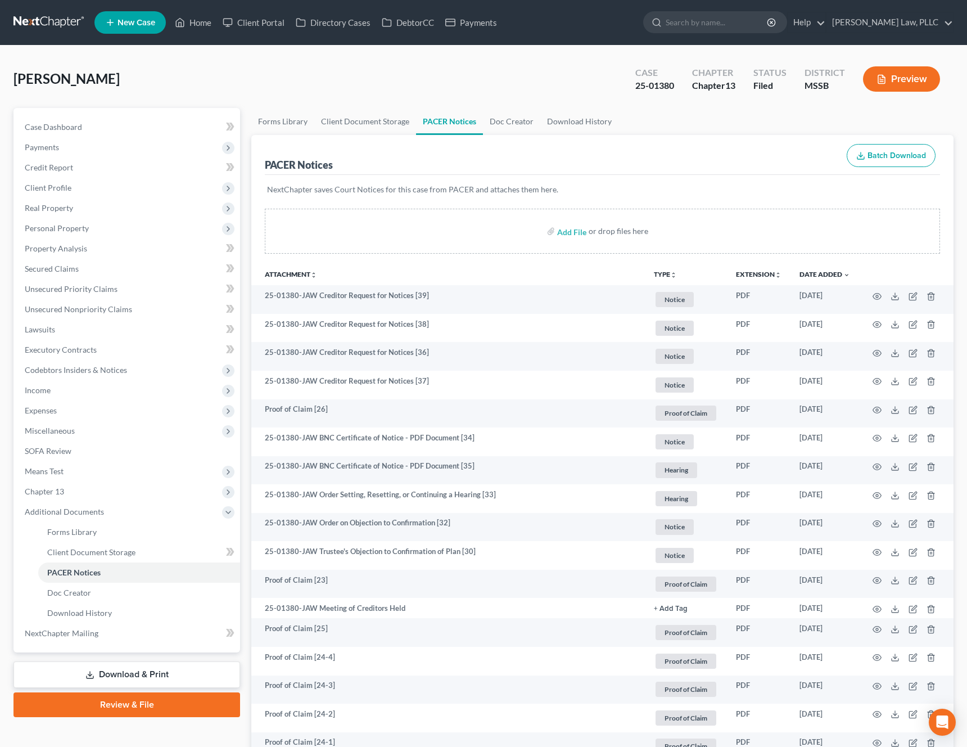
click at [672, 269] on th "TYPE unfold_more NONE Answers to questions Bank account Cash App Chase Credit R…" at bounding box center [686, 274] width 82 height 22
click at [663, 273] on button "TYPE unfold_more" at bounding box center [665, 274] width 23 height 7
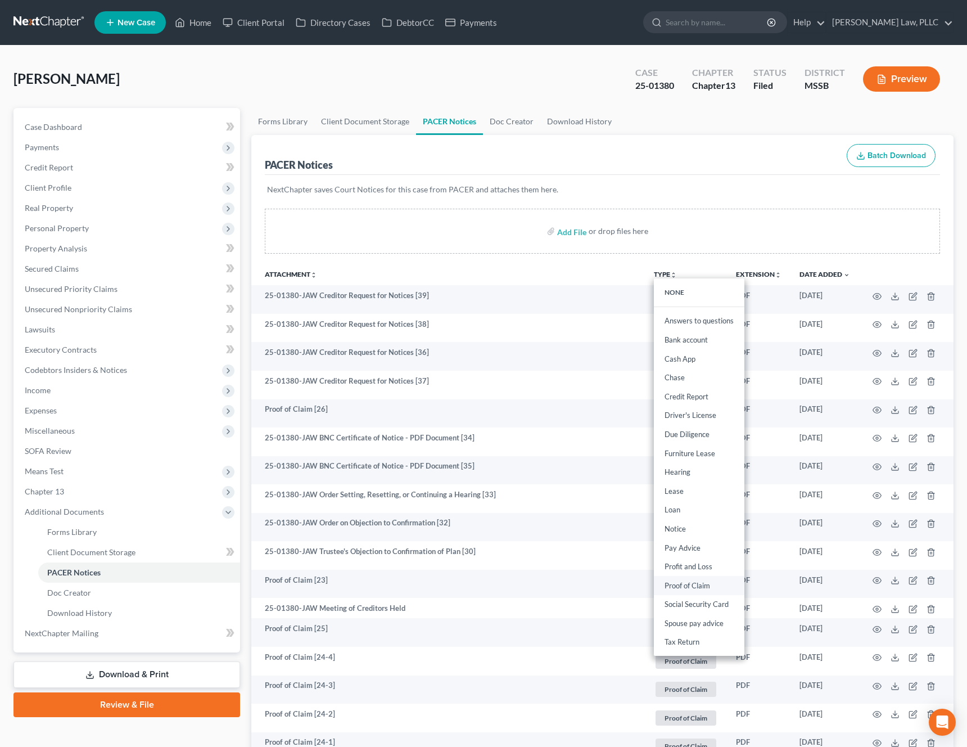
click at [698, 580] on link "Proof of Claim" at bounding box center [699, 585] width 91 height 19
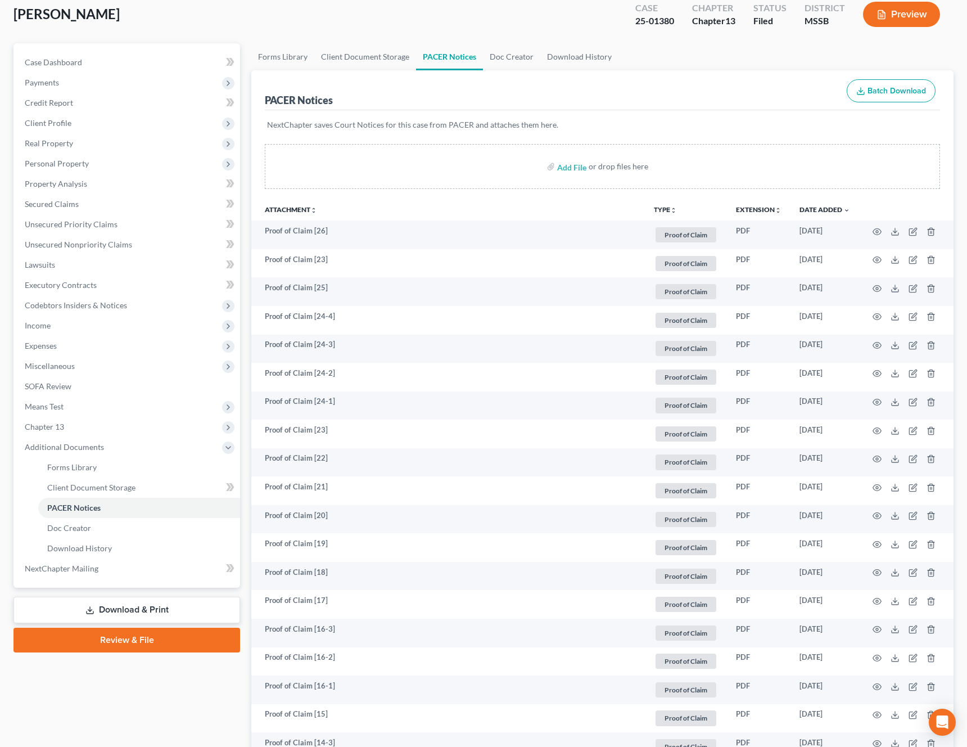
scroll to position [114, 0]
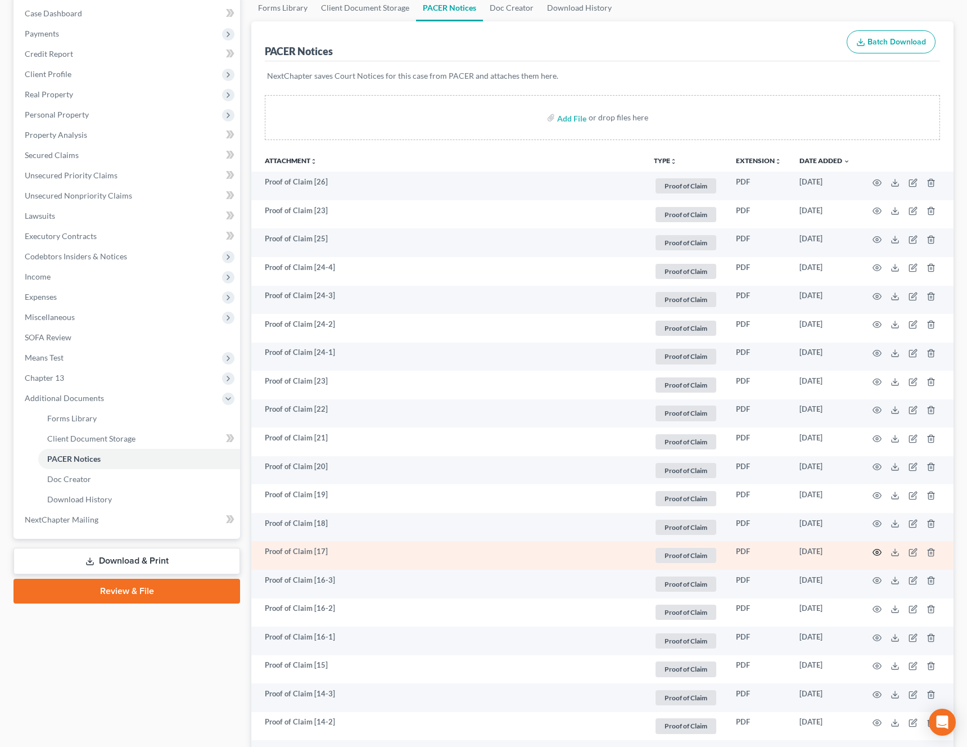
click at [880, 554] on icon "button" at bounding box center [877, 552] width 9 height 9
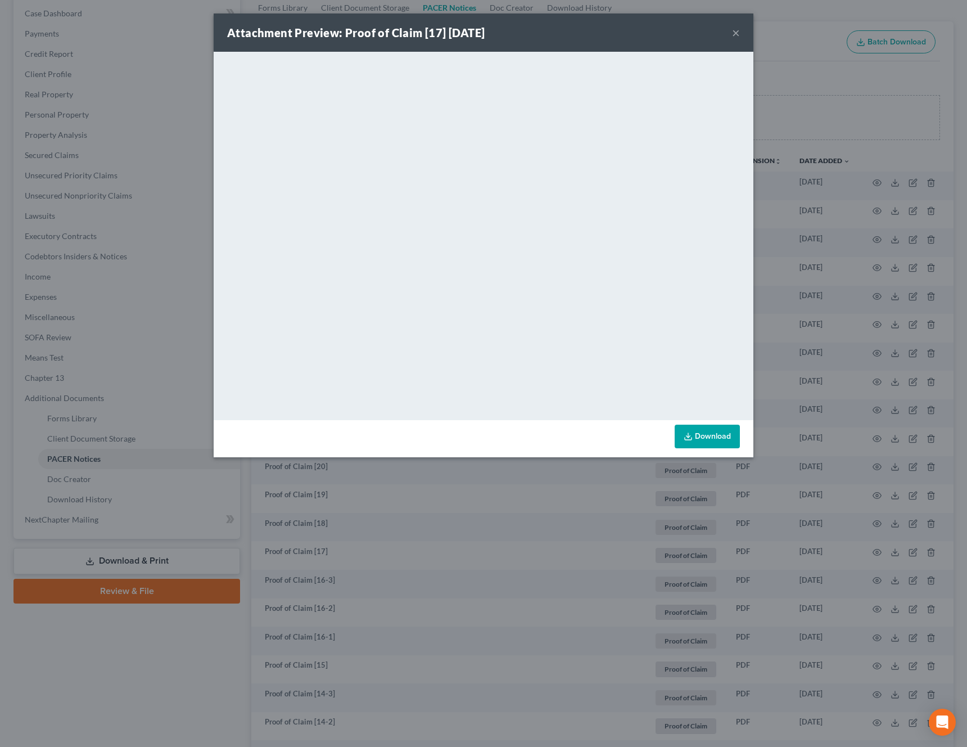
click at [724, 436] on link "Download" at bounding box center [707, 436] width 65 height 24
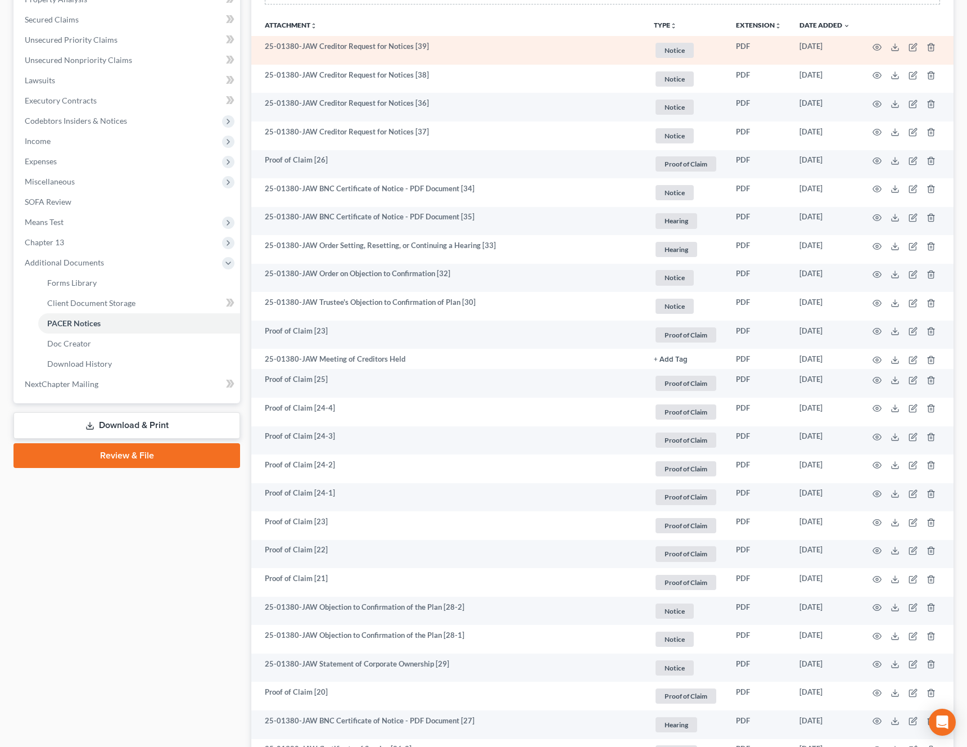
scroll to position [1082, 0]
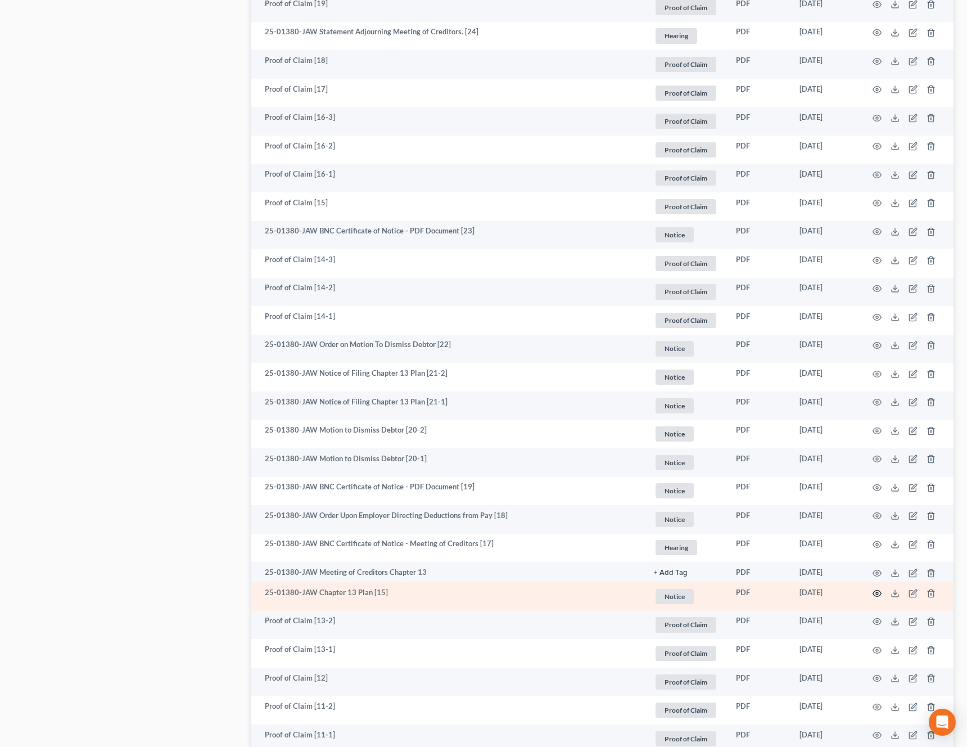
click at [879, 593] on icon "button" at bounding box center [877, 593] width 9 height 9
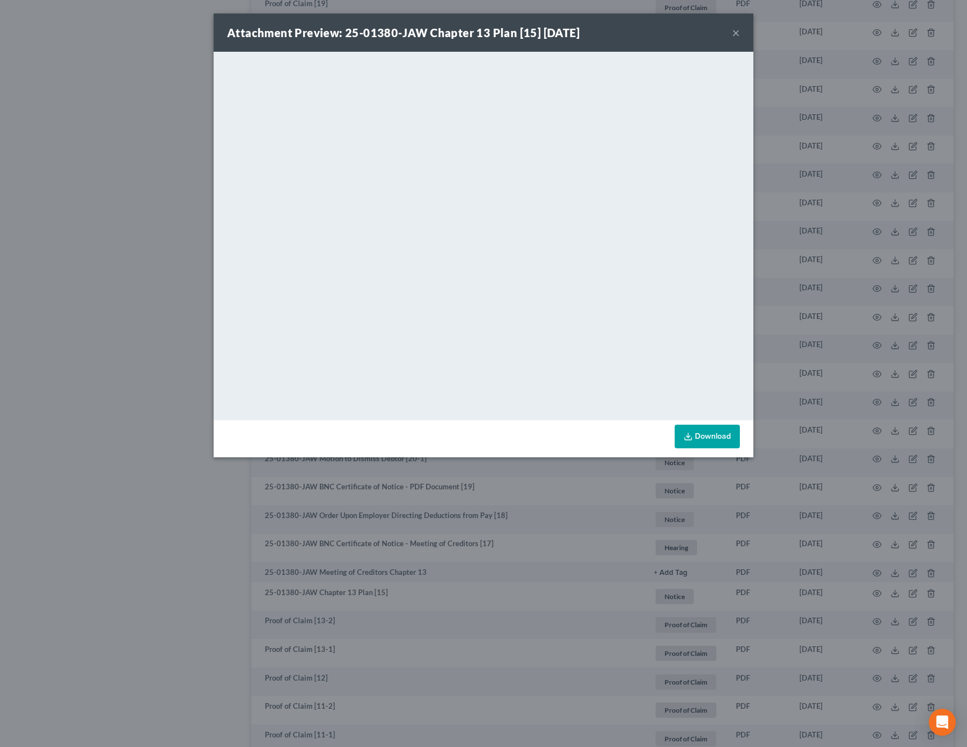
click at [703, 441] on link "Download" at bounding box center [707, 436] width 65 height 24
click at [739, 34] on button "×" at bounding box center [736, 32] width 8 height 13
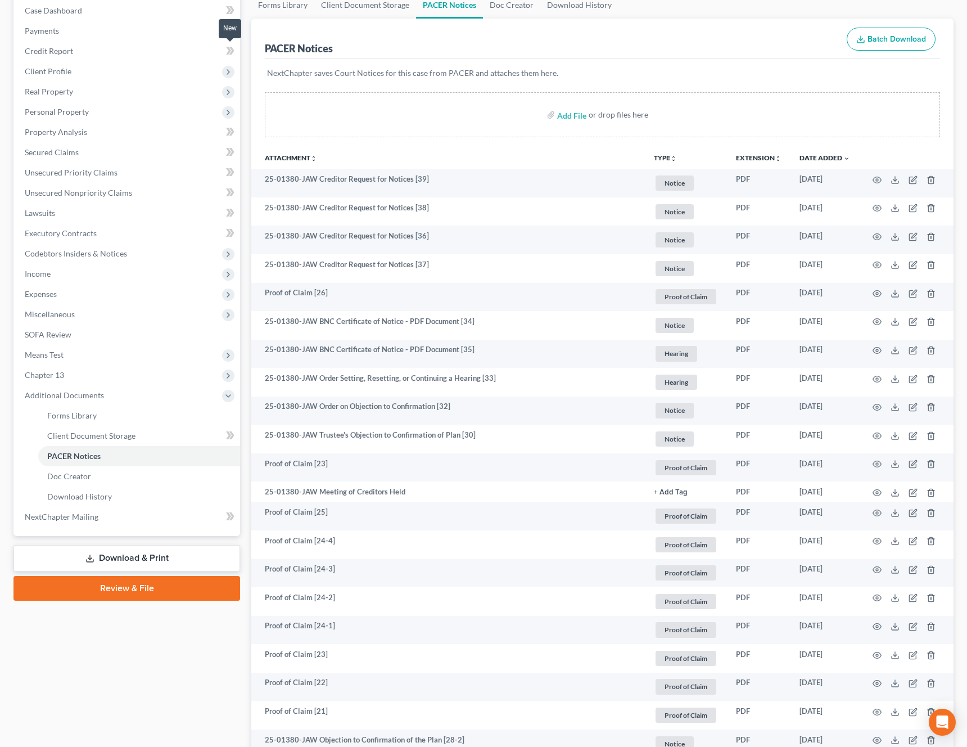
scroll to position [0, 0]
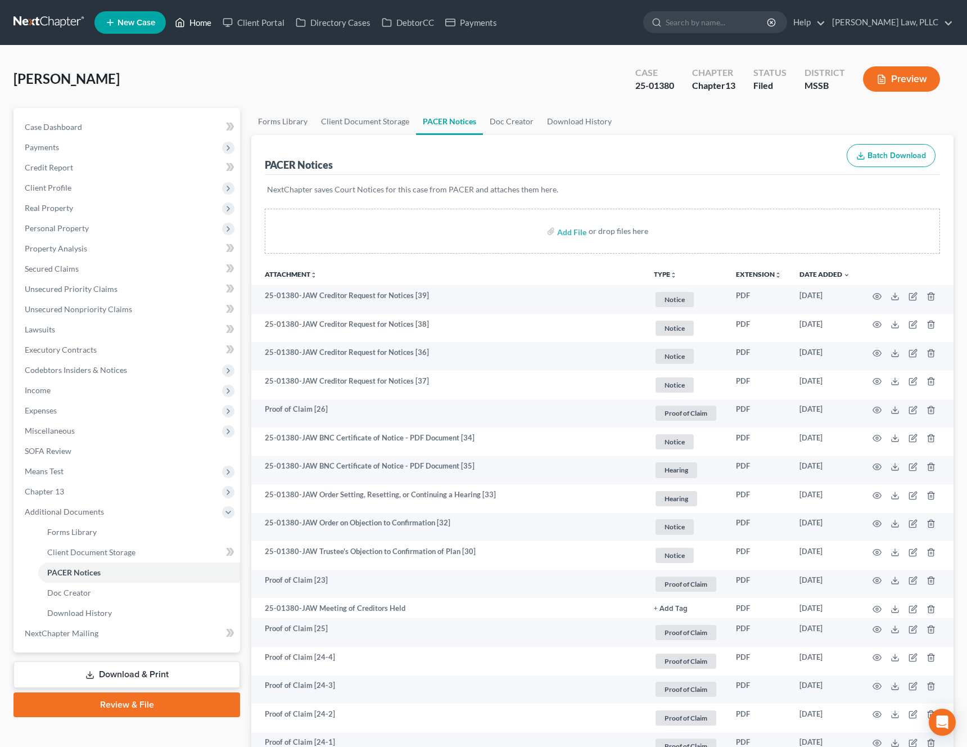
click at [197, 29] on link "Home" at bounding box center [193, 22] width 48 height 20
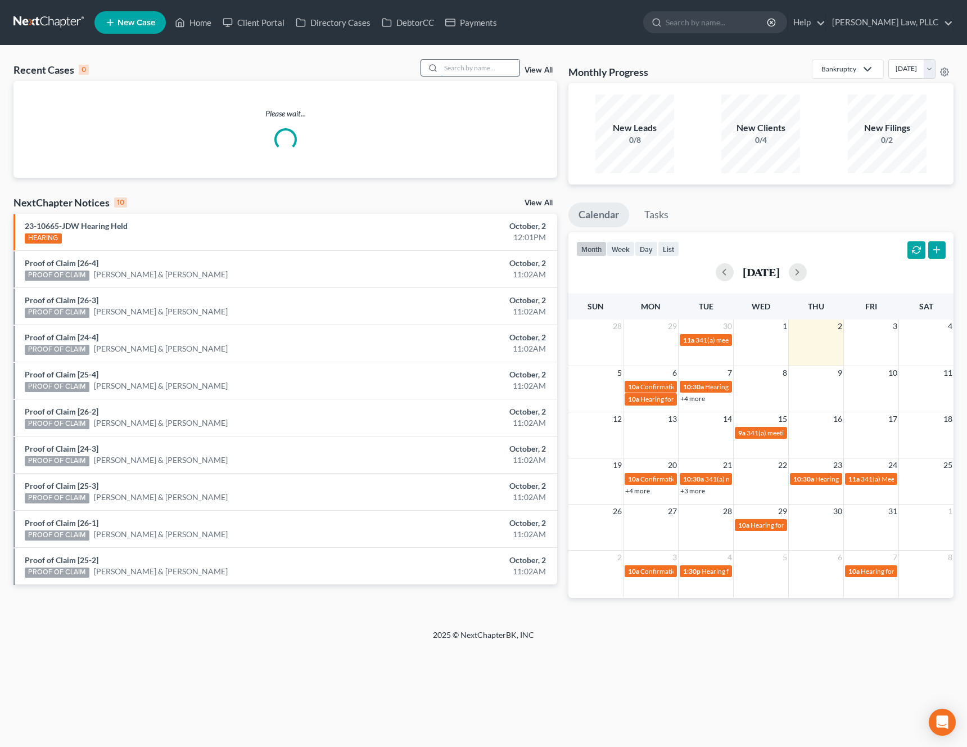
click at [491, 61] on input "search" at bounding box center [480, 68] width 79 height 16
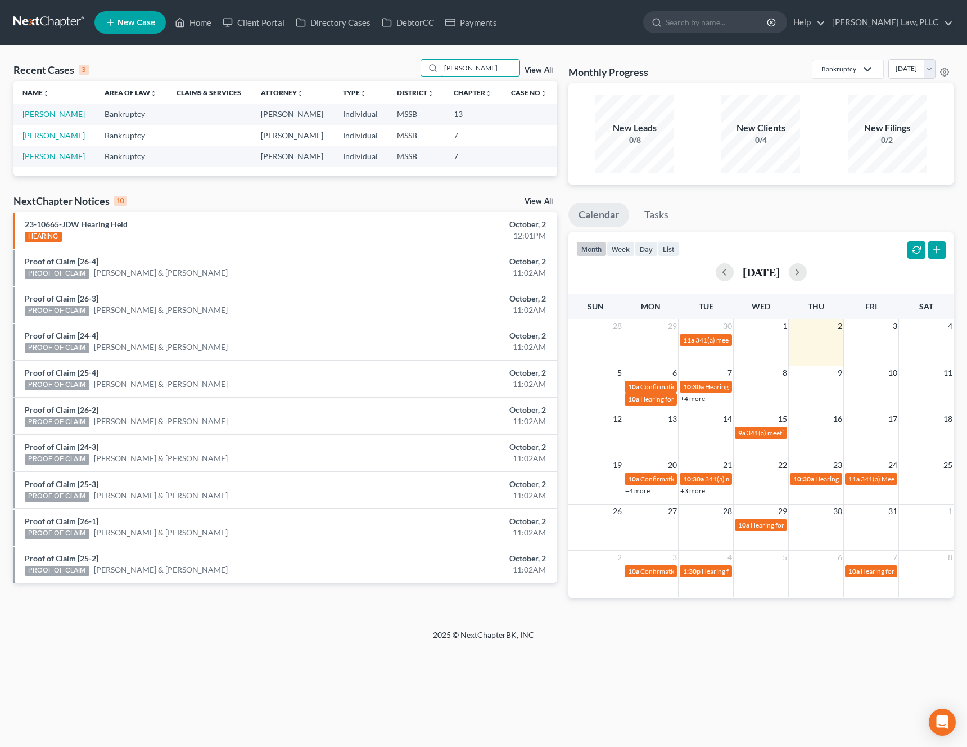
type input "luckett"
click at [64, 114] on link "Luckett, Patricia" at bounding box center [53, 114] width 62 height 10
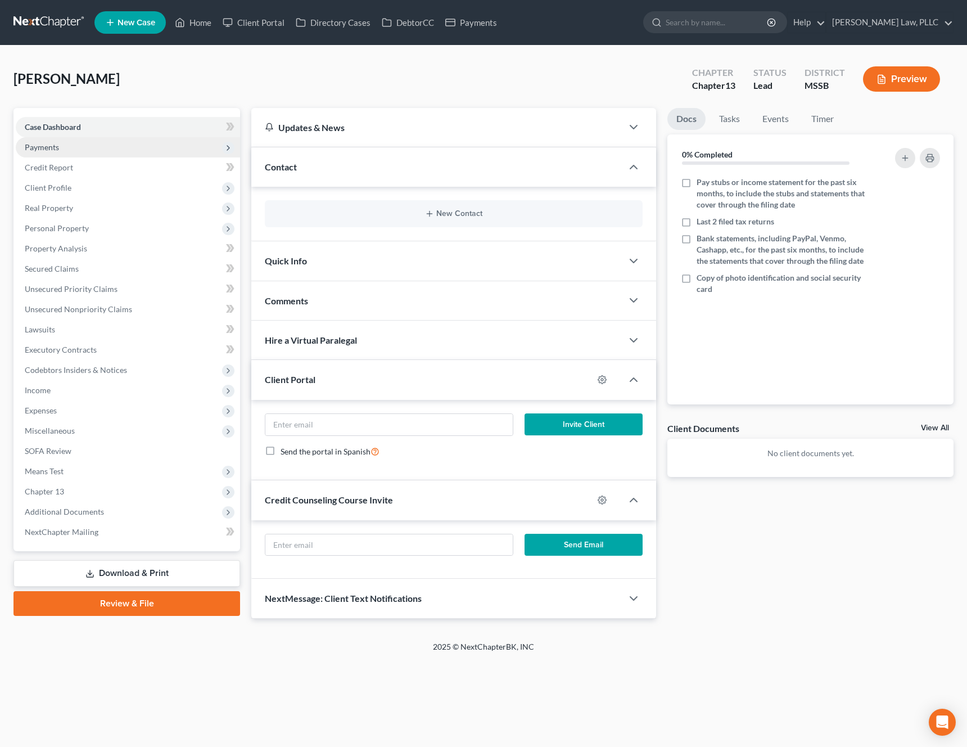
click at [137, 150] on span "Payments" at bounding box center [128, 147] width 224 height 20
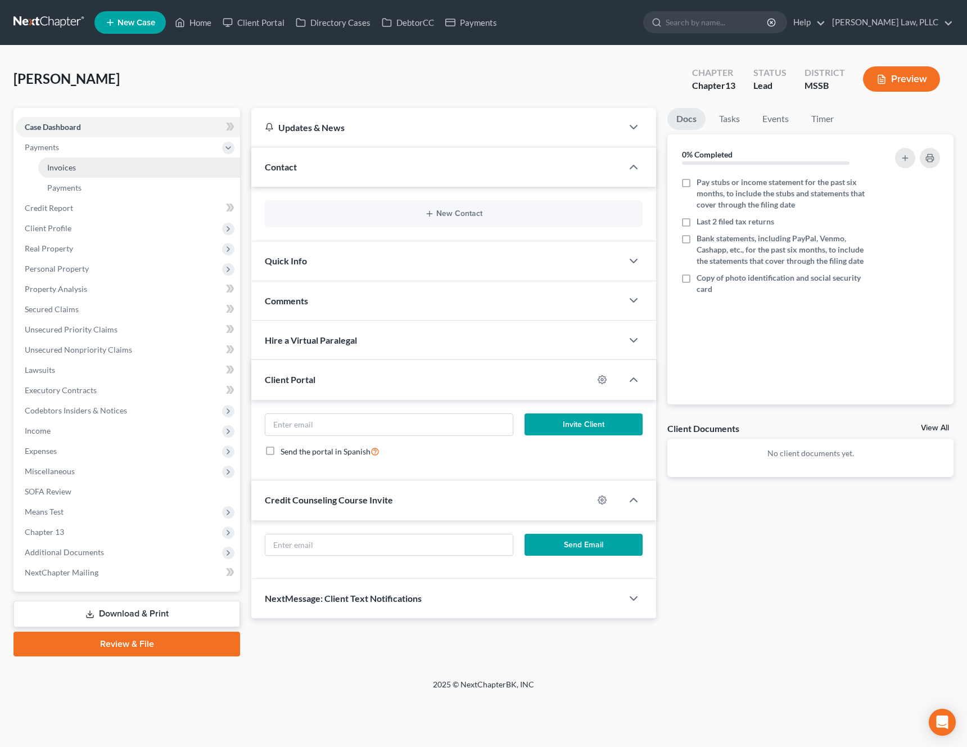
click at [121, 169] on link "Invoices" at bounding box center [139, 167] width 202 height 20
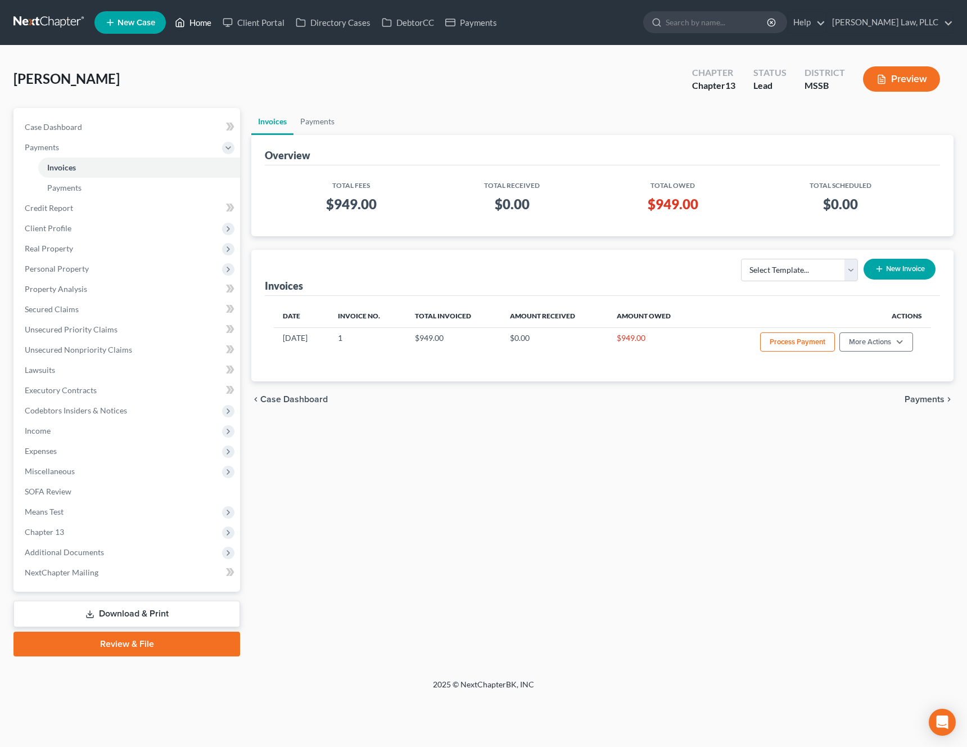
click at [205, 23] on link "Home" at bounding box center [193, 22] width 48 height 20
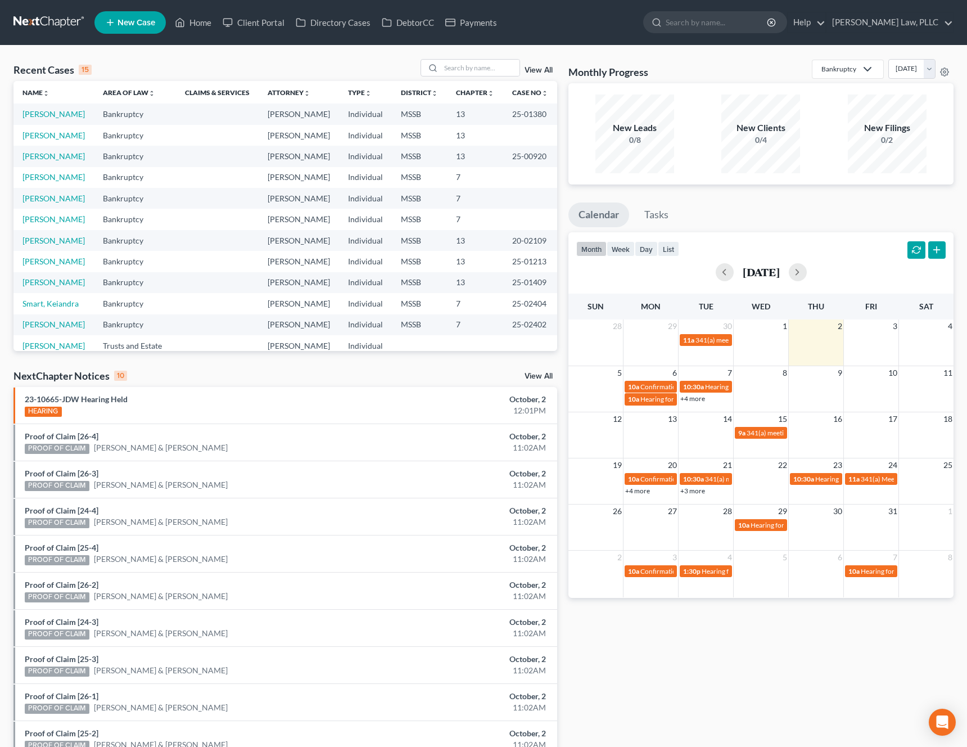
click at [274, 50] on div "Recent Cases 15 View All Name unfold_more expand_more expand_less Area of Law u…" at bounding box center [483, 417] width 967 height 743
click at [464, 66] on input "search" at bounding box center [480, 68] width 79 height 16
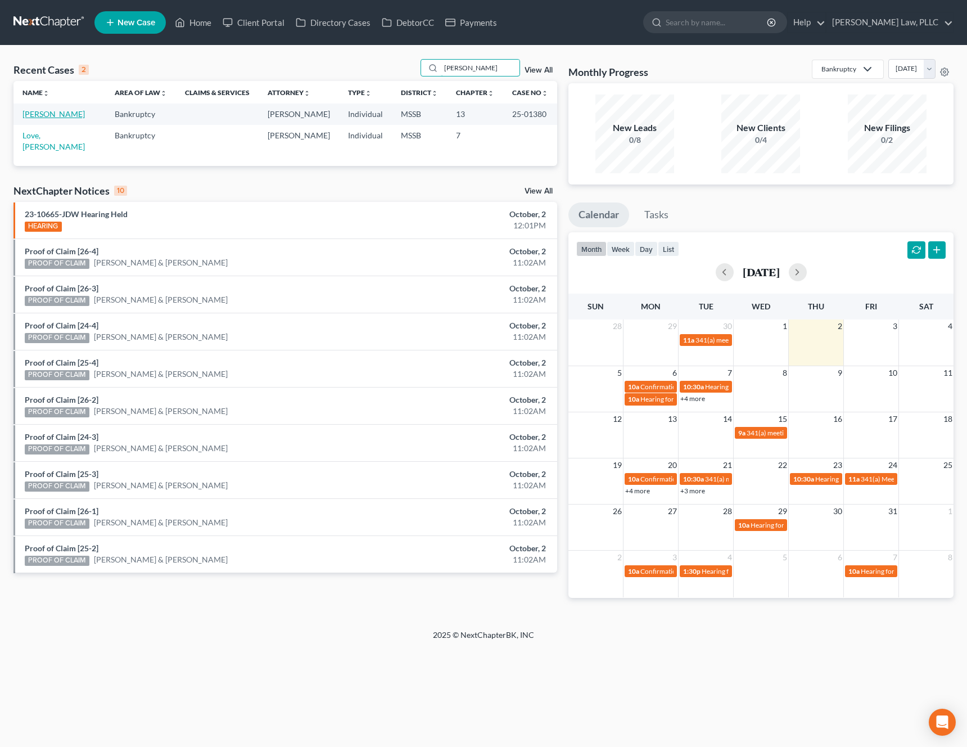
type input "[PERSON_NAME]"
click at [53, 109] on link "[PERSON_NAME]" at bounding box center [53, 114] width 62 height 10
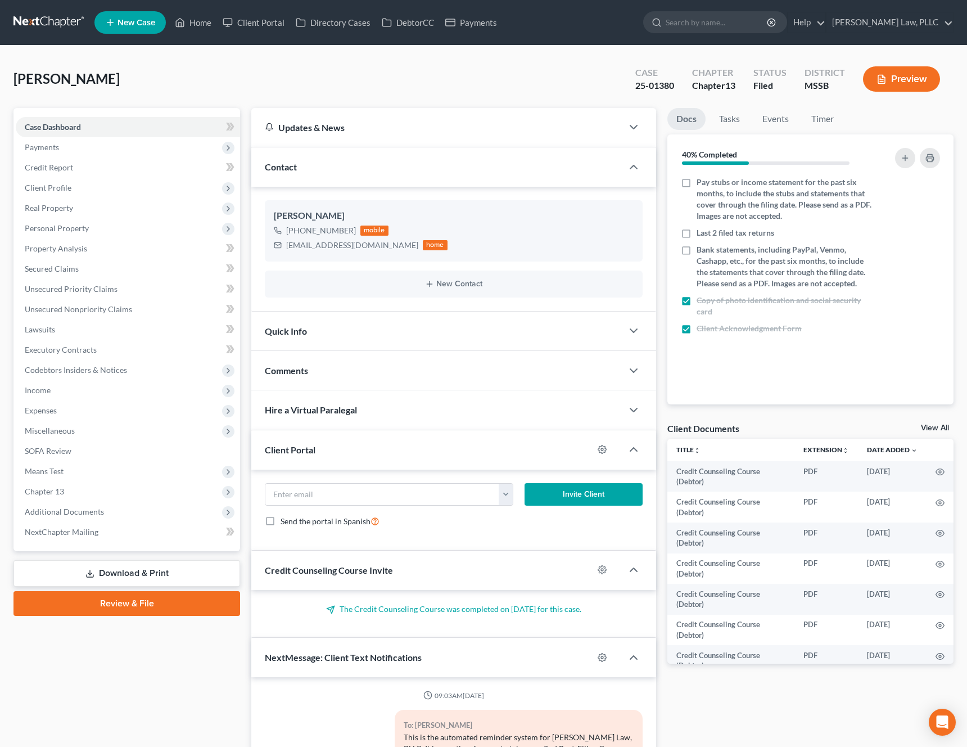
scroll to position [977, 0]
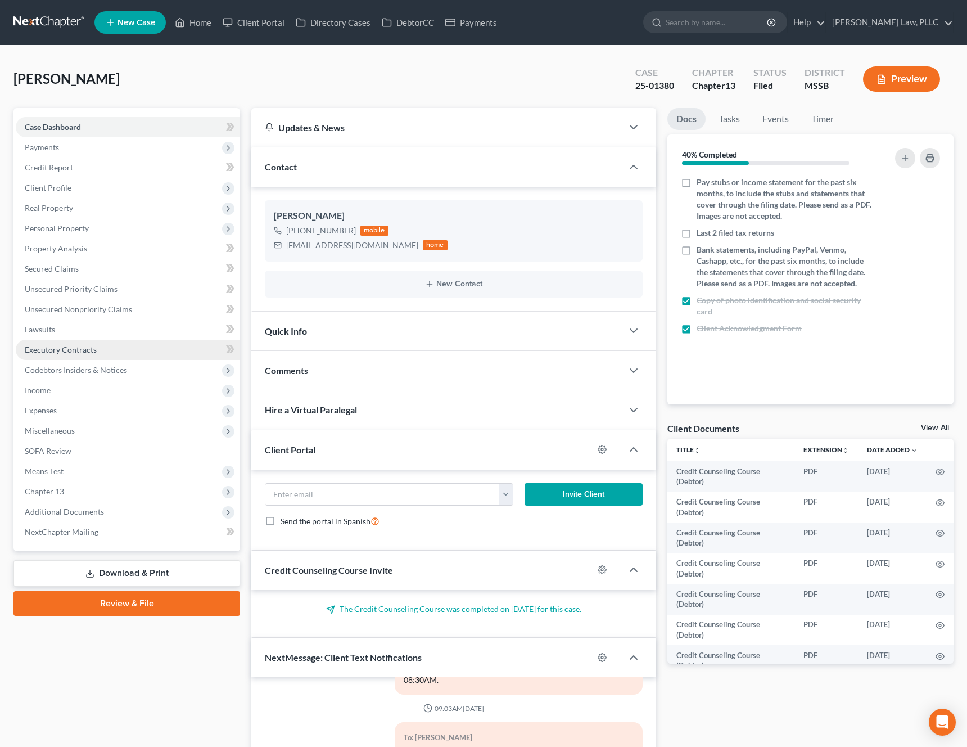
click at [83, 347] on span "Executory Contracts" at bounding box center [61, 350] width 72 height 10
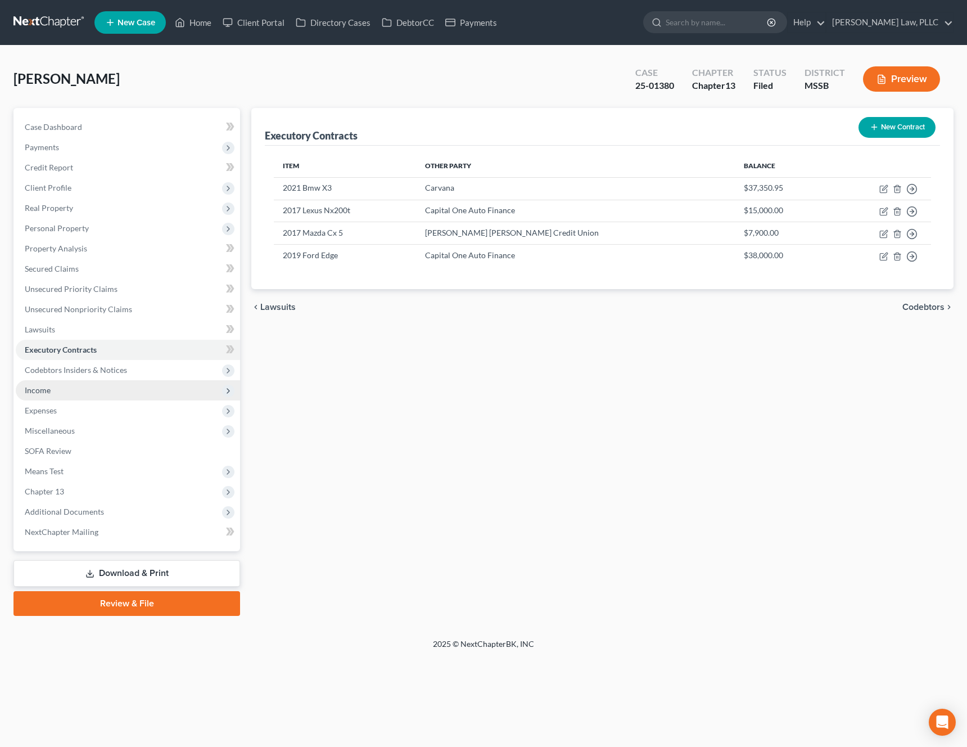
click at [117, 390] on span "Income" at bounding box center [128, 390] width 224 height 20
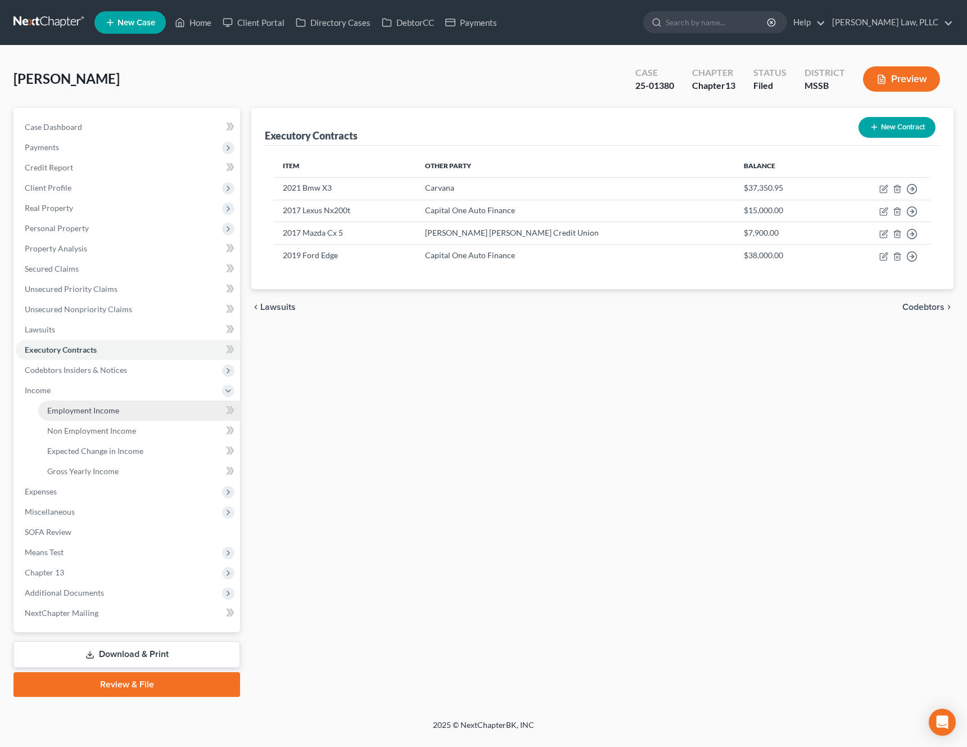
click at [118, 409] on link "Employment Income" at bounding box center [139, 410] width 202 height 20
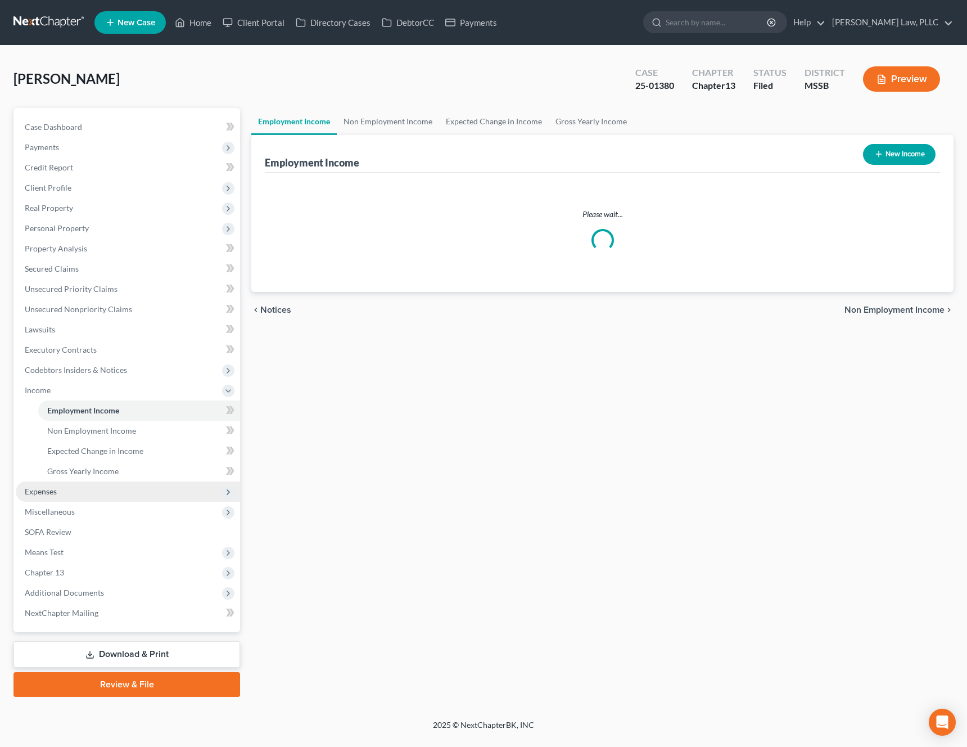
click at [100, 495] on span "Expenses" at bounding box center [128, 491] width 224 height 20
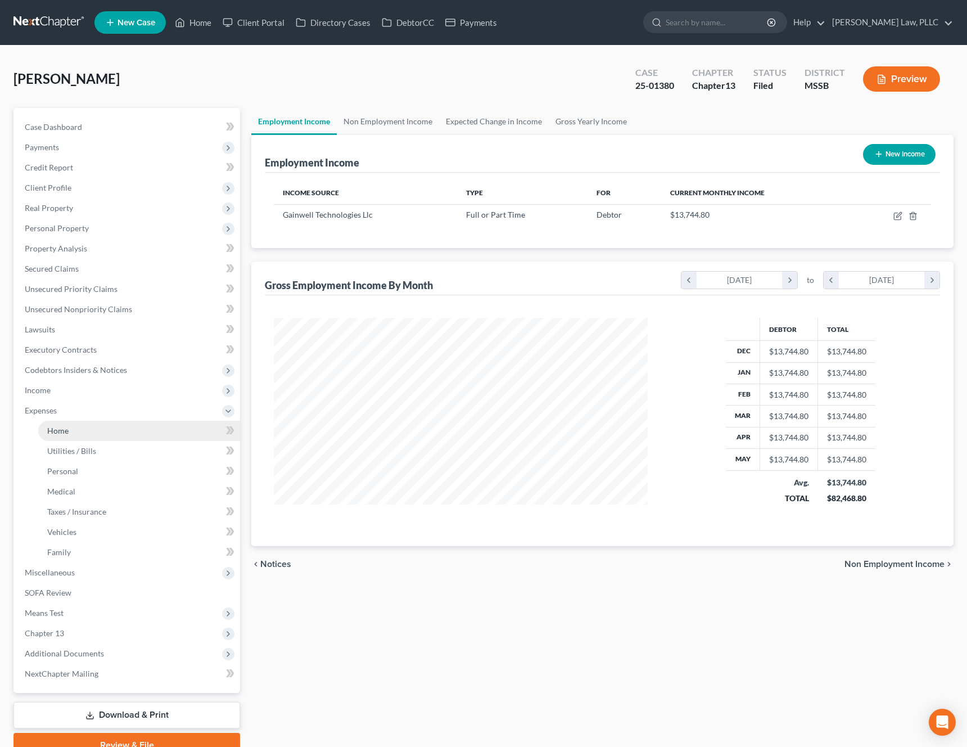
click at [124, 421] on link "Home" at bounding box center [139, 431] width 202 height 20
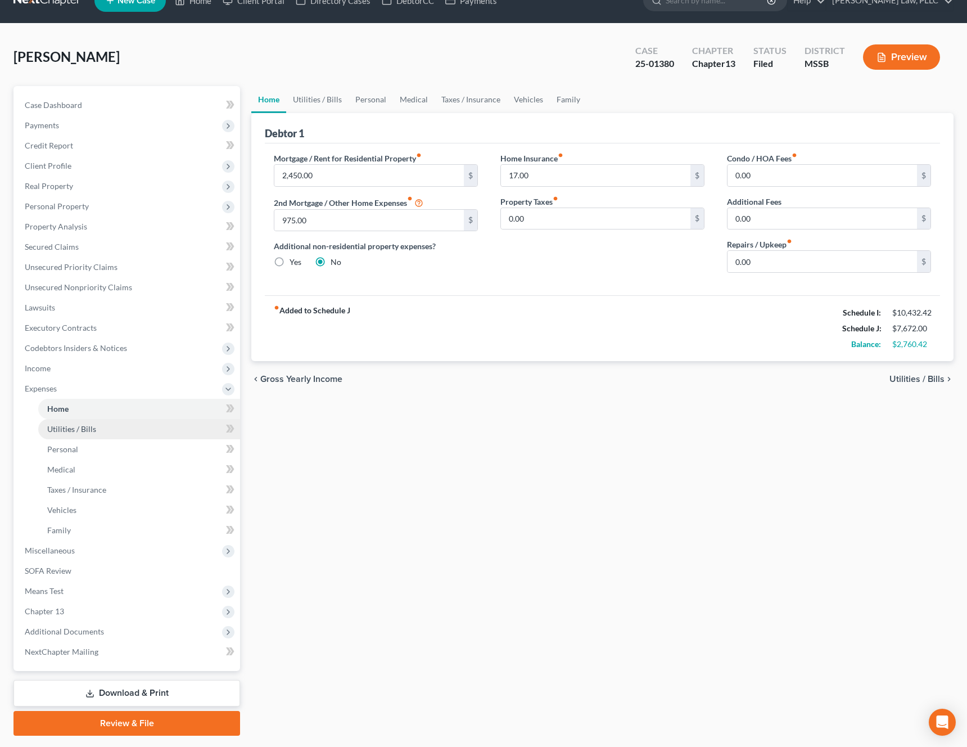
scroll to position [39, 0]
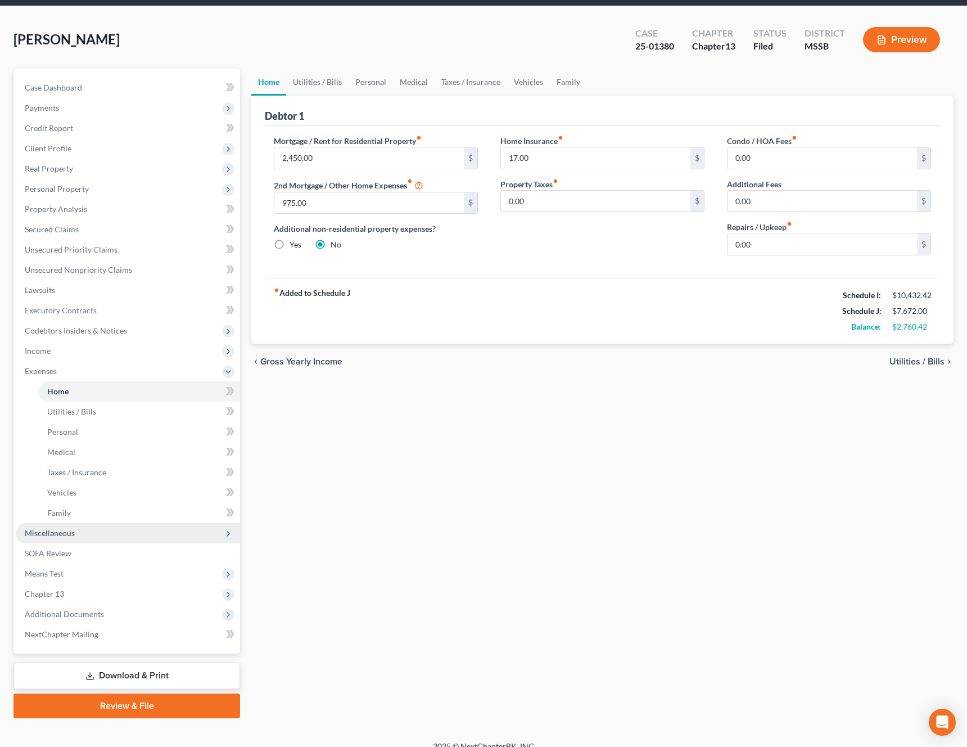
click at [116, 541] on span "Miscellaneous" at bounding box center [128, 533] width 224 height 20
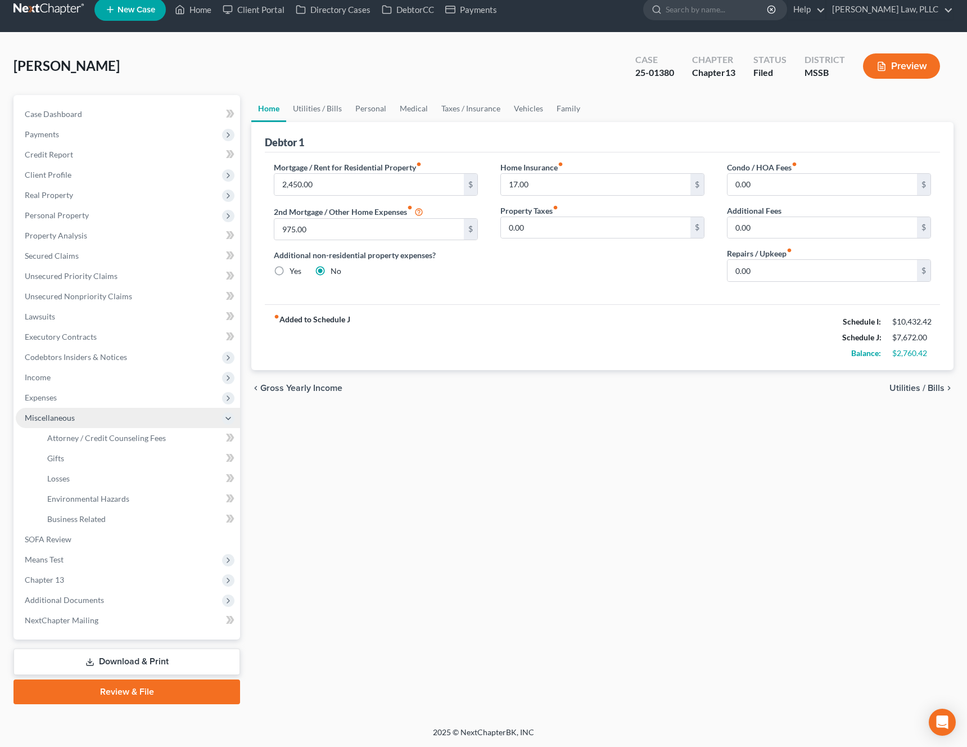
scroll to position [13, 0]
click at [103, 559] on span "Means Test" at bounding box center [128, 559] width 224 height 20
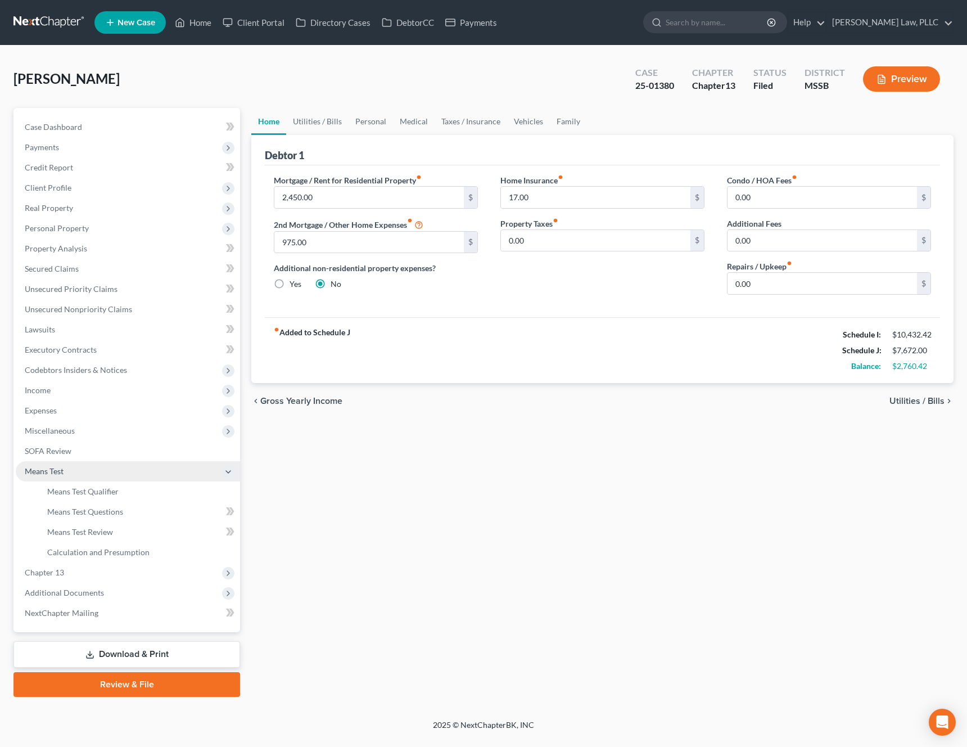
scroll to position [0, 0]
click at [119, 510] on span "Means Test Questions" at bounding box center [85, 512] width 76 height 10
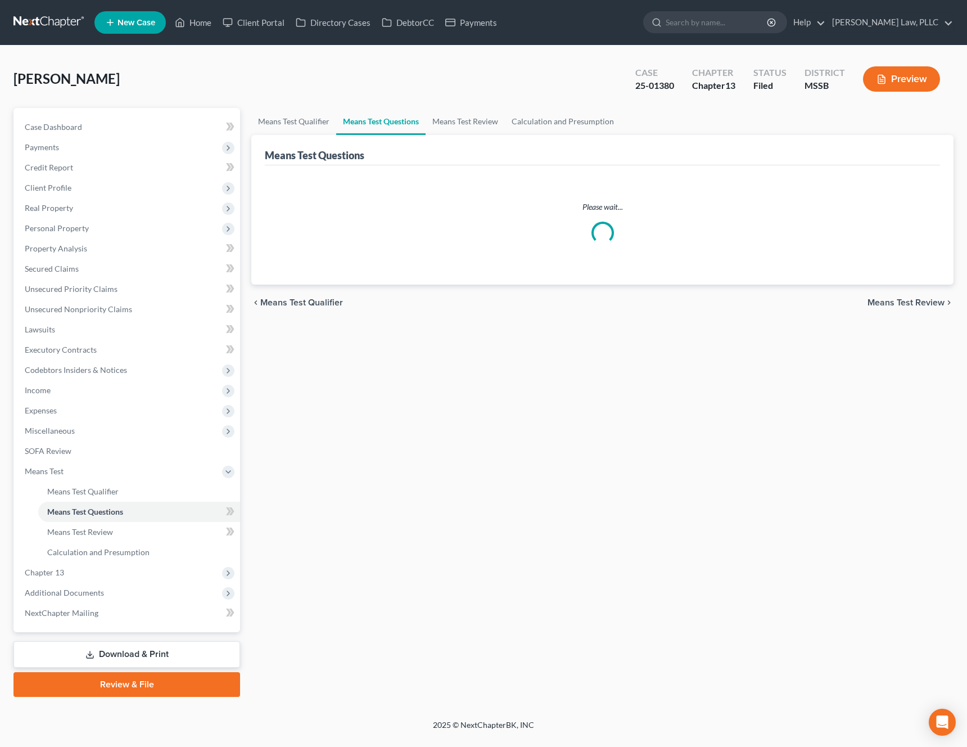
select select "4"
select select "60"
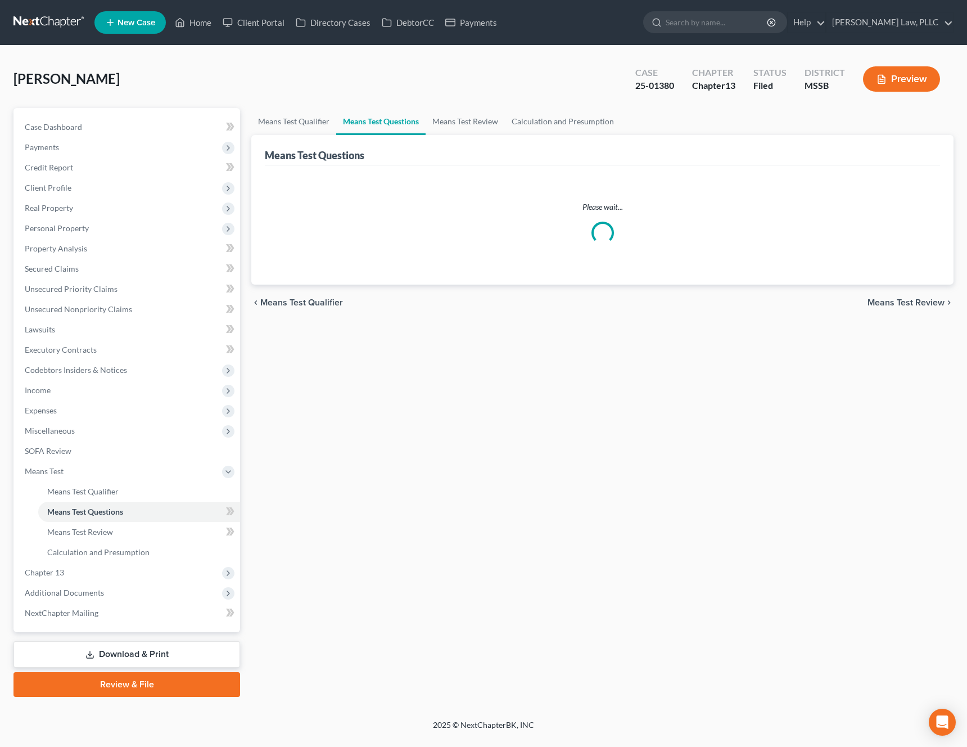
select select "4"
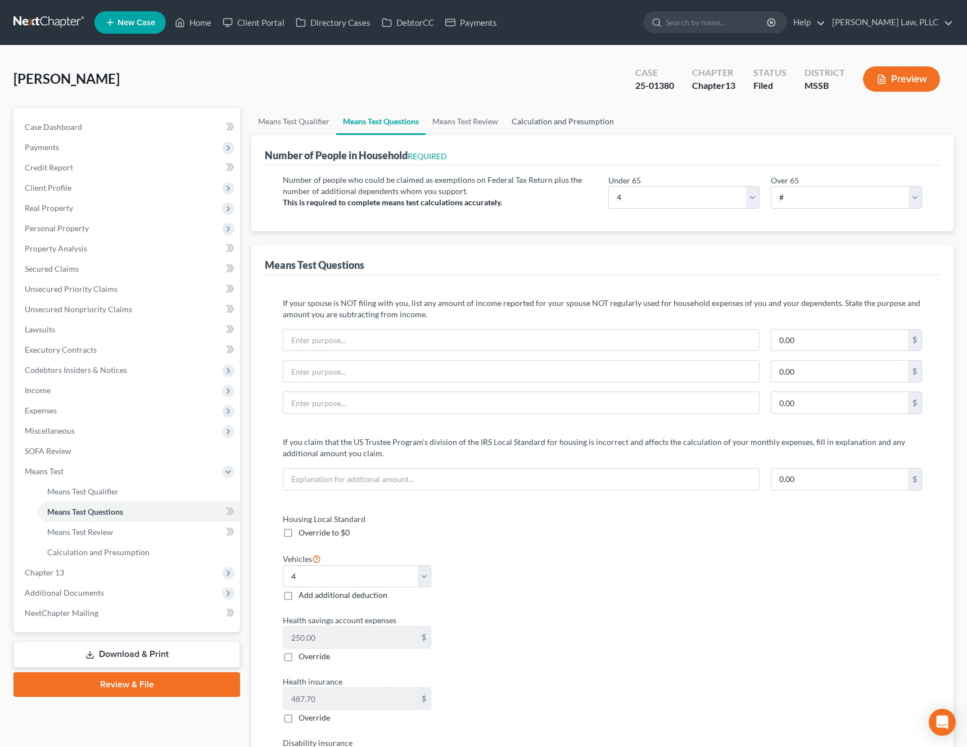
click at [556, 126] on link "Calculation and Presumption" at bounding box center [563, 121] width 116 height 27
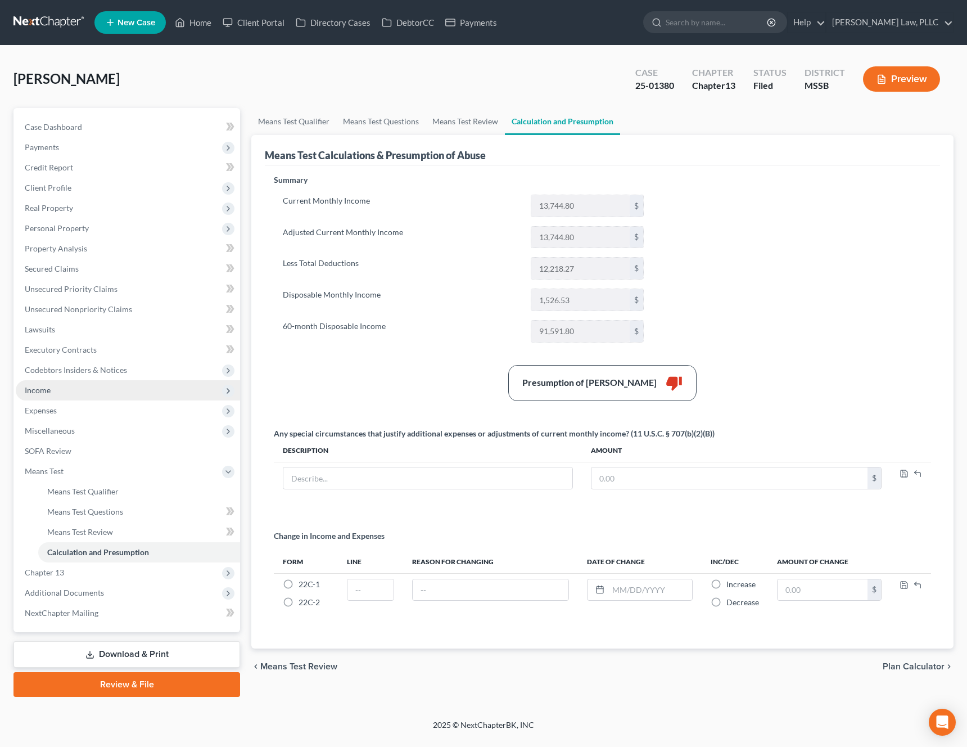
click at [96, 392] on span "Income" at bounding box center [128, 390] width 224 height 20
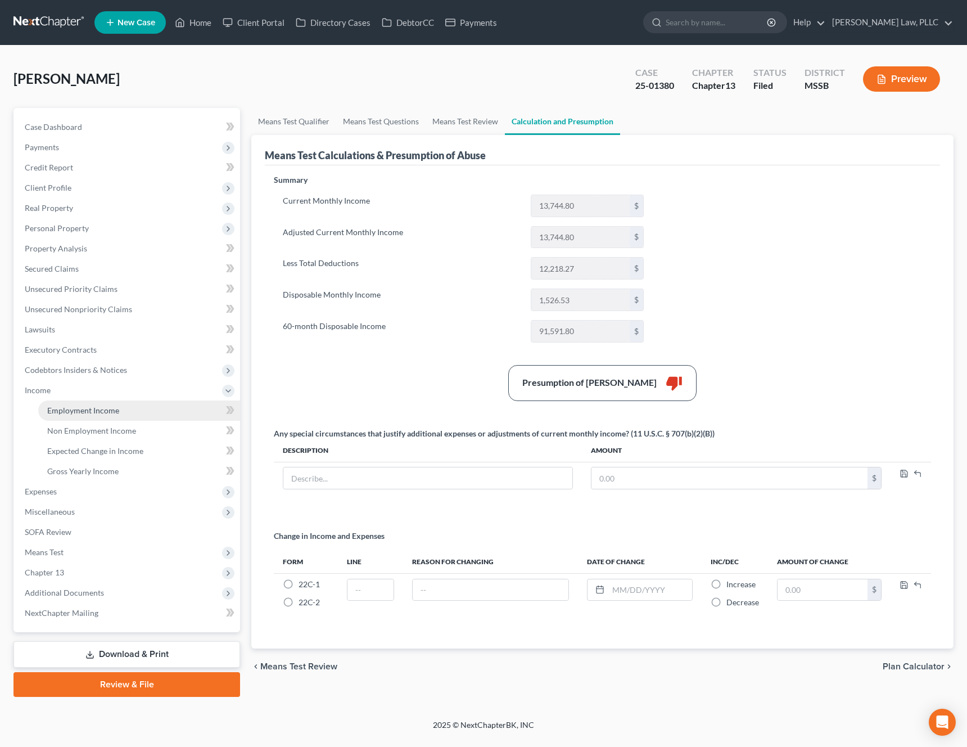
click at [88, 407] on span "Employment Income" at bounding box center [83, 410] width 72 height 10
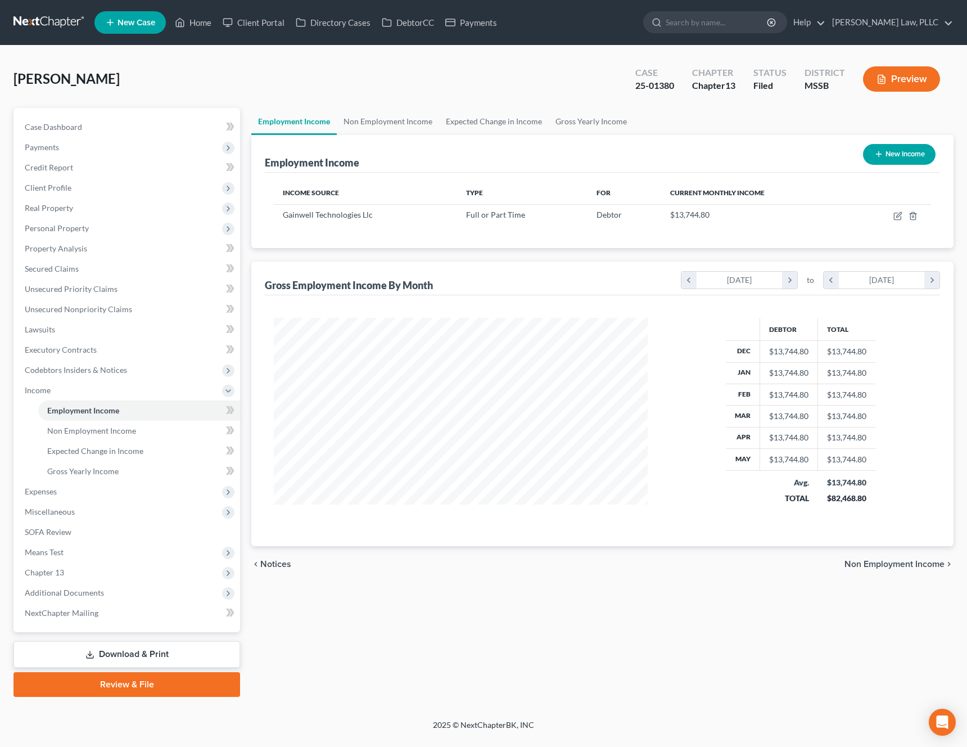
scroll to position [202, 397]
click at [135, 488] on span "Expenses" at bounding box center [128, 491] width 224 height 20
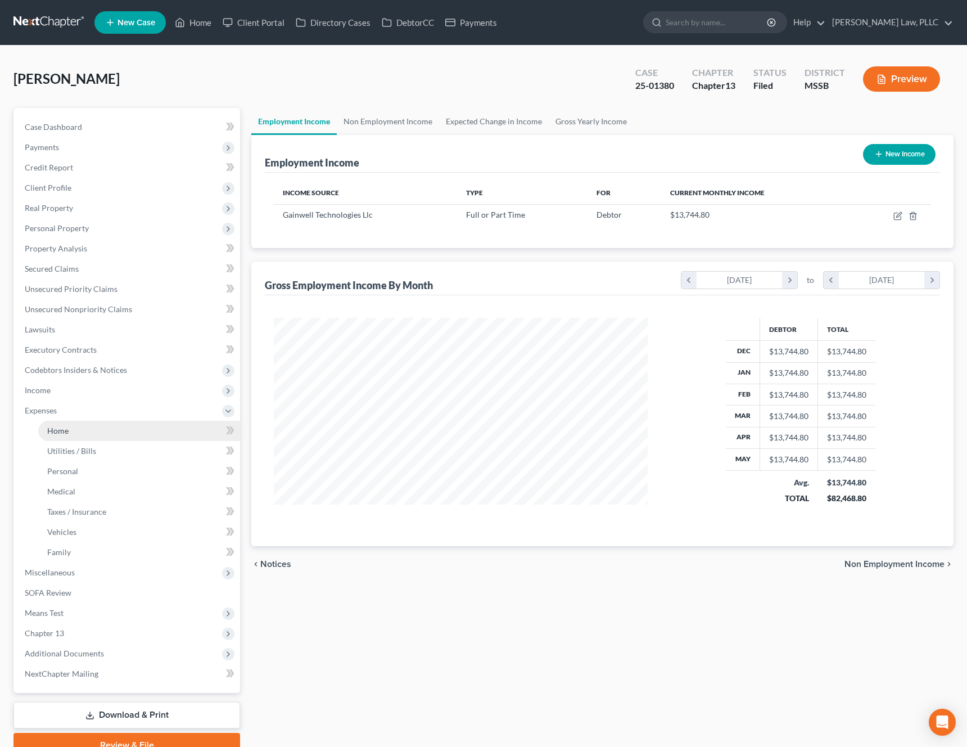
click at [116, 436] on link "Home" at bounding box center [139, 431] width 202 height 20
click at [119, 427] on link "Home" at bounding box center [139, 431] width 202 height 20
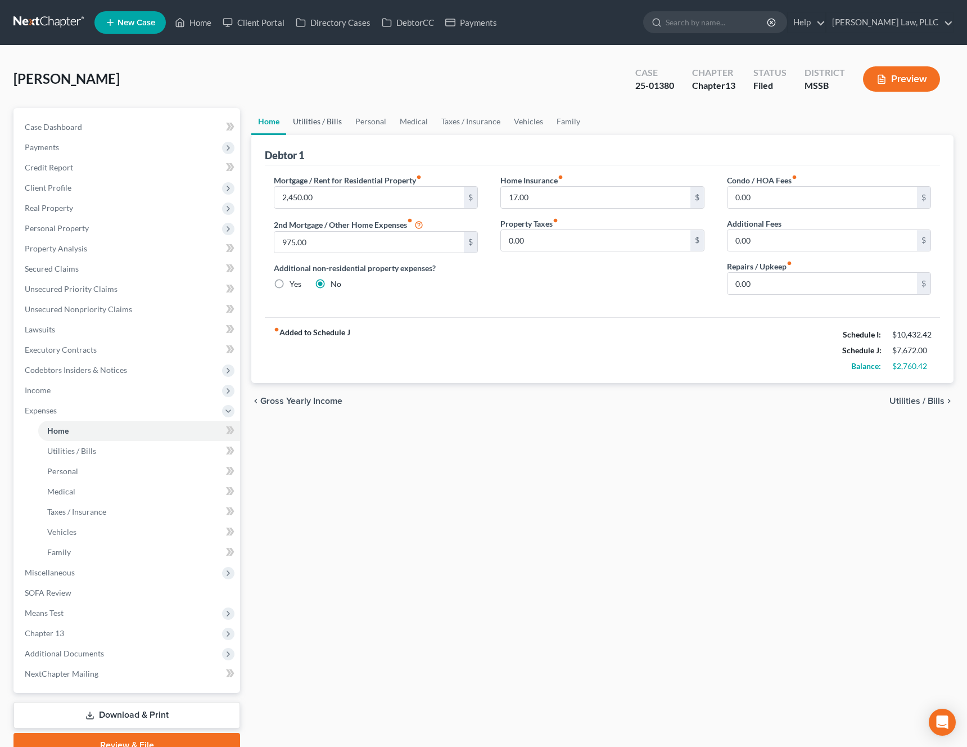
click at [332, 130] on link "Utilities / Bills" at bounding box center [317, 121] width 62 height 27
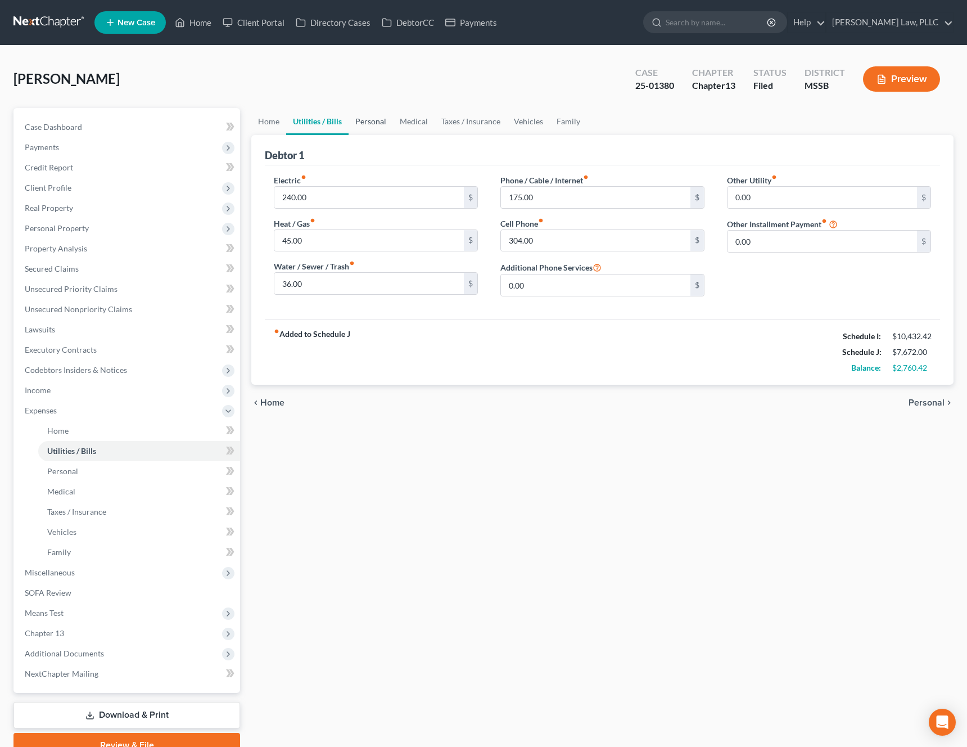
click at [380, 127] on link "Personal" at bounding box center [371, 121] width 44 height 27
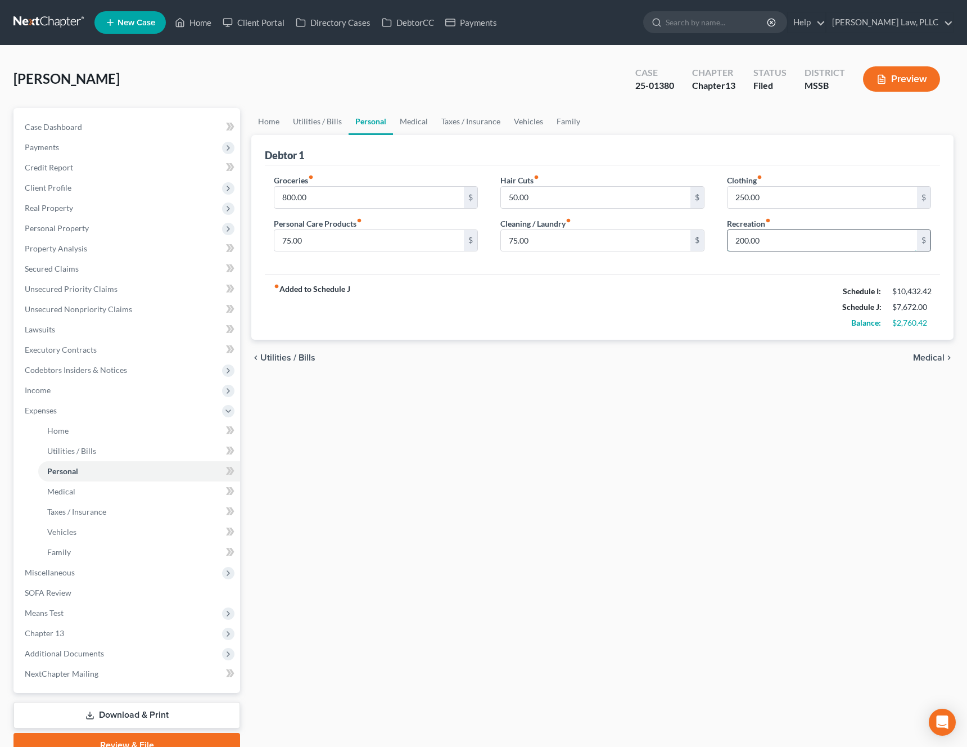
click at [834, 245] on input "200.00" at bounding box center [821, 240] width 189 height 21
click at [744, 311] on div "fiber_manual_record Added to Schedule J Schedule I: $10,432.42 Schedule J: $7,4…" at bounding box center [602, 307] width 675 height 66
click at [751, 198] on input "250.00" at bounding box center [821, 197] width 189 height 21
click at [748, 198] on input "250.00" at bounding box center [821, 197] width 189 height 21
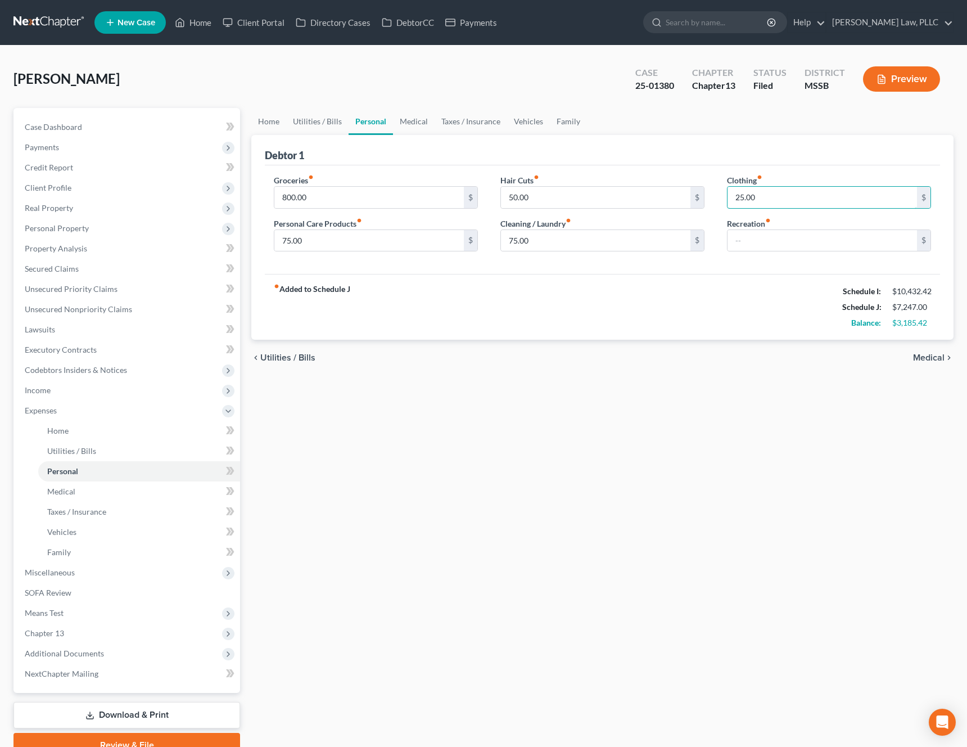
type input "25.00"
click at [654, 299] on div "fiber_manual_record Added to Schedule J Schedule I: $10,432.42 Schedule J: $7,2…" at bounding box center [602, 307] width 675 height 66
drag, startPoint x: 514, startPoint y: 242, endPoint x: 497, endPoint y: 242, distance: 17.4
click at [497, 242] on div "Hair Cuts fiber_manual_record 50.00 $ Cleaning / Laundry fiber_manual_record 75…" at bounding box center [602, 217] width 227 height 87
drag, startPoint x: 512, startPoint y: 241, endPoint x: 505, endPoint y: 241, distance: 7.3
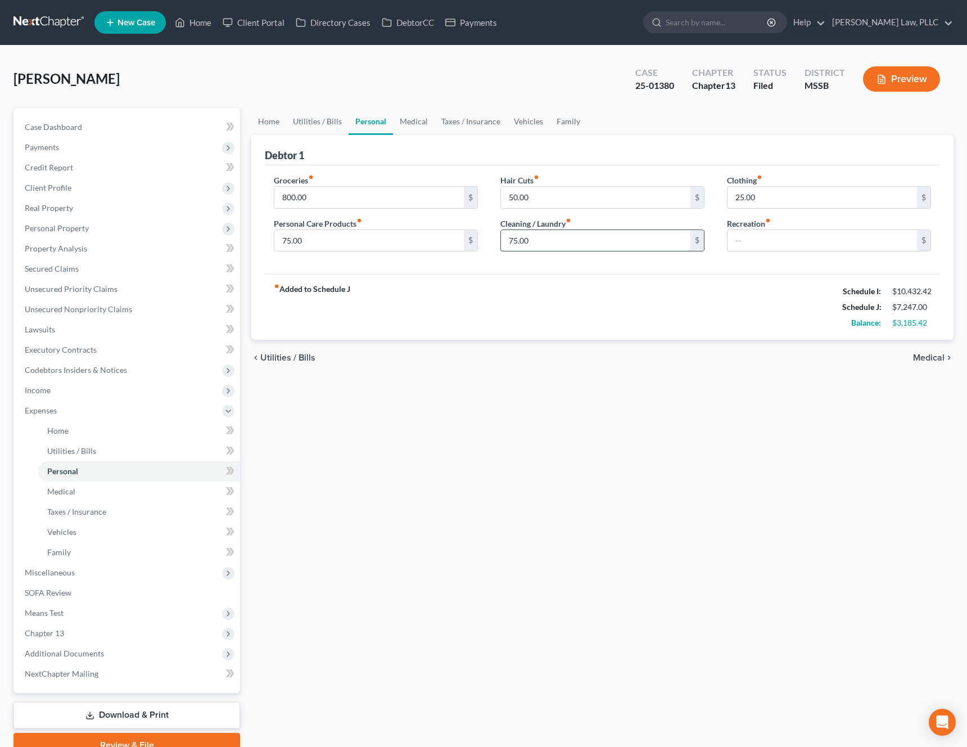
click at [505, 241] on input "75.00" at bounding box center [595, 240] width 189 height 21
type input "25.00"
click at [450, 292] on div "fiber_manual_record Added to Schedule J Schedule I: $10,432.42 Schedule J: $7,1…" at bounding box center [602, 307] width 675 height 66
drag, startPoint x: 287, startPoint y: 241, endPoint x: 264, endPoint y: 242, distance: 22.5
click at [264, 242] on div "Groceries fiber_manual_record 800.00 $ Personal Care Products fiber_manual_reco…" at bounding box center [376, 217] width 227 height 87
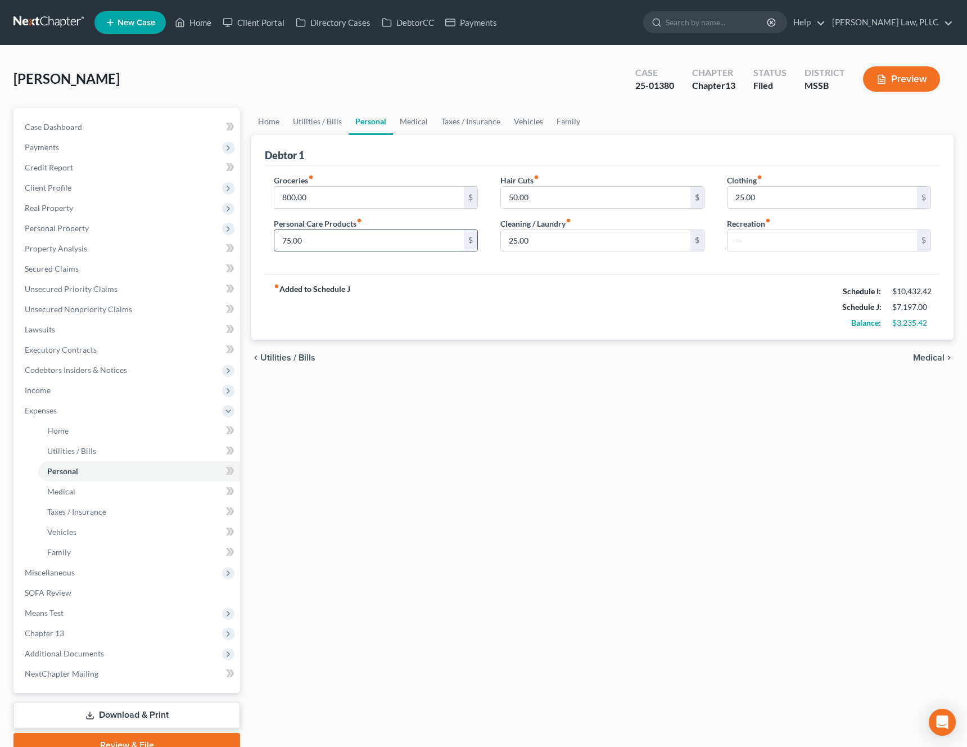
click at [287, 241] on input "75.00" at bounding box center [368, 240] width 189 height 21
type input "25.00"
click at [458, 323] on div "fiber_manual_record Added to Schedule J Schedule I: $10,432.42 Schedule J: $7,1…" at bounding box center [602, 307] width 675 height 66
drag, startPoint x: 287, startPoint y: 200, endPoint x: 266, endPoint y: 200, distance: 20.2
click at [266, 200] on div "Groceries fiber_manual_record 800.00 $ Personal Care Products fiber_manual_reco…" at bounding box center [376, 217] width 227 height 87
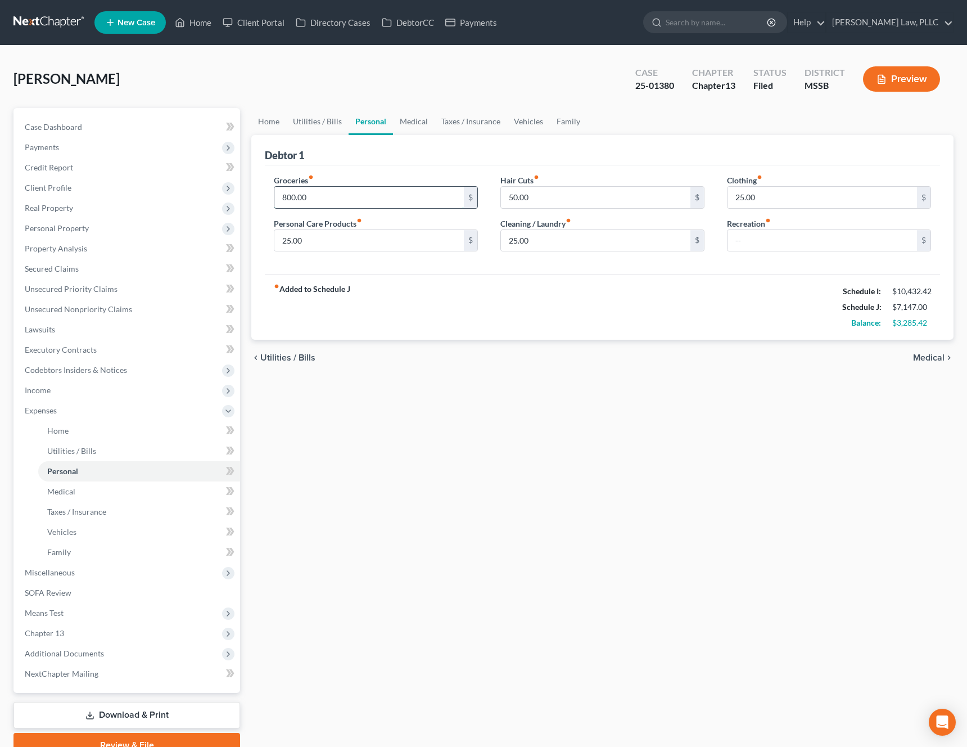
drag, startPoint x: 286, startPoint y: 198, endPoint x: 277, endPoint y: 198, distance: 8.4
click at [277, 198] on input "800.00" at bounding box center [368, 197] width 189 height 21
click at [365, 201] on input "400.00" at bounding box center [368, 197] width 189 height 21
type input "400.00"
click at [413, 127] on link "Medical" at bounding box center [414, 121] width 42 height 27
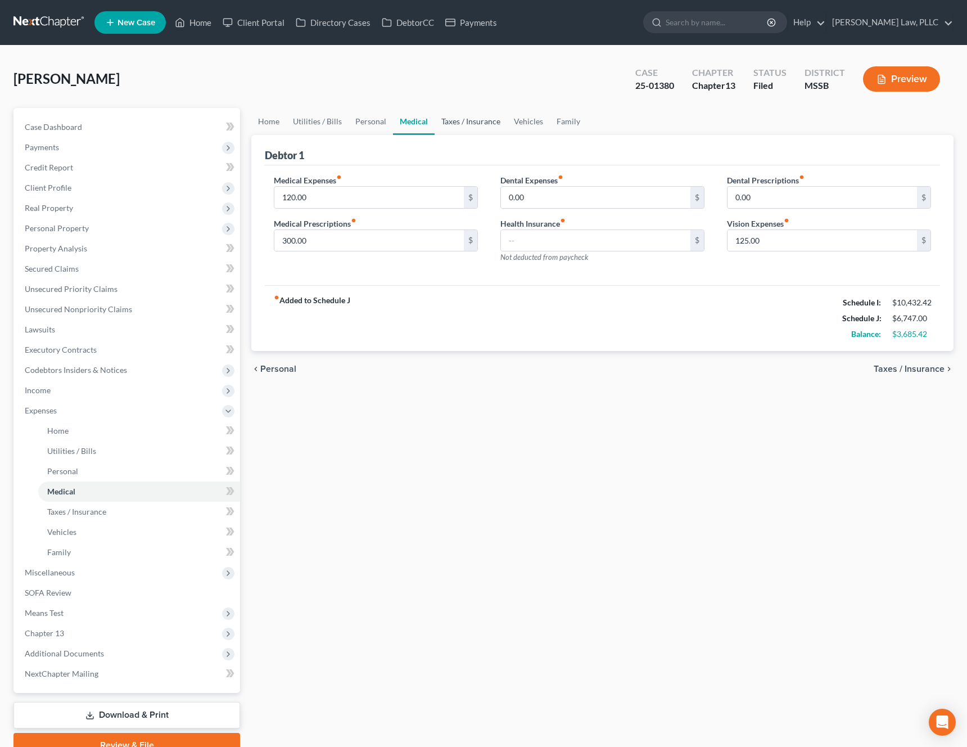
click at [455, 126] on link "Taxes / Insurance" at bounding box center [471, 121] width 73 height 27
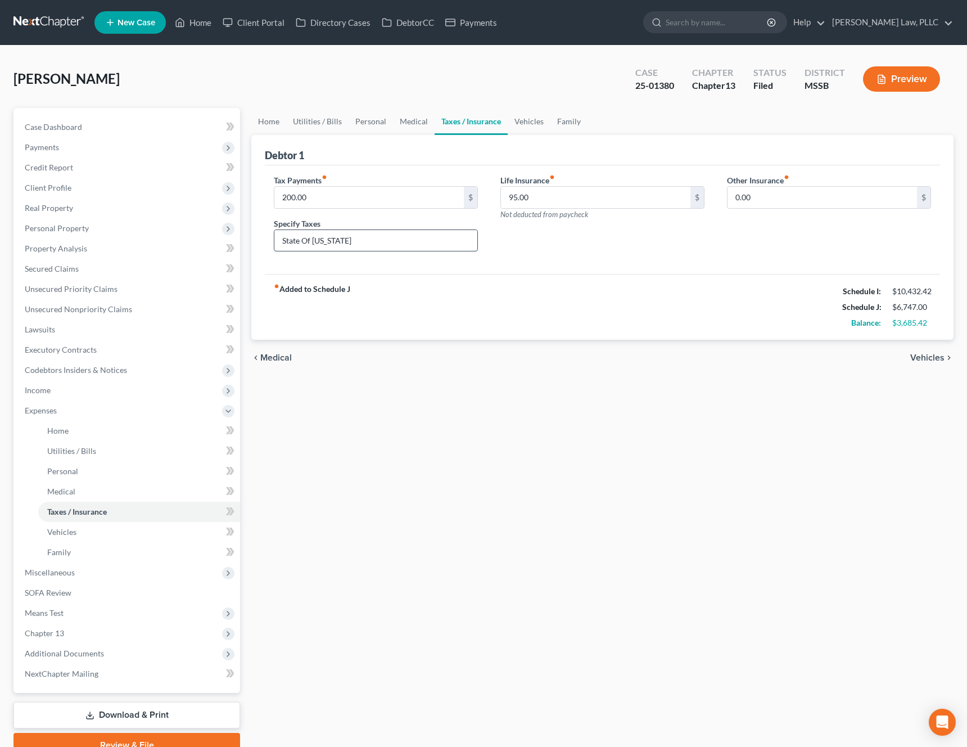
click at [408, 235] on input "State Of Ohio" at bounding box center [375, 240] width 203 height 21
type input "S"
click at [382, 201] on input "200.00" at bounding box center [368, 197] width 189 height 21
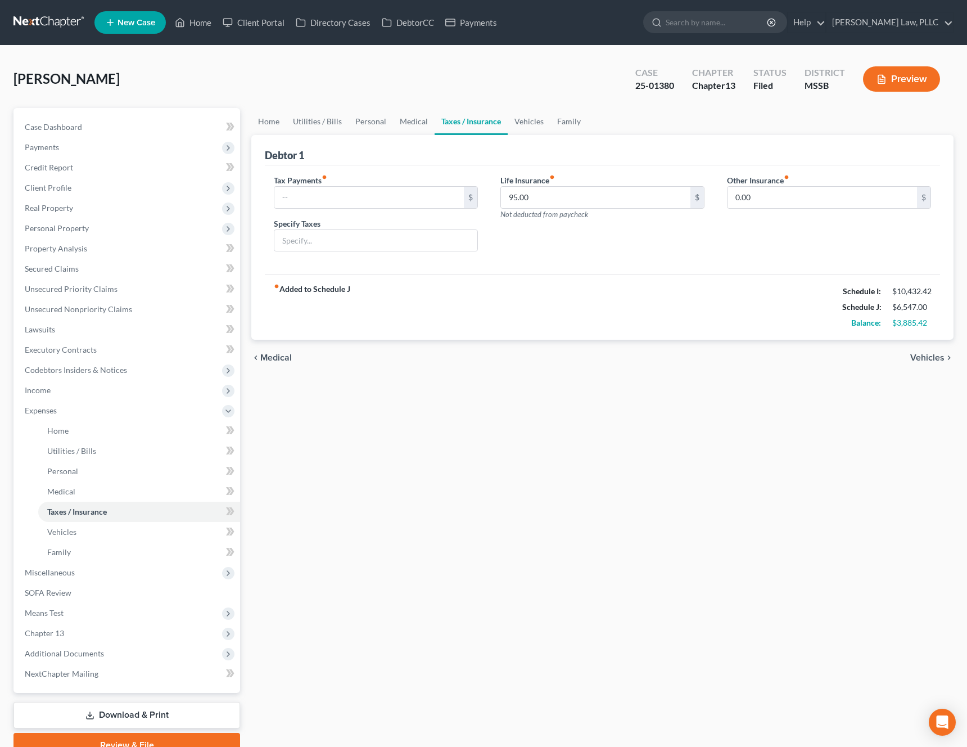
click at [507, 304] on div "fiber_manual_record Added to Schedule J Schedule I: $10,432.42 Schedule J: $6,5…" at bounding box center [602, 307] width 675 height 66
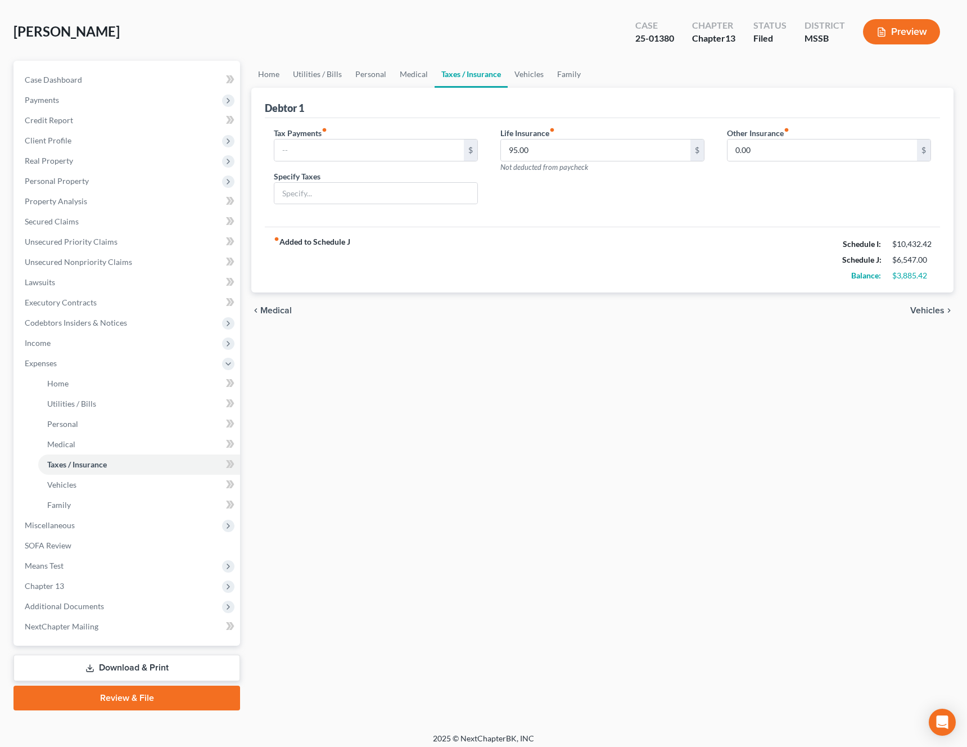
scroll to position [53, 0]
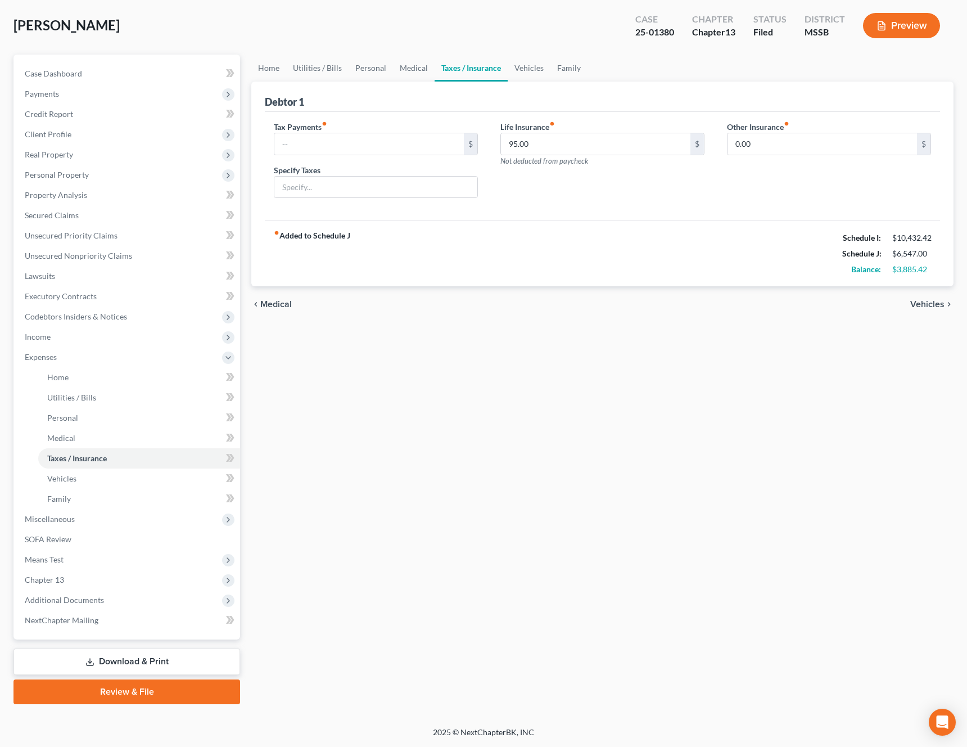
click at [134, 665] on link "Download & Print" at bounding box center [126, 661] width 227 height 26
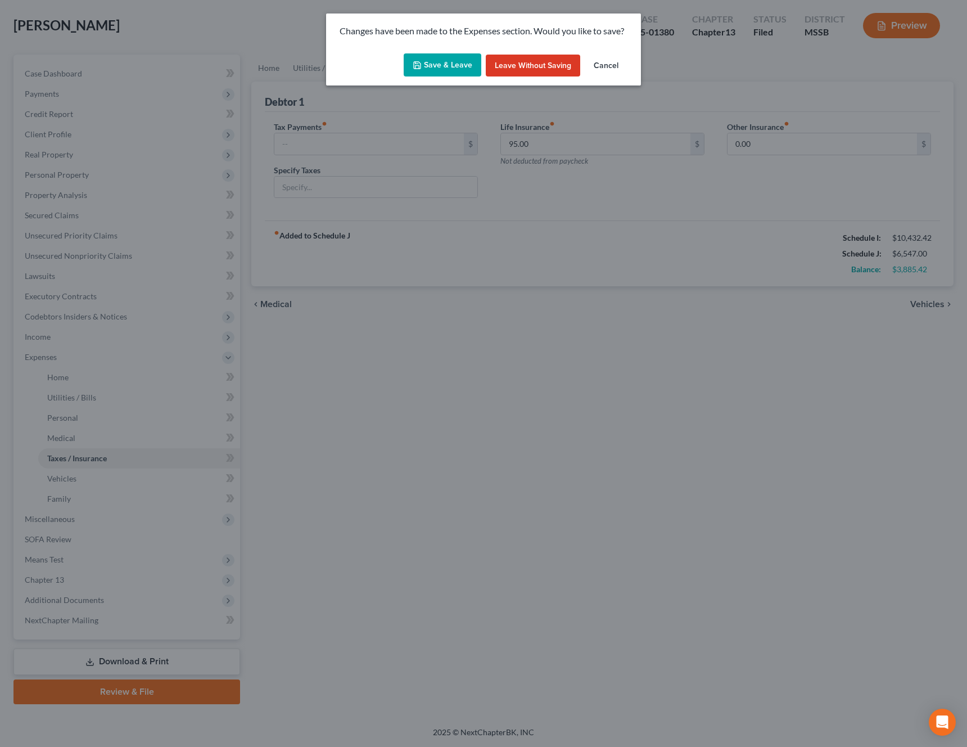
click at [461, 70] on button "Save & Leave" at bounding box center [443, 65] width 78 height 24
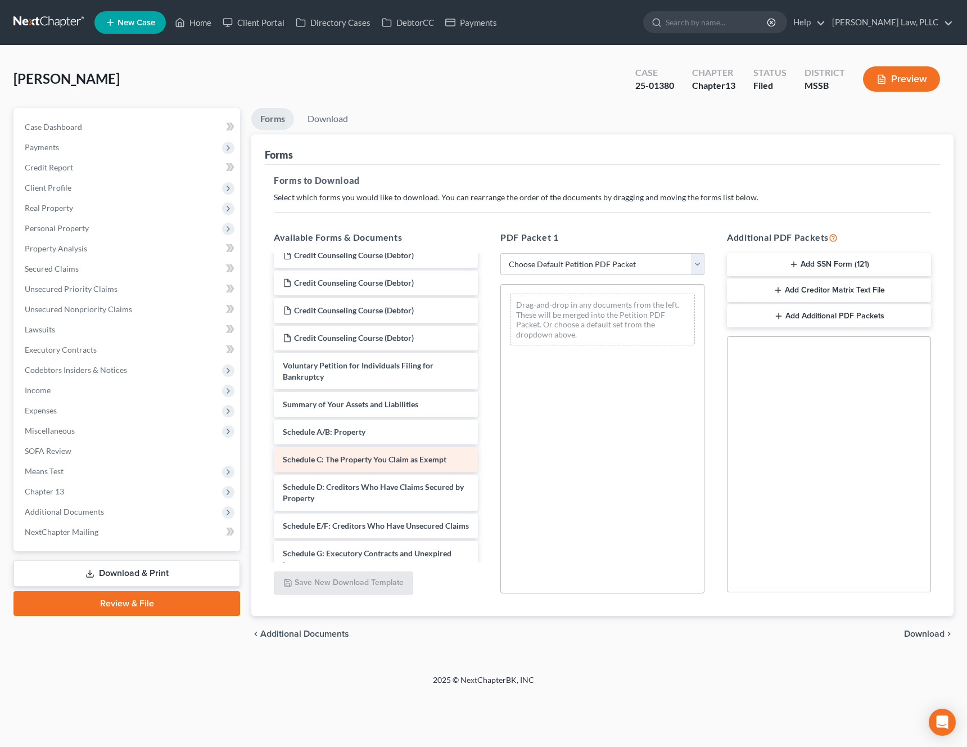
scroll to position [177, 0]
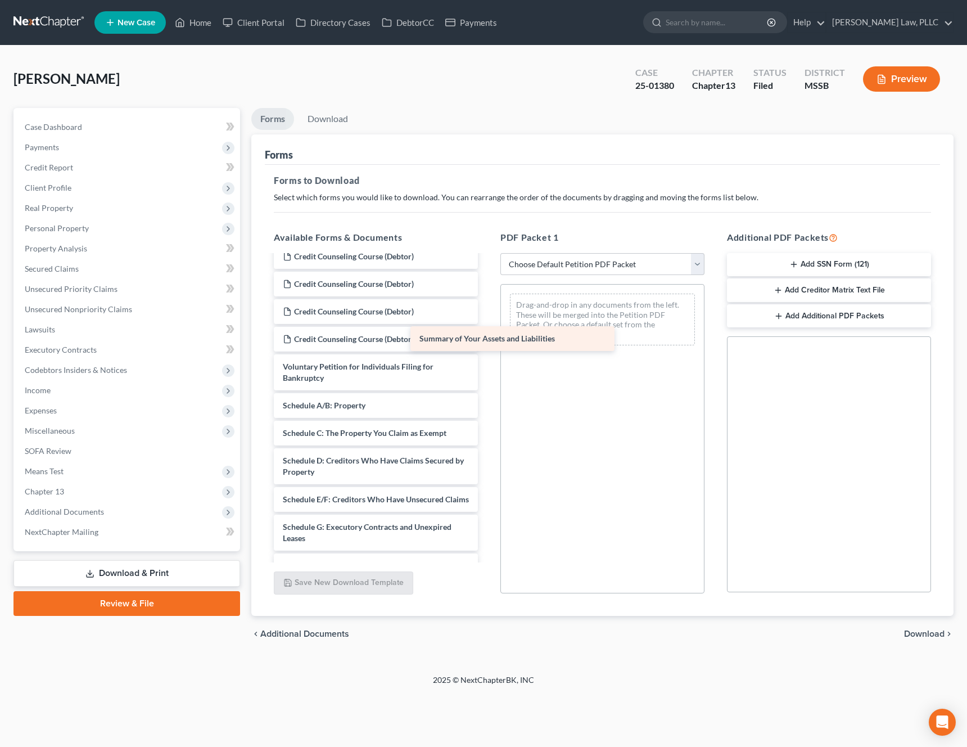
drag, startPoint x: 442, startPoint y: 412, endPoint x: 593, endPoint y: 333, distance: 170.5
click at [487, 333] on div "Summary of Your Assets and Liabilities Credit Counseling Course (Debtor) Credit…" at bounding box center [376, 483] width 222 height 808
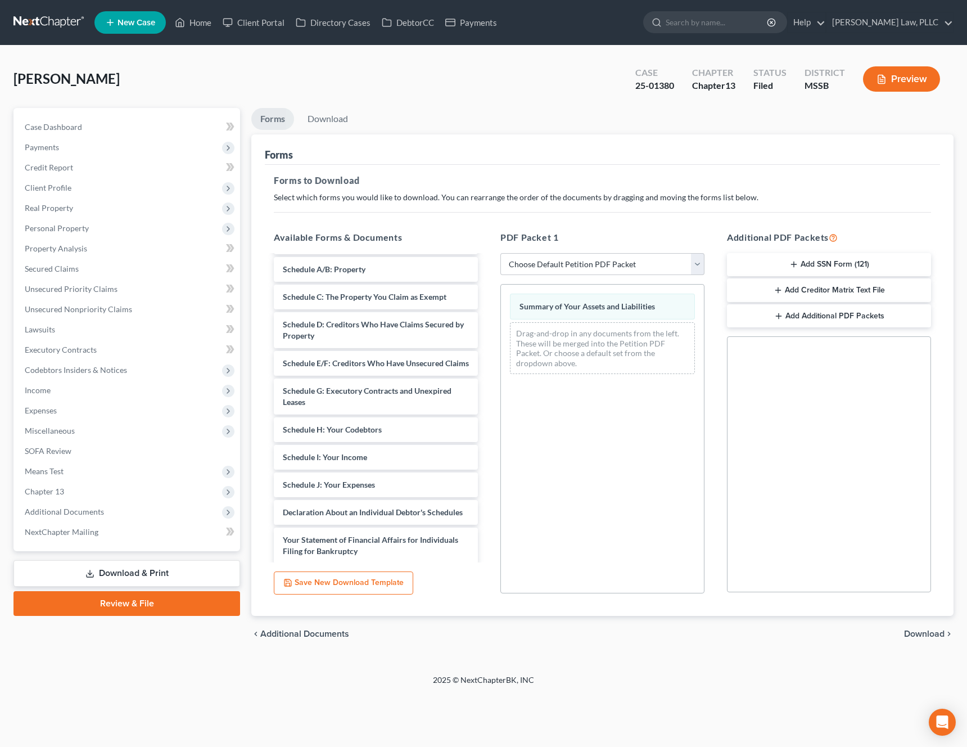
scroll to position [324, 0]
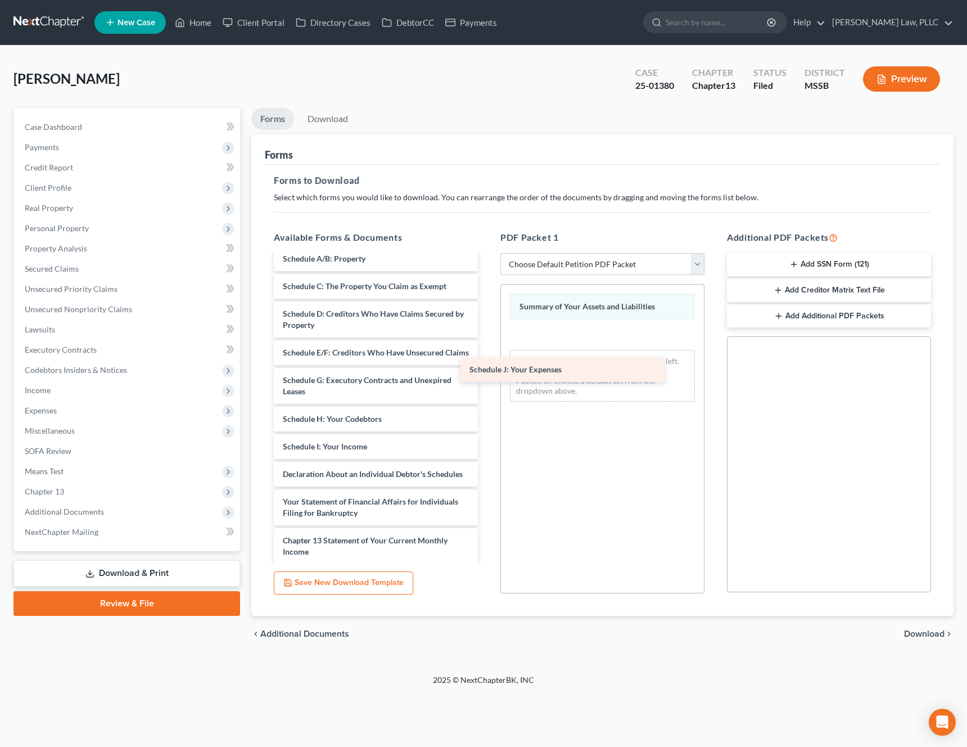
drag, startPoint x: 379, startPoint y: 478, endPoint x: 566, endPoint y: 373, distance: 214.5
click at [487, 373] on div "Schedule J: Your Expenses Credit Counseling Course (Debtor) Credit Counseling C…" at bounding box center [376, 322] width 222 height 781
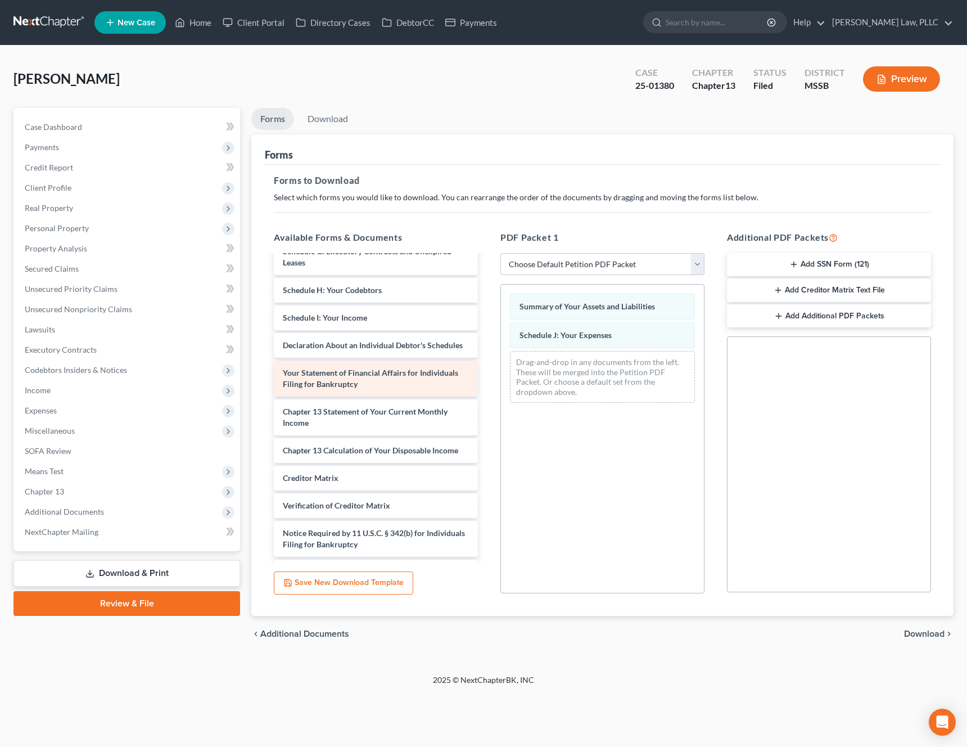
scroll to position [449, 0]
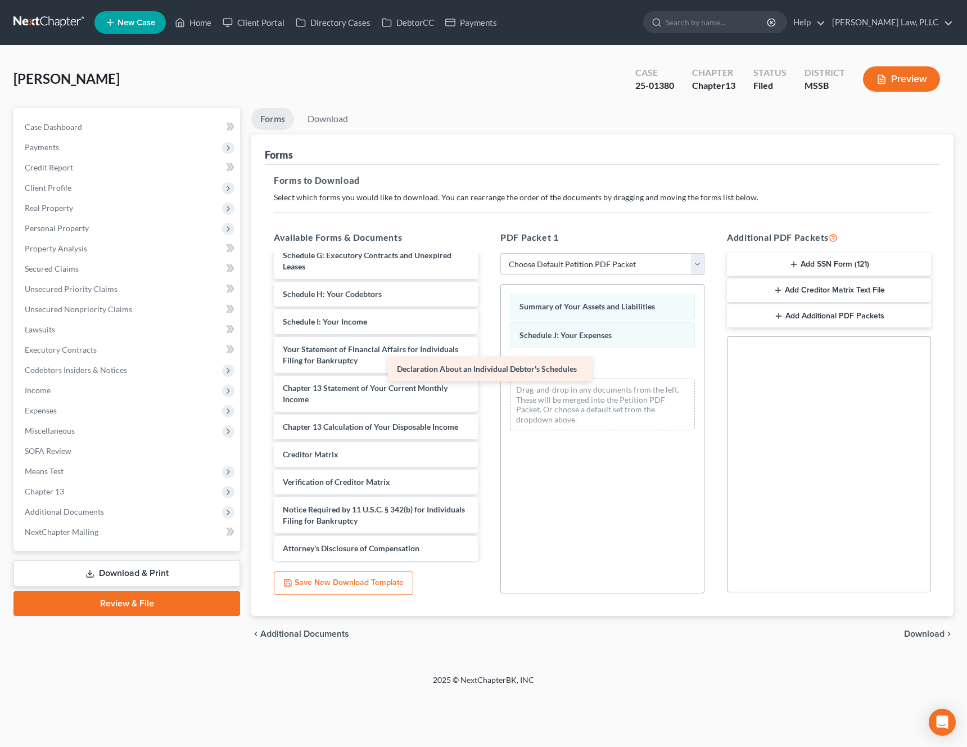
drag, startPoint x: 437, startPoint y: 345, endPoint x: 627, endPoint y: 376, distance: 193.1
click at [487, 376] on div "Declaration About an Individual Debtor's Schedules Credit Counseling Course (De…" at bounding box center [376, 183] width 222 height 753
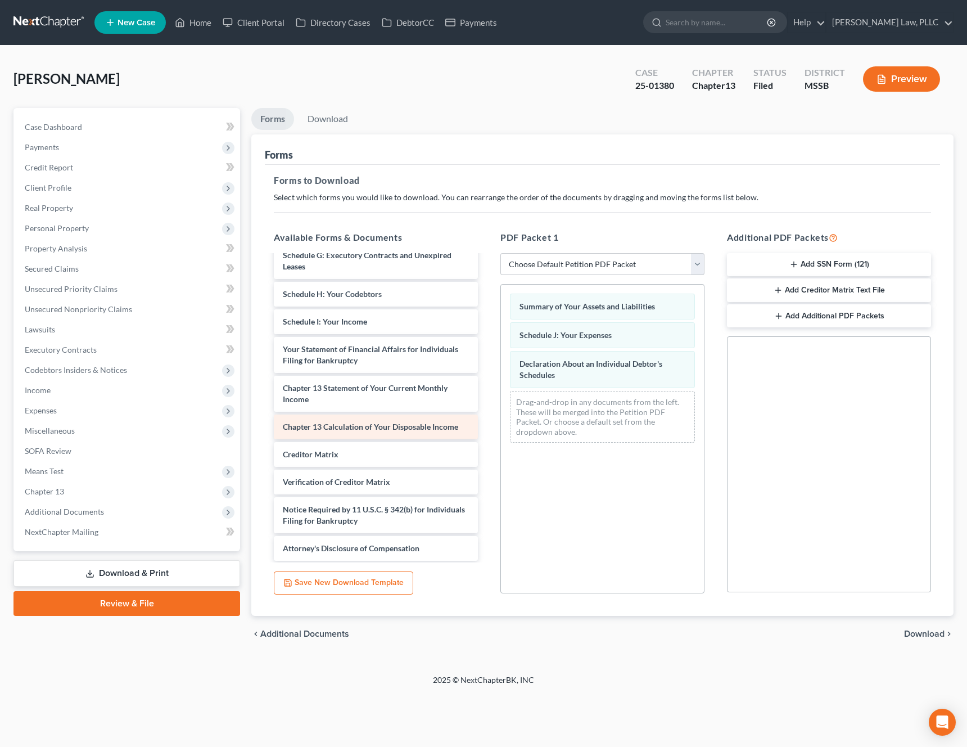
scroll to position [450, 0]
click at [932, 632] on span "Download" at bounding box center [924, 633] width 40 height 9
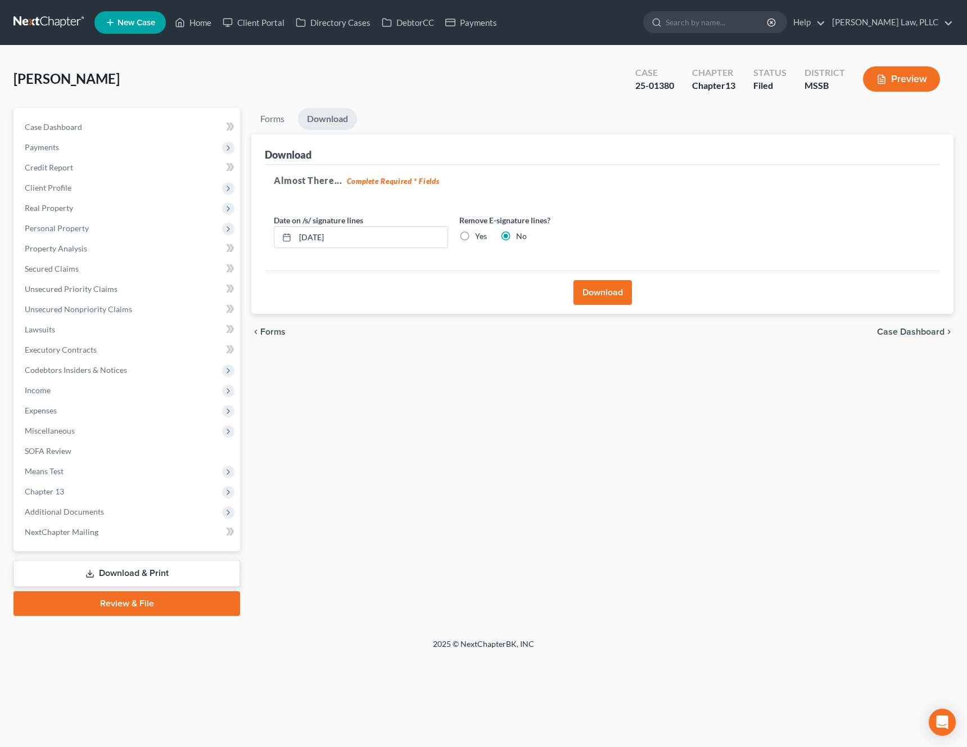
click at [612, 295] on button "Download" at bounding box center [602, 292] width 58 height 25
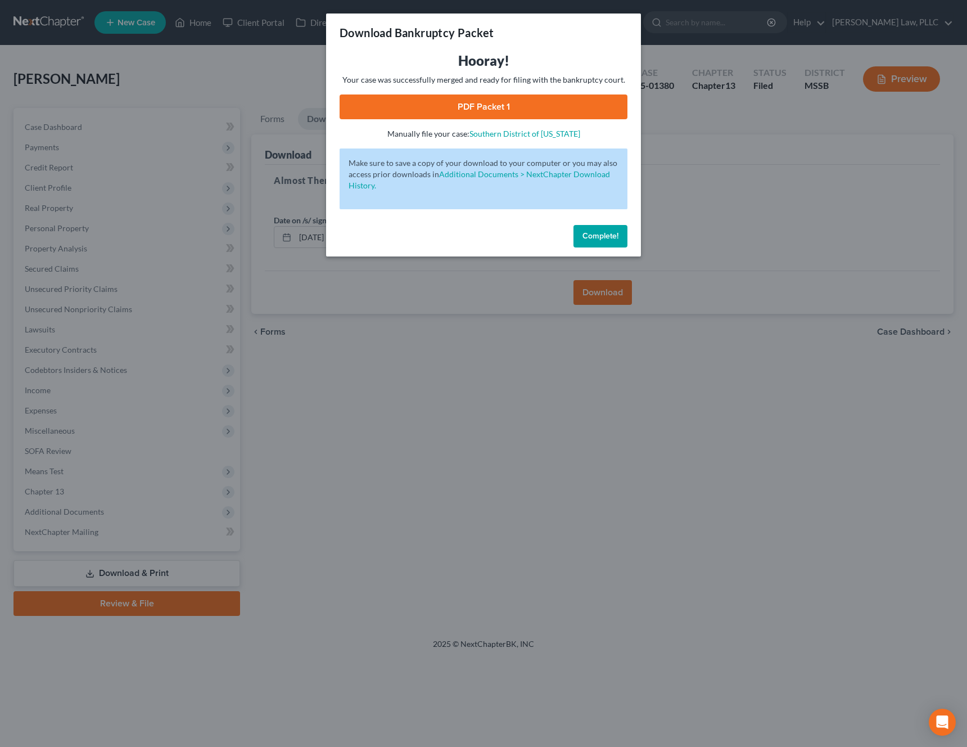
click at [503, 105] on link "PDF Packet 1" at bounding box center [484, 106] width 288 height 25
